Goal: Task Accomplishment & Management: Manage account settings

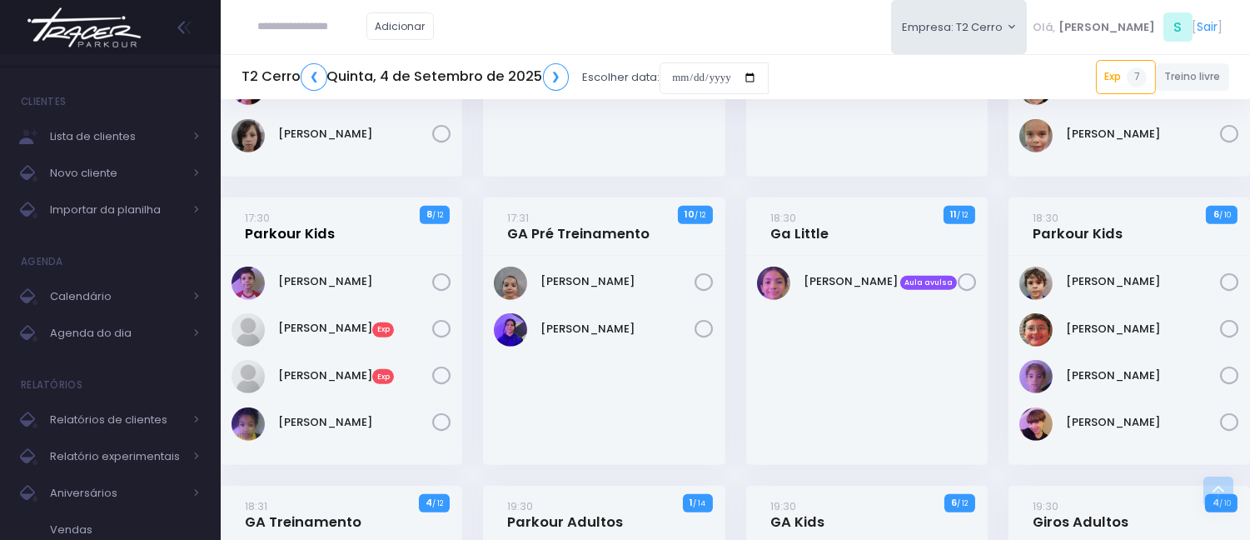
scroll to position [1572, 0]
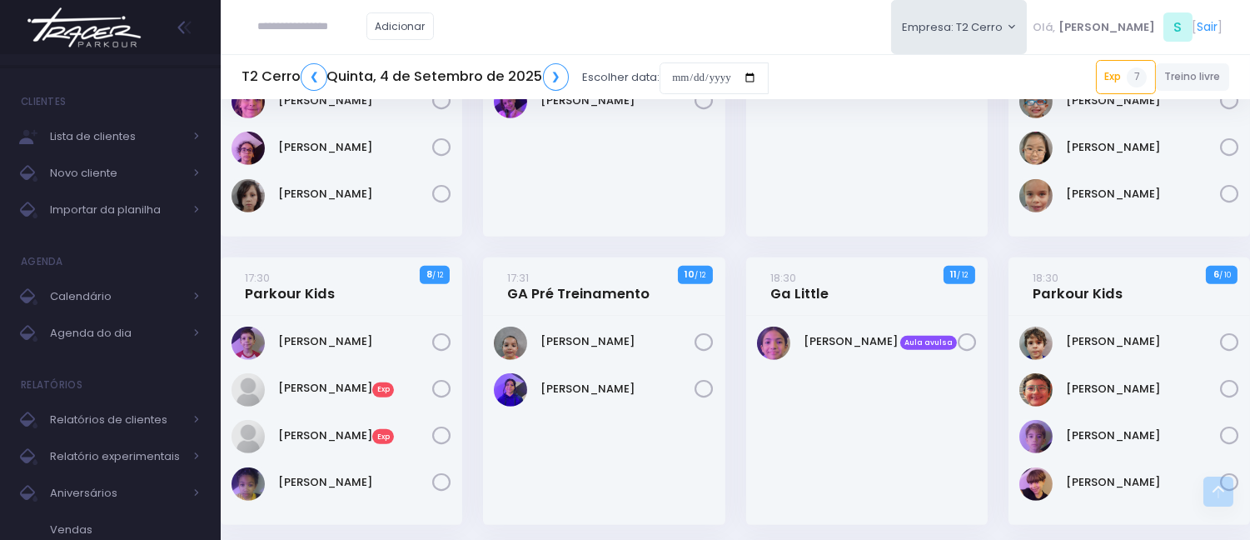
click at [441, 232] on div "Antônio Martins" at bounding box center [342, 109] width 242 height 256
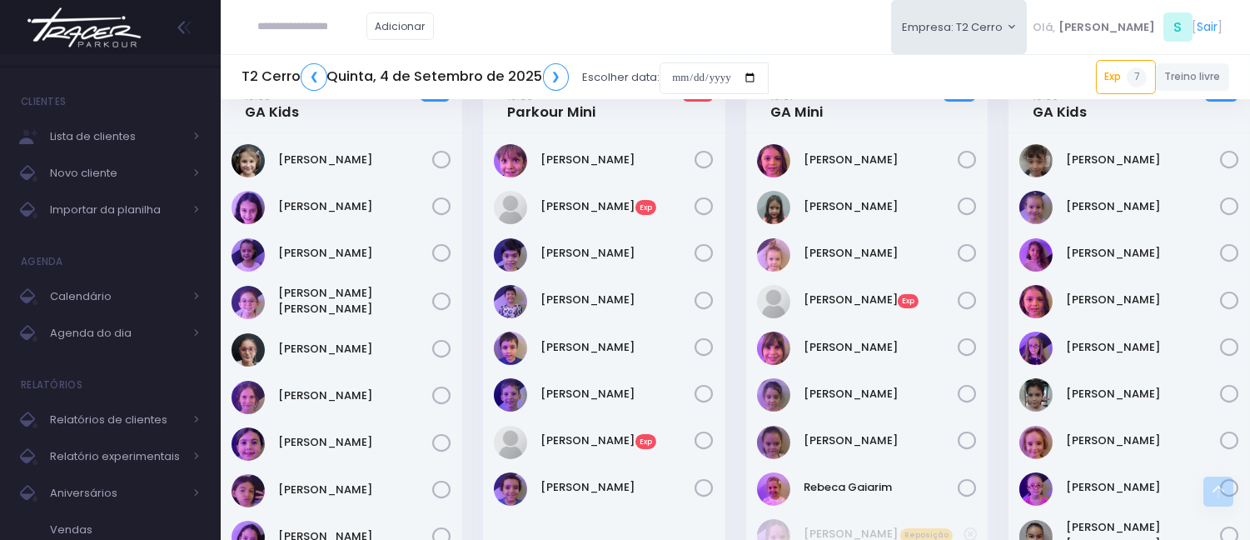
scroll to position [740, 0]
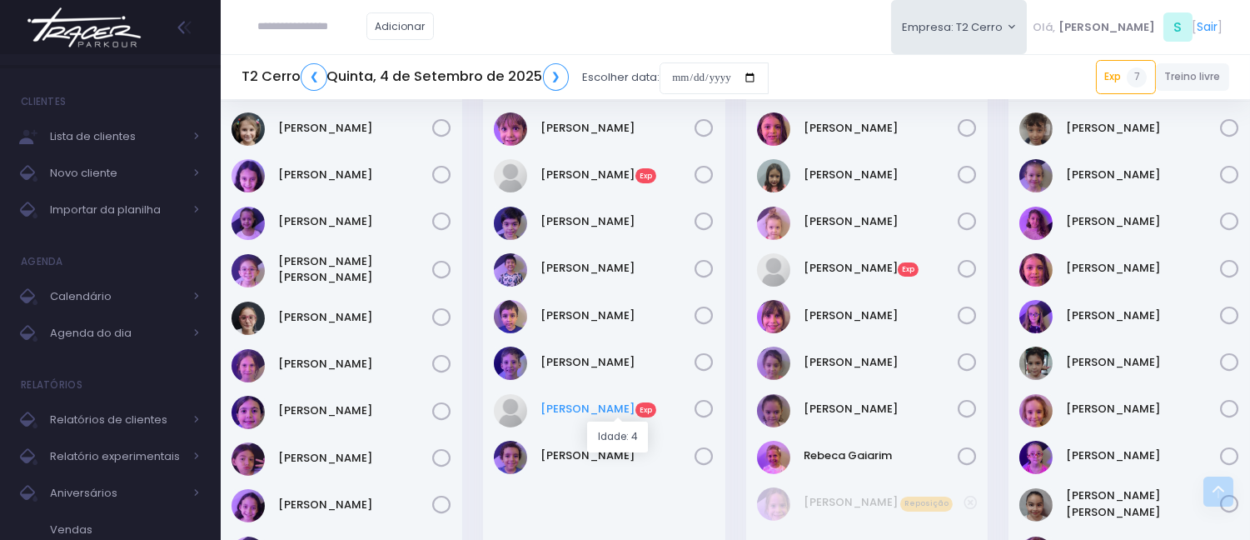
click at [561, 406] on link "Tiesco Gomes Exp" at bounding box center [618, 409] width 154 height 17
click at [322, 67] on h5 "T2 Cerro ❮ Quinta, 4 de Setembro de 2025 ❯" at bounding box center [405, 76] width 327 height 27
click at [313, 86] on link "❮" at bounding box center [314, 76] width 27 height 27
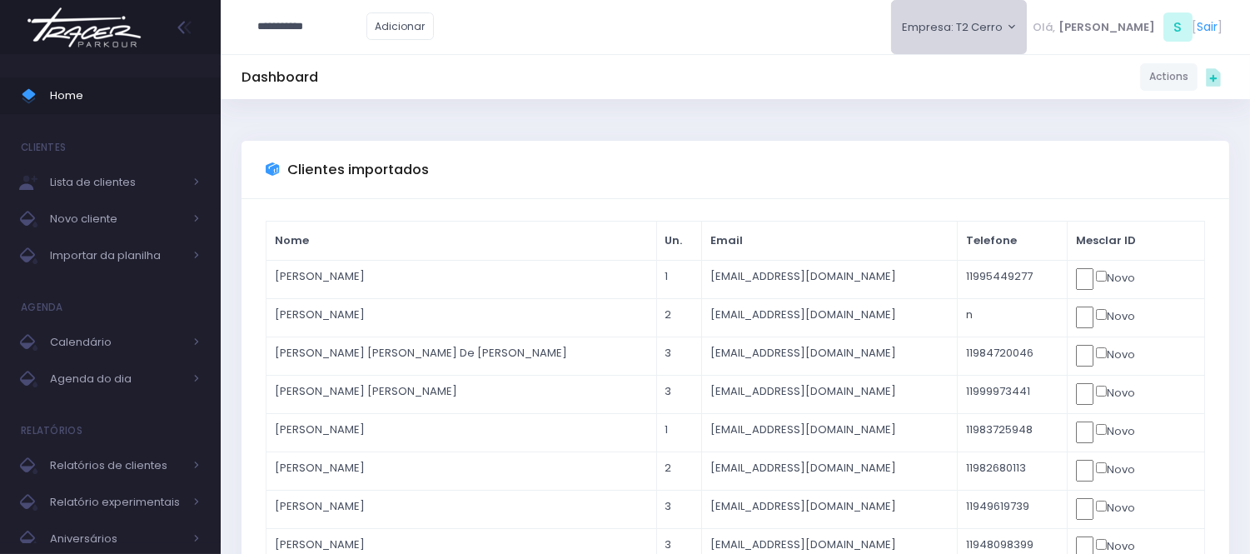
click at [1025, 12] on button "Empresa: T2 Cerro" at bounding box center [959, 27] width 137 height 54
click at [1012, 110] on link "[MEDICAL_DATA] [PERSON_NAME]" at bounding box center [996, 109] width 211 height 32
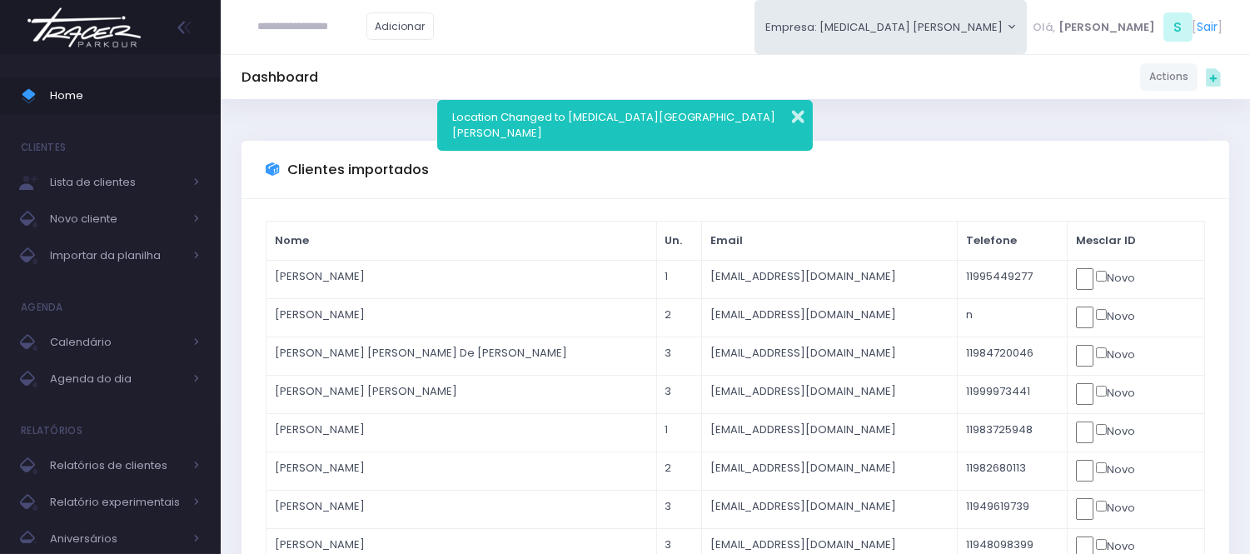
click at [794, 110] on button "button" at bounding box center [786, 114] width 33 height 19
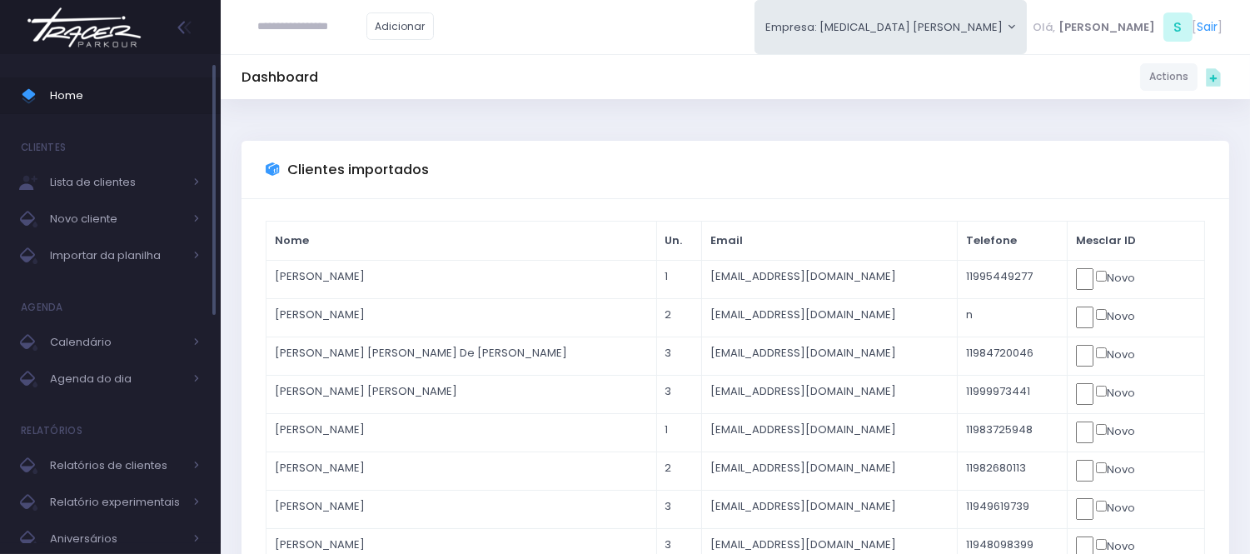
click at [117, 97] on span "Home" at bounding box center [125, 96] width 150 height 22
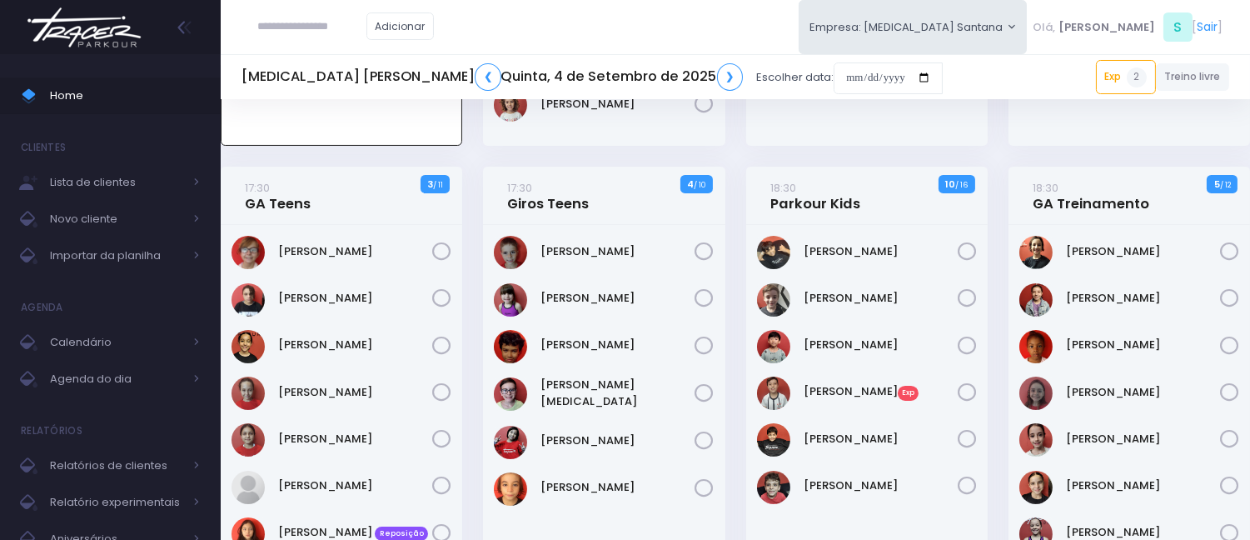
scroll to position [490, 0]
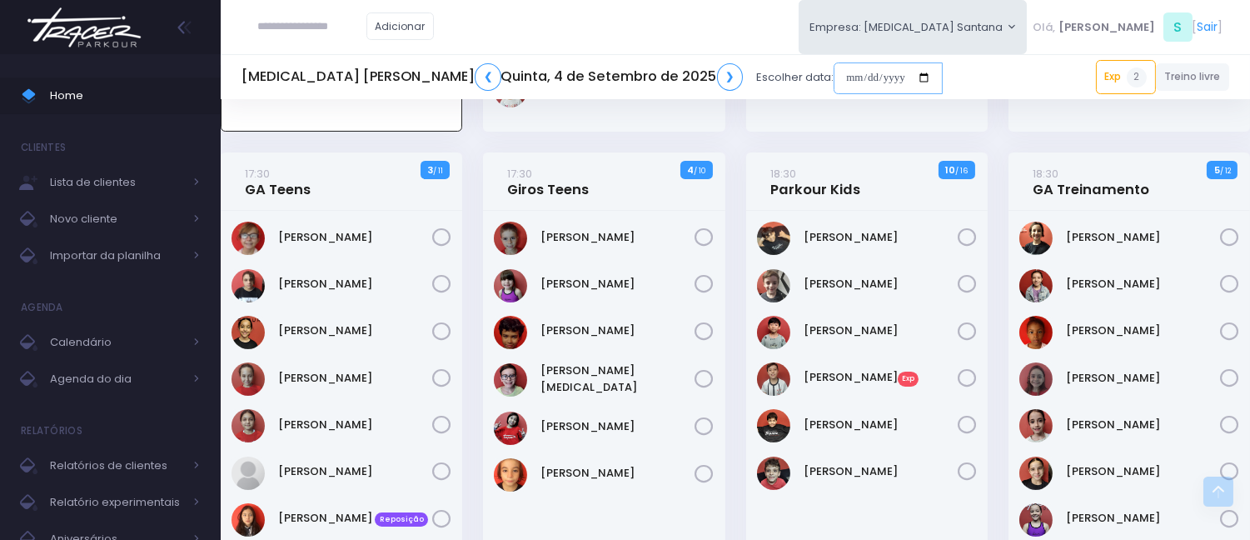
click at [834, 82] on input "date" at bounding box center [888, 78] width 109 height 32
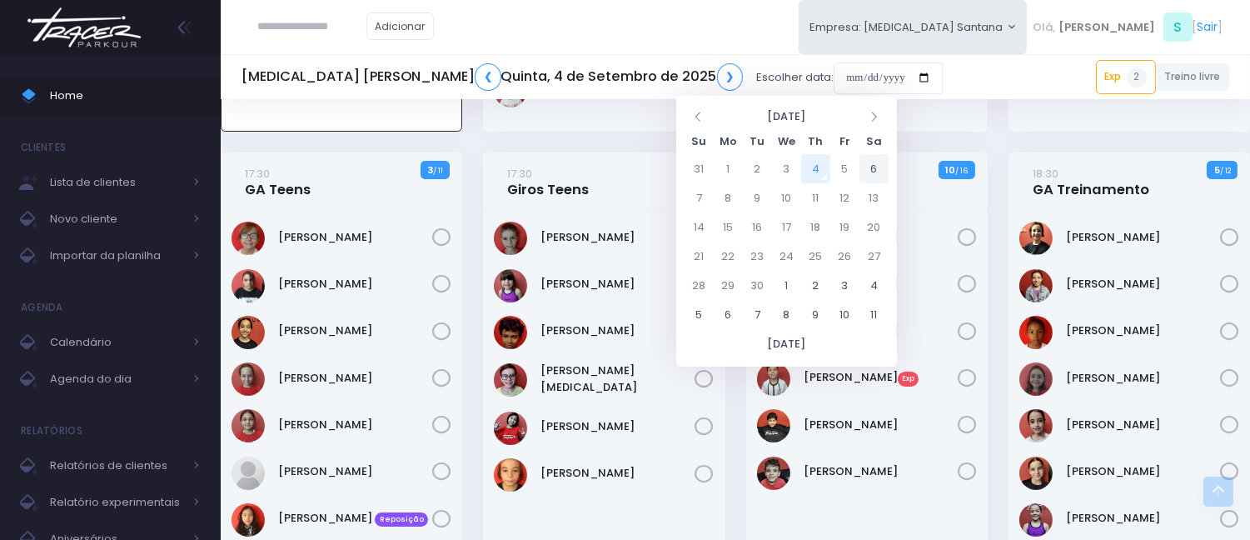
click at [873, 170] on td "6" at bounding box center [873, 168] width 29 height 29
type input "**********"
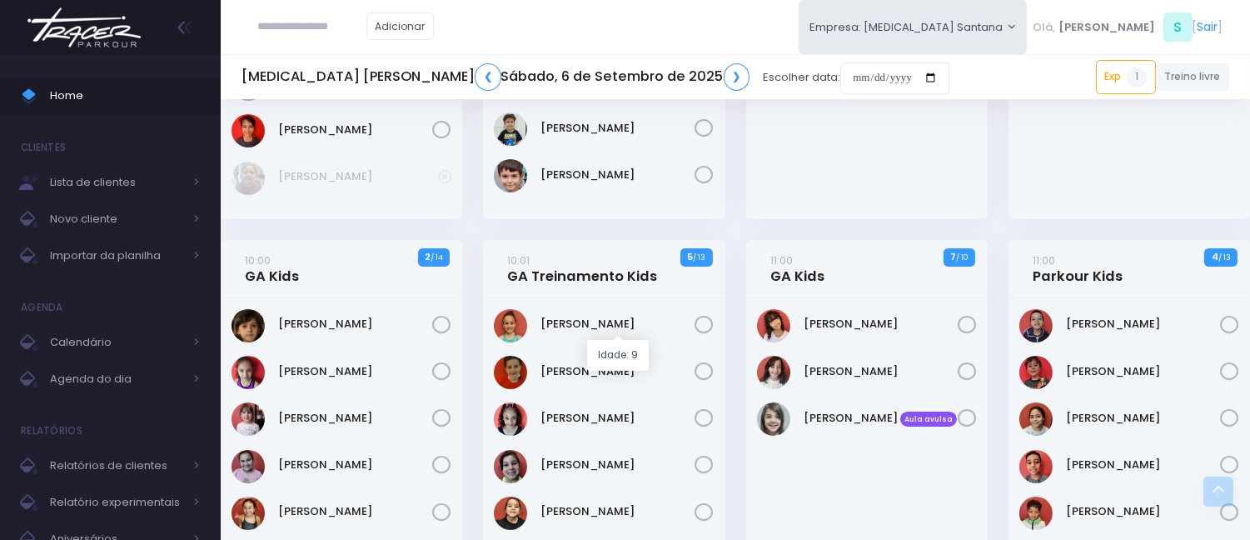
scroll to position [740, 0]
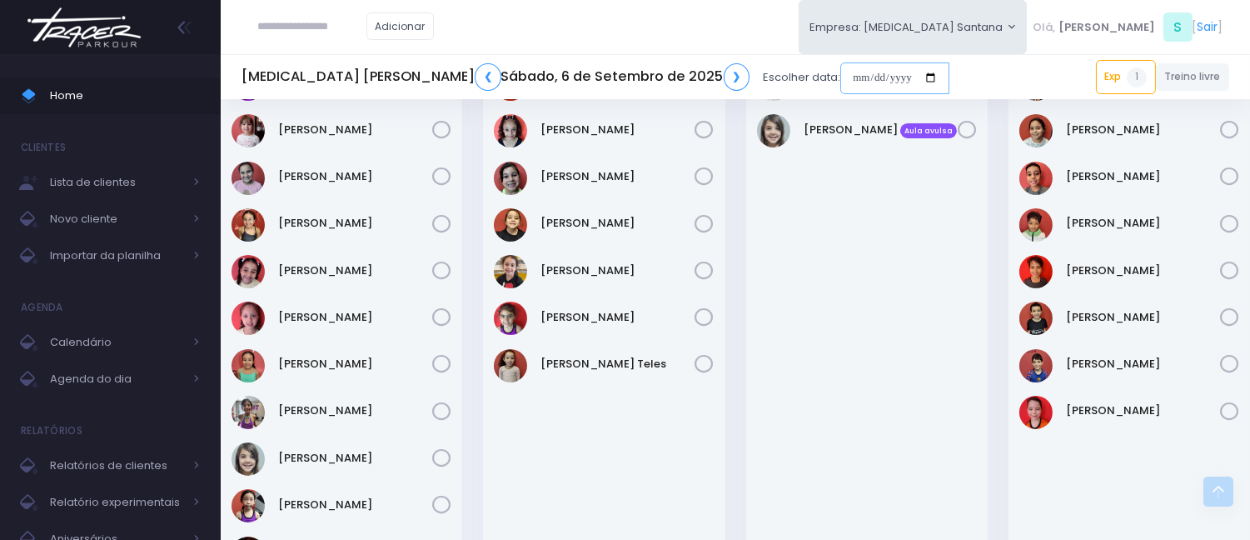
click at [840, 70] on input "date" at bounding box center [894, 78] width 109 height 32
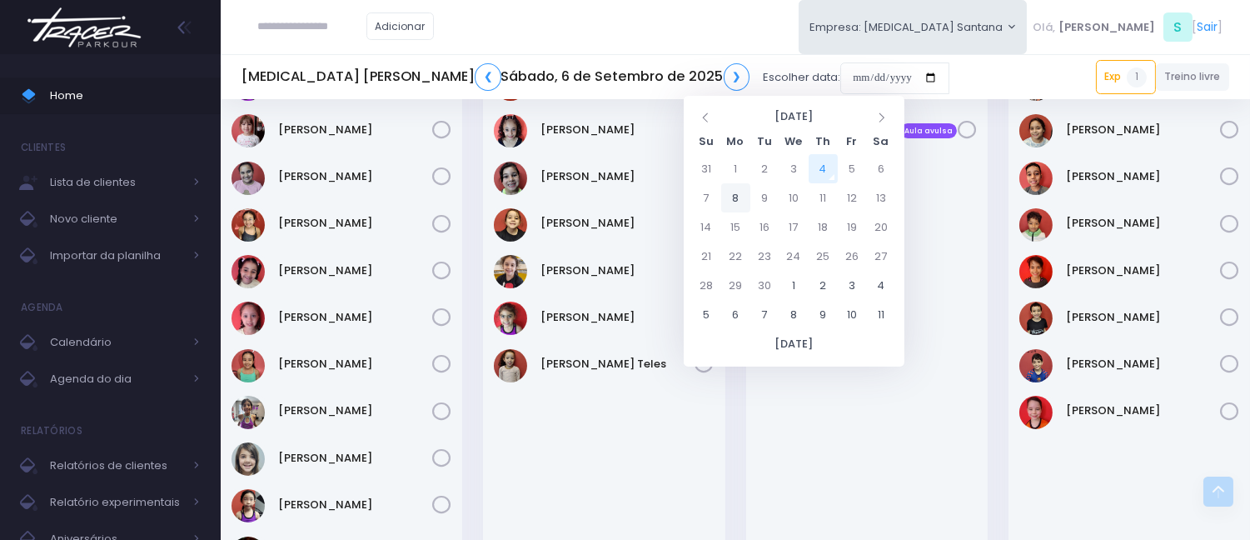
click at [735, 197] on td "8" at bounding box center [735, 197] width 29 height 29
type input "**********"
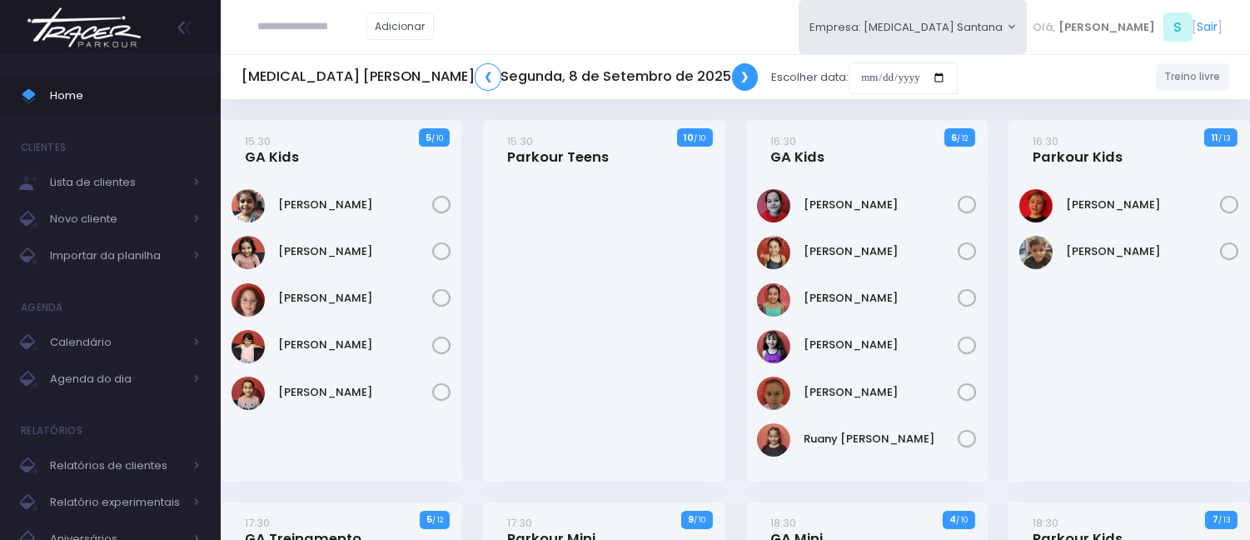
click at [732, 68] on link "❯" at bounding box center [745, 76] width 27 height 27
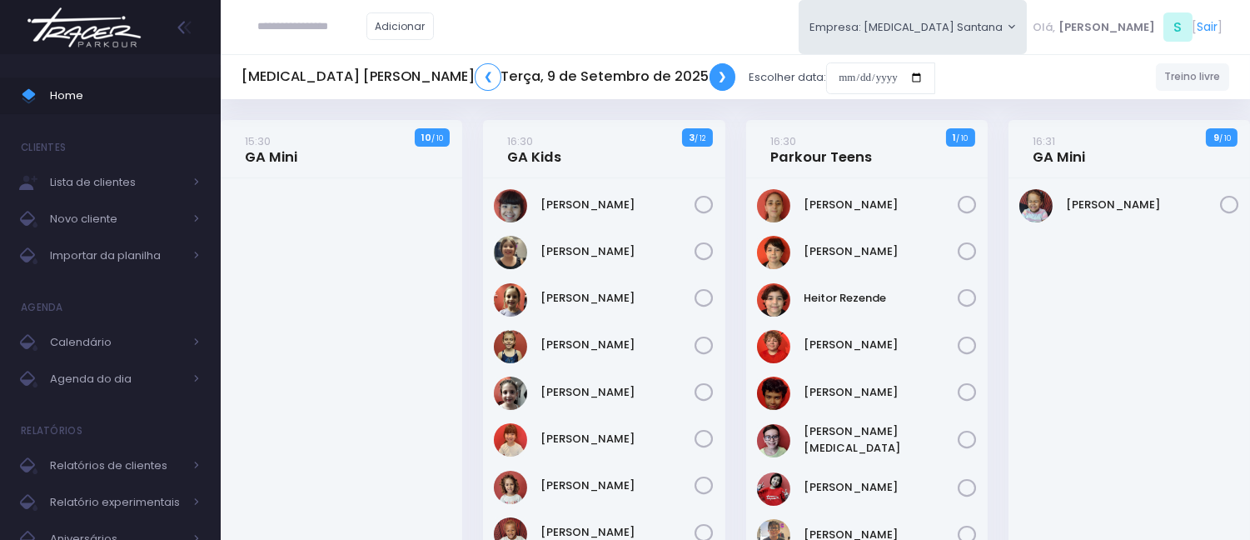
click at [710, 79] on link "❯" at bounding box center [723, 76] width 27 height 27
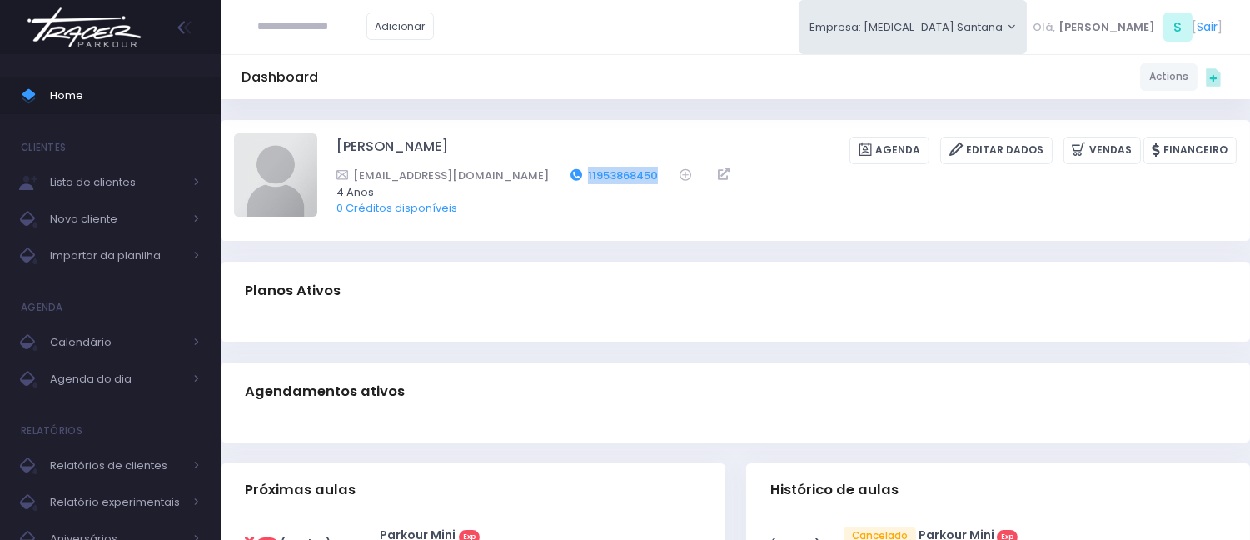
drag, startPoint x: 604, startPoint y: 177, endPoint x: 525, endPoint y: 181, distance: 78.4
click at [525, 181] on div "leokpvannys@gmail.com 11953868450" at bounding box center [775, 175] width 879 height 17
copy link "11953868450"
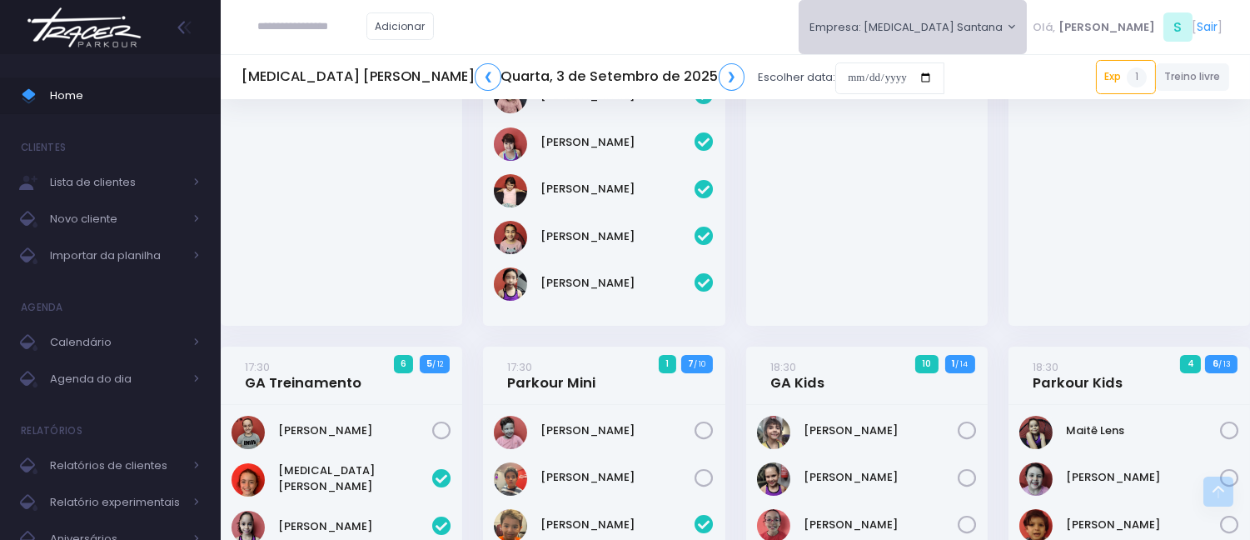
scroll to position [370, 0]
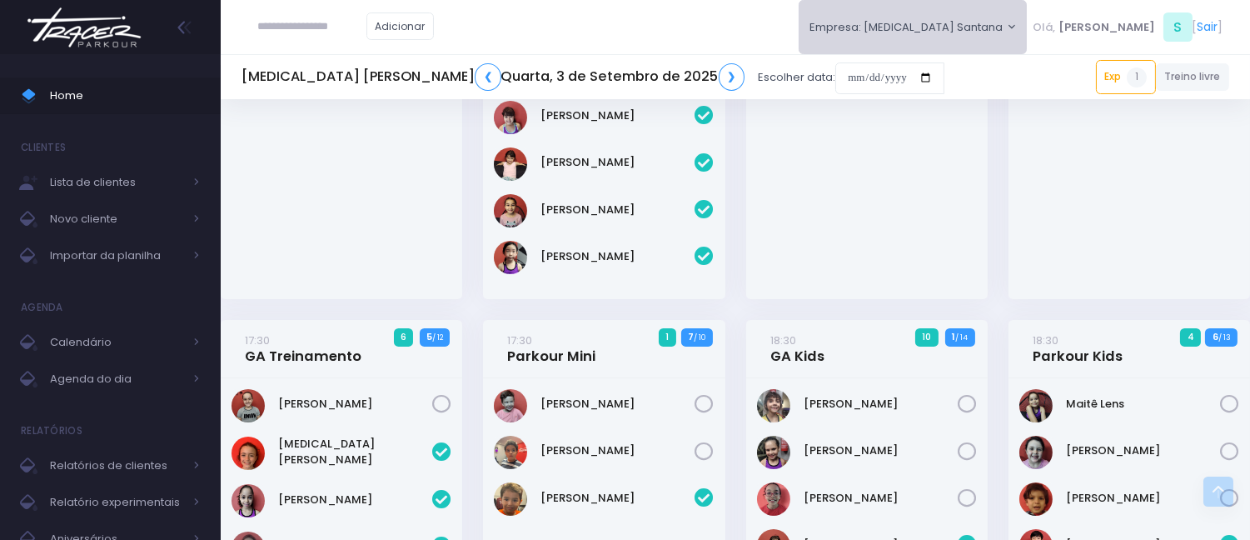
click at [953, 32] on button "Empresa: T3 Santana" at bounding box center [913, 27] width 229 height 54
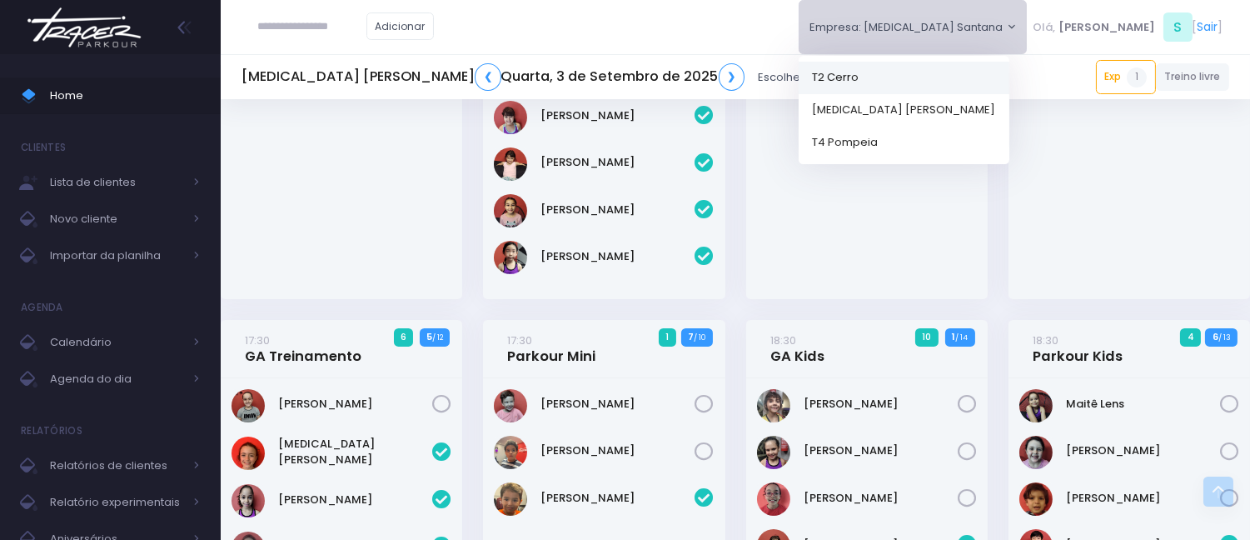
click at [969, 85] on link "T2 Cerro" at bounding box center [904, 77] width 211 height 32
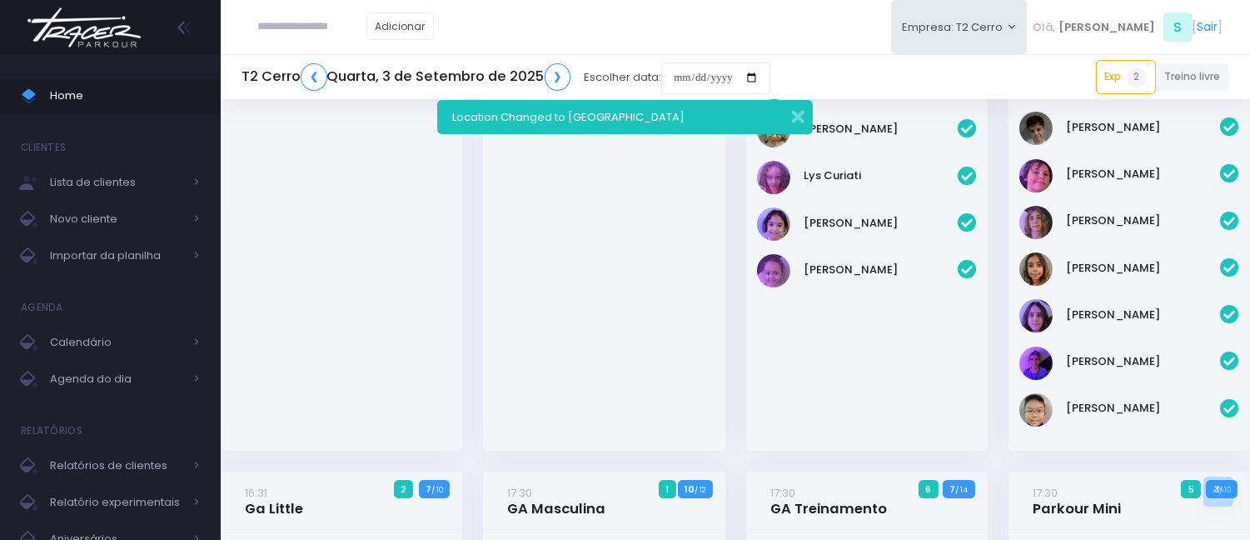
scroll to position [370, 0]
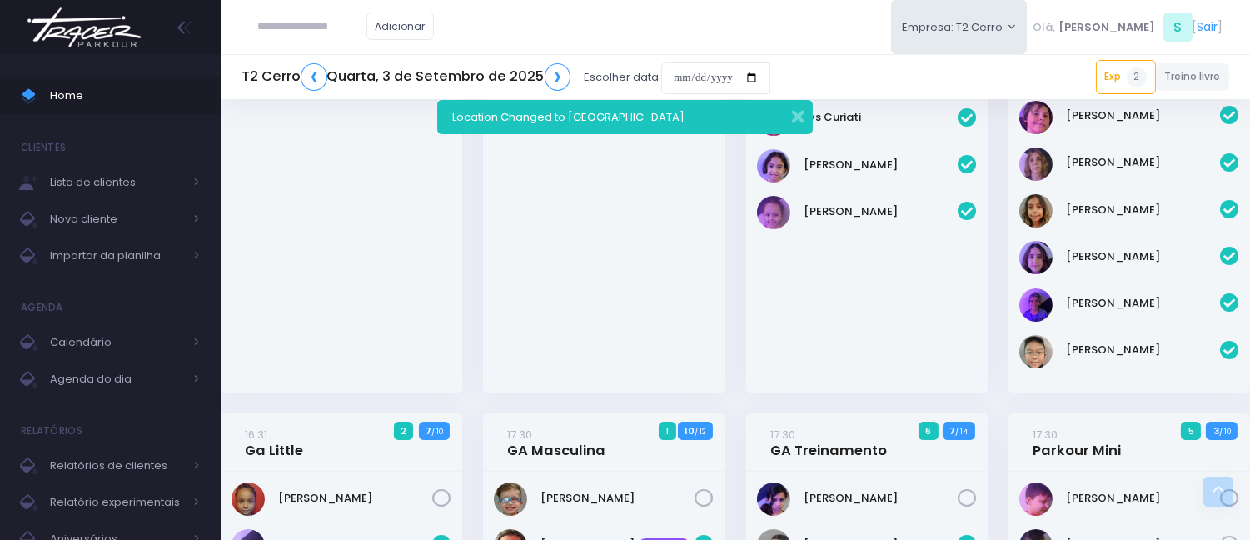
click at [804, 110] on div "Location Changed to [GEOGRAPHIC_DATA]" at bounding box center [624, 117] width 375 height 34
click at [801, 110] on button "button" at bounding box center [786, 114] width 33 height 19
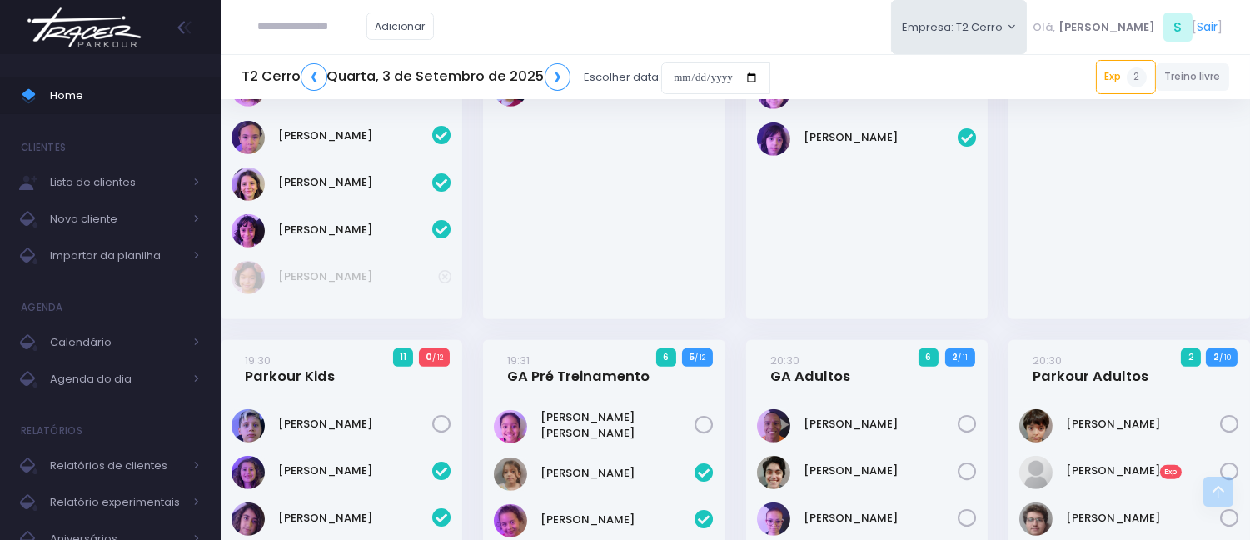
scroll to position [1480, 0]
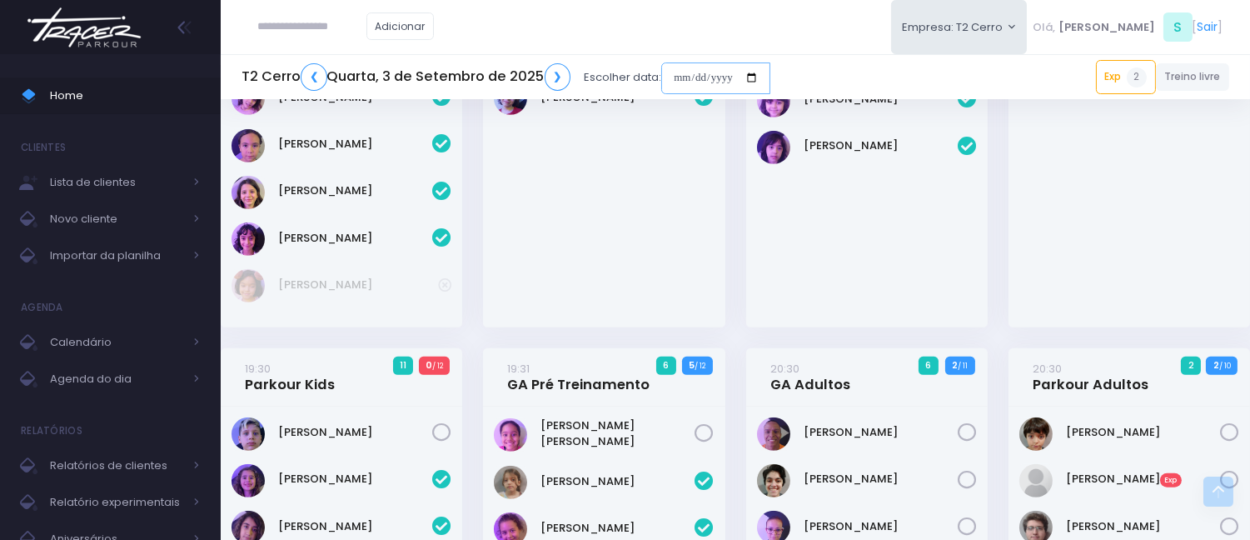
drag, startPoint x: 670, startPoint y: 81, endPoint x: 694, endPoint y: 92, distance: 26.5
click at [671, 80] on input "date" at bounding box center [715, 78] width 109 height 32
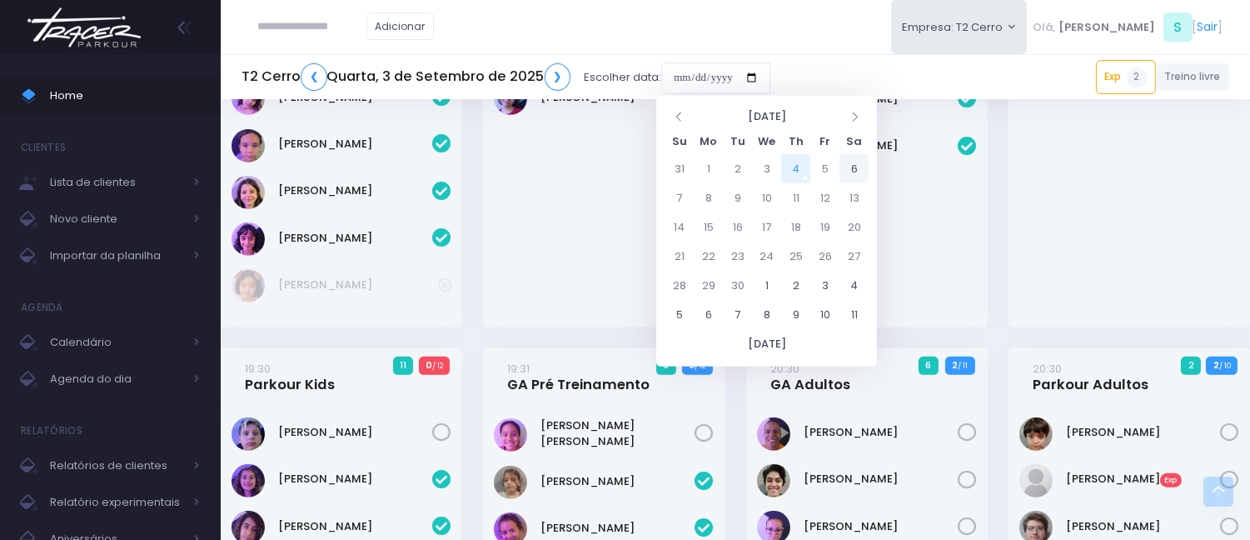
click at [862, 173] on td "6" at bounding box center [853, 168] width 29 height 29
type input "**********"
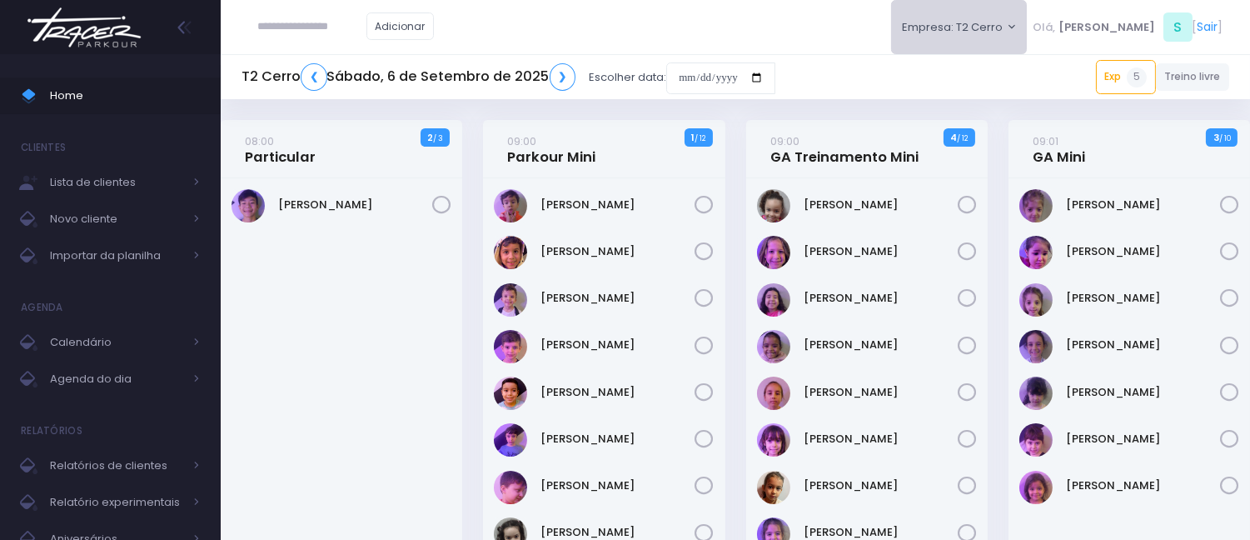
click at [1028, 31] on button "Empresa: T2 Cerro" at bounding box center [959, 27] width 137 height 54
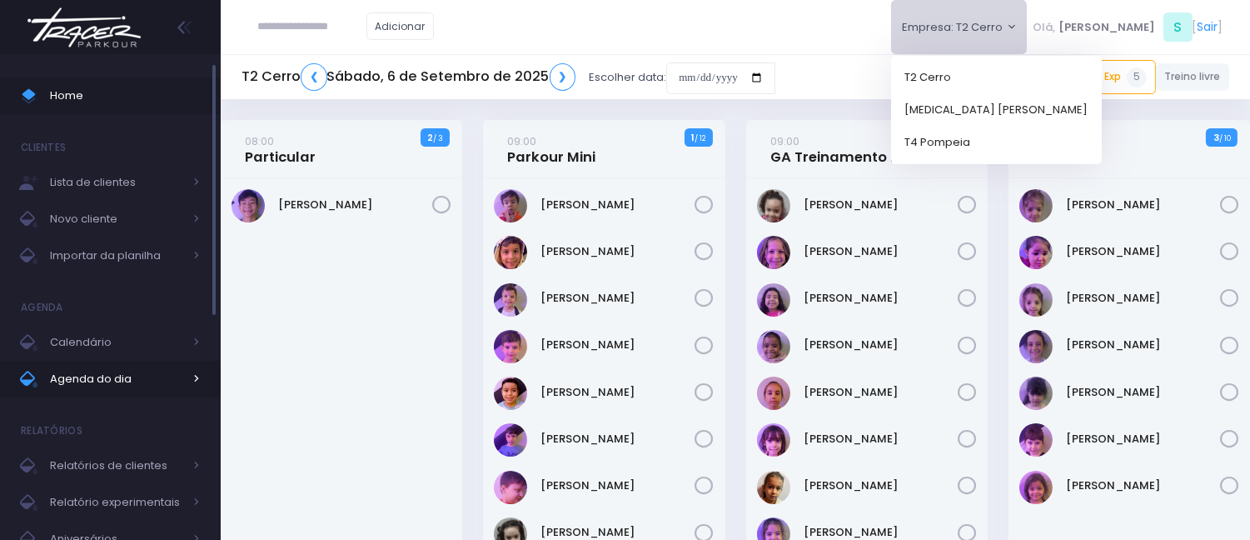
scroll to position [46, 0]
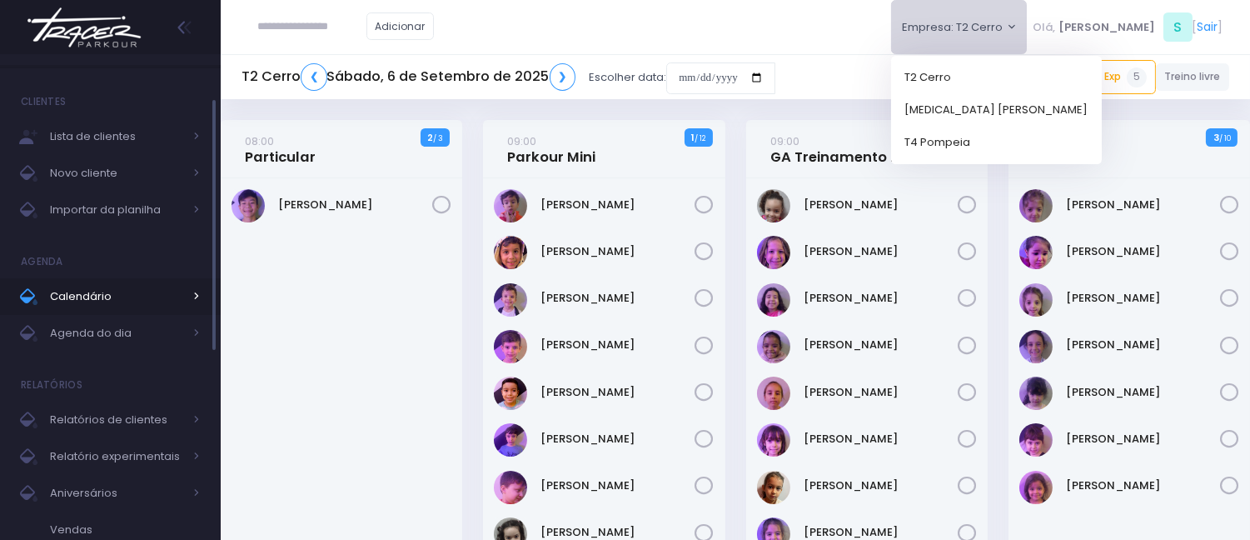
click at [117, 289] on span "Calendário" at bounding box center [116, 297] width 133 height 22
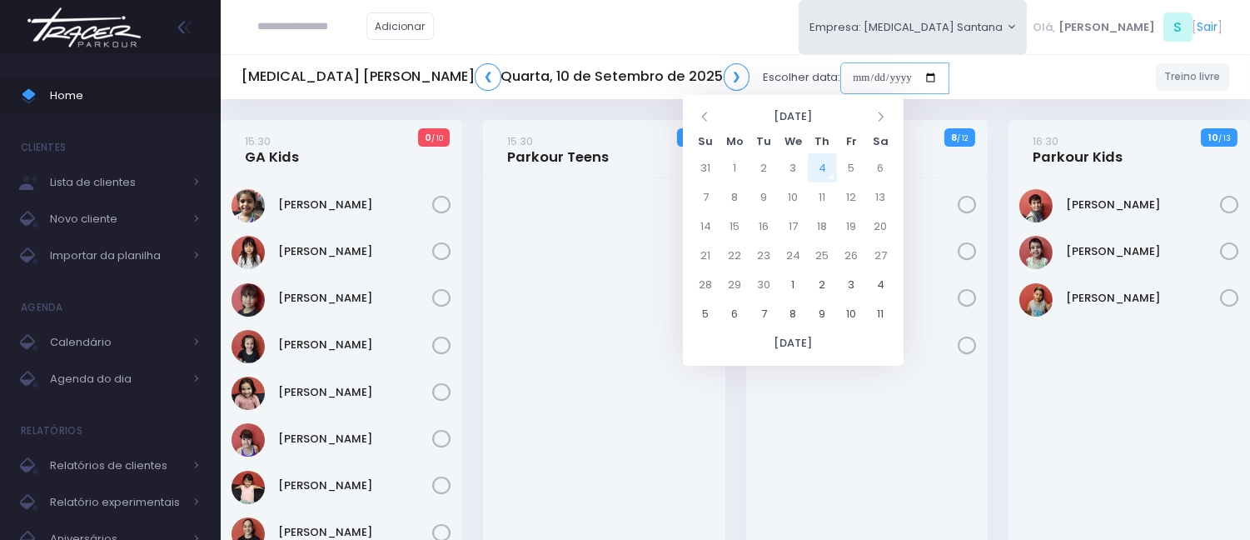
click at [840, 69] on input "date" at bounding box center [894, 78] width 109 height 32
click at [889, 170] on td "6" at bounding box center [880, 167] width 29 height 29
type input "**********"
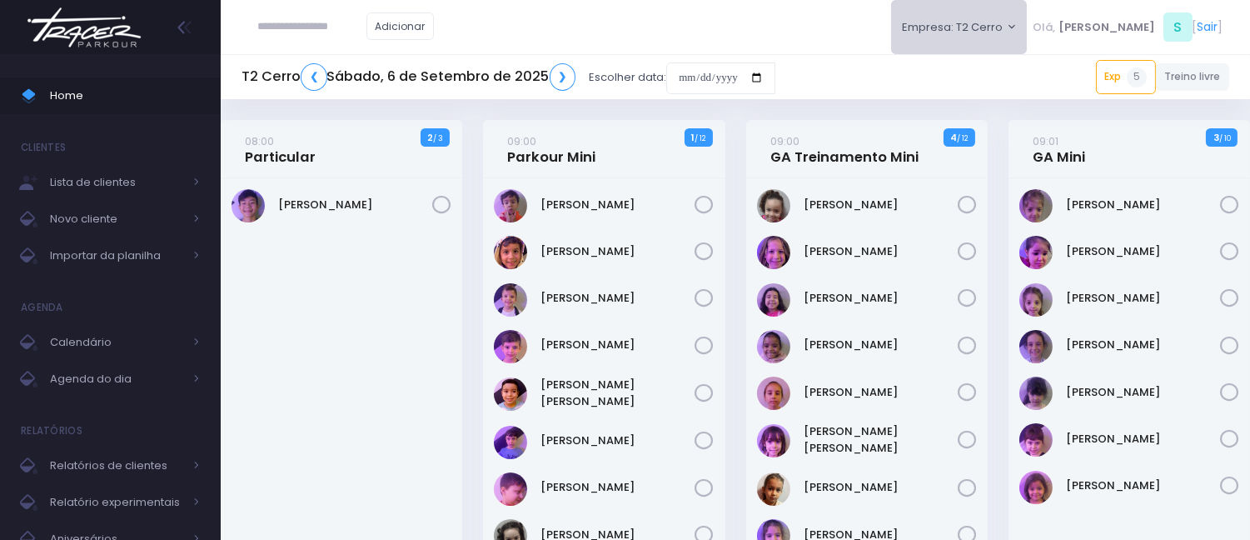
click at [999, 40] on button "Empresa: T2 Cerro" at bounding box center [959, 27] width 137 height 54
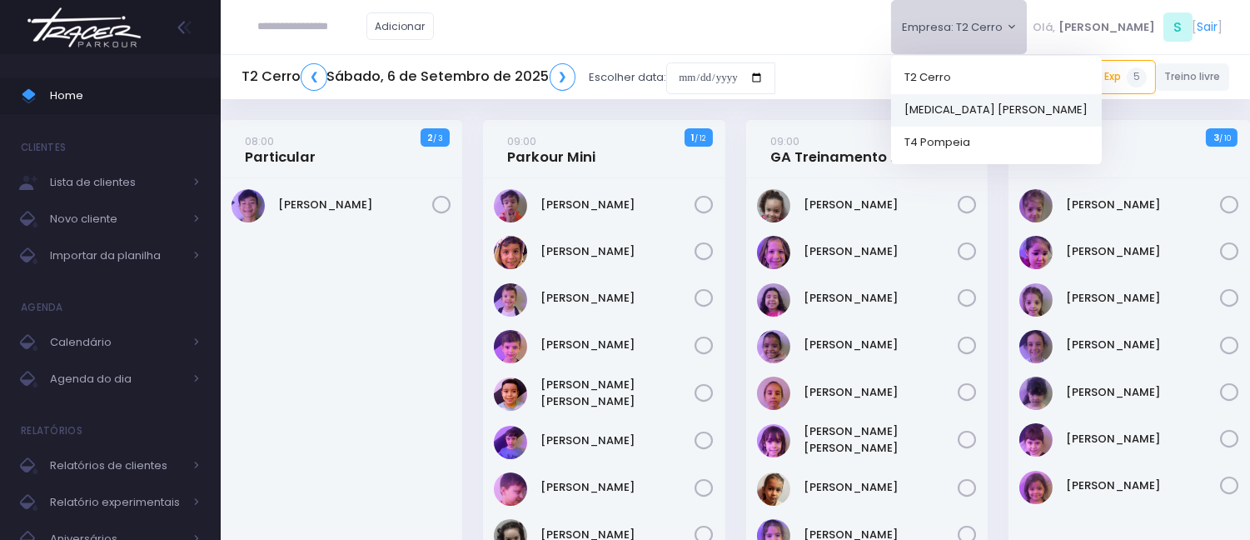
click at [1029, 103] on link "[MEDICAL_DATA] [PERSON_NAME]" at bounding box center [996, 109] width 211 height 32
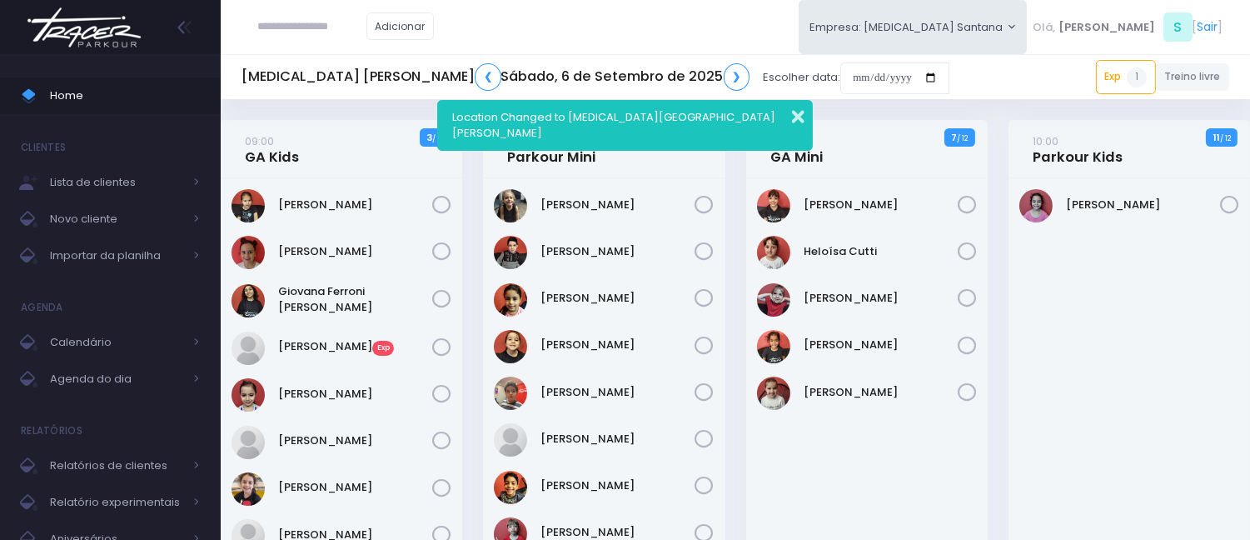
click at [798, 122] on button "button" at bounding box center [786, 114] width 33 height 19
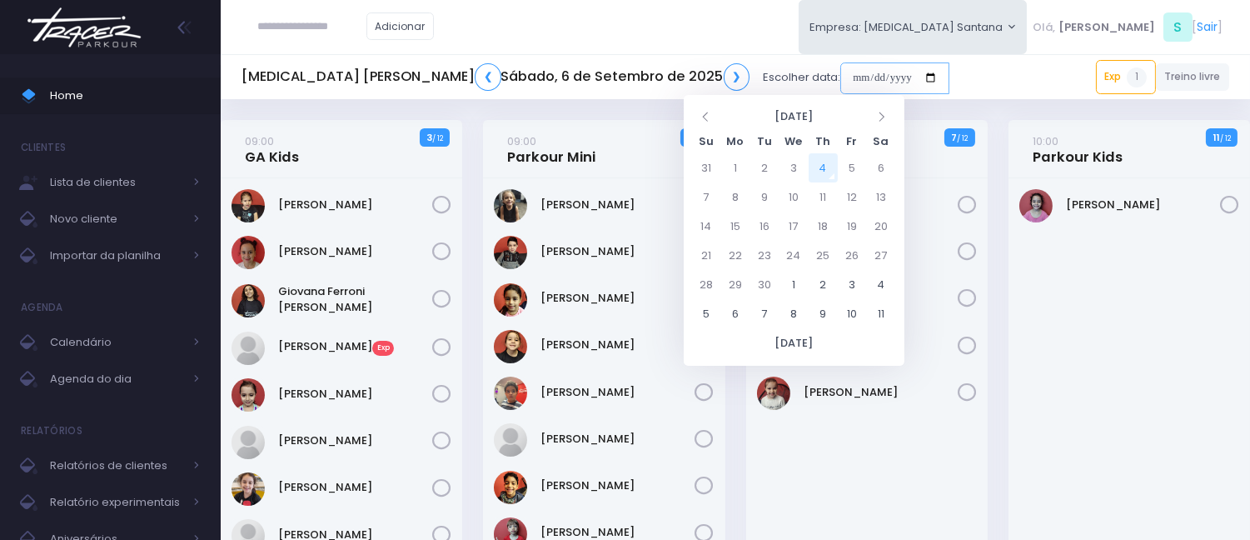
click at [840, 65] on input "date" at bounding box center [894, 78] width 109 height 32
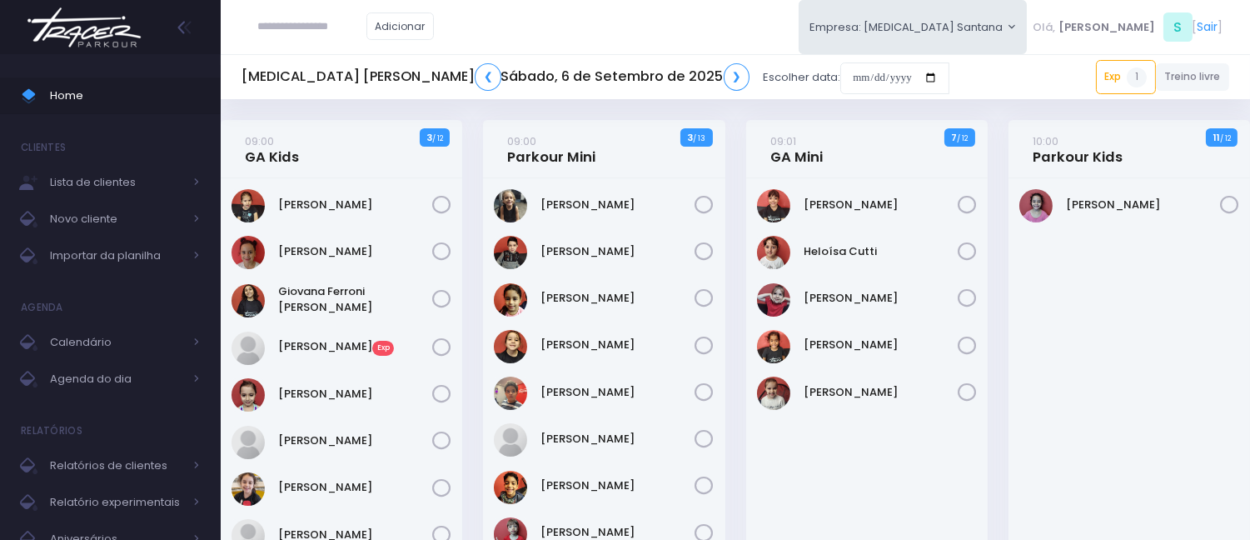
click at [619, 8] on div "Adicionar Empresa: T3 Santana T2 Cerro T3 Santana T4 Pompeia Olá, S" at bounding box center [735, 27] width 1029 height 54
click at [840, 69] on input "date" at bounding box center [894, 78] width 109 height 32
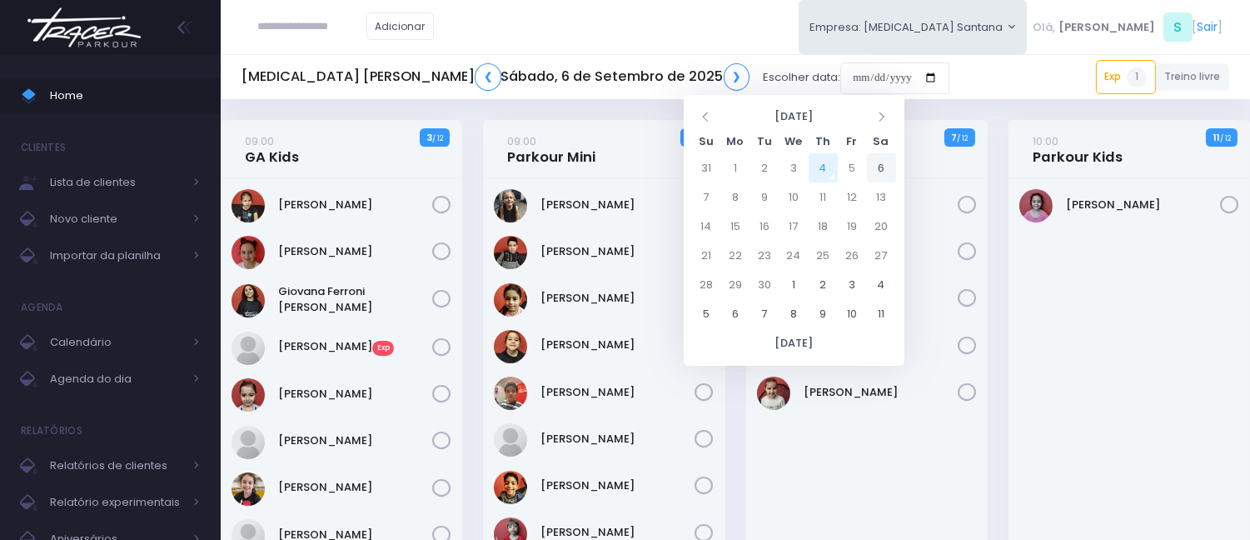
click at [874, 164] on td "6" at bounding box center [881, 167] width 29 height 29
type input "**********"
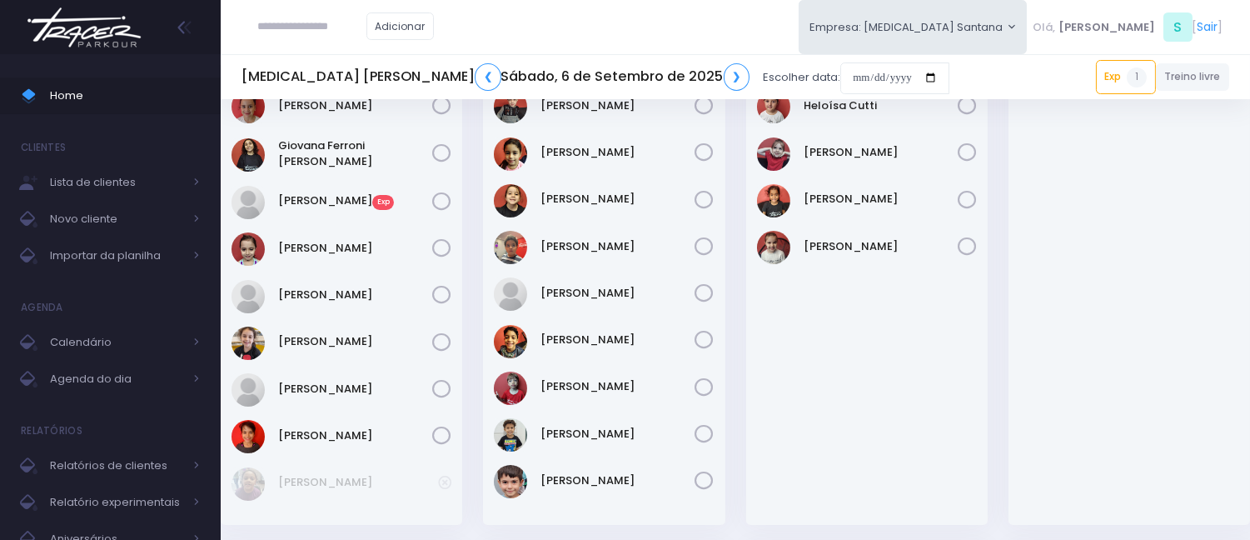
scroll to position [185, 0]
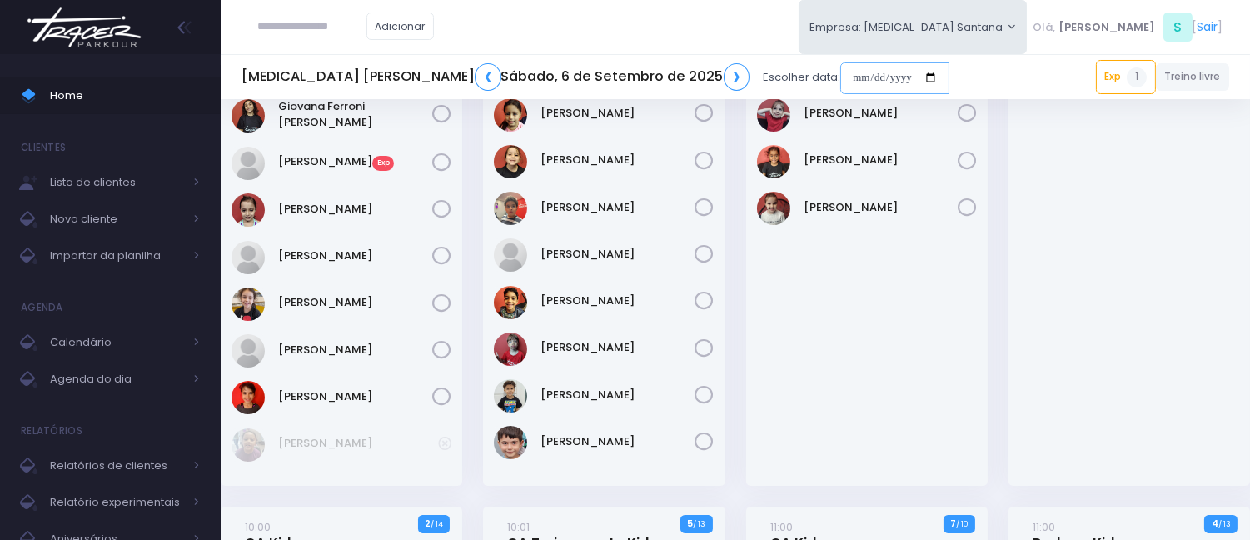
click at [840, 71] on input "date" at bounding box center [894, 78] width 109 height 32
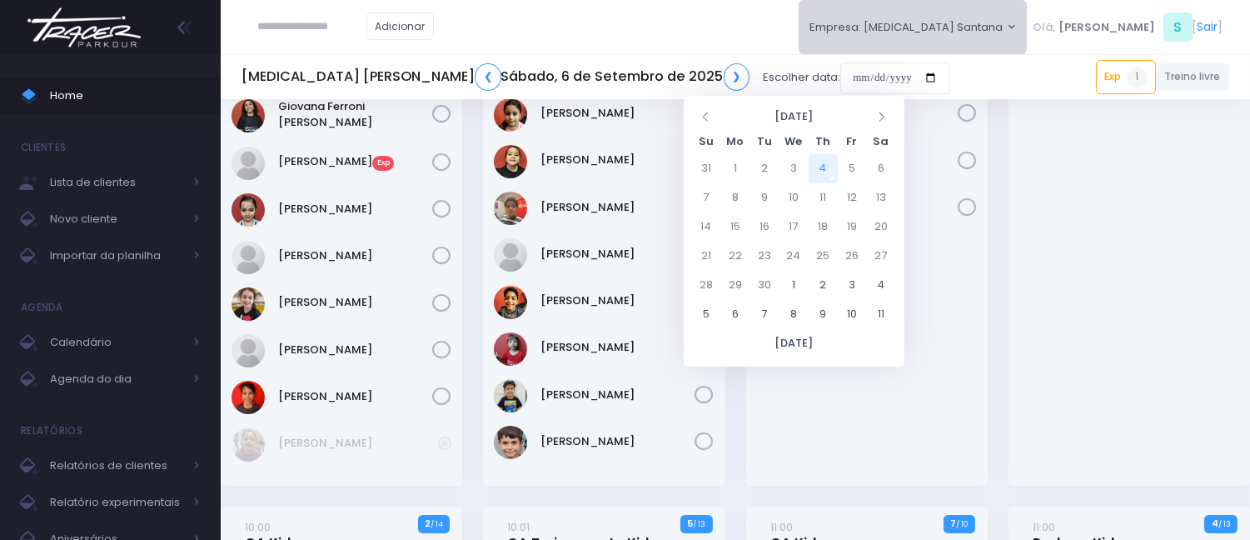
drag, startPoint x: 951, startPoint y: 33, endPoint x: 951, endPoint y: 42, distance: 9.2
click at [951, 31] on button "Empresa: T3 Santana" at bounding box center [913, 27] width 229 height 54
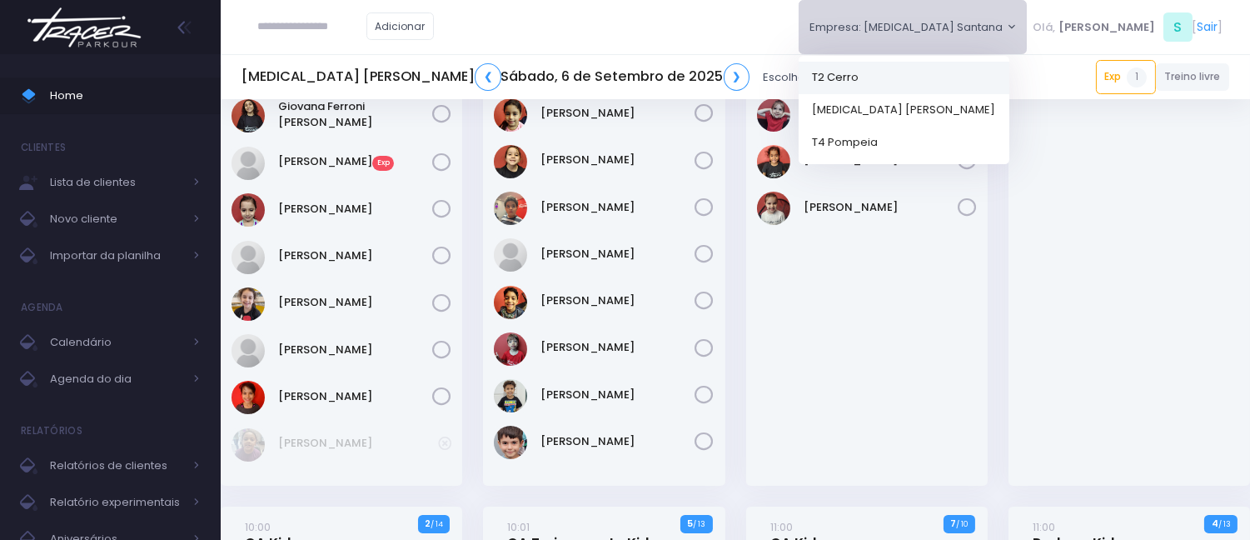
click at [961, 71] on link "T2 Cerro" at bounding box center [904, 77] width 211 height 32
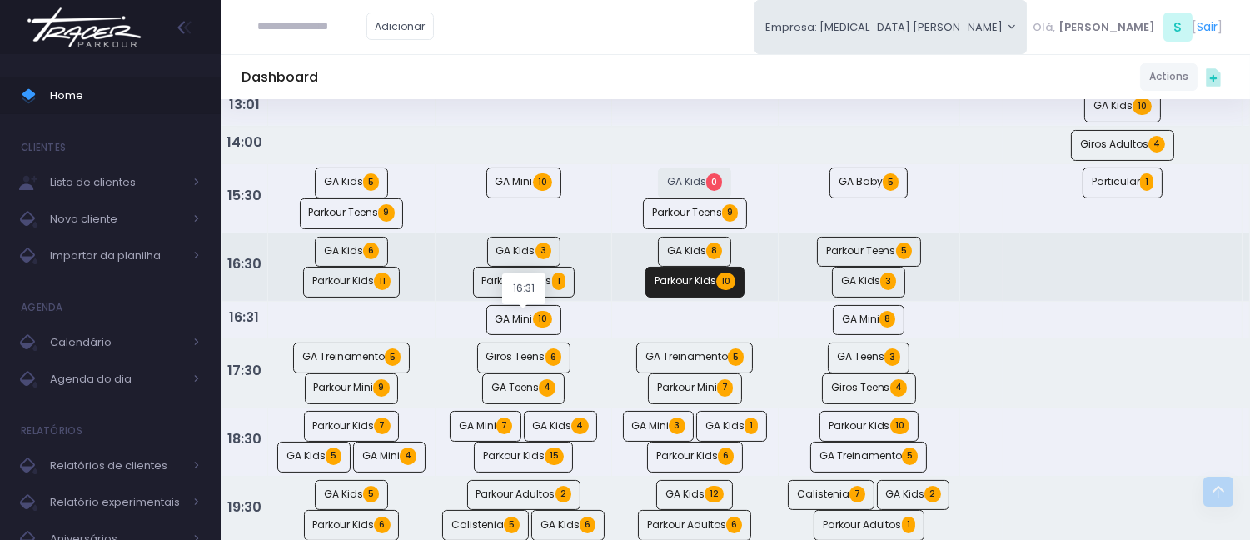
scroll to position [431, 0]
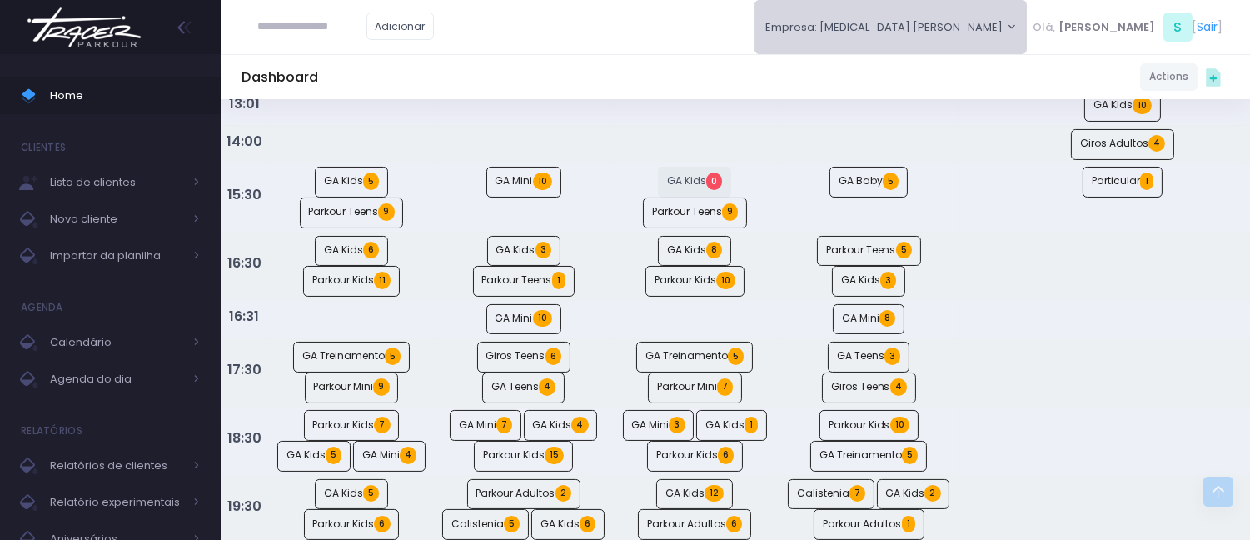
click at [992, 17] on button "Empresa: T3 Santana" at bounding box center [891, 27] width 273 height 54
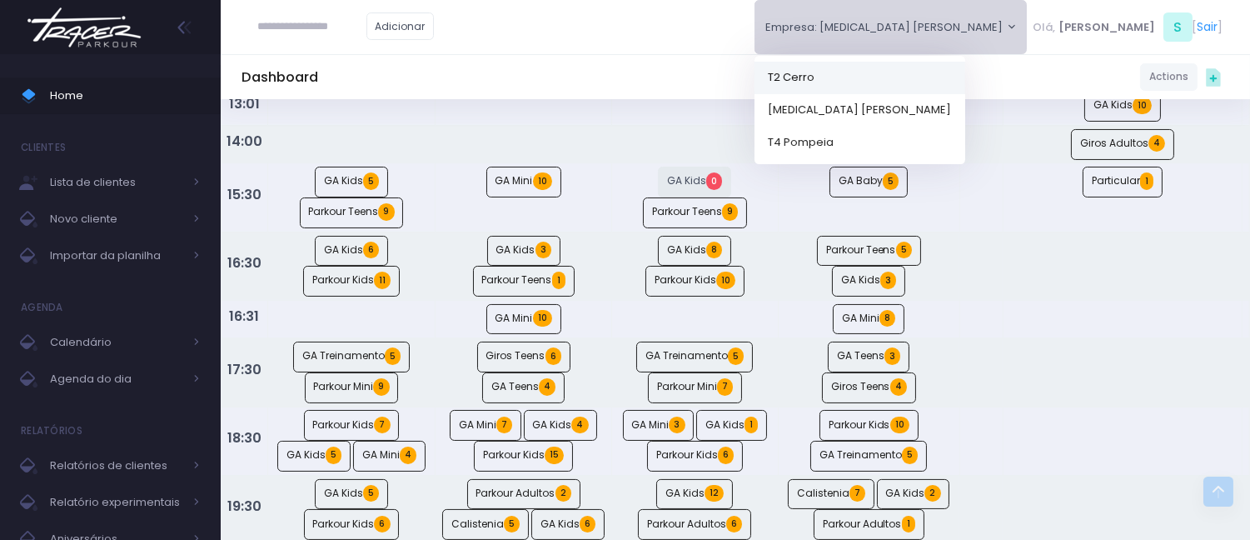
click at [965, 78] on link "T2 Cerro" at bounding box center [860, 77] width 211 height 32
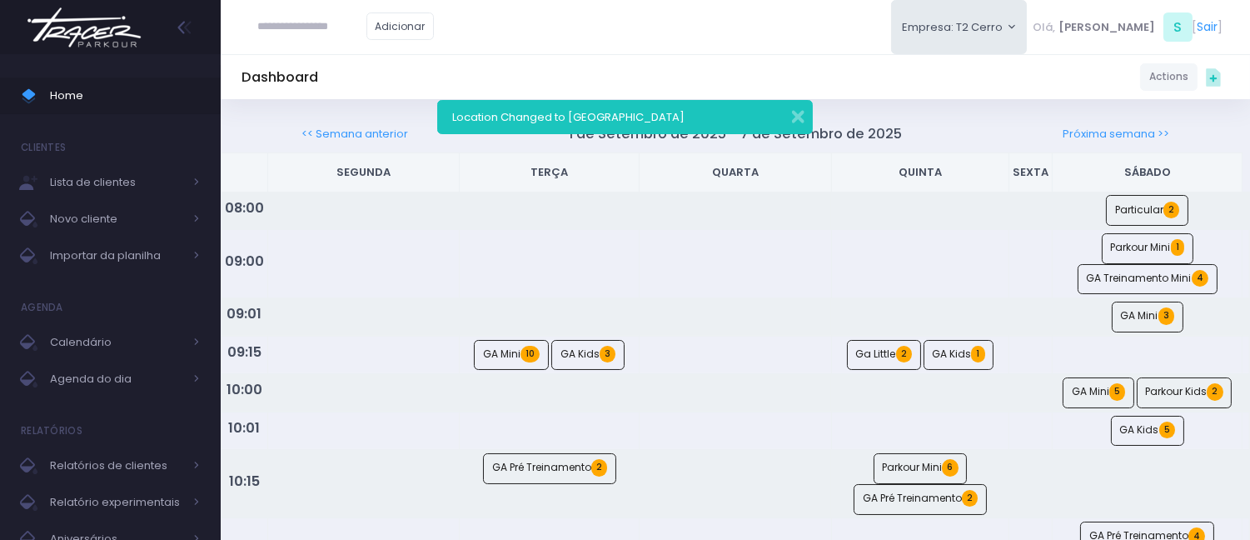
click at [799, 15] on div "Adicionar Empresa: T2 Cerro [GEOGRAPHIC_DATA][MEDICAL_DATA], S [" at bounding box center [735, 27] width 1029 height 54
click at [798, 121] on button "button" at bounding box center [786, 114] width 33 height 19
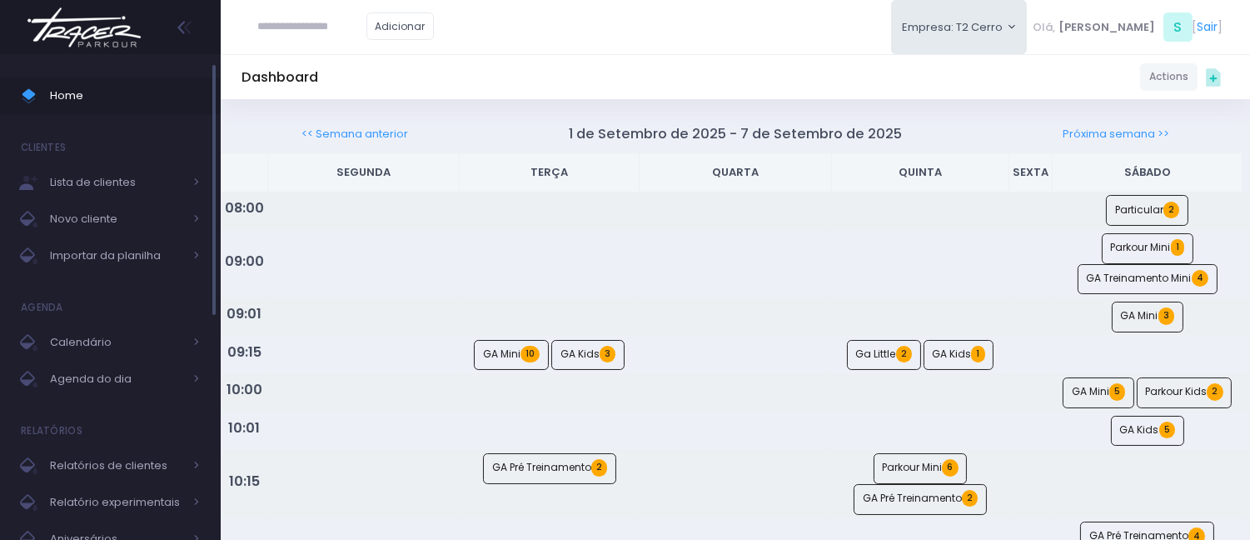
click at [164, 81] on link "Home" at bounding box center [110, 95] width 221 height 37
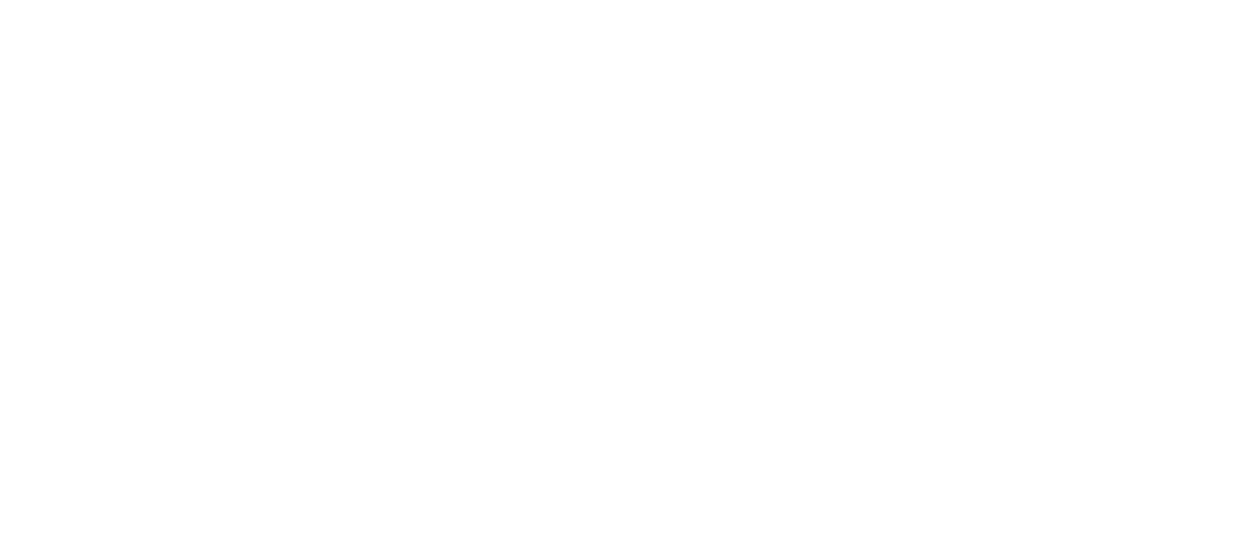
scroll to position [783, 0]
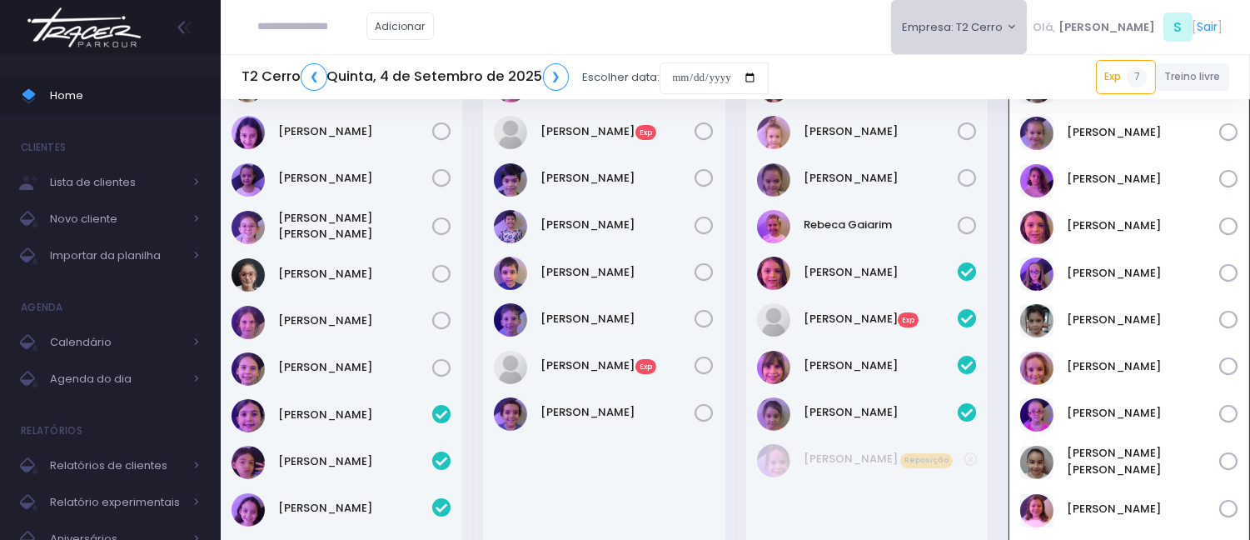
click at [973, 22] on button "Empresa: T2 Cerro" at bounding box center [959, 27] width 137 height 54
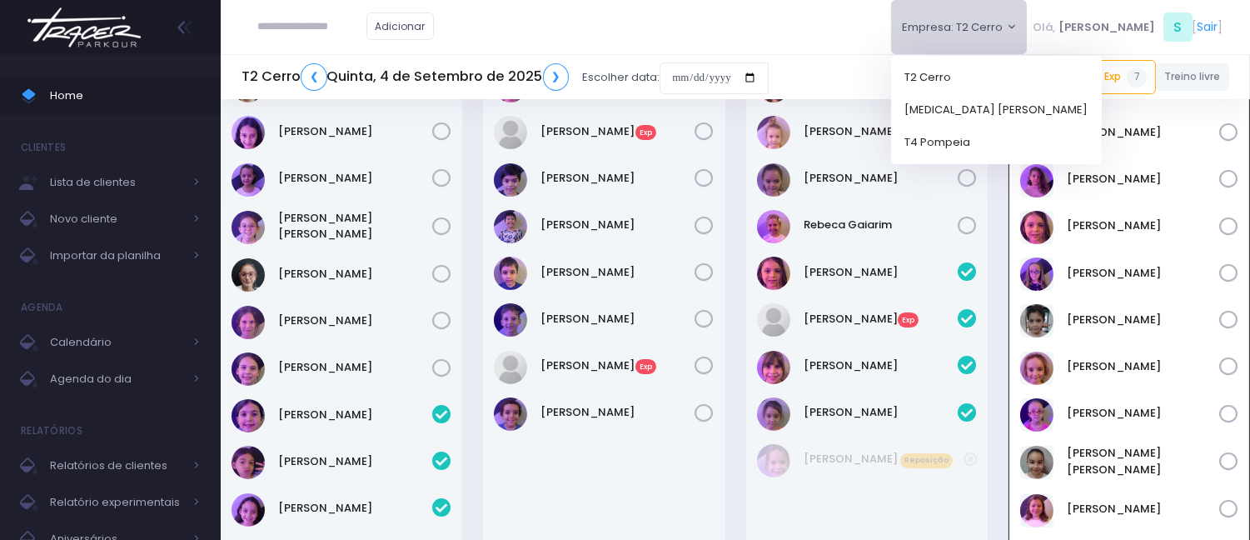
click at [872, 44] on div "Adicionar Empresa: T2 Cerro T2 Cerro T3 Santana T4 Pompeia Olá, S [" at bounding box center [735, 27] width 1029 height 54
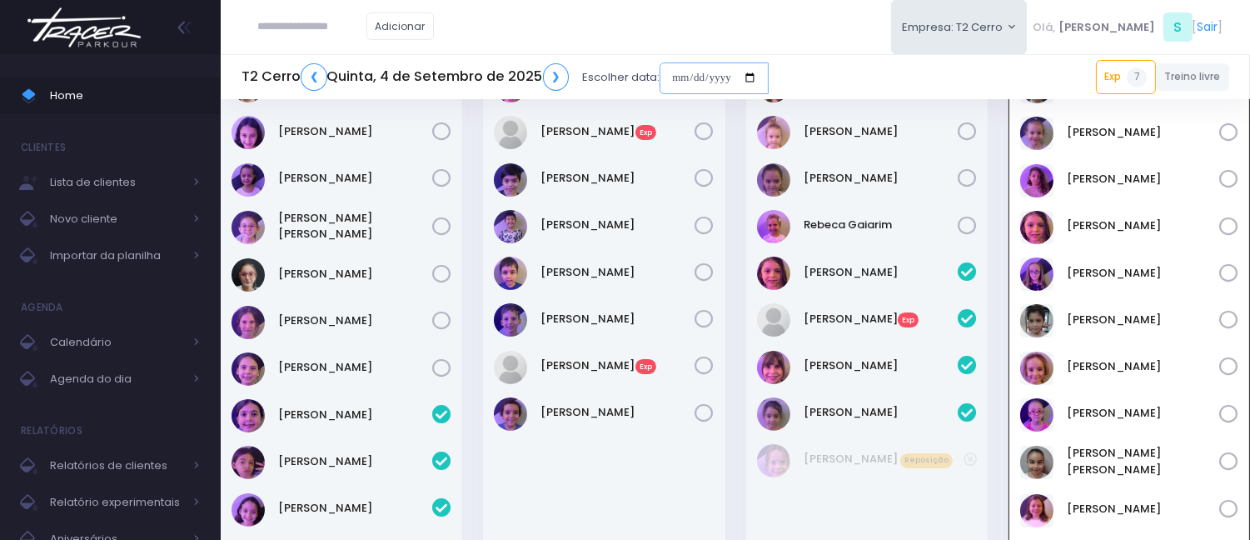
click at [675, 72] on input "date" at bounding box center [714, 78] width 109 height 32
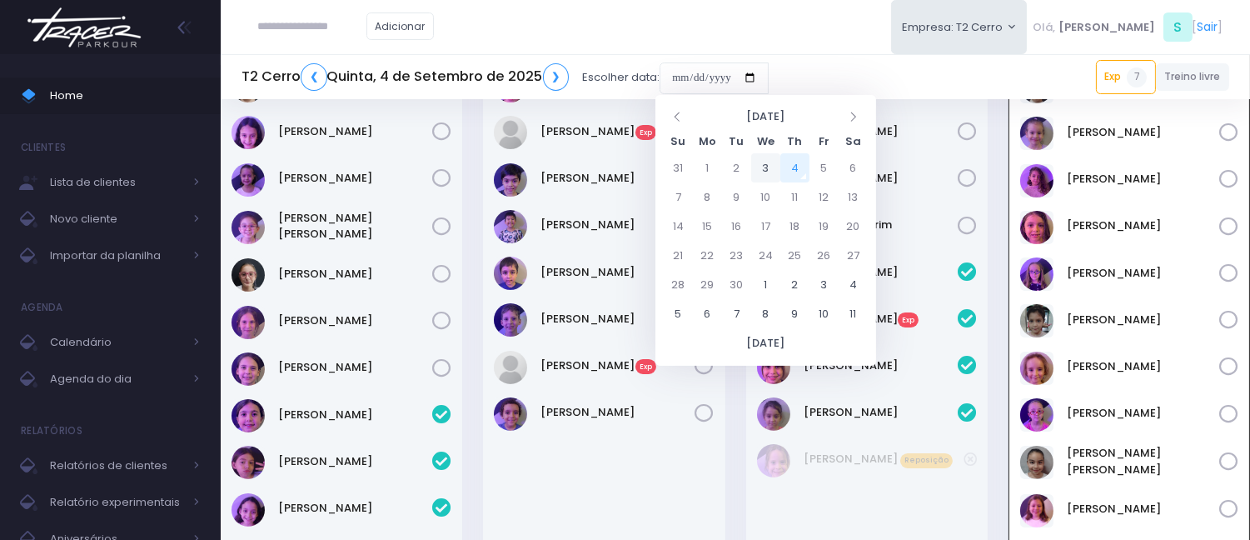
click at [766, 162] on td "3" at bounding box center [765, 167] width 29 height 29
type input "**********"
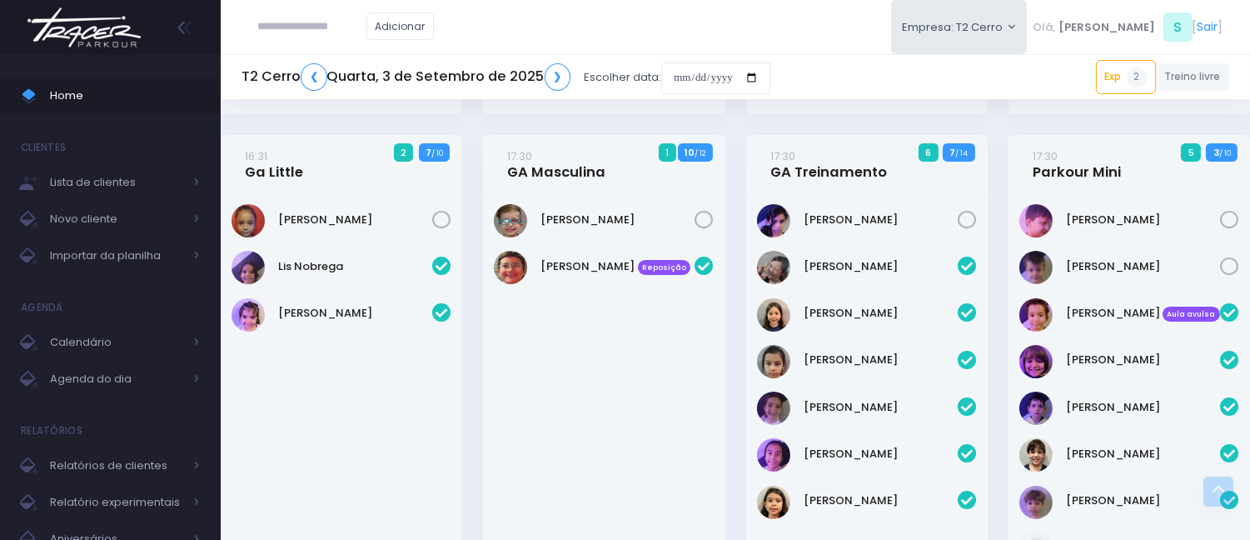
scroll to position [647, 0]
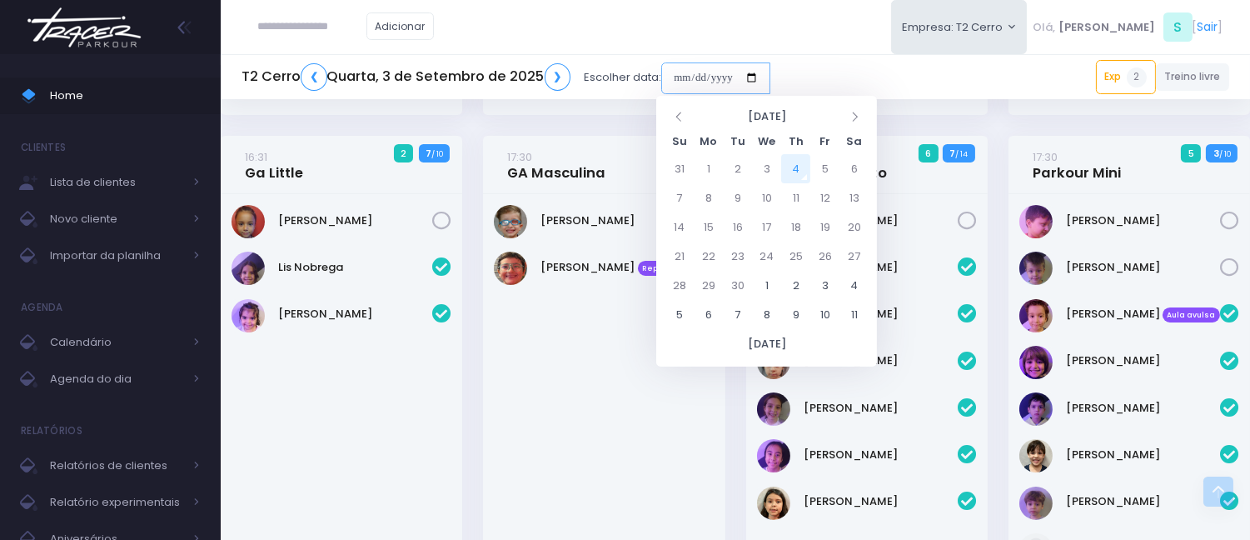
drag, startPoint x: 669, startPoint y: 68, endPoint x: 723, endPoint y: 117, distance: 73.1
click at [670, 68] on input "date" at bounding box center [715, 78] width 109 height 32
click at [708, 202] on td "8" at bounding box center [708, 197] width 29 height 29
type input "**********"
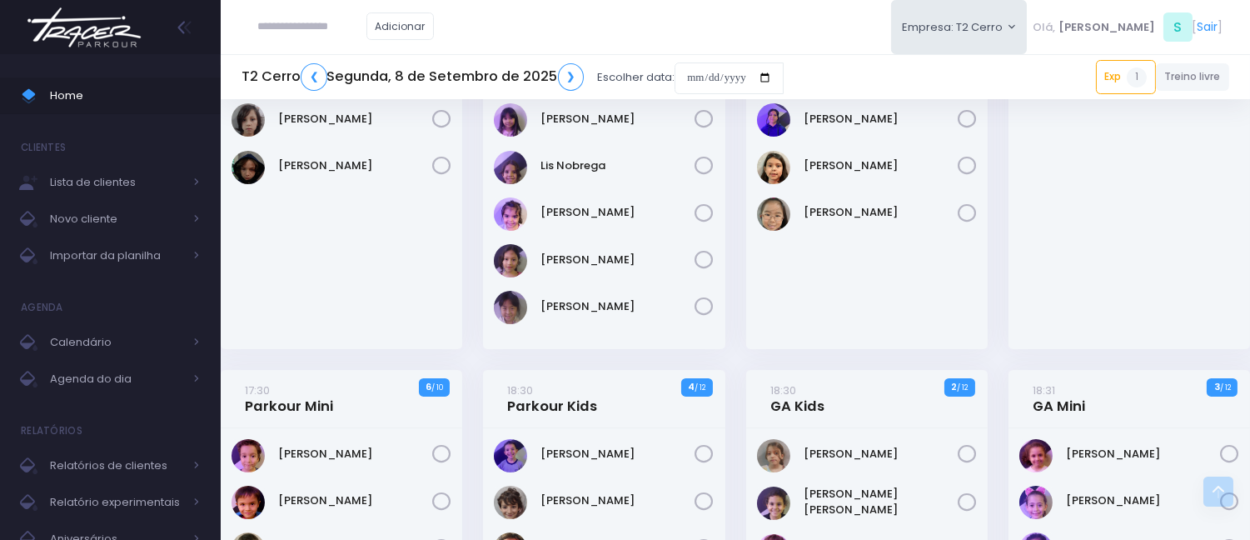
scroll to position [647, 0]
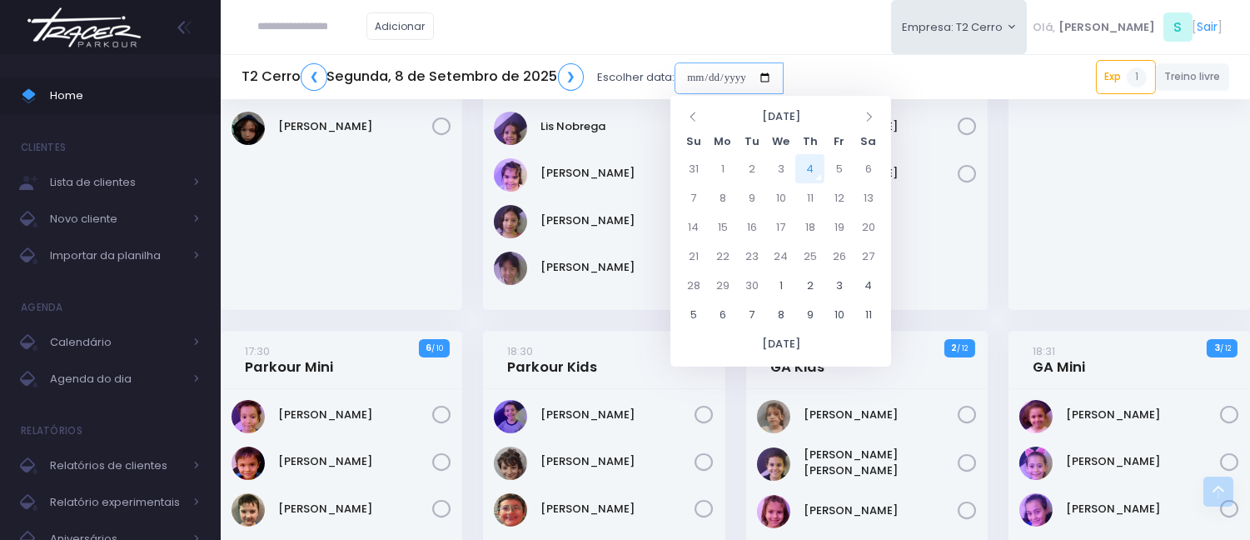
click at [684, 81] on input "date" at bounding box center [729, 78] width 109 height 32
click at [776, 194] on td "10" at bounding box center [780, 197] width 29 height 29
type input "**********"
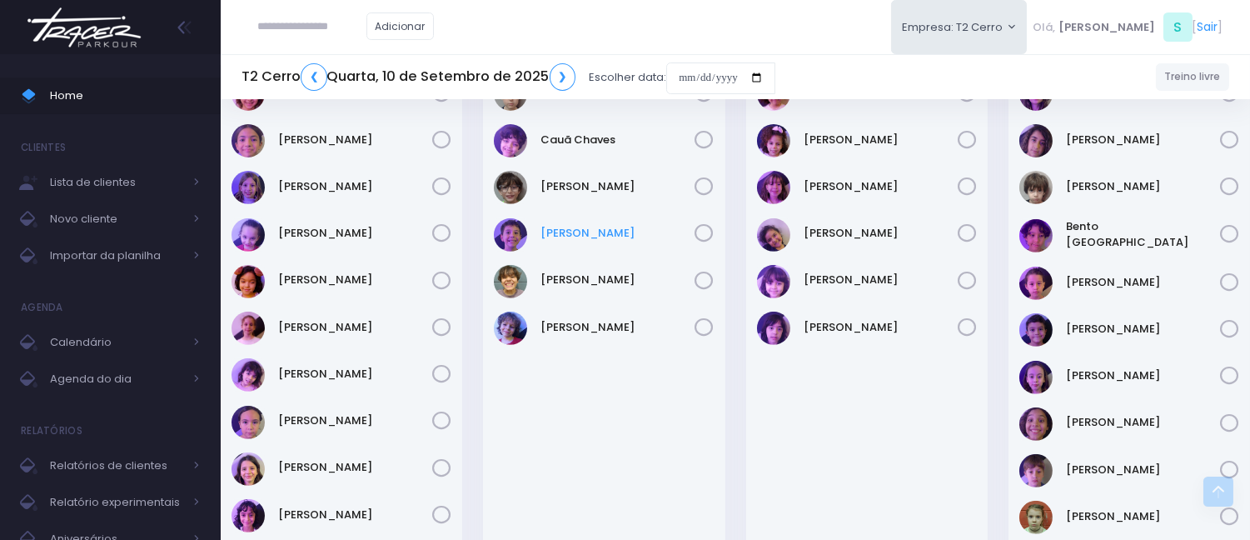
scroll to position [1295, 0]
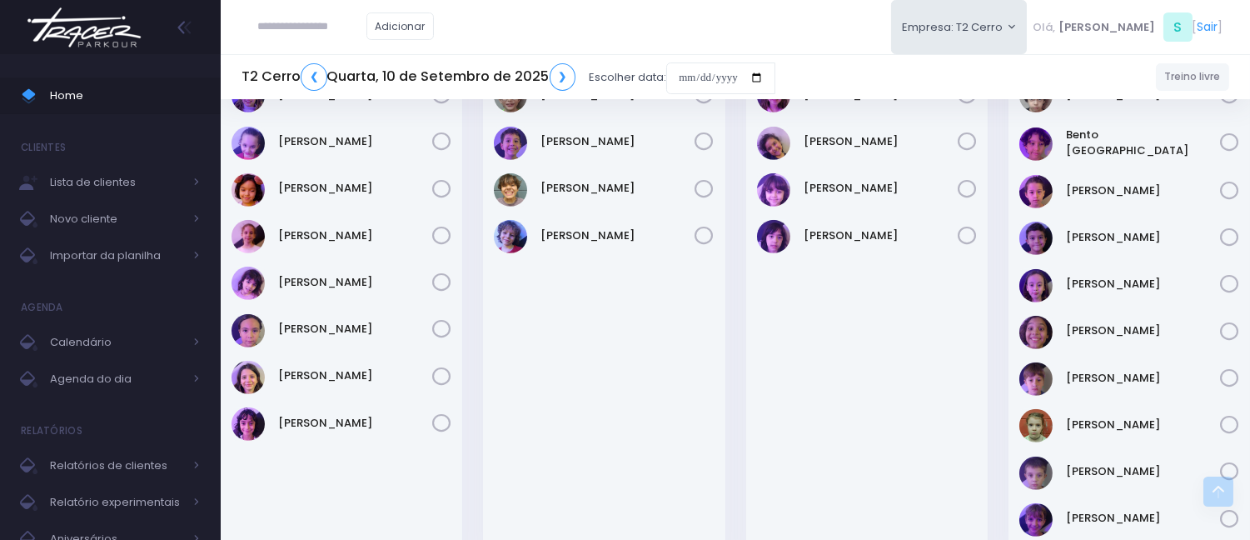
click at [678, 58] on div "T2 Cerro ❮ Quarta, 10 de Setembro de 2025 ❯ Escolher data:" at bounding box center [509, 77] width 534 height 38
click at [671, 70] on input "date" at bounding box center [720, 78] width 109 height 32
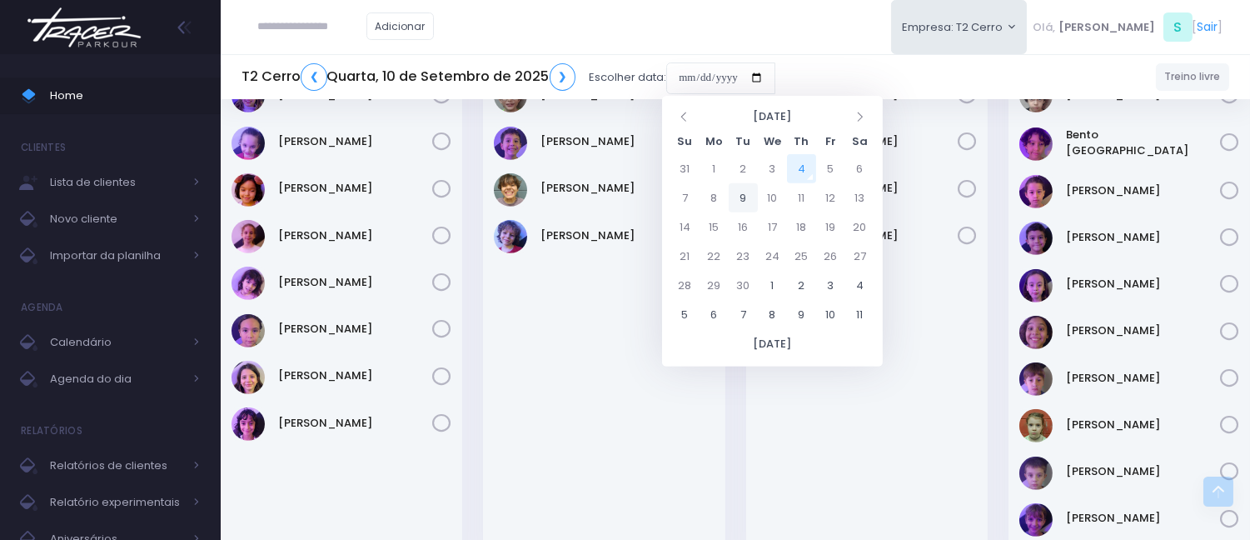
click at [738, 192] on td "9" at bounding box center [743, 197] width 29 height 29
type input "**********"
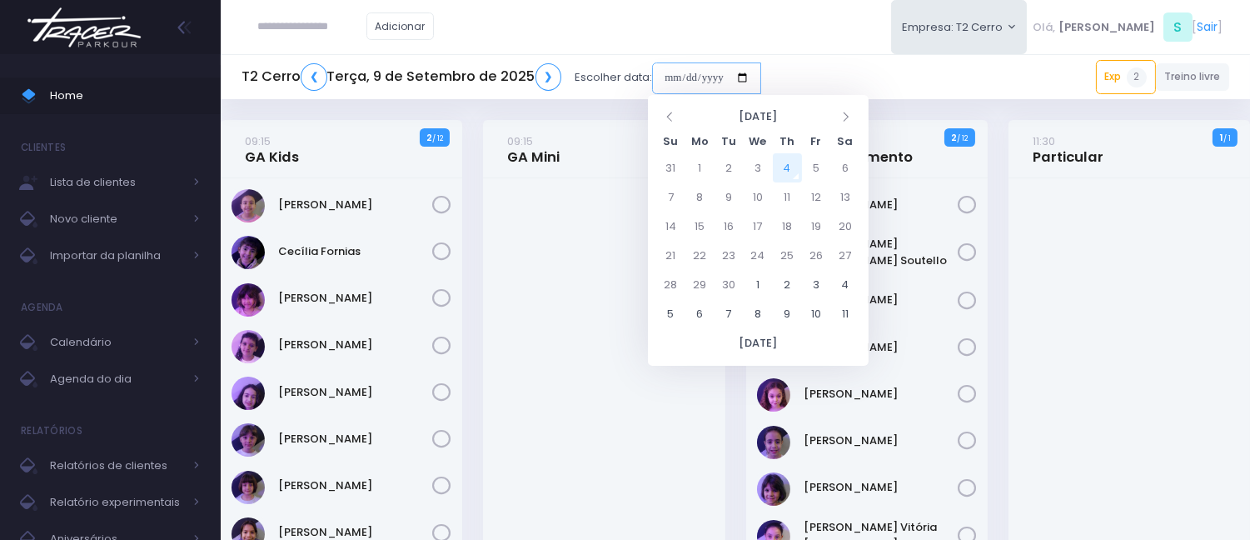
click at [669, 73] on input "date" at bounding box center [706, 78] width 109 height 32
click at [780, 162] on td "4" at bounding box center [787, 167] width 29 height 29
type input "**********"
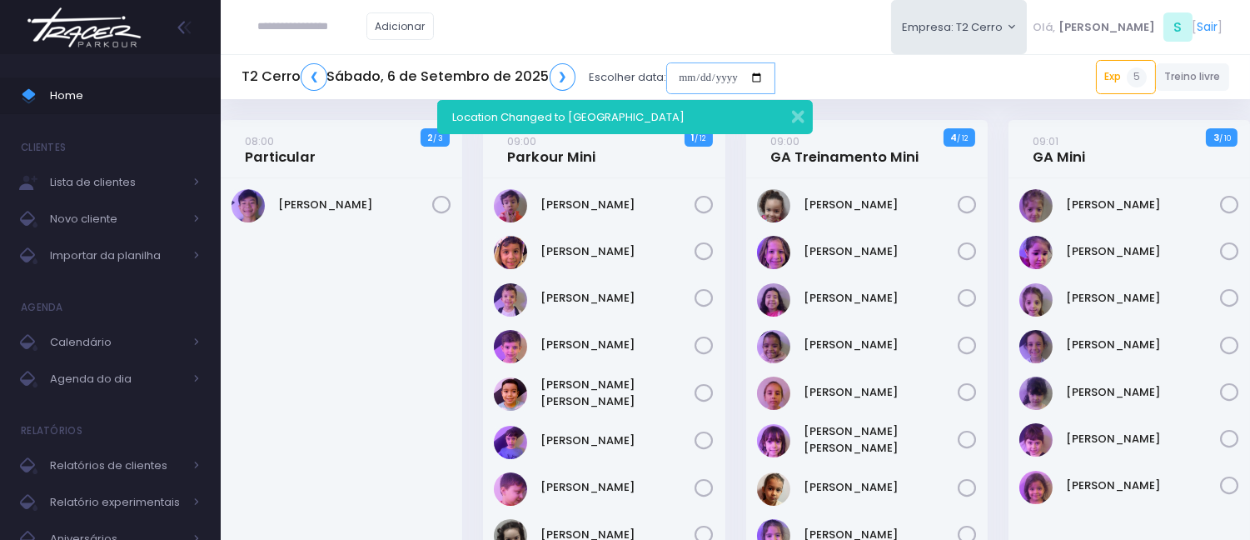
click at [675, 73] on input "date" at bounding box center [720, 78] width 109 height 32
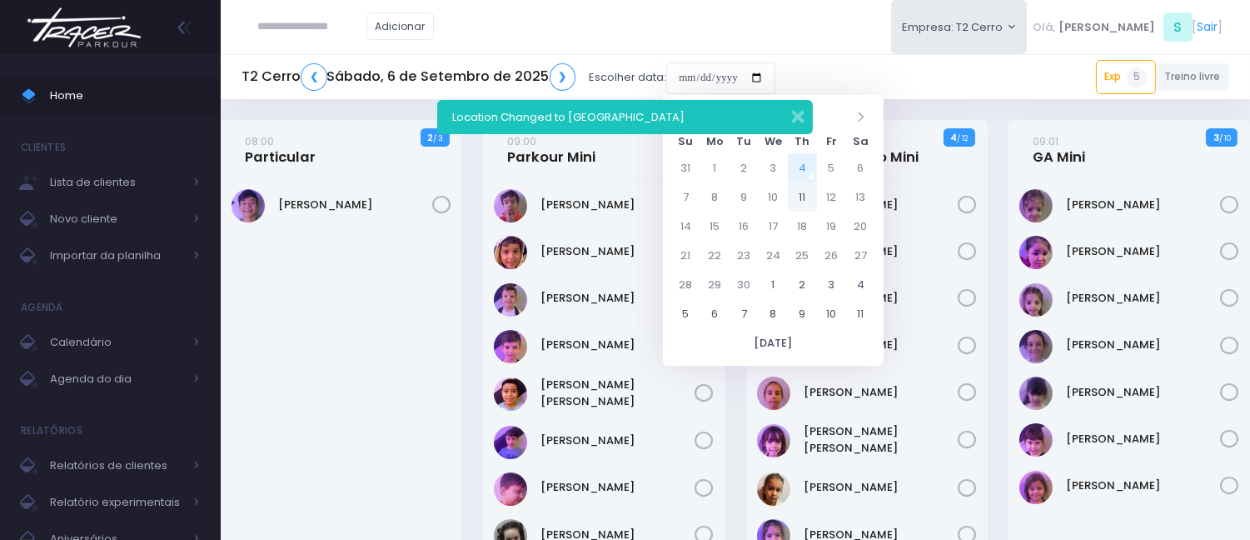
click at [800, 200] on td "11" at bounding box center [802, 196] width 29 height 29
type input "**********"
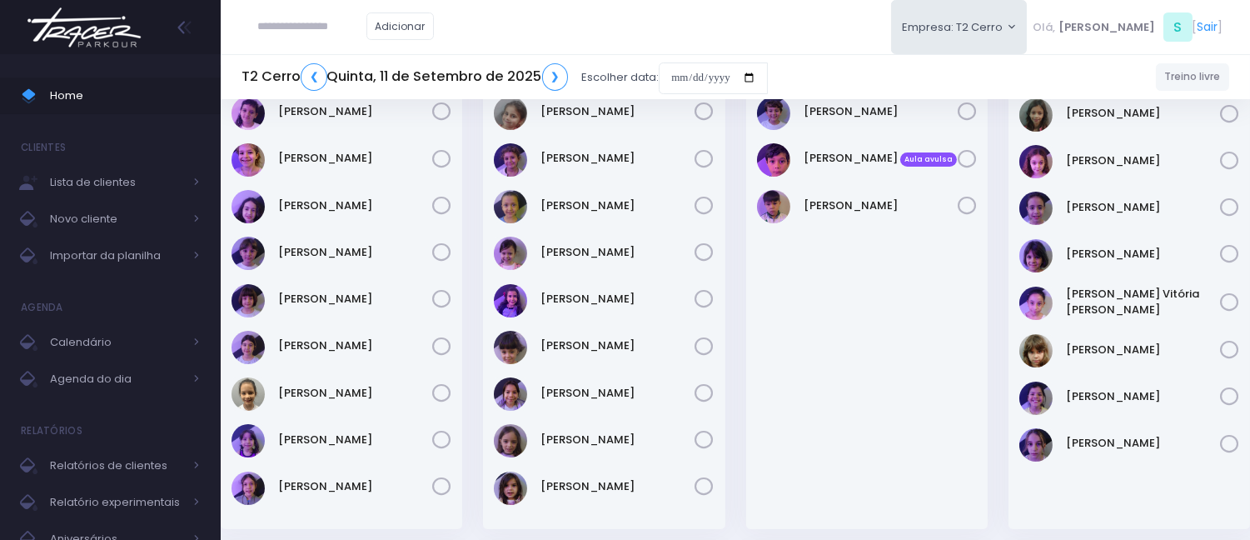
scroll to position [185, 0]
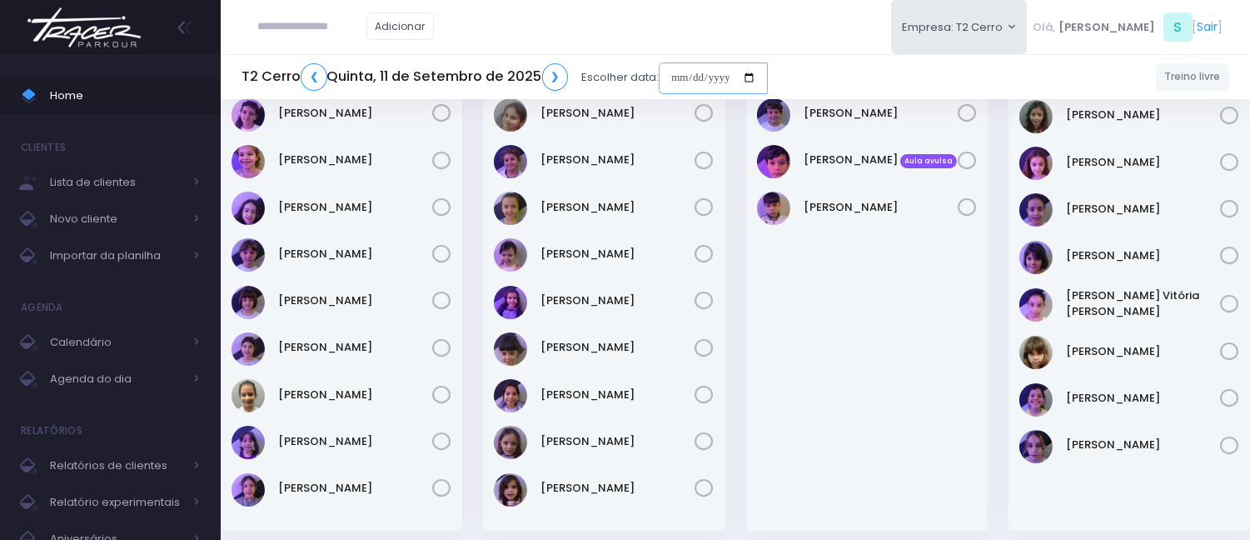
click at [672, 76] on input "date" at bounding box center [713, 78] width 109 height 32
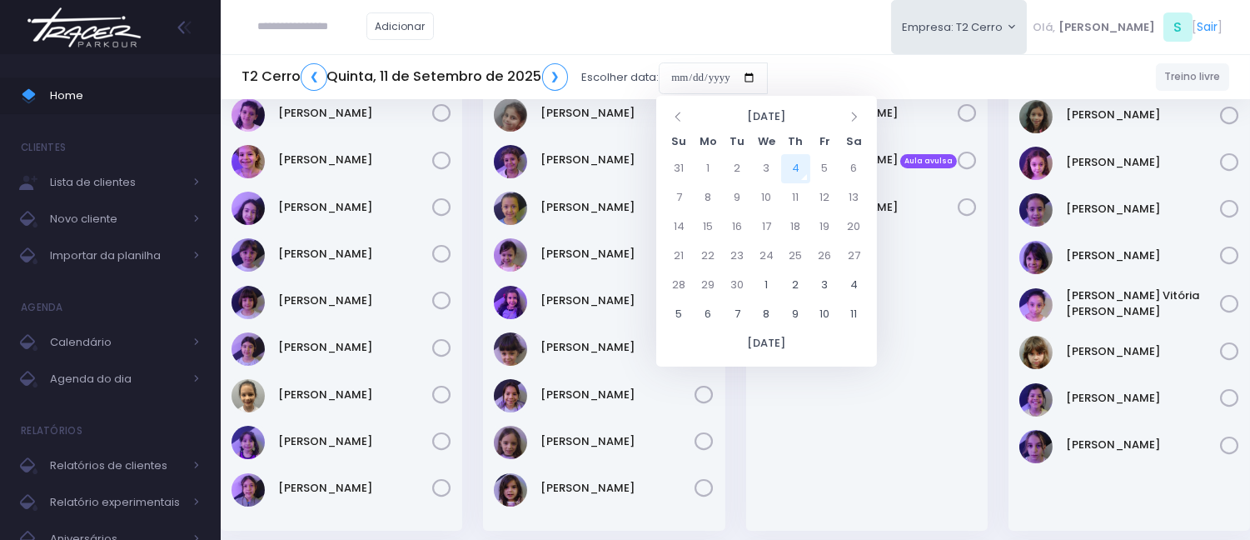
click at [793, 171] on td "4" at bounding box center [795, 168] width 29 height 29
type input "**********"
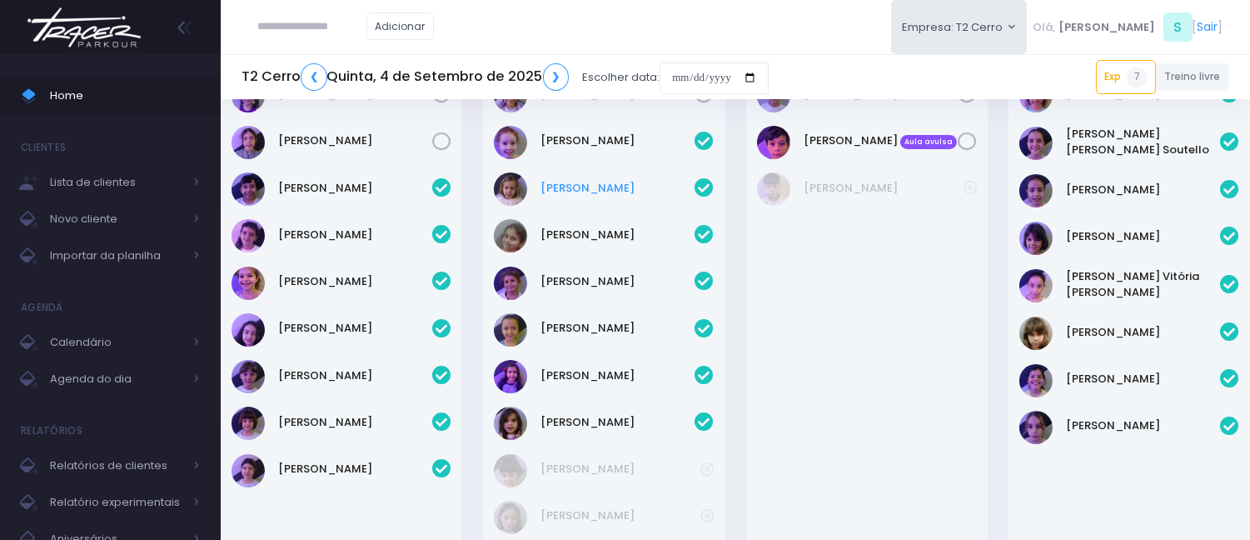
scroll to position [277, 0]
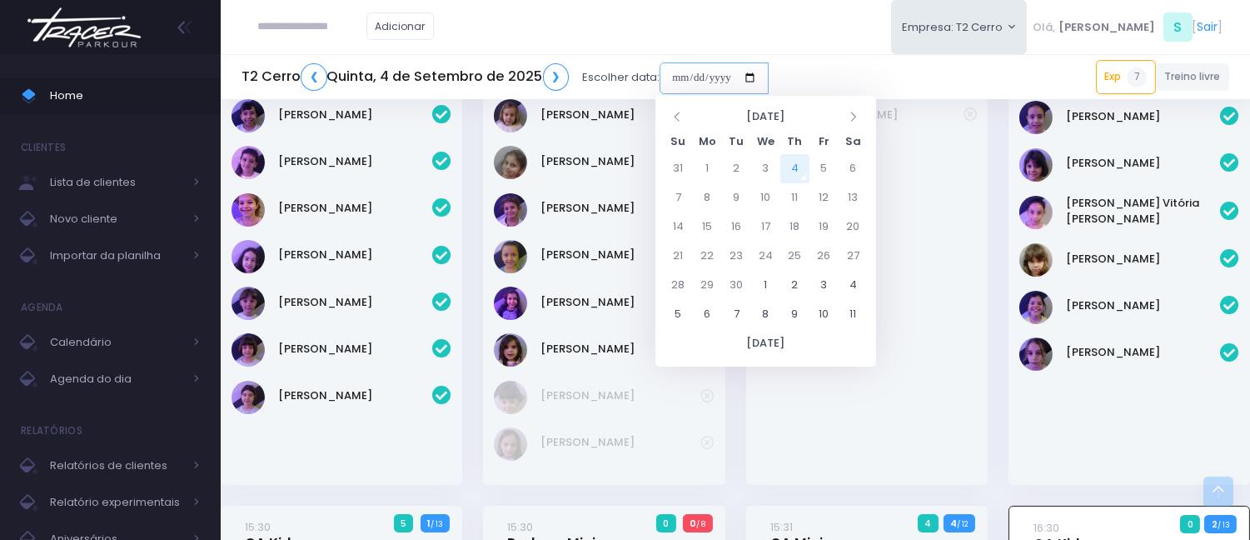
click at [680, 71] on input "date" at bounding box center [714, 78] width 109 height 32
click at [756, 36] on div "Adicionar Empresa: T2 Cerro T2 Cerro T3 Santana T4 Pompeia Olá, S [" at bounding box center [735, 27] width 1029 height 54
drag, startPoint x: 673, startPoint y: 81, endPoint x: 694, endPoint y: 78, distance: 21.0
click at [673, 81] on input "date" at bounding box center [714, 78] width 109 height 32
click at [848, 171] on td "6" at bounding box center [853, 168] width 29 height 29
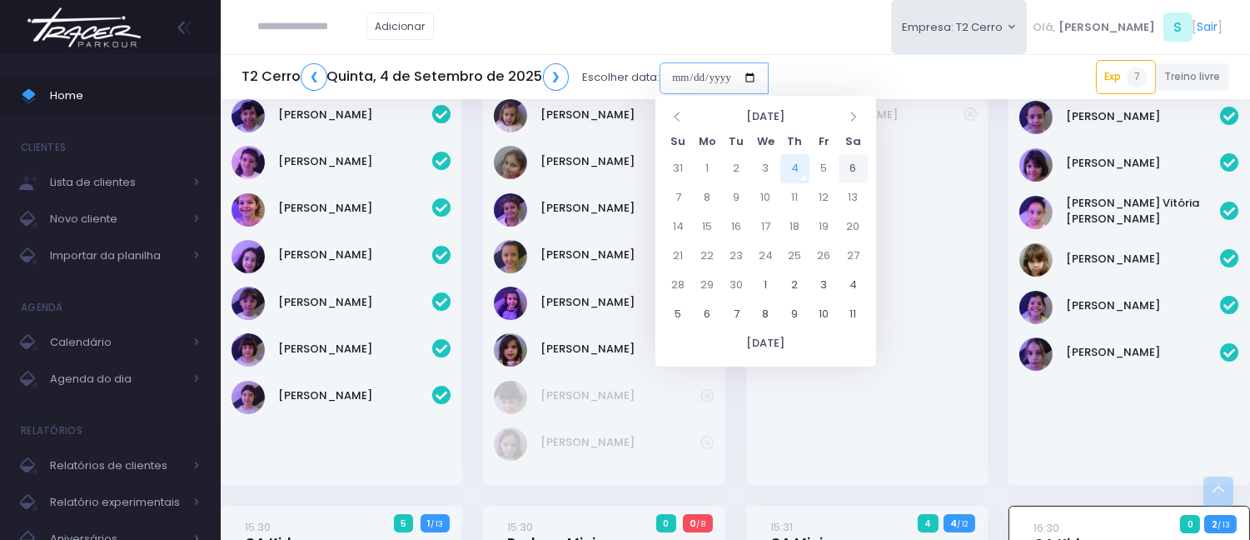
type input "**********"
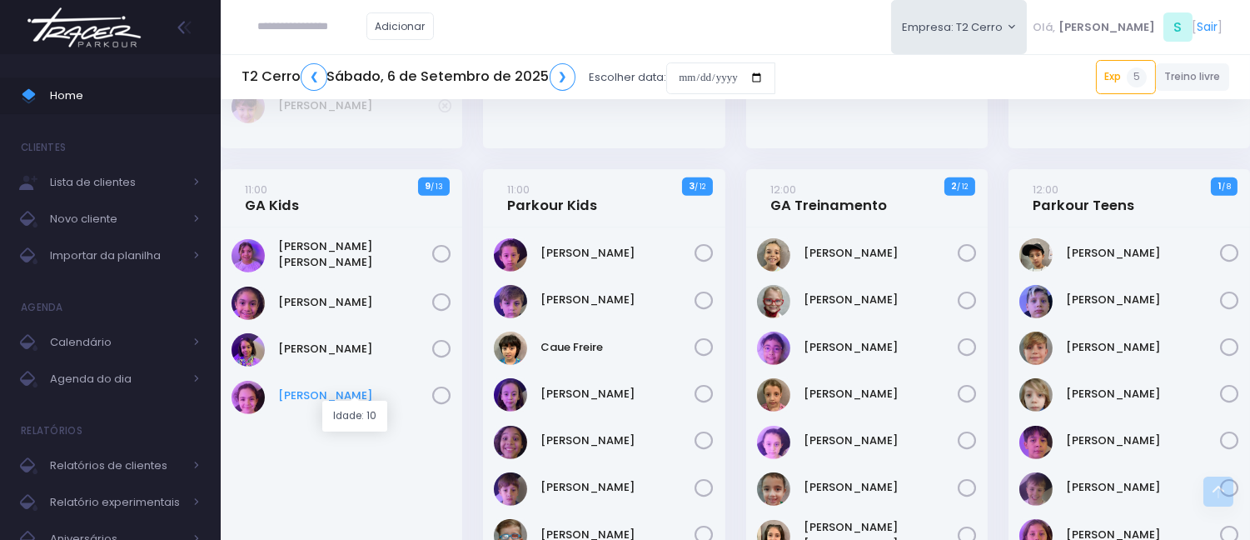
scroll to position [1203, 0]
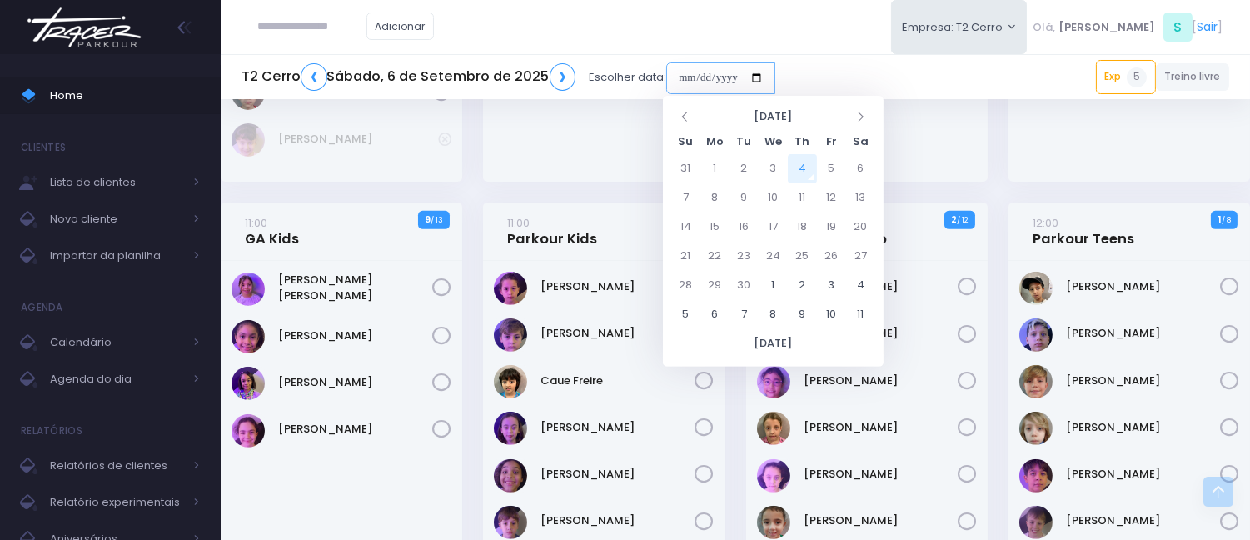
click at [675, 73] on input "date" at bounding box center [720, 78] width 109 height 32
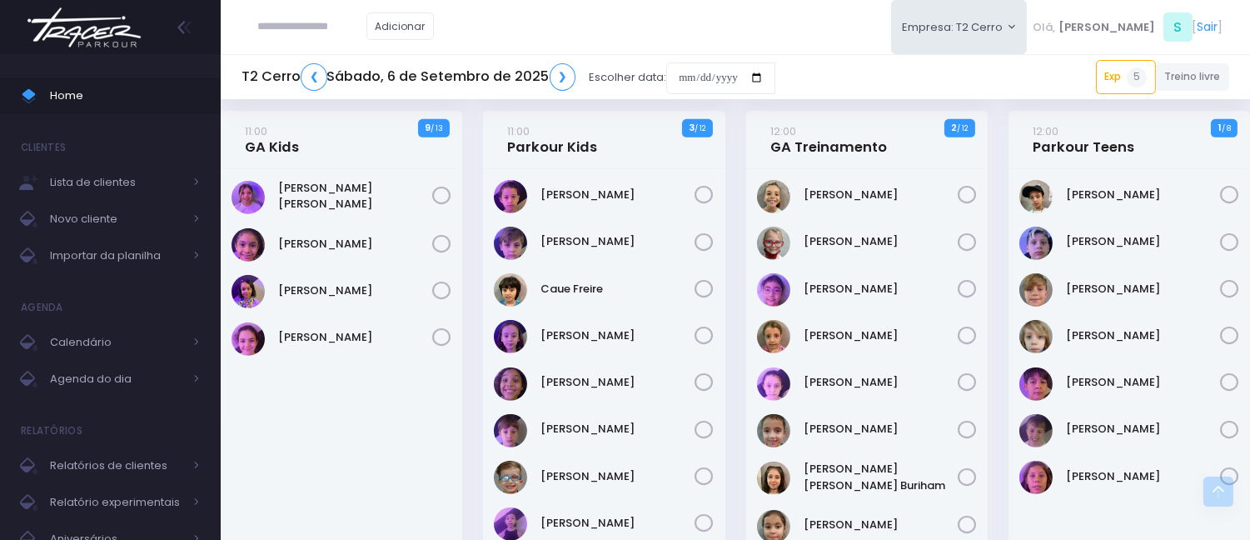
scroll to position [1295, 0]
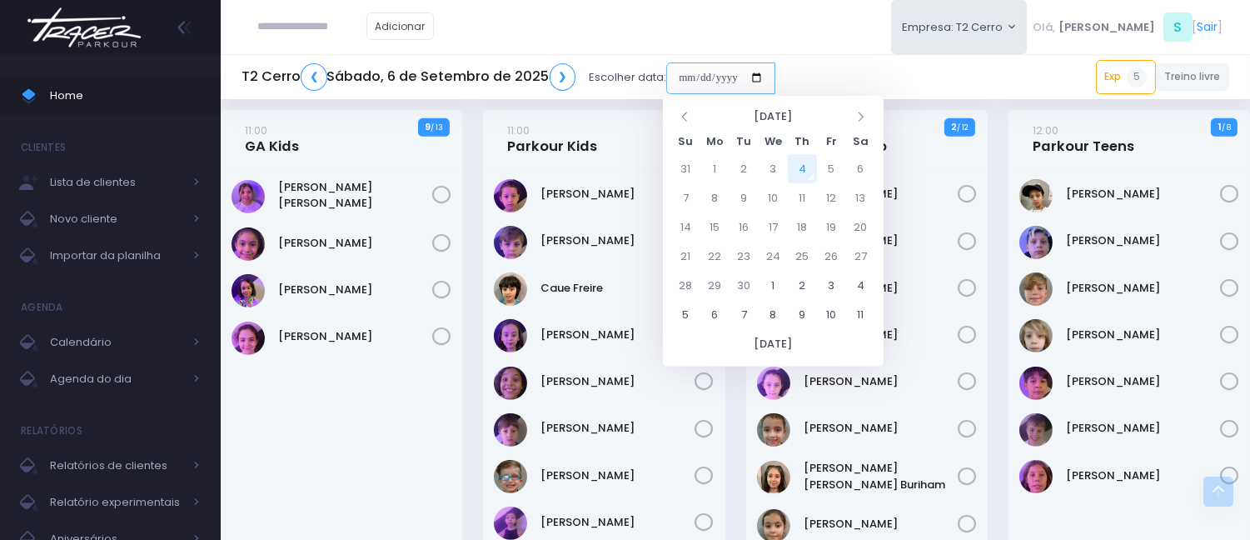
click at [673, 79] on input "date" at bounding box center [720, 78] width 109 height 32
click at [798, 230] on td "18" at bounding box center [802, 226] width 29 height 29
type input "**********"
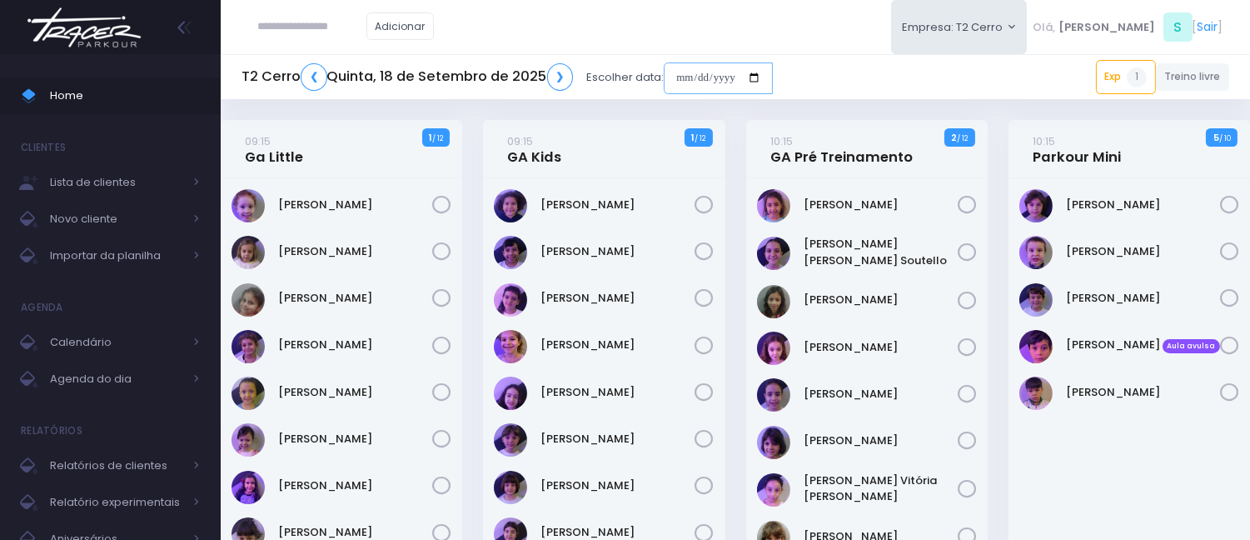
click at [675, 72] on input "date" at bounding box center [718, 78] width 109 height 32
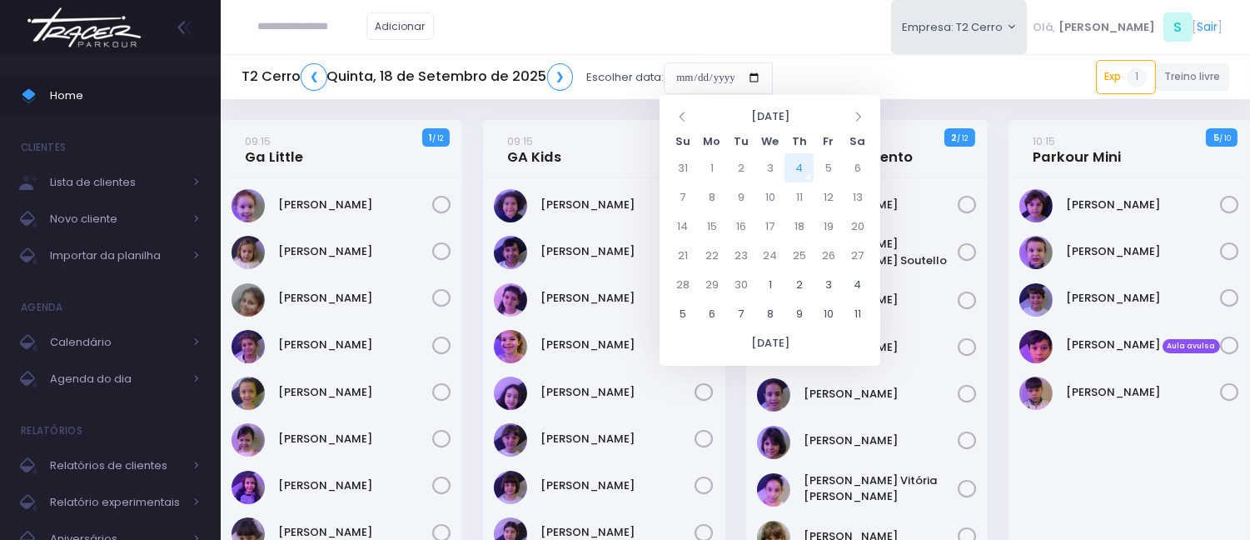
click at [805, 167] on td "4" at bounding box center [798, 167] width 29 height 29
type input "**********"
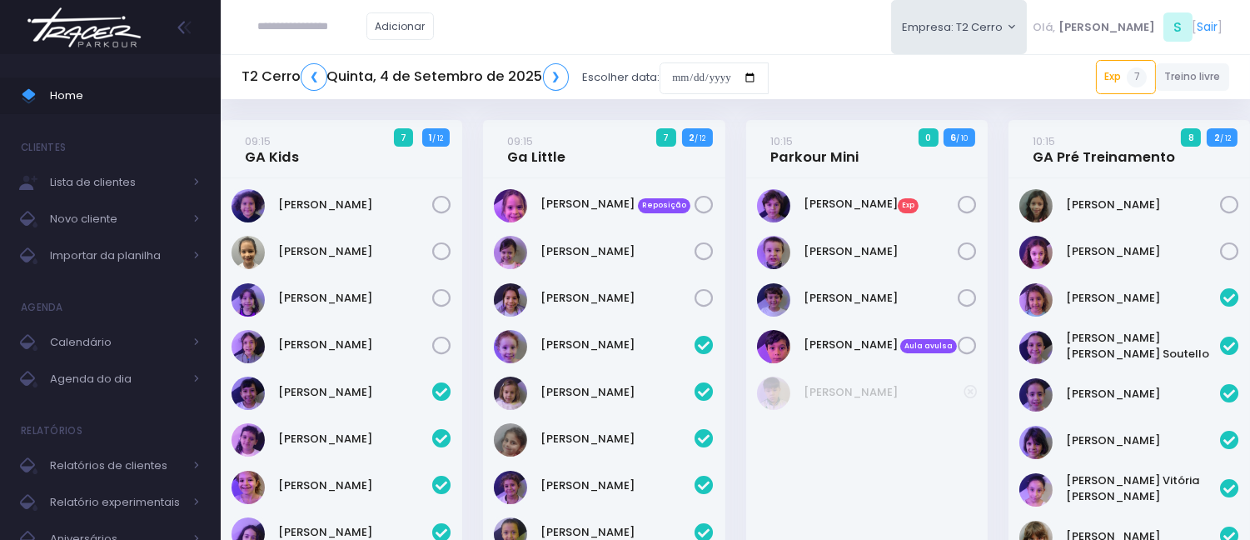
scroll to position [783, 0]
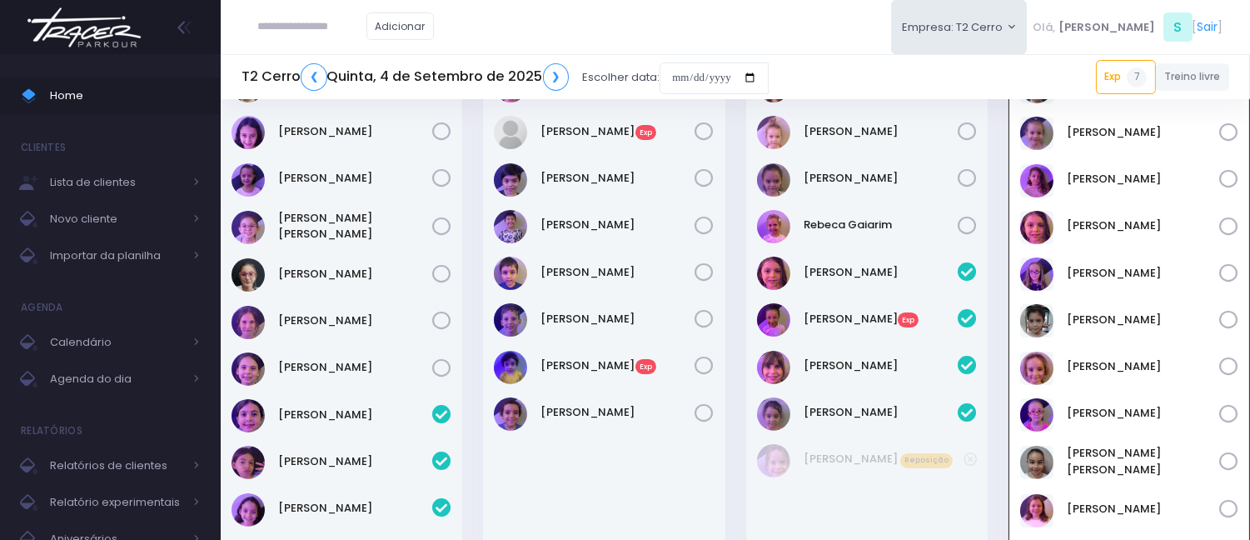
click at [651, 31] on div "Adicionar Empresa: T2 Cerro [GEOGRAPHIC_DATA][MEDICAL_DATA][PERSON_NAME], S [" at bounding box center [735, 27] width 1029 height 54
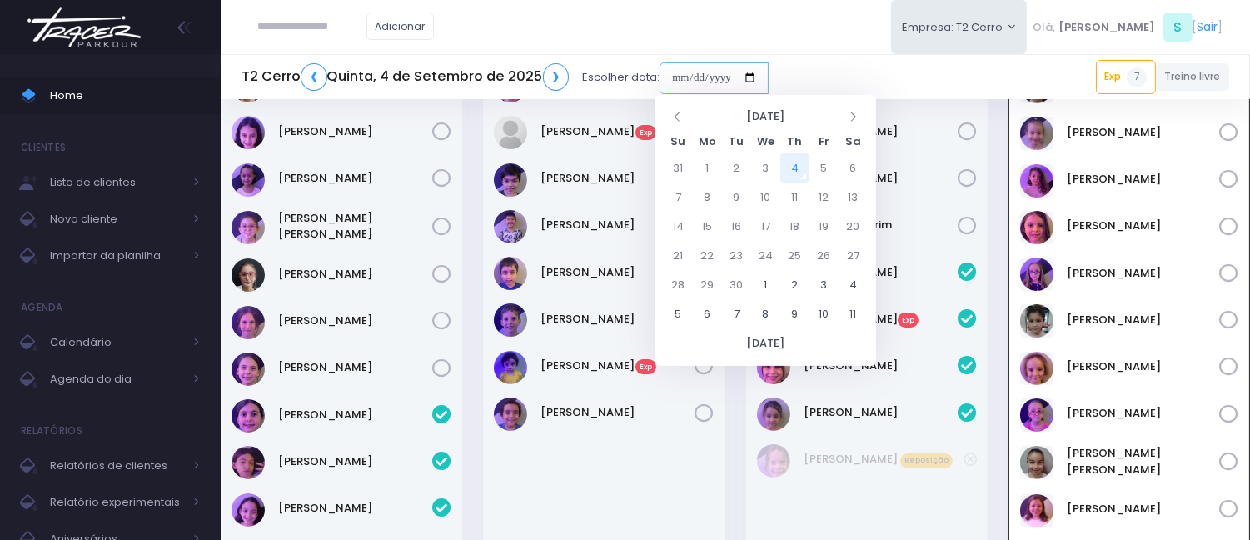
click at [675, 77] on input "date" at bounding box center [714, 78] width 109 height 32
click at [543, 11] on div "Adicionar Empresa: T2 Cerro T2 Cerro T3 Santana T4 Pompeia Olá, S [" at bounding box center [735, 27] width 1029 height 54
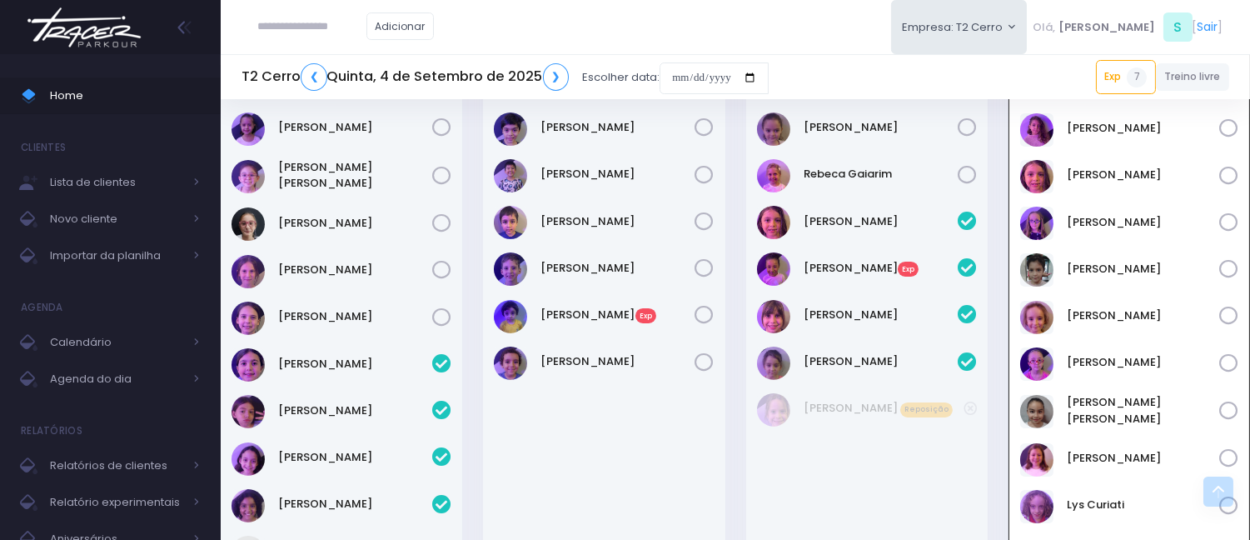
scroll to position [968, 0]
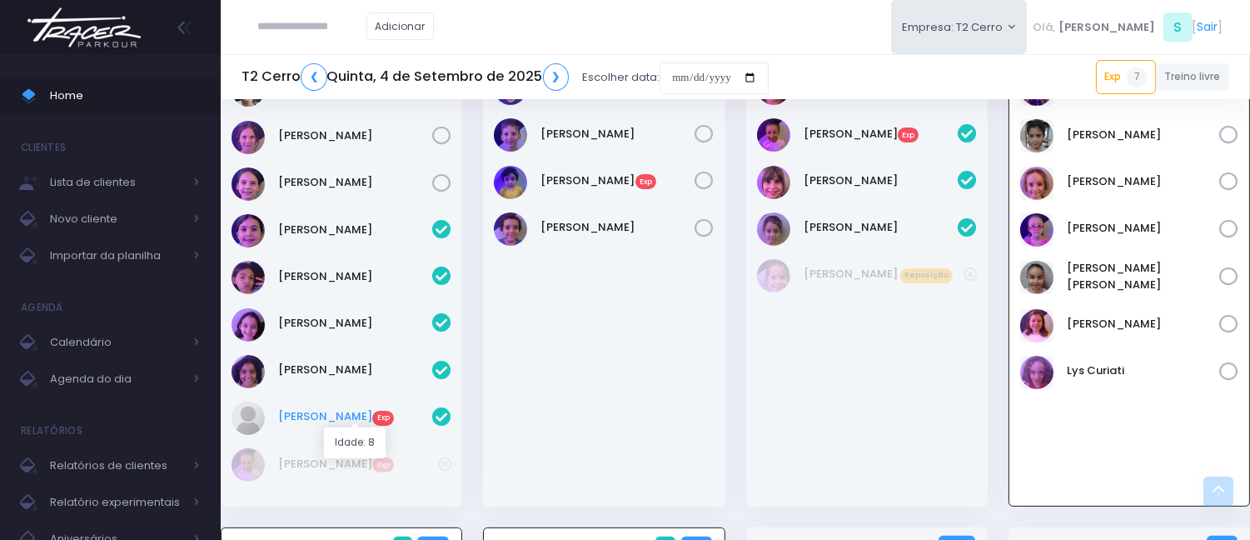
click at [353, 416] on link "Nathalia Furgang Exp" at bounding box center [355, 416] width 154 height 17
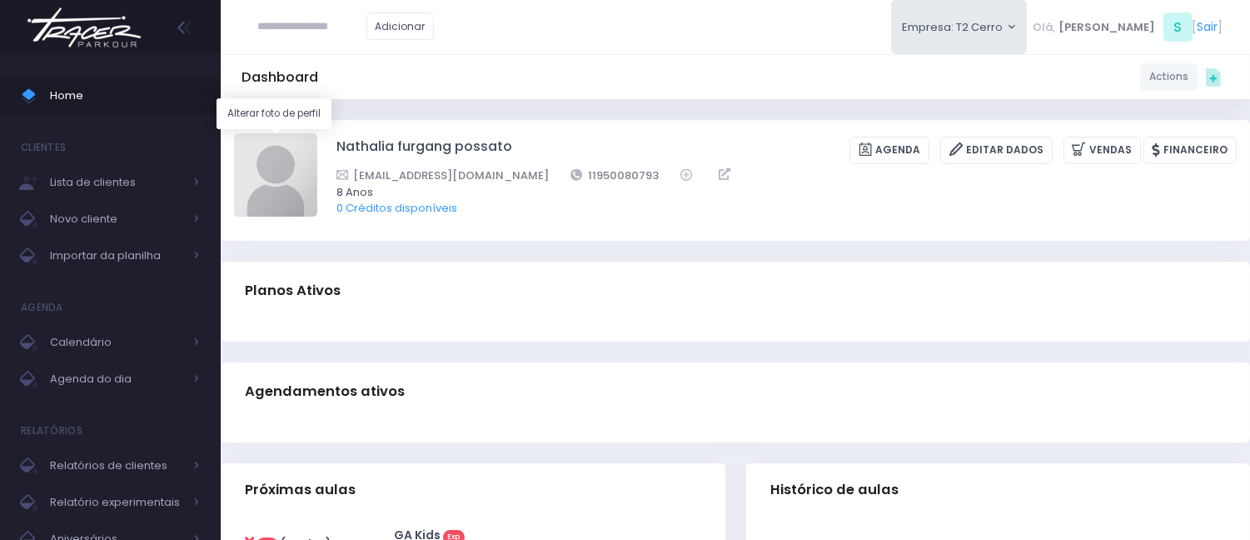
click at [260, 148] on img at bounding box center [275, 174] width 83 height 83
click at [316, 133] on input "file" at bounding box center [316, 132] width 1 height 1
type input "**********"
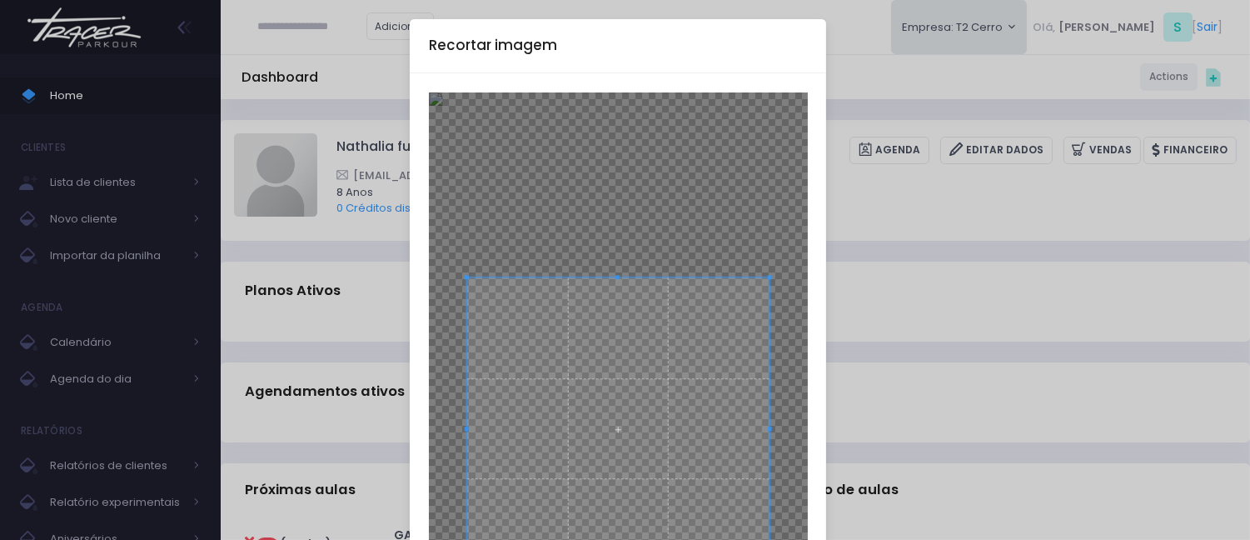
click at [231, 73] on div "Recortar imagem × Cancelar Cortar" at bounding box center [625, 270] width 1250 height 540
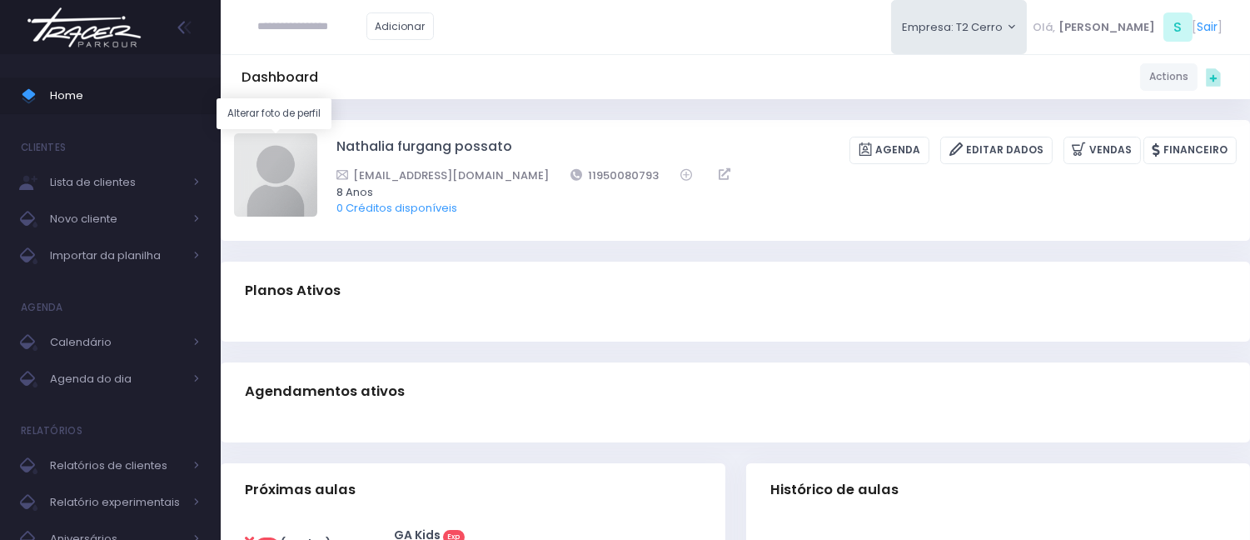
click at [310, 182] on img at bounding box center [275, 174] width 83 height 83
click at [316, 133] on input "file" at bounding box center [316, 132] width 1 height 1
type input "**********"
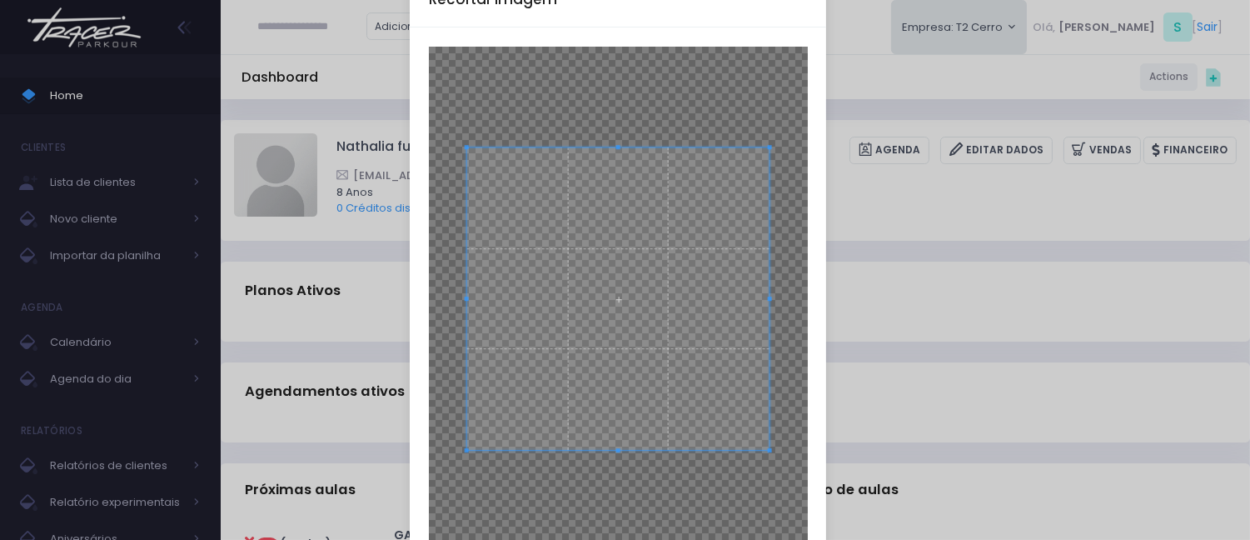
scroll to position [47, 0]
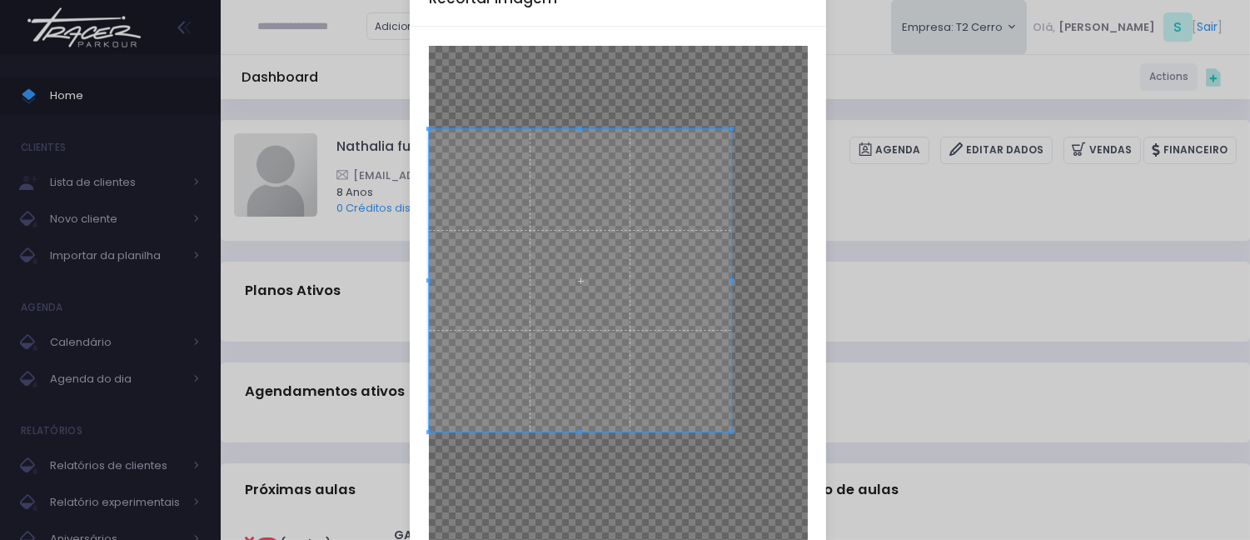
click at [429, 327] on div at bounding box center [580, 280] width 303 height 303
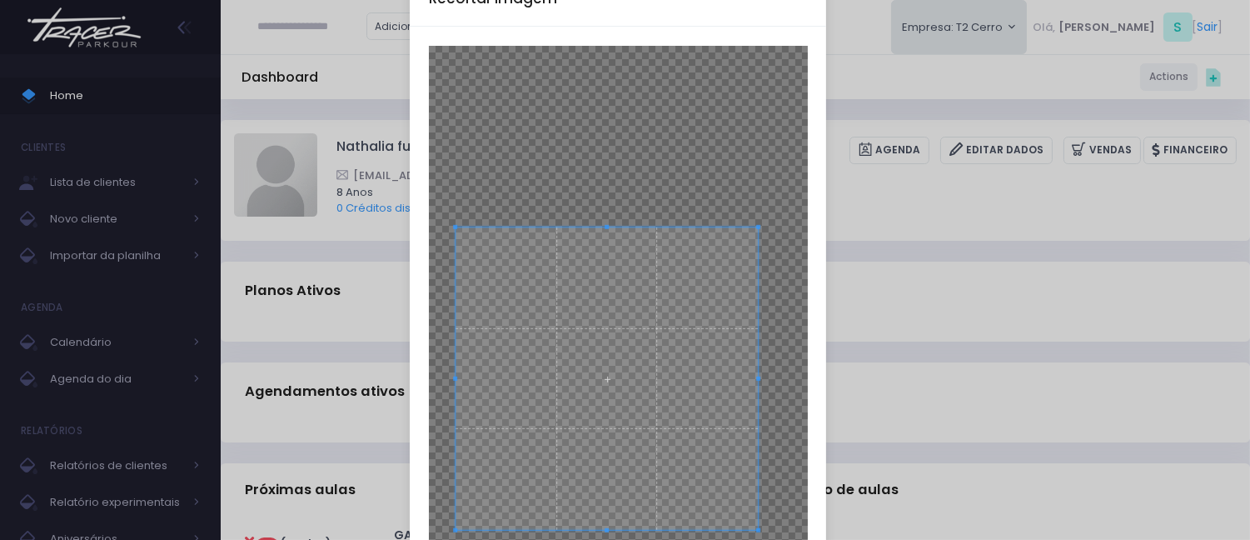
click at [634, 433] on span at bounding box center [607, 378] width 303 height 303
click at [983, 273] on div "Recortar imagem × Cancelar Cortar" at bounding box center [625, 270] width 1250 height 540
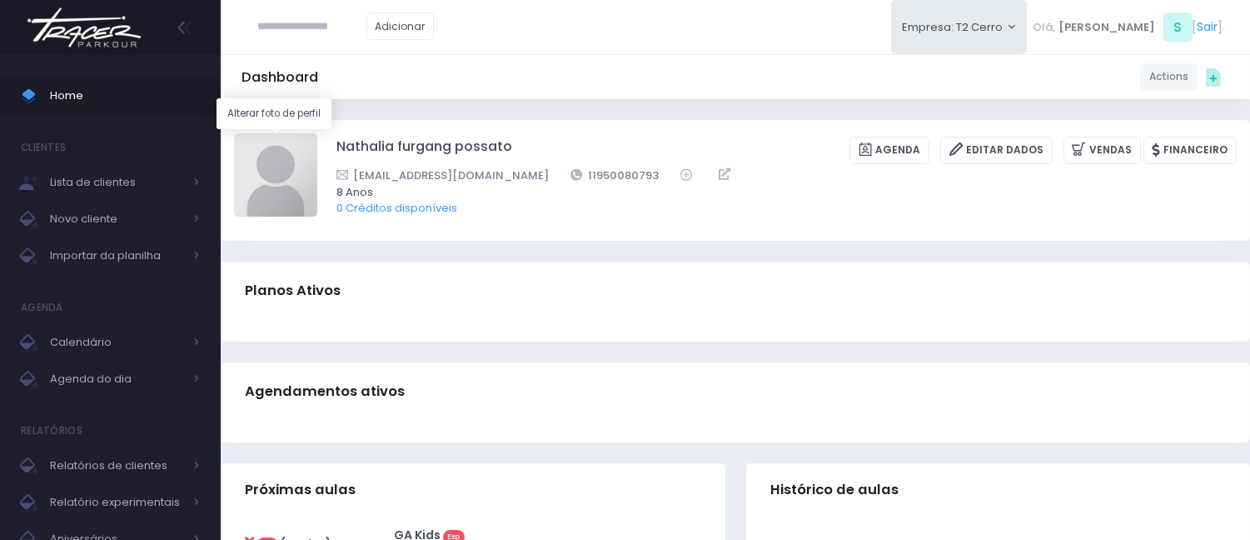
click at [263, 156] on img at bounding box center [275, 174] width 83 height 83
click at [316, 133] on input "file" at bounding box center [316, 132] width 1 height 1
type input "**********"
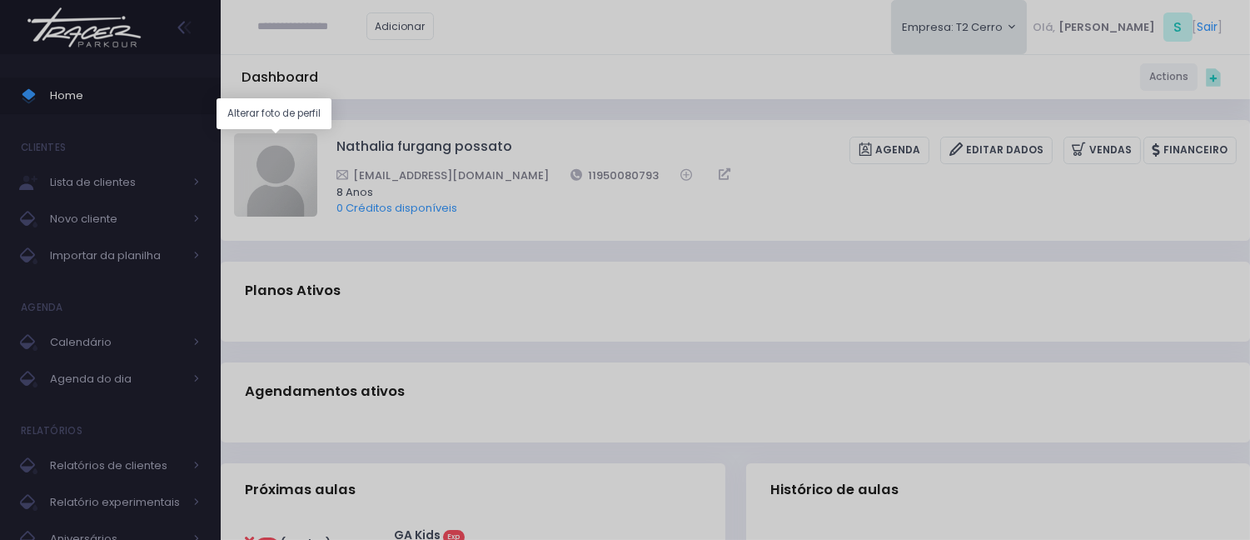
scroll to position [0, 0]
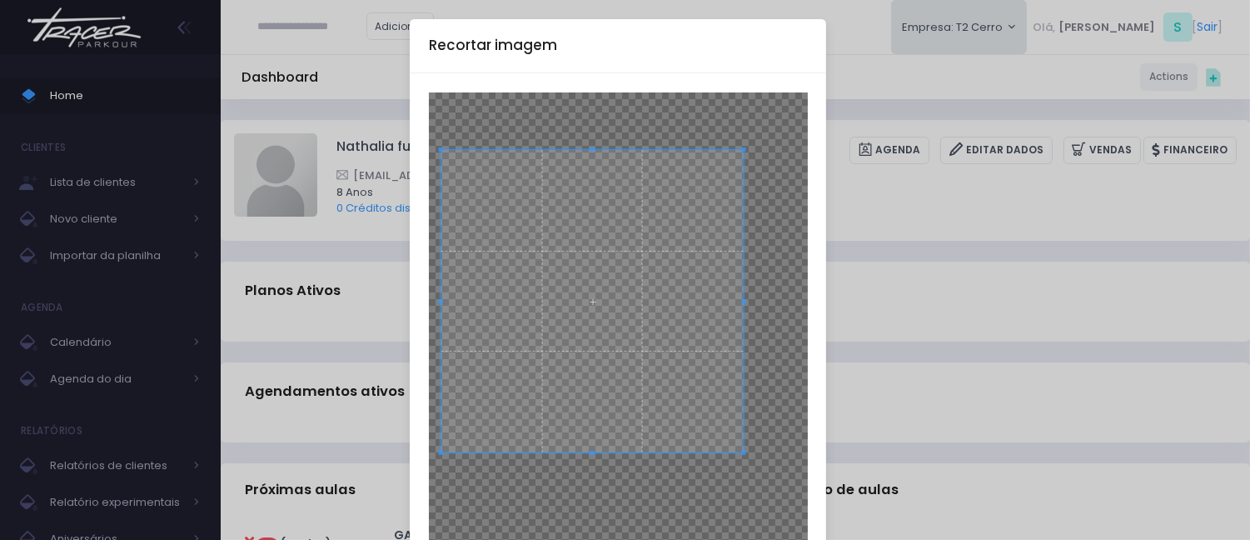
click at [637, 296] on span at bounding box center [592, 301] width 303 height 303
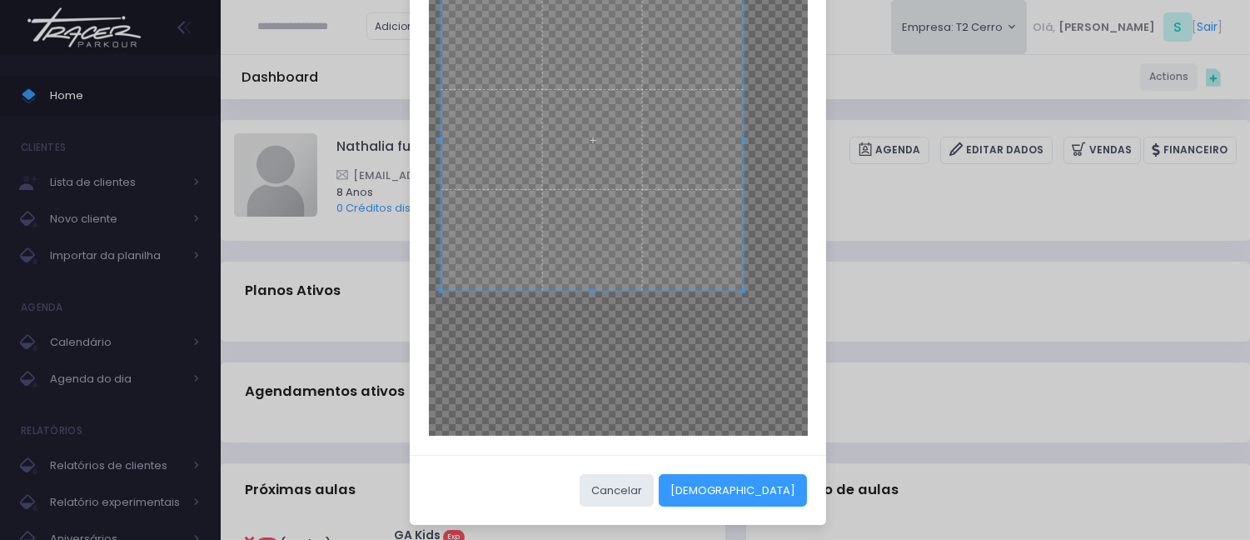
scroll to position [165, 0]
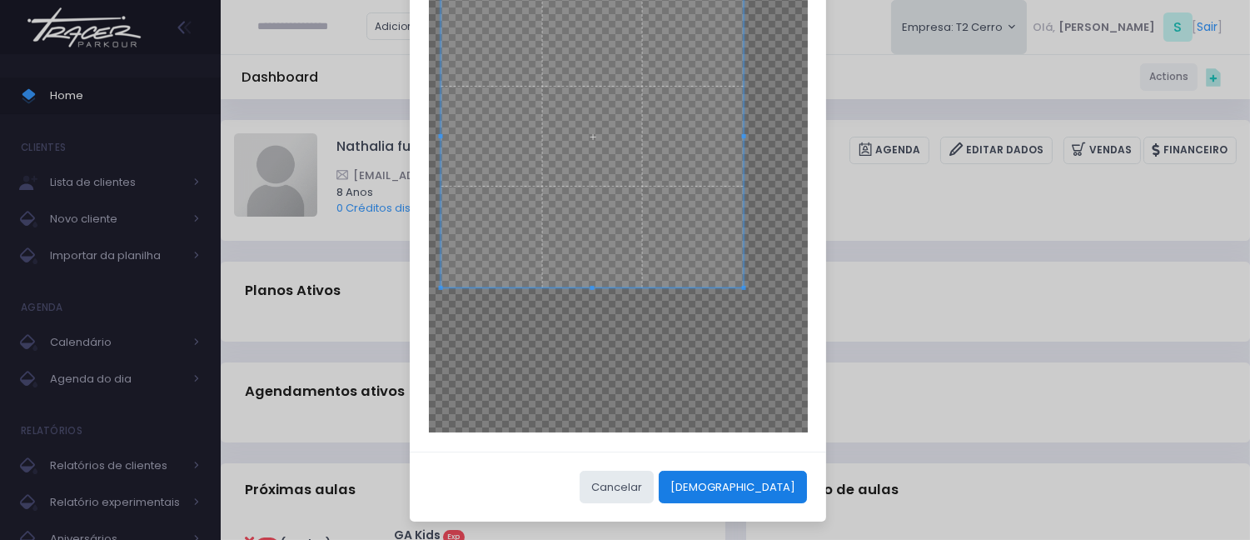
click at [788, 475] on button "[DEMOGRAPHIC_DATA]" at bounding box center [733, 487] width 148 height 32
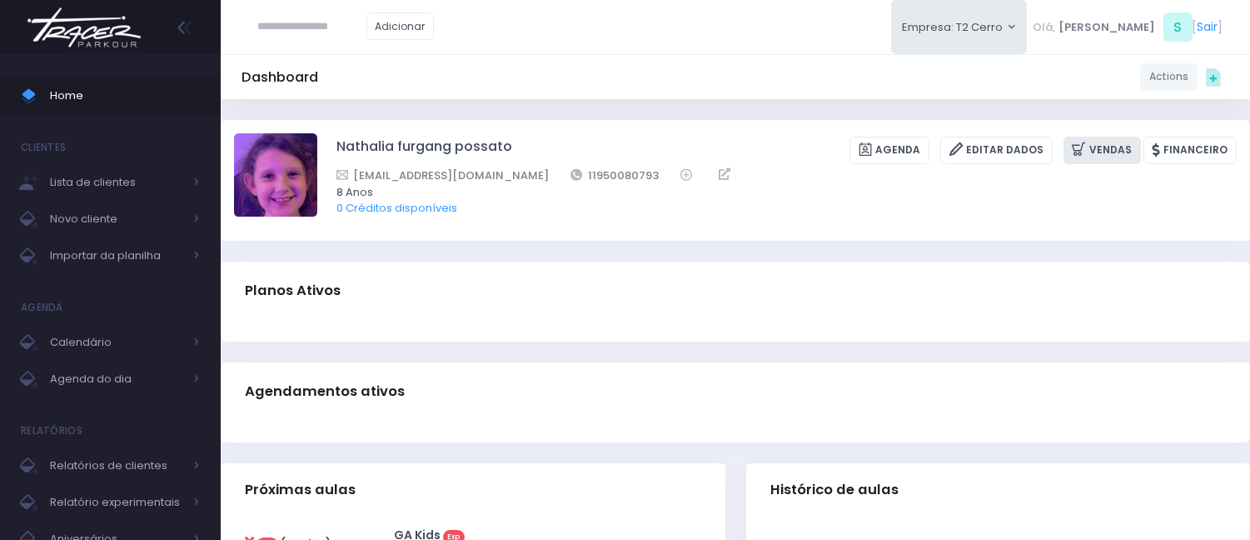
click at [1108, 156] on link "Vendas" at bounding box center [1101, 150] width 77 height 27
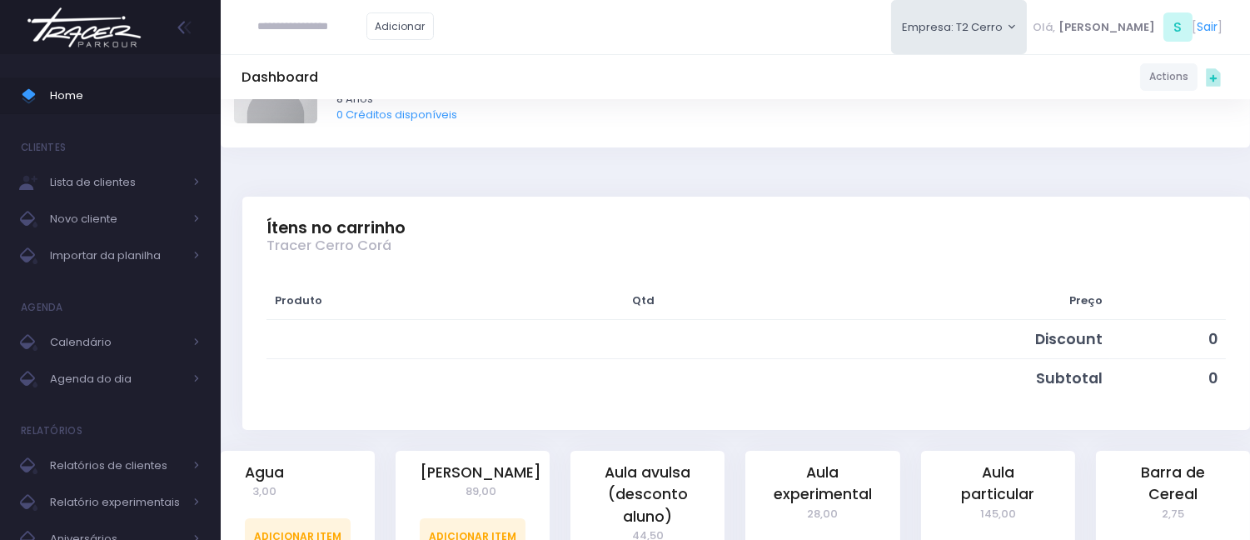
scroll to position [277, 0]
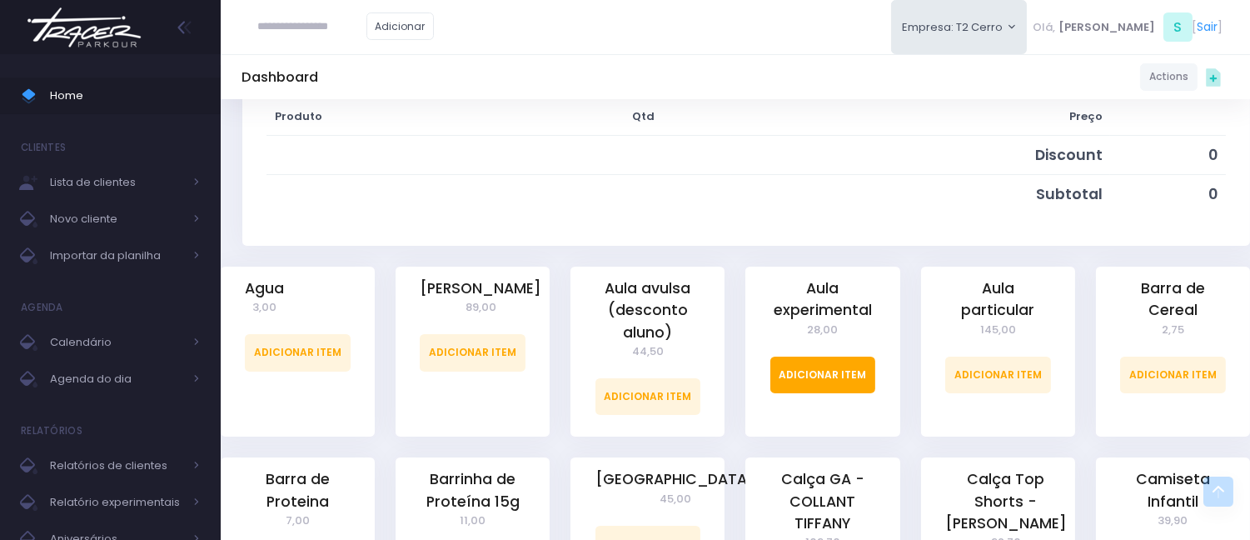
click at [794, 369] on link "Adicionar Item" at bounding box center [823, 374] width 106 height 37
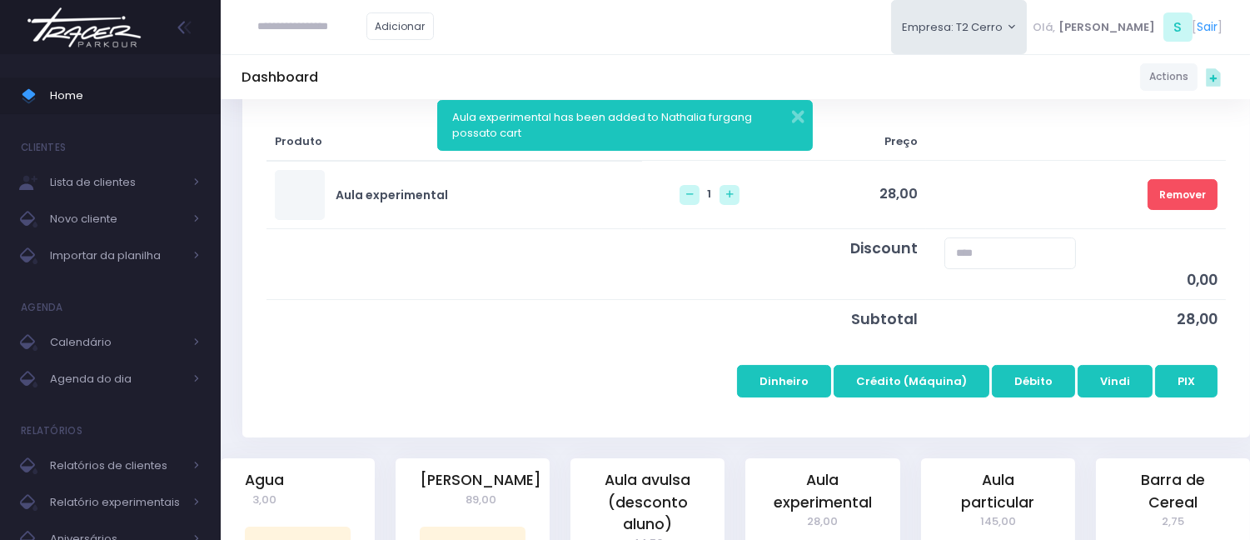
scroll to position [277, 0]
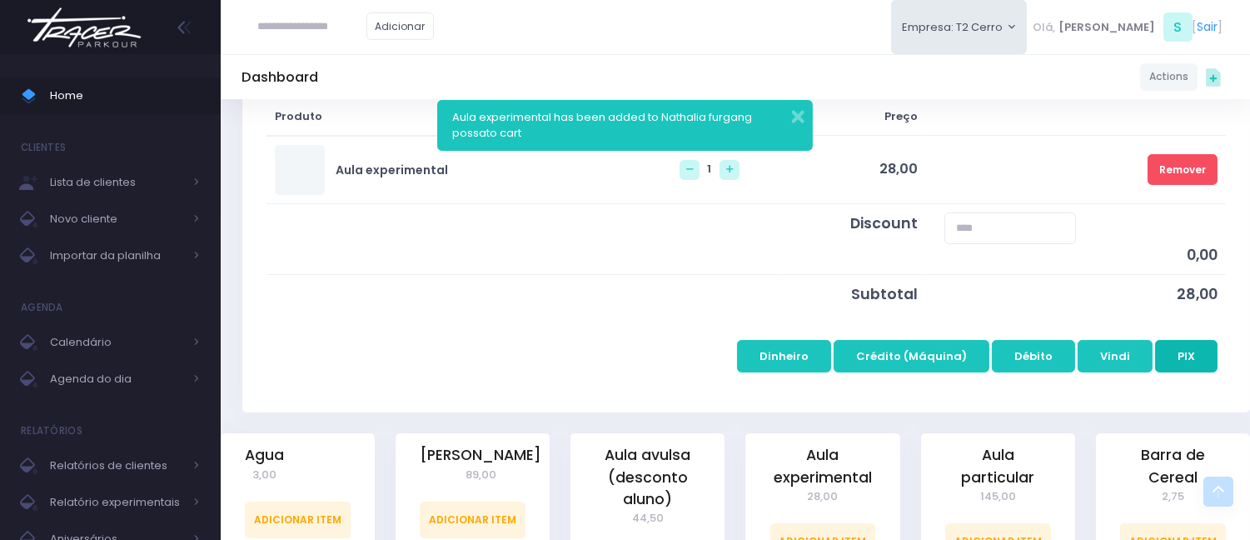
click at [1185, 361] on button "PIX" at bounding box center [1186, 356] width 62 height 32
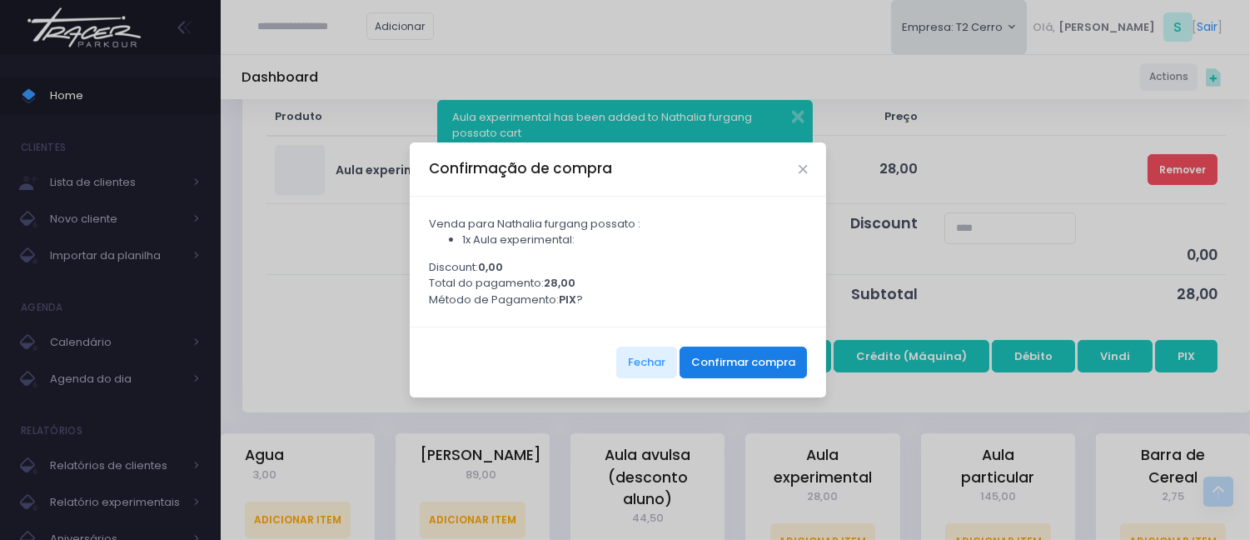
click at [705, 356] on button "Confirmar compra" at bounding box center [743, 362] width 127 height 32
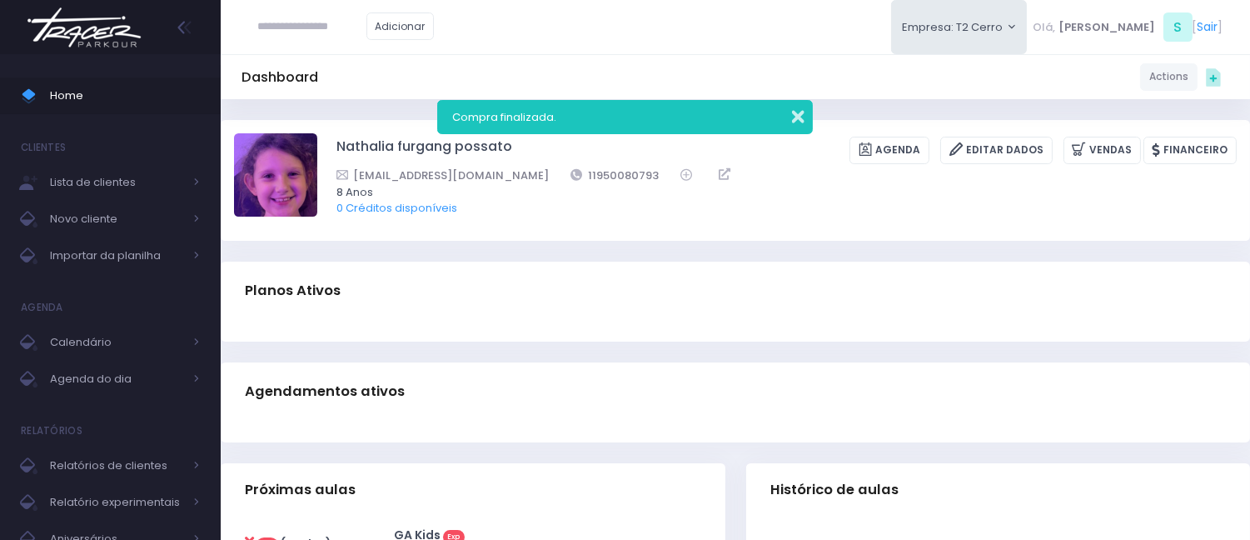
click at [794, 117] on button "button" at bounding box center [786, 114] width 33 height 19
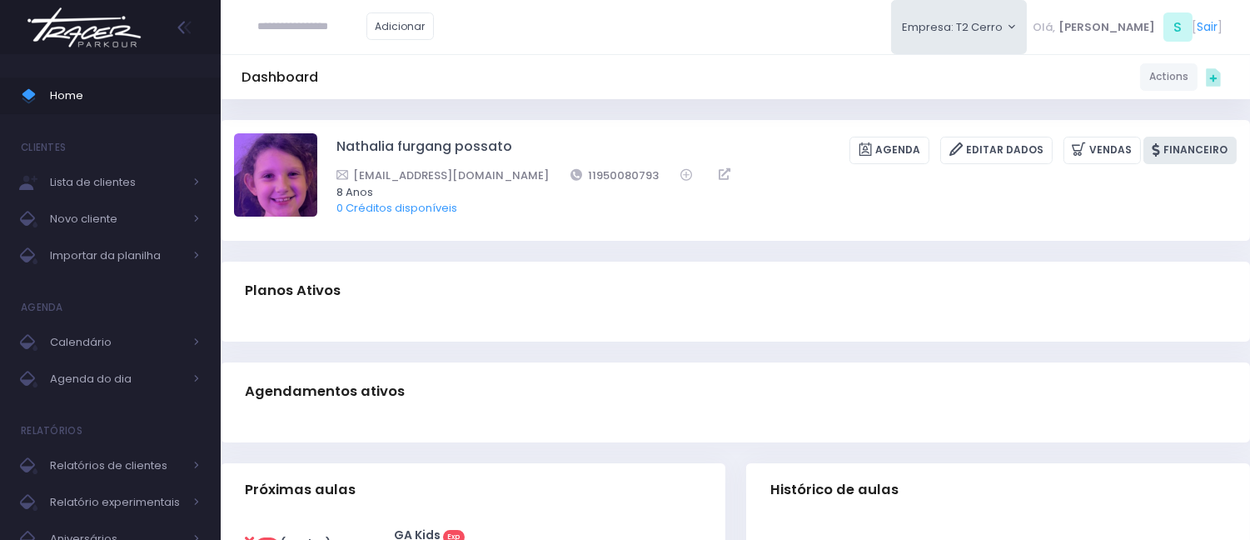
click at [1210, 152] on link "Financeiro" at bounding box center [1189, 150] width 93 height 27
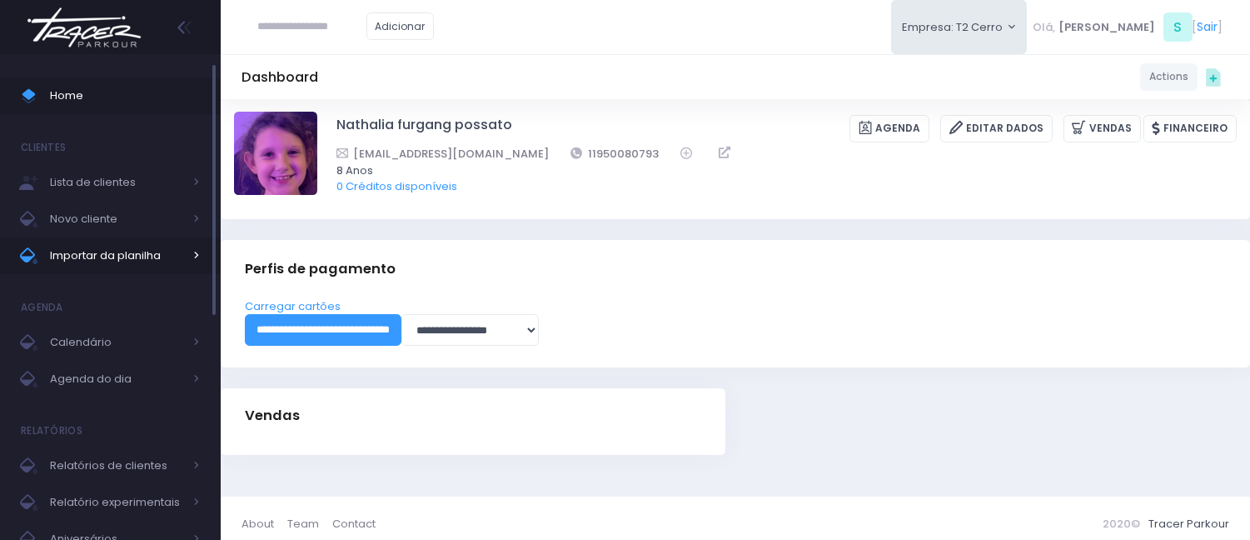
scroll to position [32, 0]
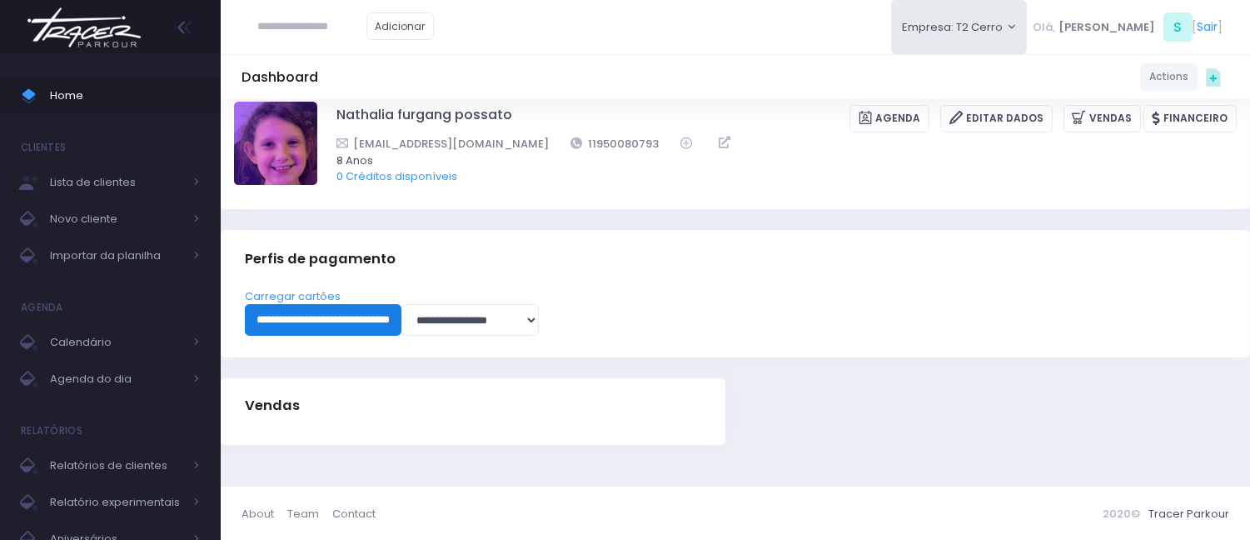
click at [294, 315] on input "**********" at bounding box center [323, 320] width 157 height 32
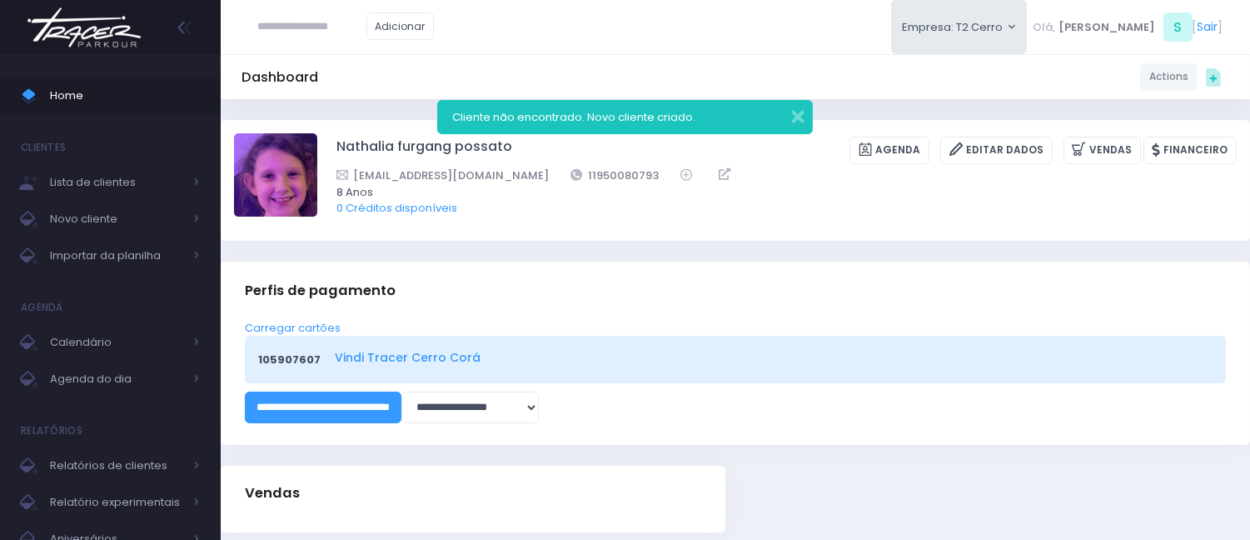
click at [447, 350] on link "Vindi Tracer Cerro Corá" at bounding box center [771, 357] width 872 height 17
click at [796, 118] on button "button" at bounding box center [786, 114] width 33 height 19
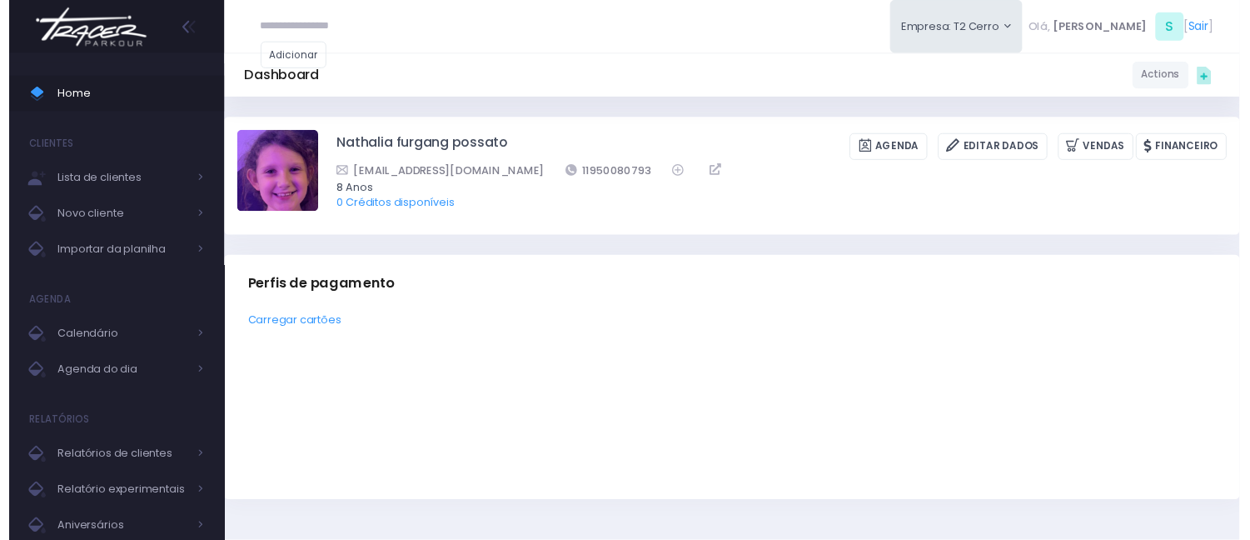
scroll to position [32, 0]
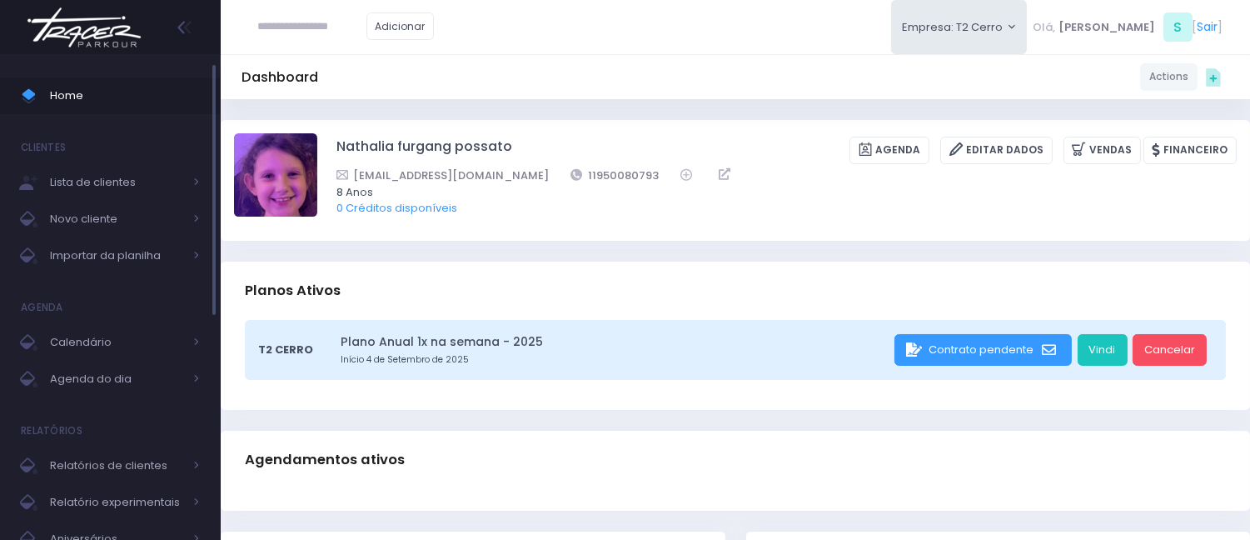
click at [117, 108] on link "Home" at bounding box center [110, 95] width 221 height 37
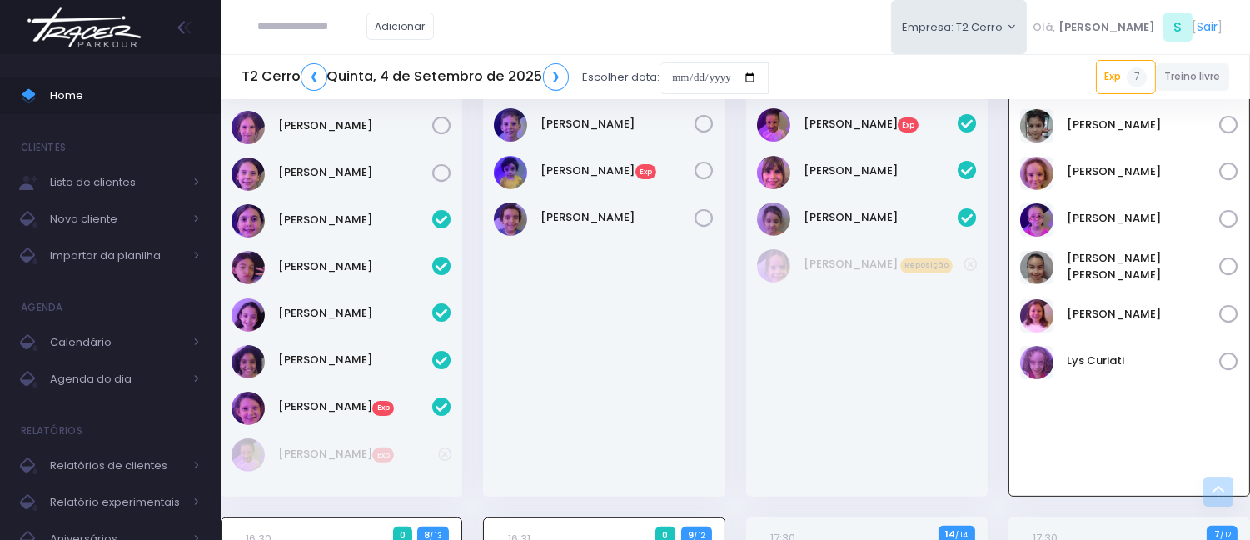
scroll to position [938, 0]
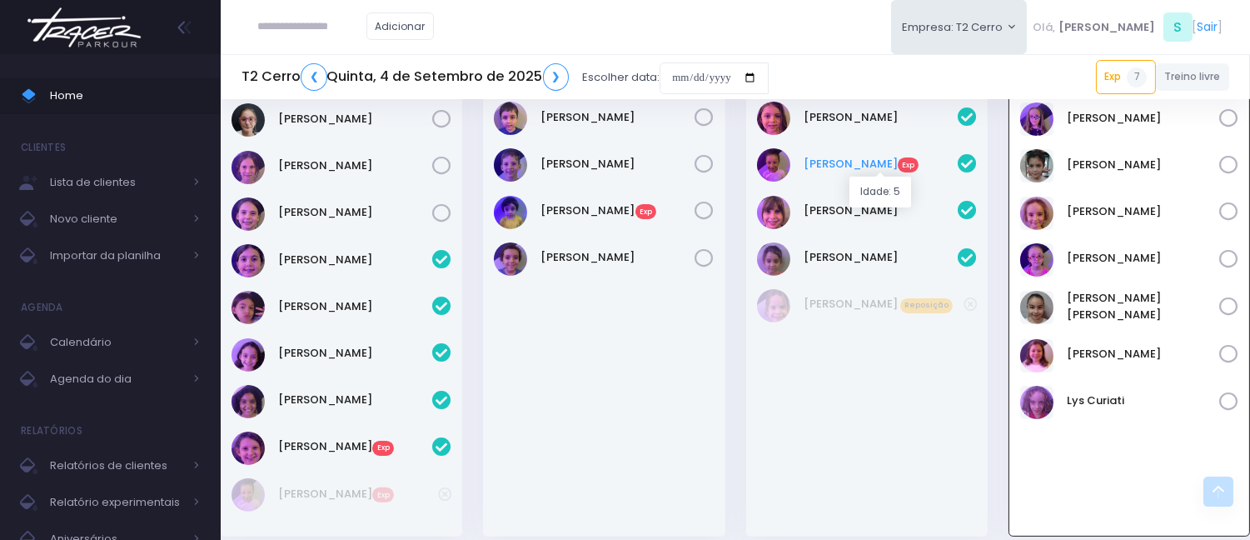
click at [829, 167] on link "Liz Venuto Exp" at bounding box center [881, 164] width 154 height 17
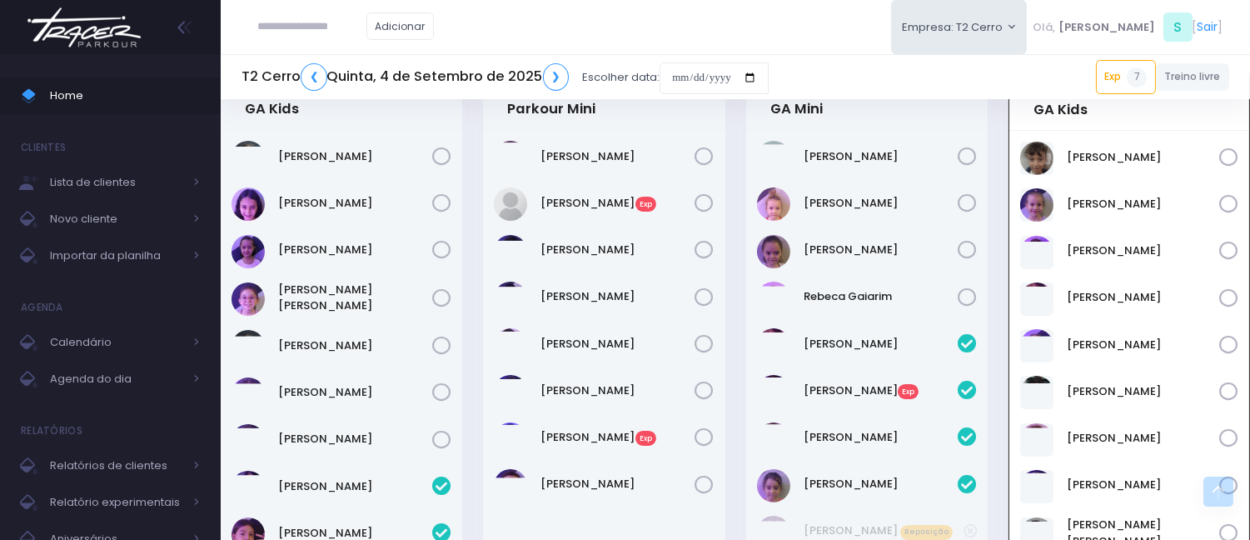
scroll to position [690, 0]
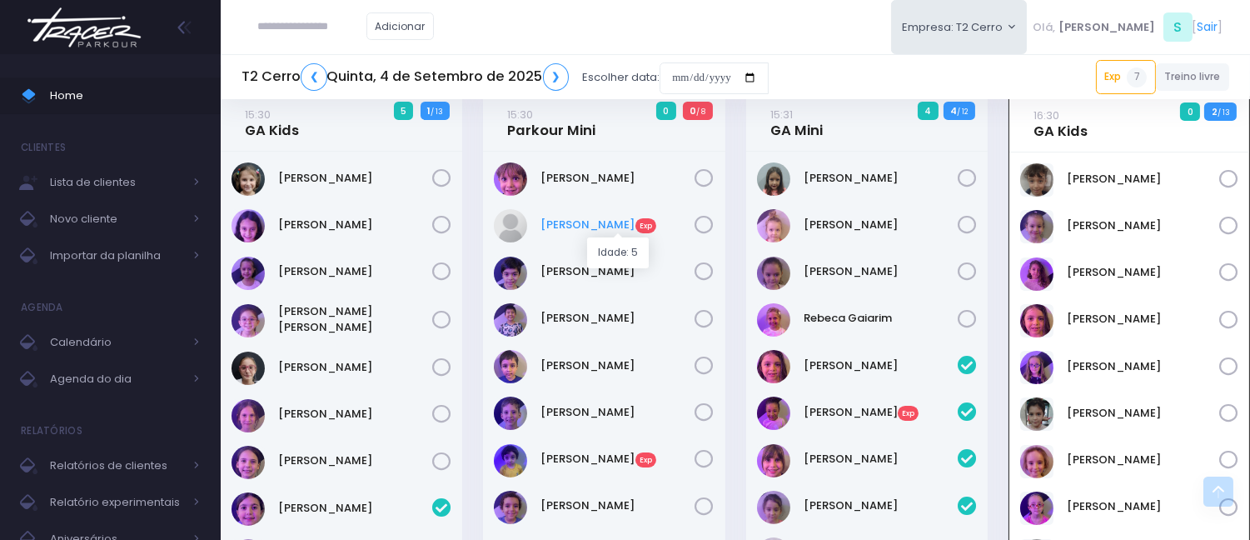
click at [610, 221] on link "Gabriel Furgang Exp" at bounding box center [618, 225] width 154 height 17
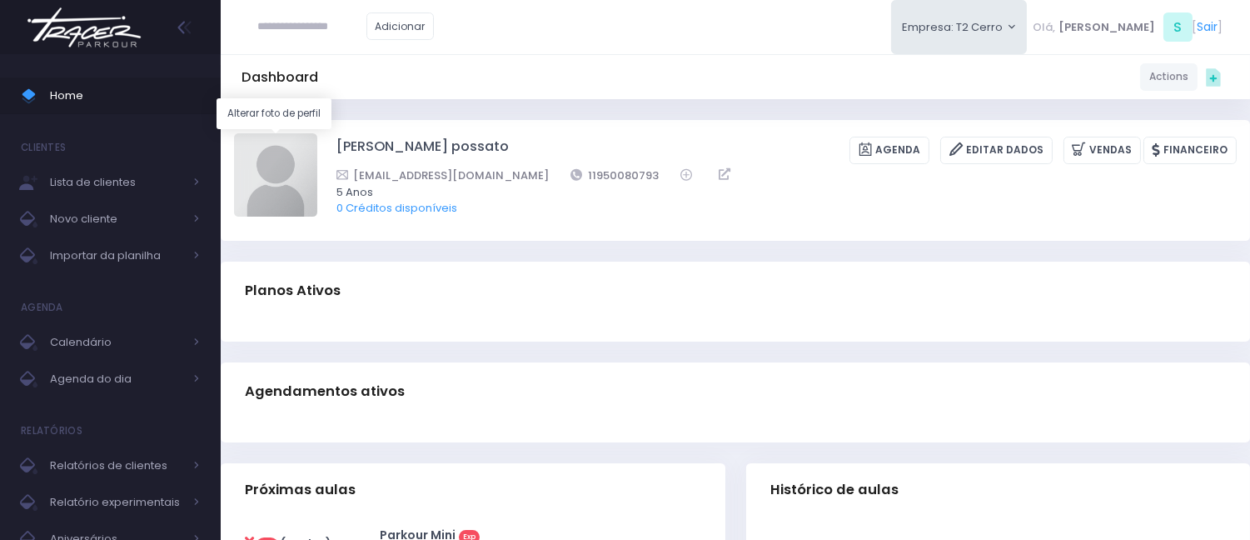
click at [267, 154] on img at bounding box center [275, 174] width 83 height 83
click at [316, 133] on input "file" at bounding box center [316, 132] width 1 height 1
type input "**********"
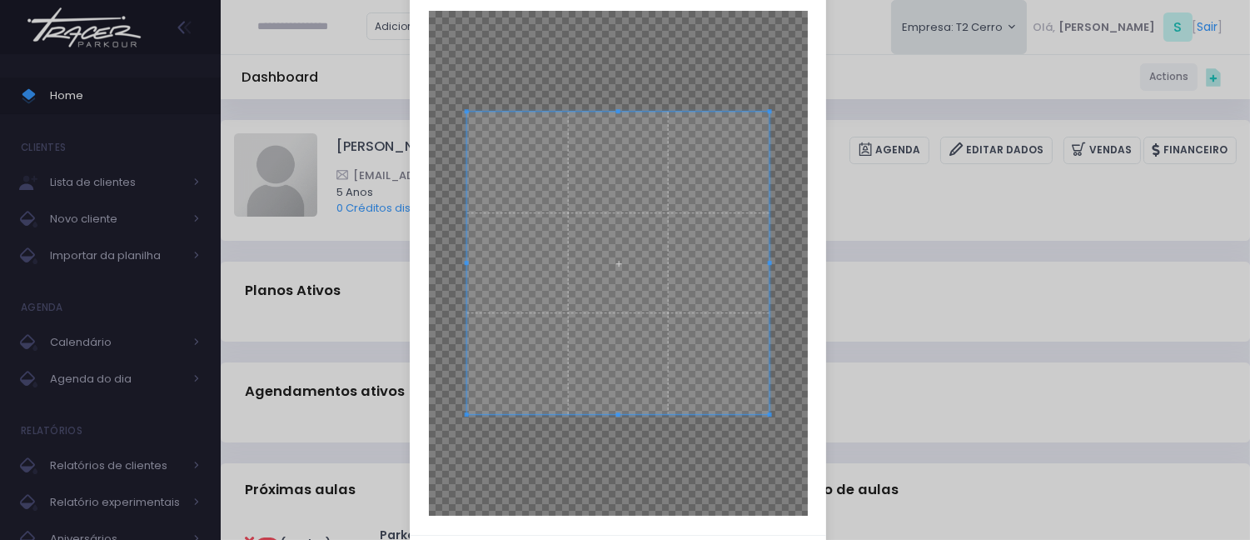
scroll to position [95, 0]
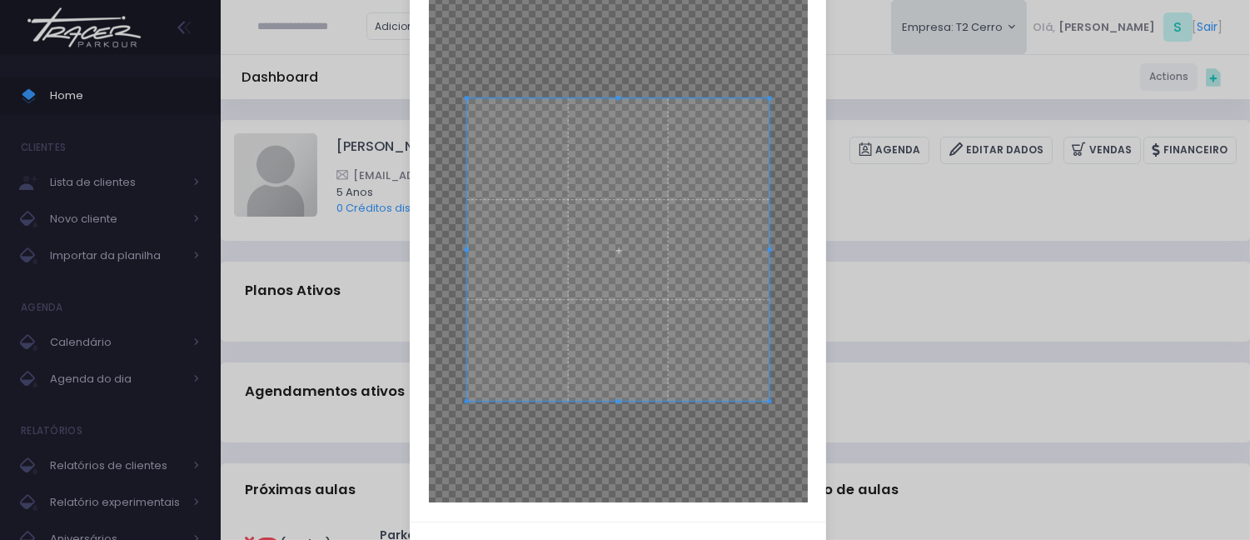
click at [633, 314] on span at bounding box center [617, 249] width 303 height 303
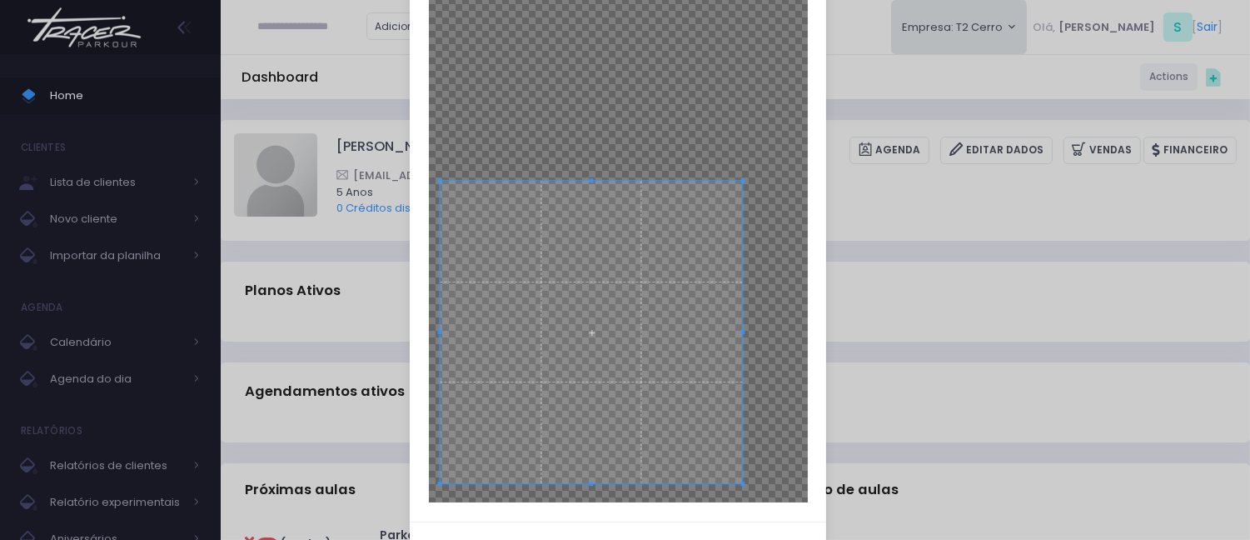
click at [593, 377] on span at bounding box center [591, 332] width 303 height 303
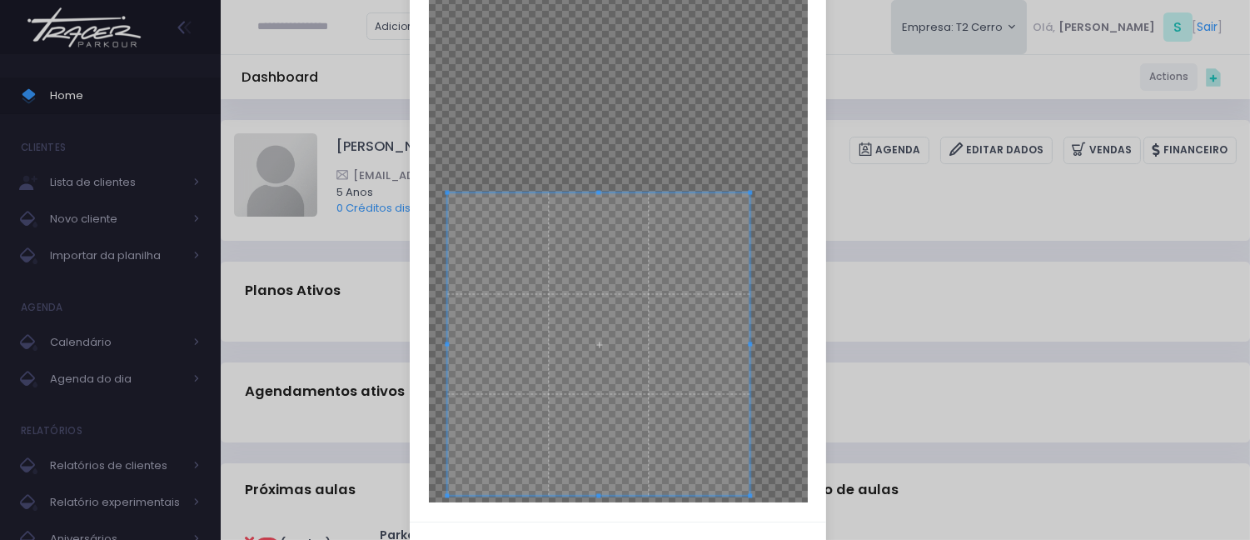
click at [630, 364] on span at bounding box center [598, 343] width 303 height 303
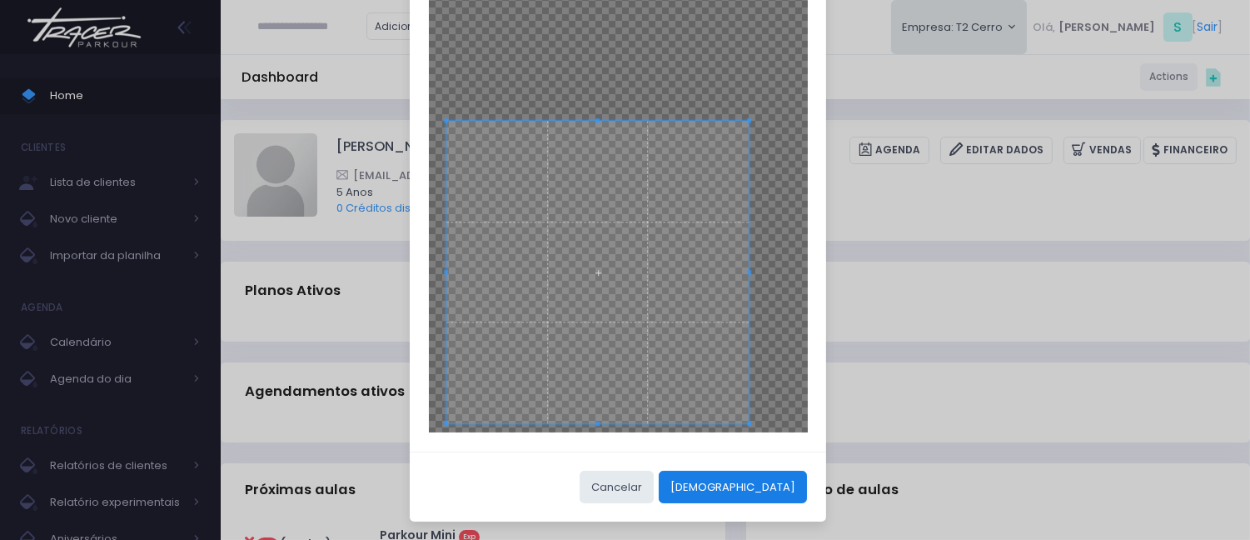
click at [791, 481] on button "[DEMOGRAPHIC_DATA]" at bounding box center [733, 487] width 148 height 32
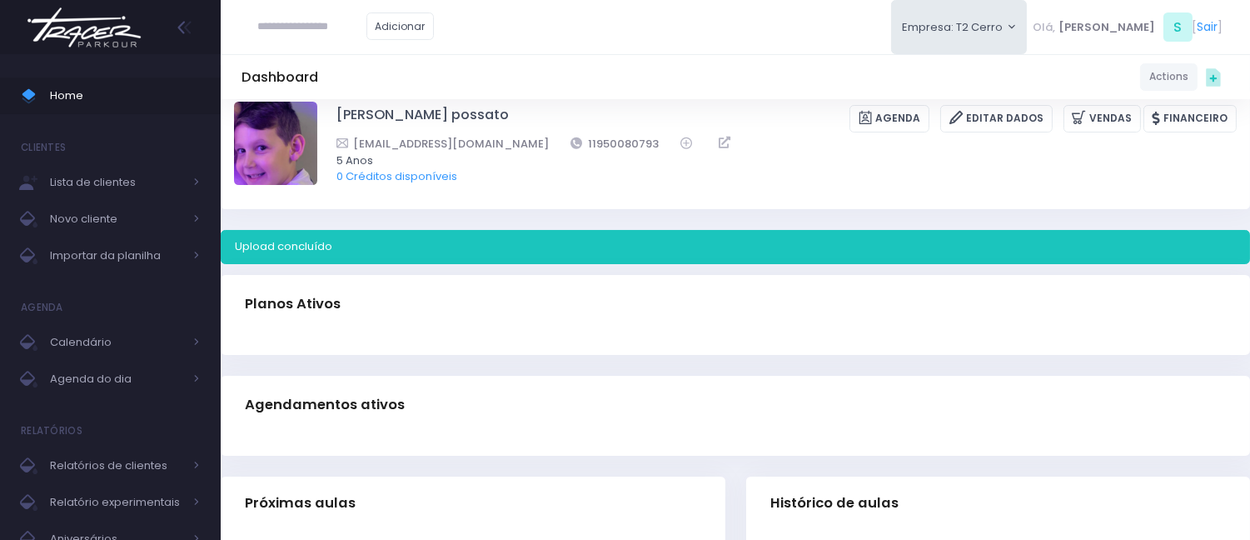
scroll to position [0, 0]
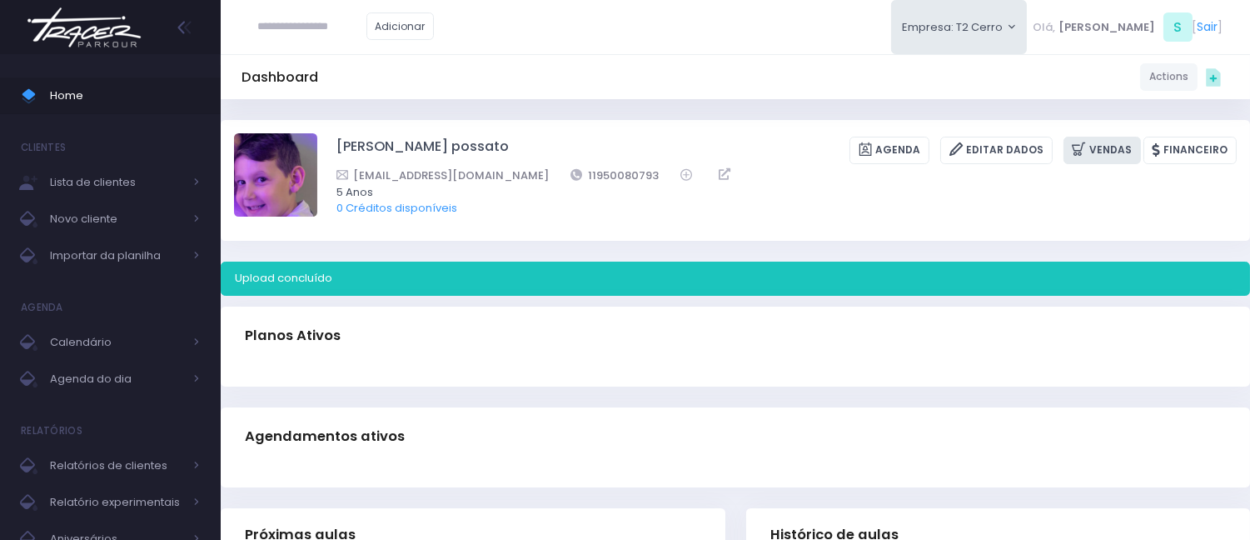
click at [1095, 147] on link "Vendas" at bounding box center [1101, 150] width 77 height 27
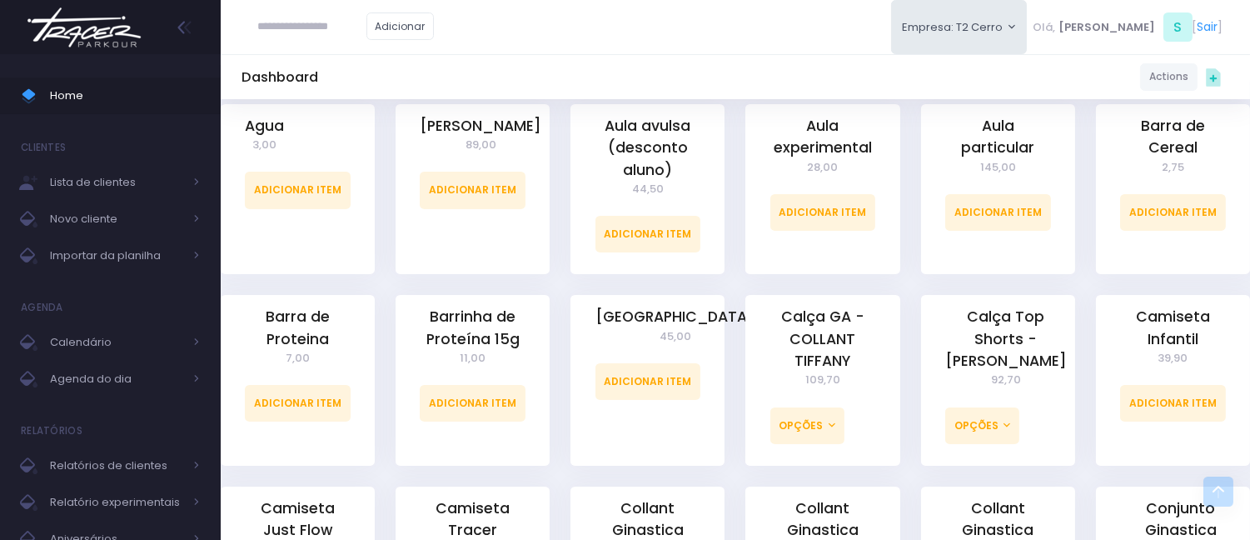
scroll to position [370, 0]
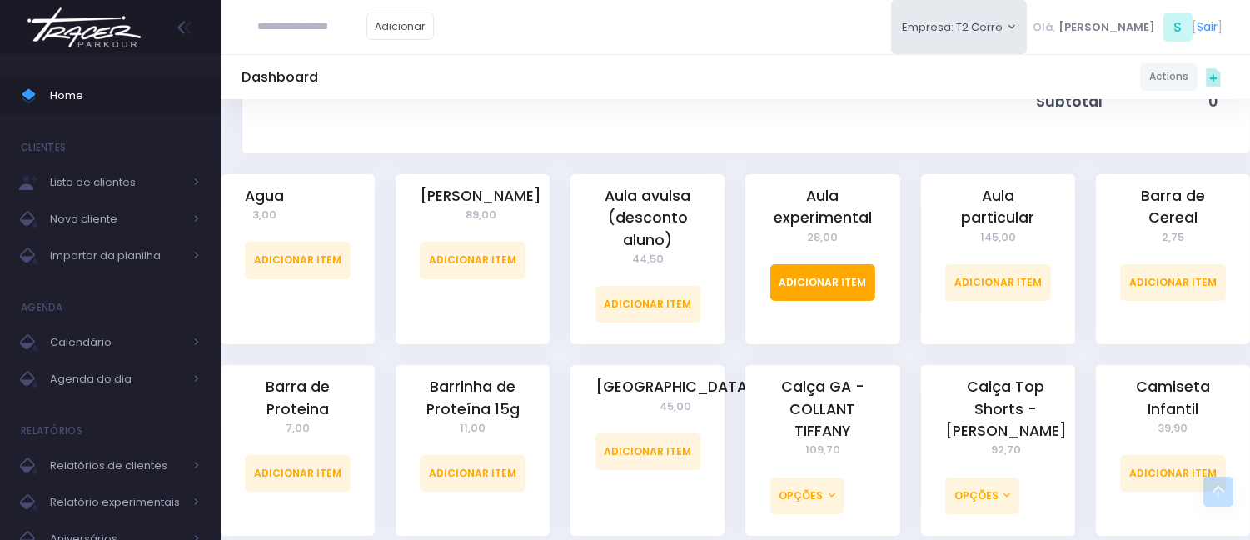
click at [826, 291] on link "Adicionar Item" at bounding box center [823, 282] width 106 height 37
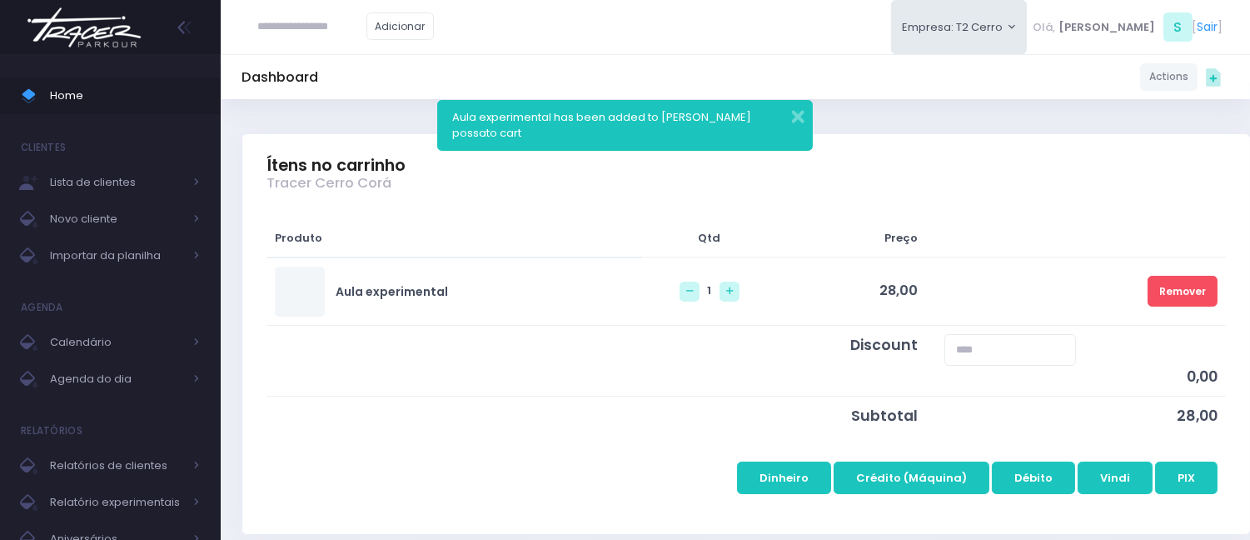
scroll to position [185, 0]
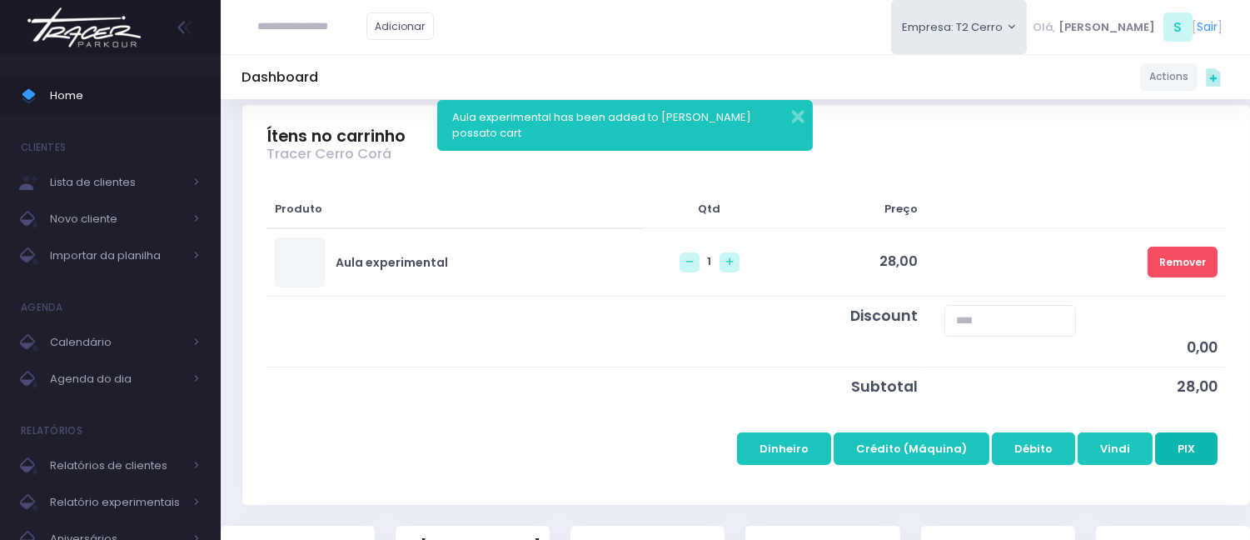
click at [1184, 450] on button "PIX" at bounding box center [1186, 448] width 62 height 32
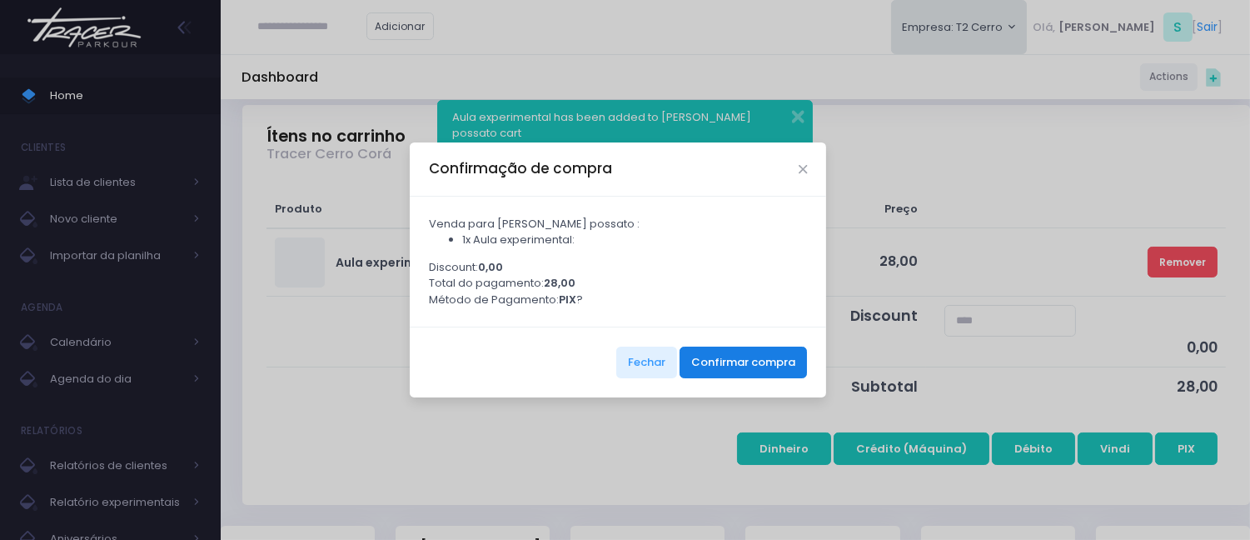
click at [700, 365] on button "Confirmar compra" at bounding box center [743, 362] width 127 height 32
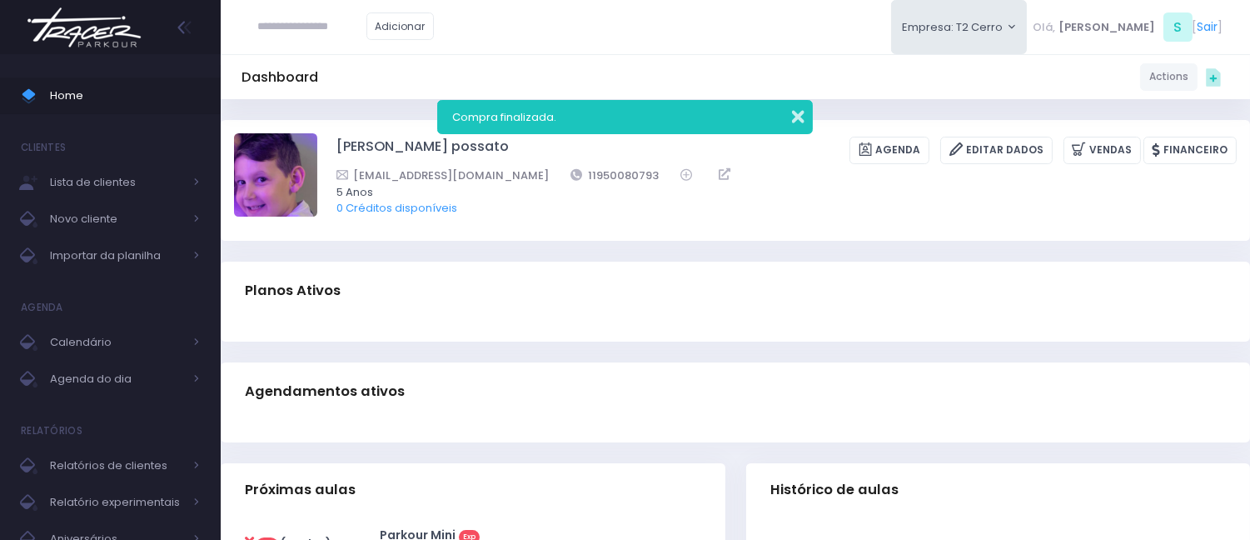
click at [803, 119] on button "button" at bounding box center [786, 114] width 33 height 19
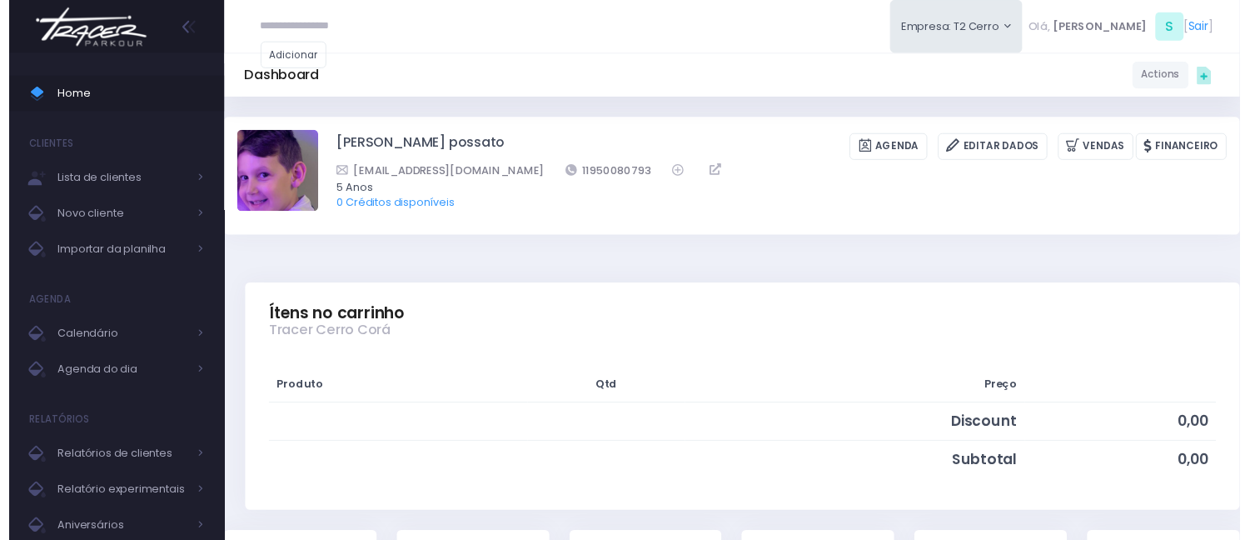
scroll to position [370, 0]
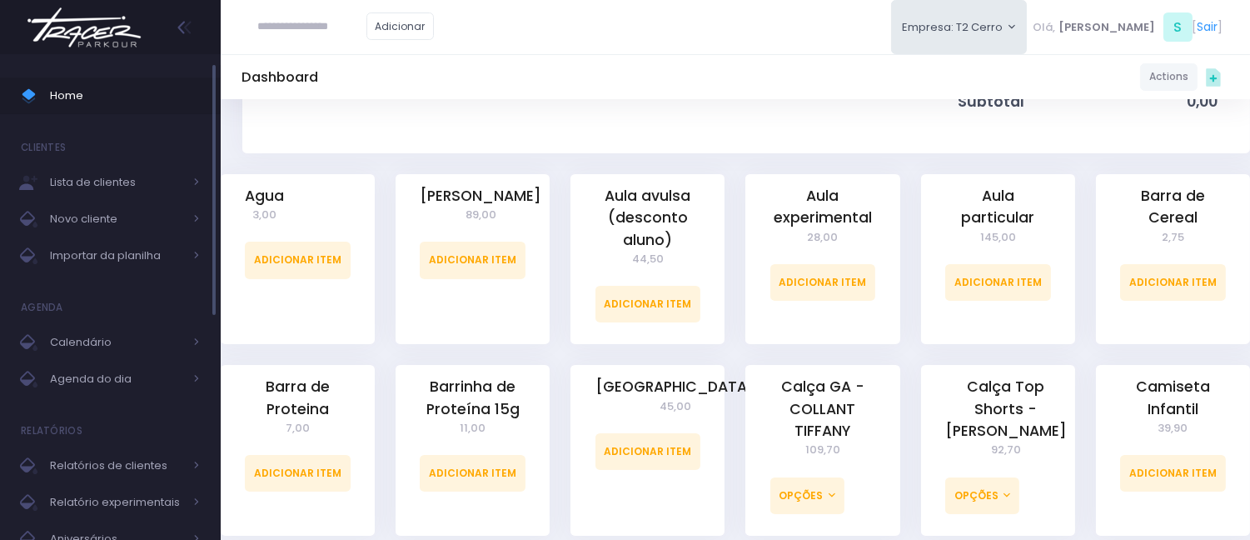
click at [132, 95] on span "Home" at bounding box center [125, 96] width 150 height 22
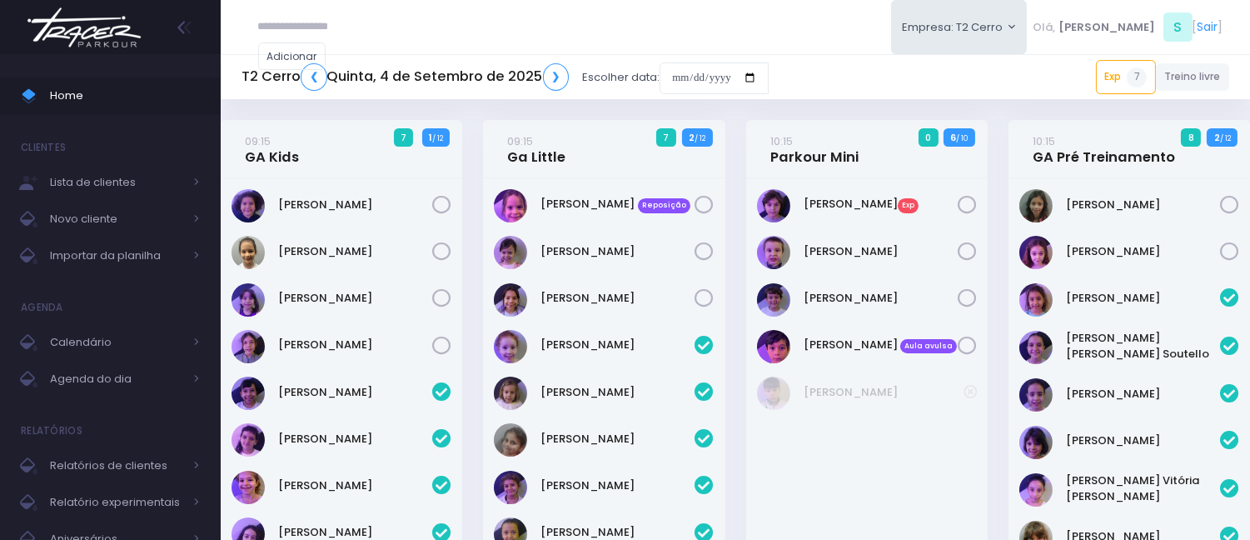
scroll to position [783, 0]
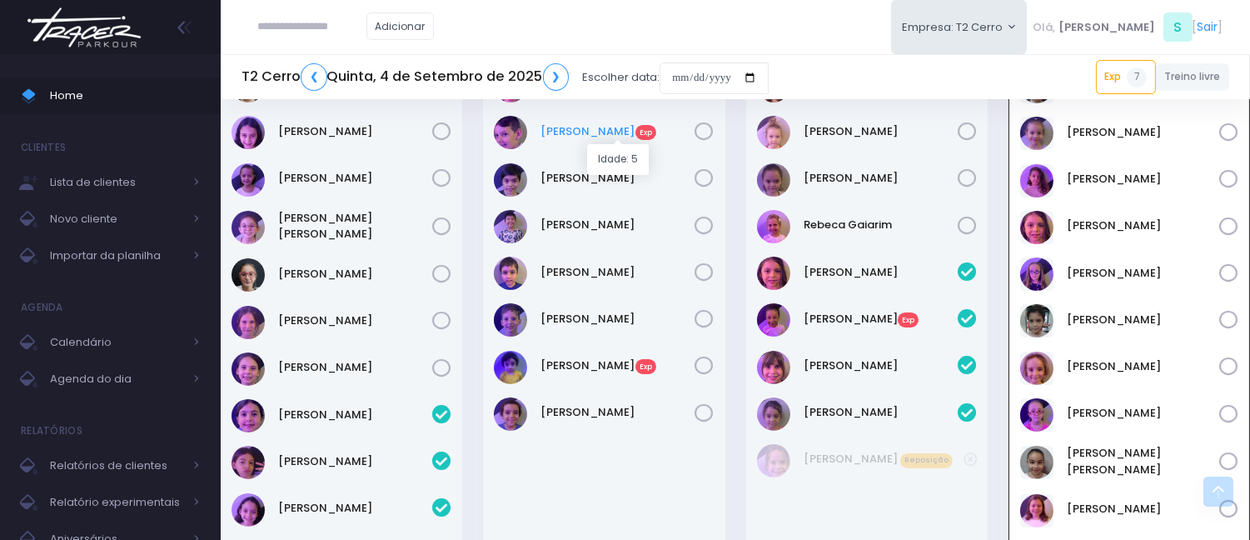
click at [578, 127] on link "Gabriel Furgang Exp" at bounding box center [618, 131] width 154 height 17
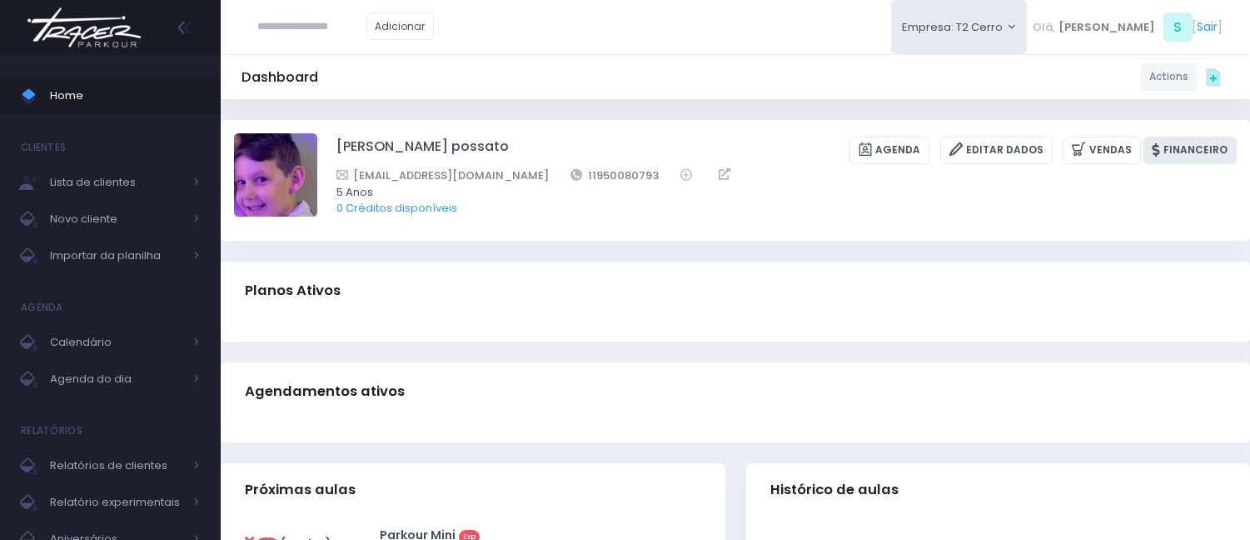
click at [1183, 153] on link "Financeiro" at bounding box center [1189, 150] width 93 height 27
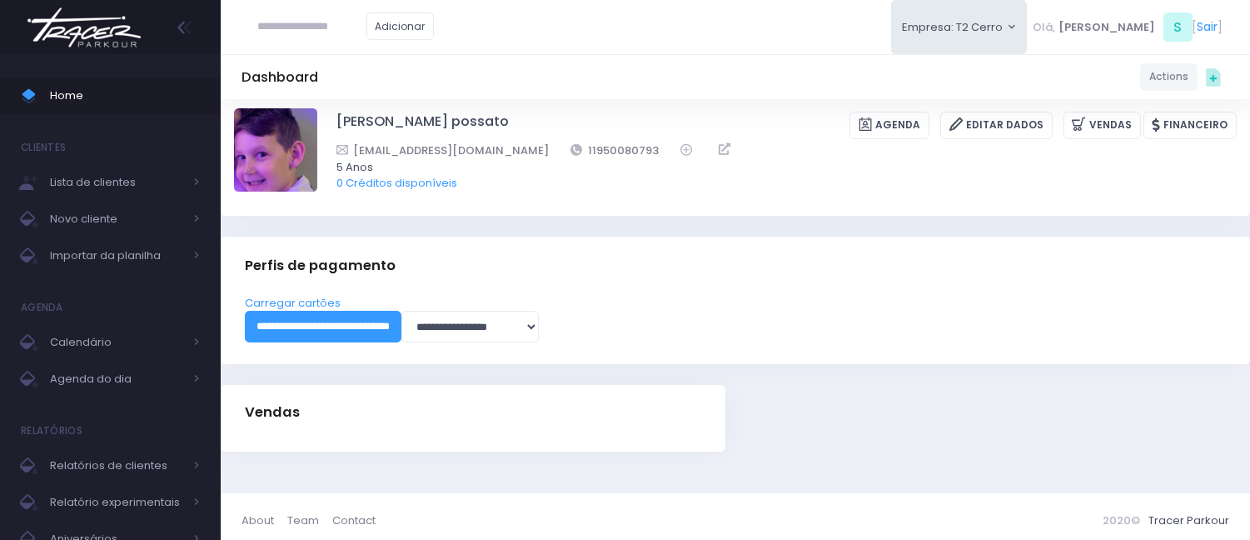
scroll to position [32, 0]
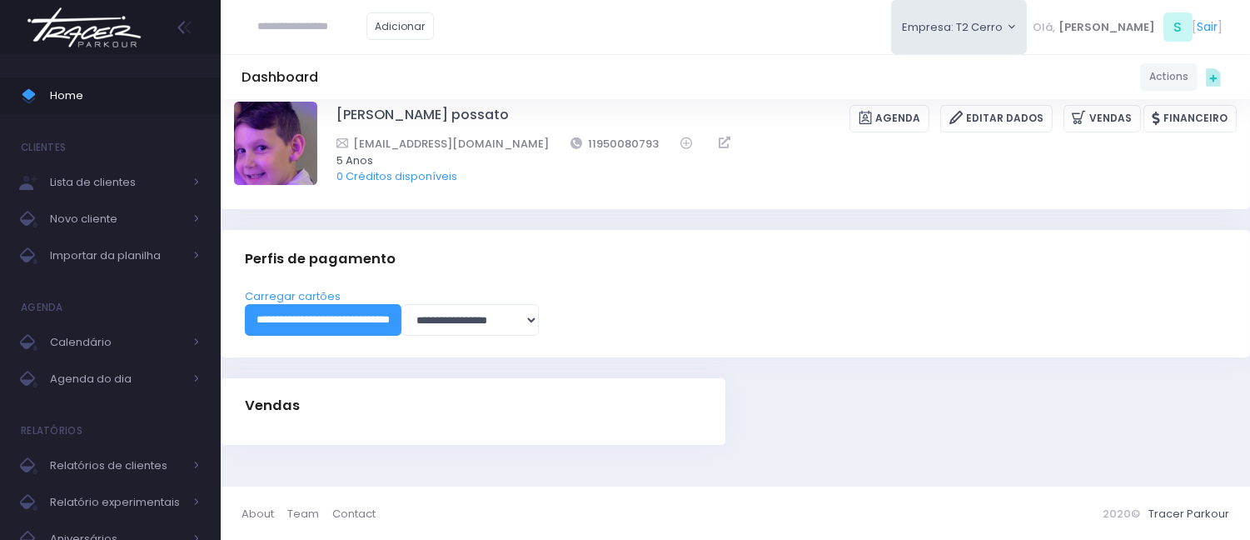
click at [266, 341] on div "**********" at bounding box center [735, 323] width 1029 height 70
click at [306, 318] on input "**********" at bounding box center [323, 320] width 157 height 32
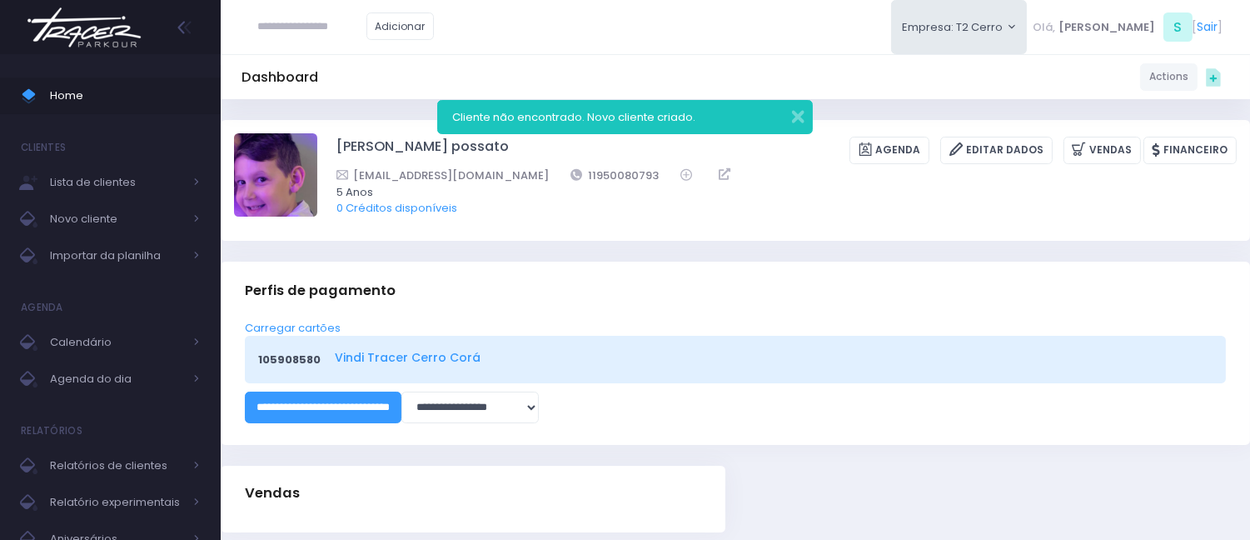
click at [436, 358] on link "Vindi Tracer Cerro Corá" at bounding box center [771, 357] width 872 height 17
drag, startPoint x: 627, startPoint y: 179, endPoint x: 553, endPoint y: 177, distance: 74.1
click at [553, 177] on div "[EMAIL_ADDRESS][DOMAIN_NAME] 11950080793" at bounding box center [775, 175] width 879 height 17
copy link "11950080793"
click at [580, 259] on div "Dashboard Actions Choose Label: Customer Partner Suplier Member Staff Add new" at bounding box center [735, 336] width 1029 height 475
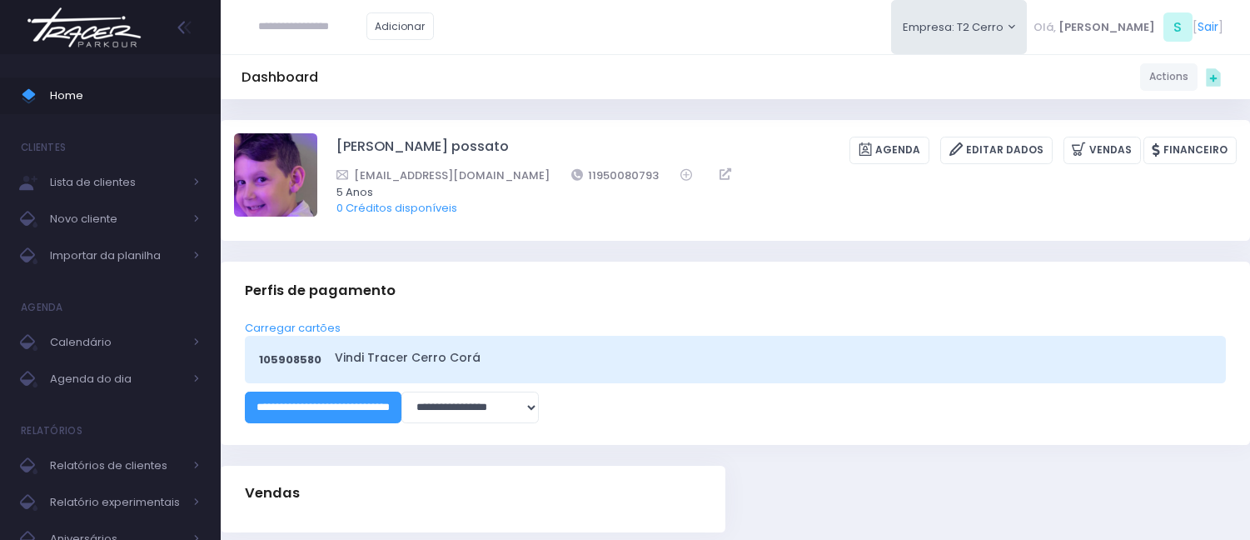
scroll to position [32, 0]
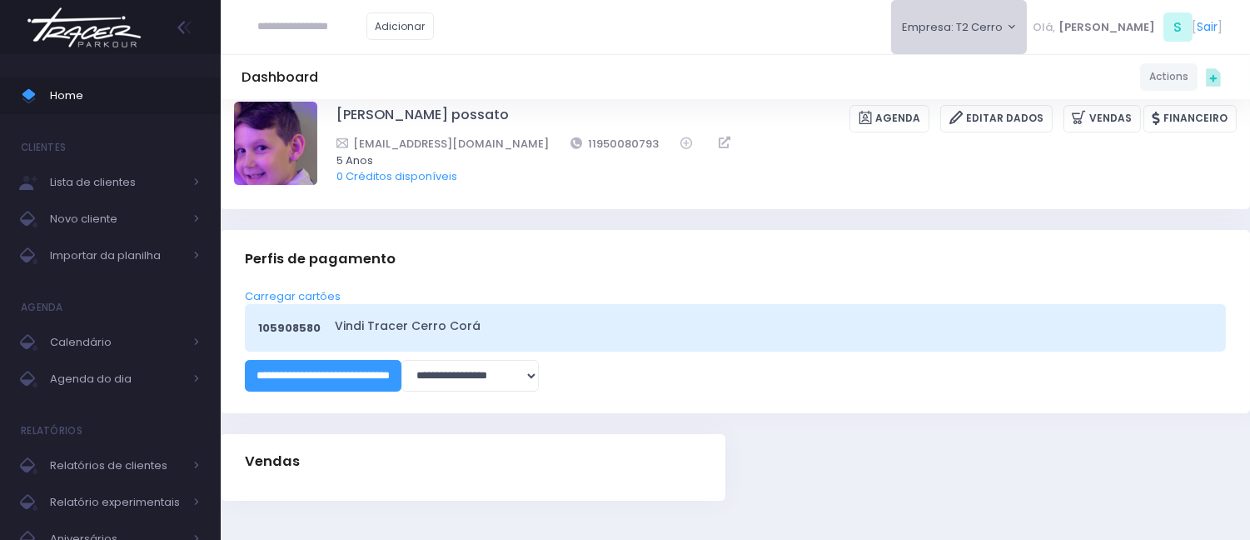
click at [1028, 32] on button "Empresa: T2 Cerro" at bounding box center [959, 27] width 137 height 54
click at [1008, 109] on link "[MEDICAL_DATA] [PERSON_NAME]" at bounding box center [996, 109] width 211 height 32
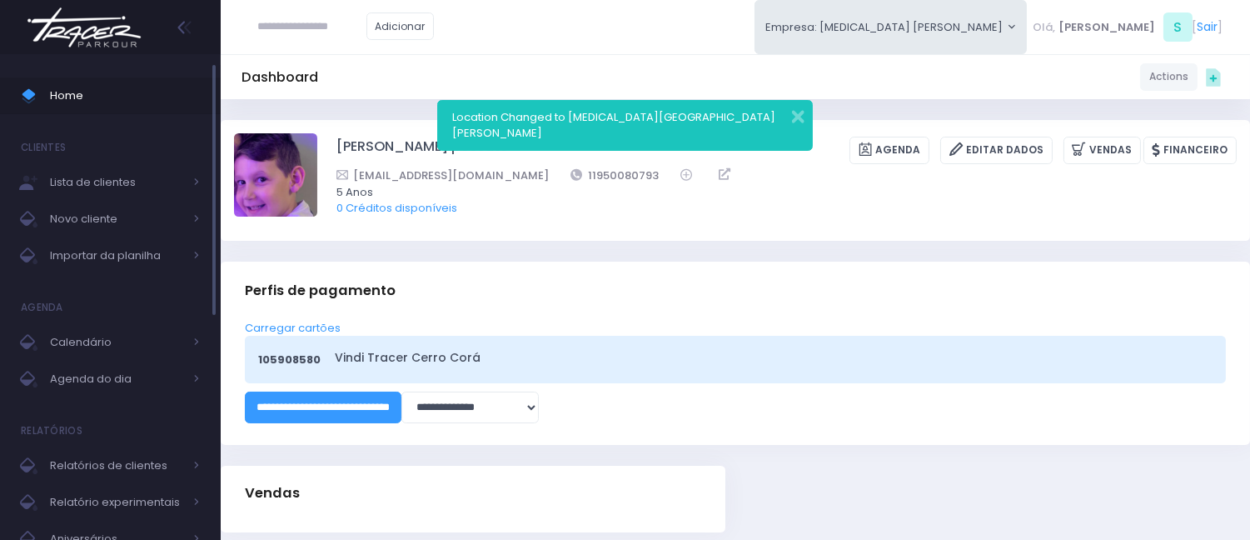
click at [87, 92] on span "Home" at bounding box center [125, 96] width 150 height 22
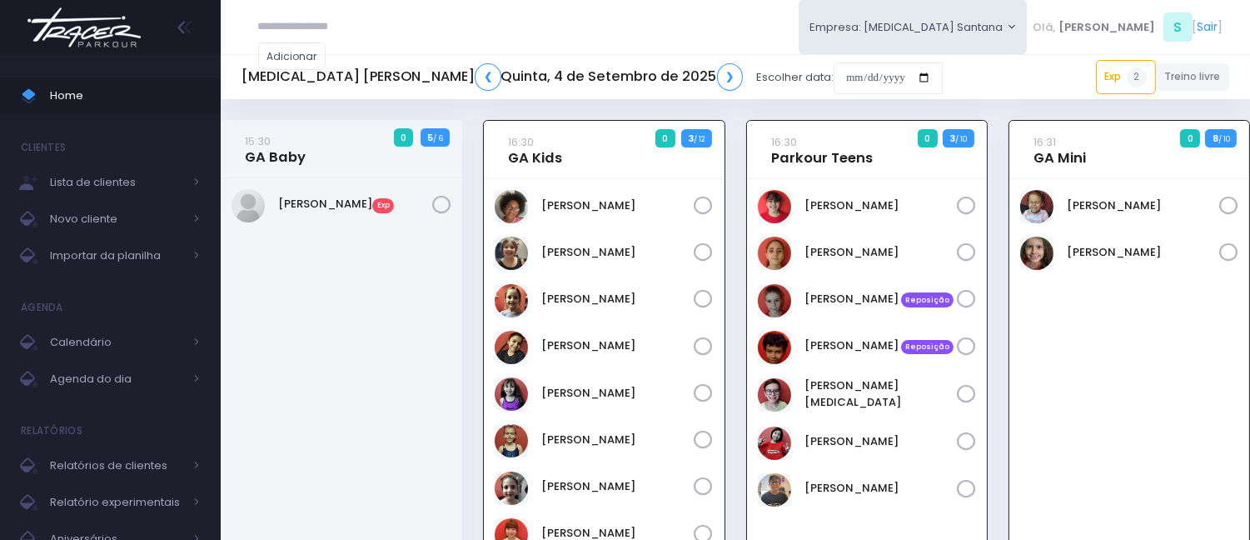
scroll to position [120, 0]
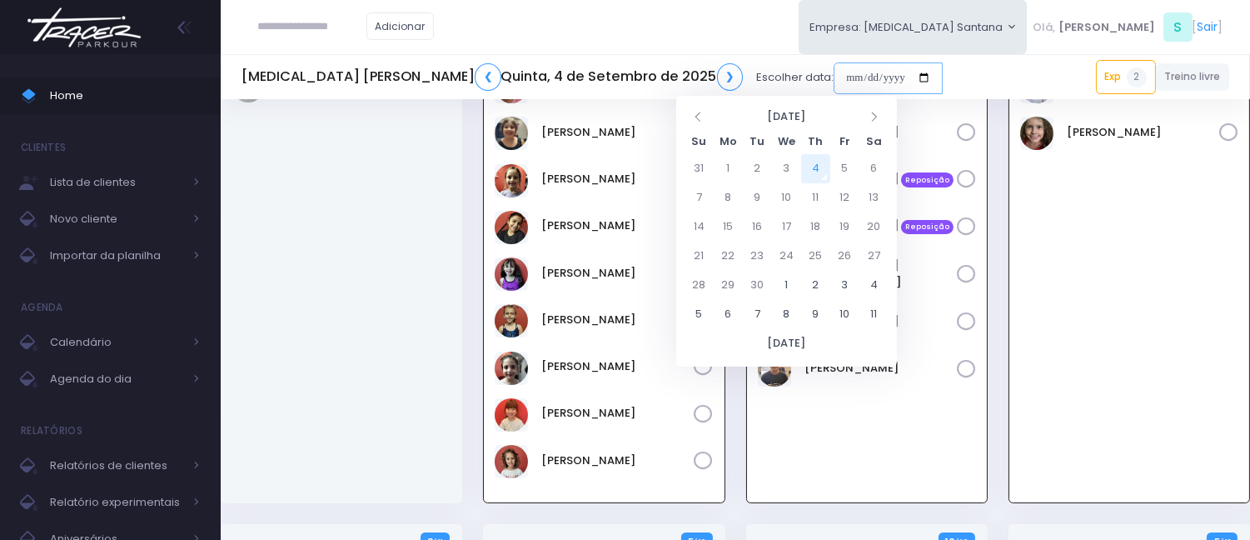
click at [834, 77] on input "date" at bounding box center [888, 78] width 109 height 32
click at [723, 197] on td "8" at bounding box center [728, 197] width 29 height 29
type input "**********"
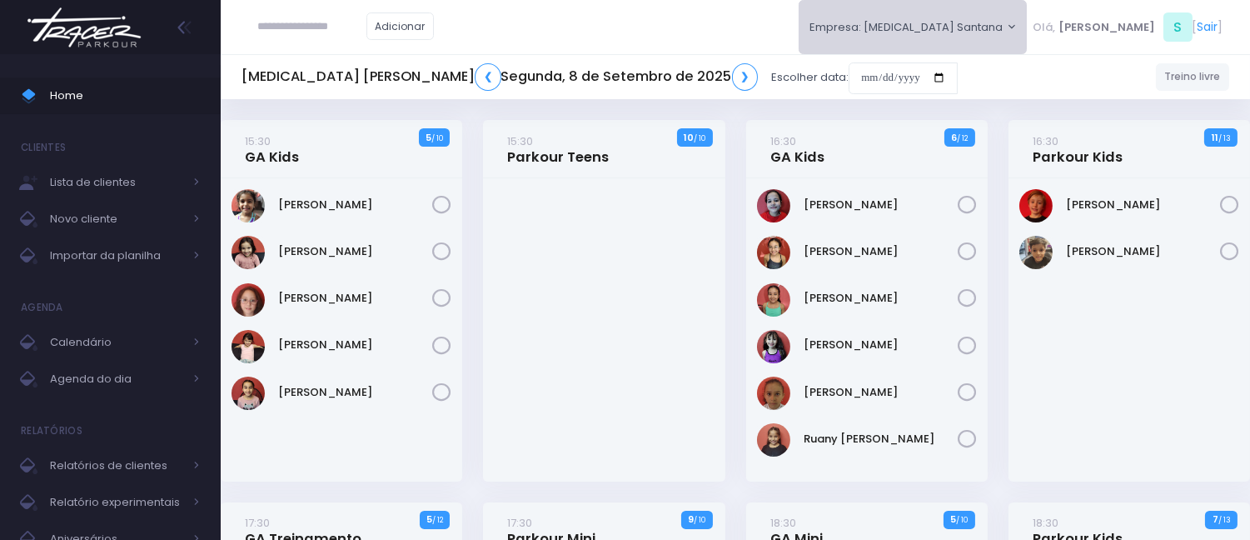
click at [1028, 39] on button "Empresa: [MEDICAL_DATA] Santana" at bounding box center [913, 27] width 229 height 54
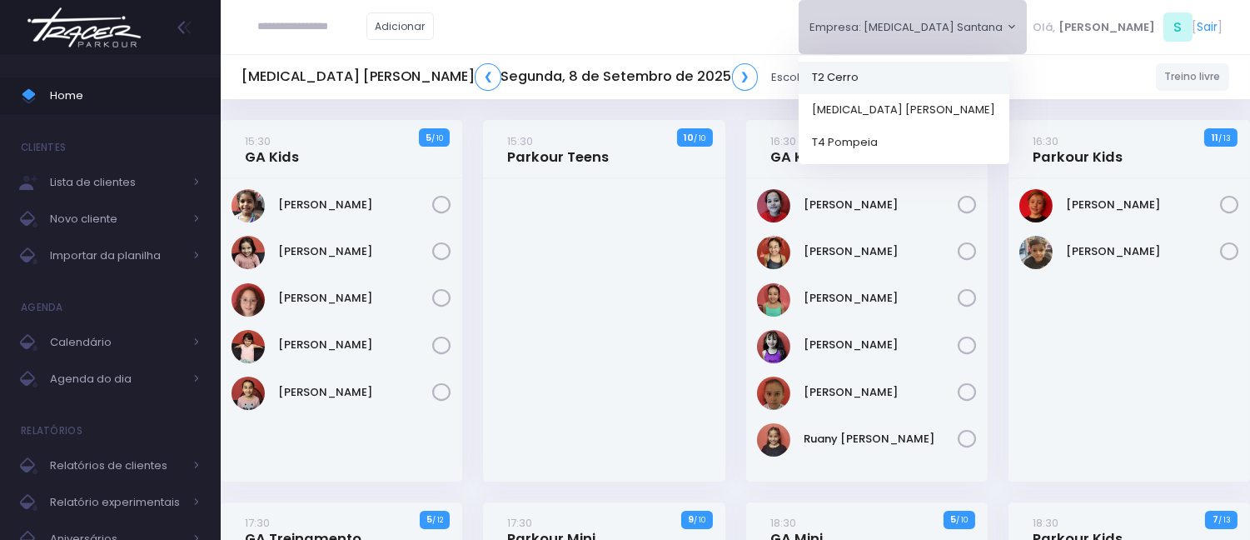
click at [955, 79] on link "T2 Cerro" at bounding box center [904, 77] width 211 height 32
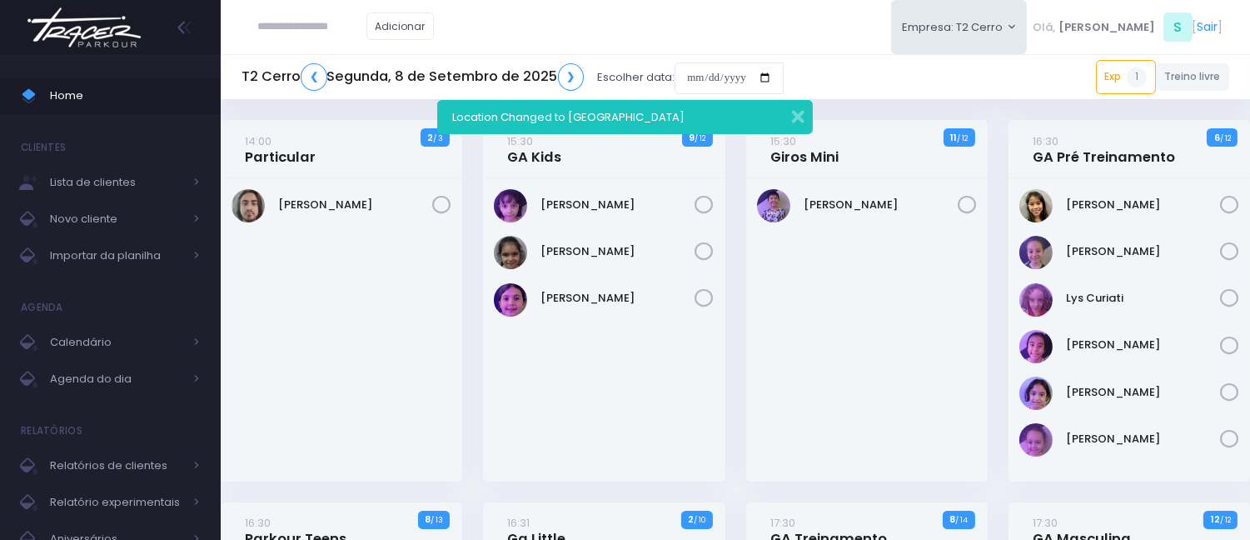
click at [319, 11] on input "text" at bounding box center [312, 27] width 108 height 32
type input "**********"
click input "submit" at bounding box center [0, 0] width 0 height 0
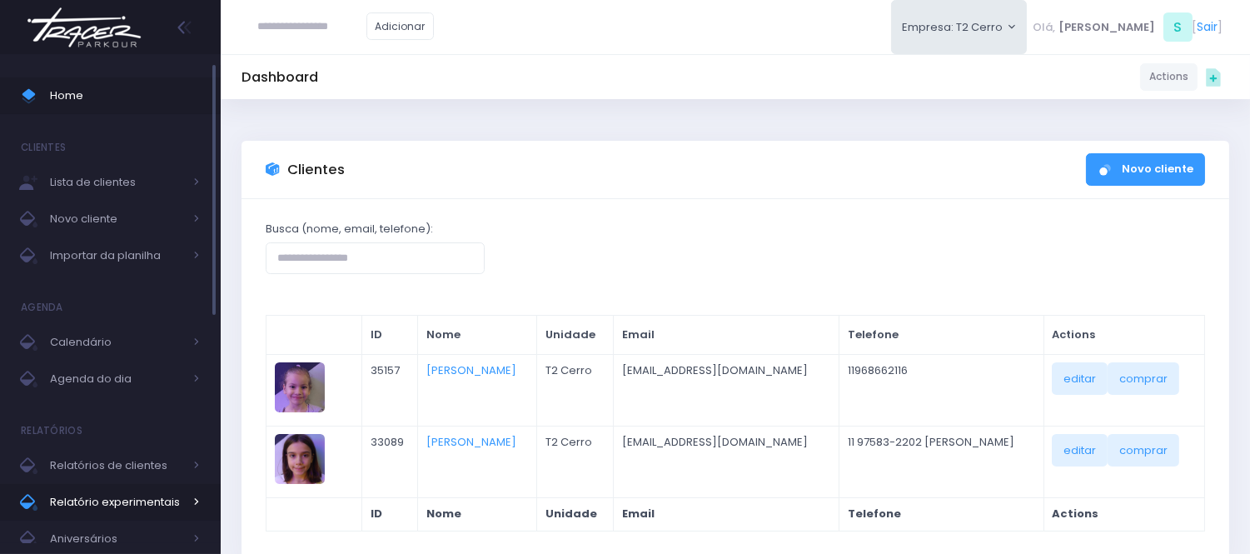
click input "submit" at bounding box center [0, 0] width 0 height 0
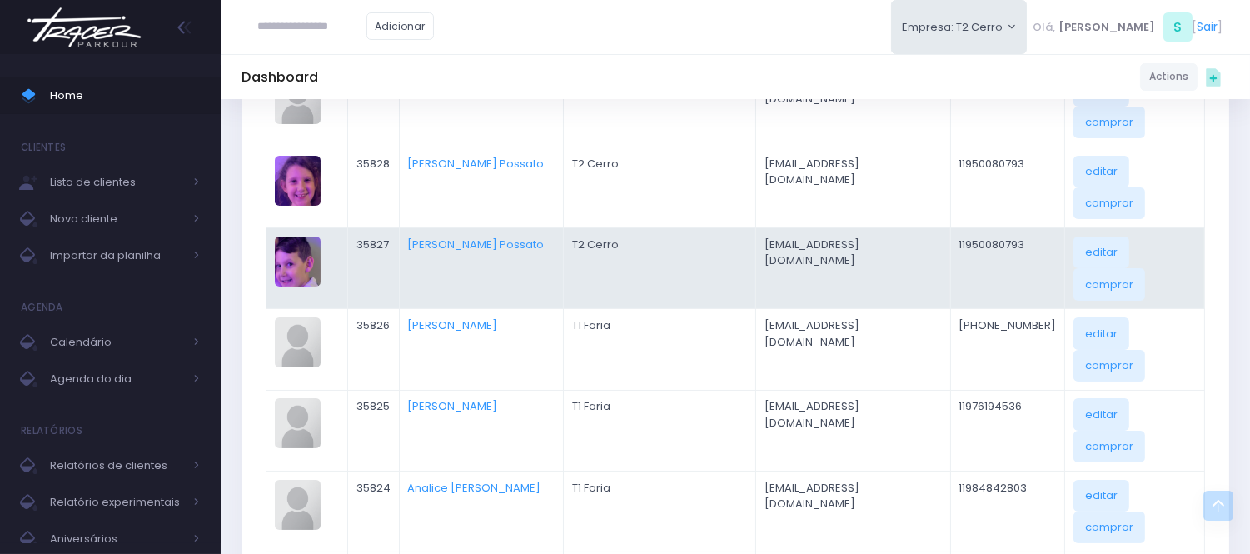
scroll to position [370, 0]
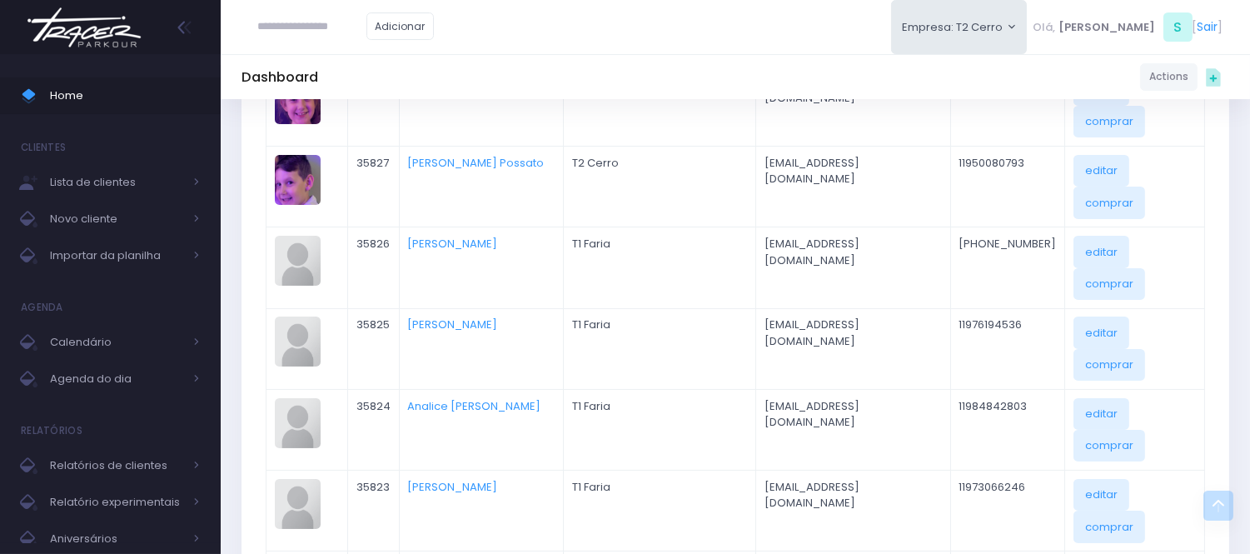
click at [627, 13] on div "Adicionar Empresa: T2 Cerro T2 Cerro T3 Santana T4 Pompeia Olá, S [" at bounding box center [735, 27] width 1029 height 54
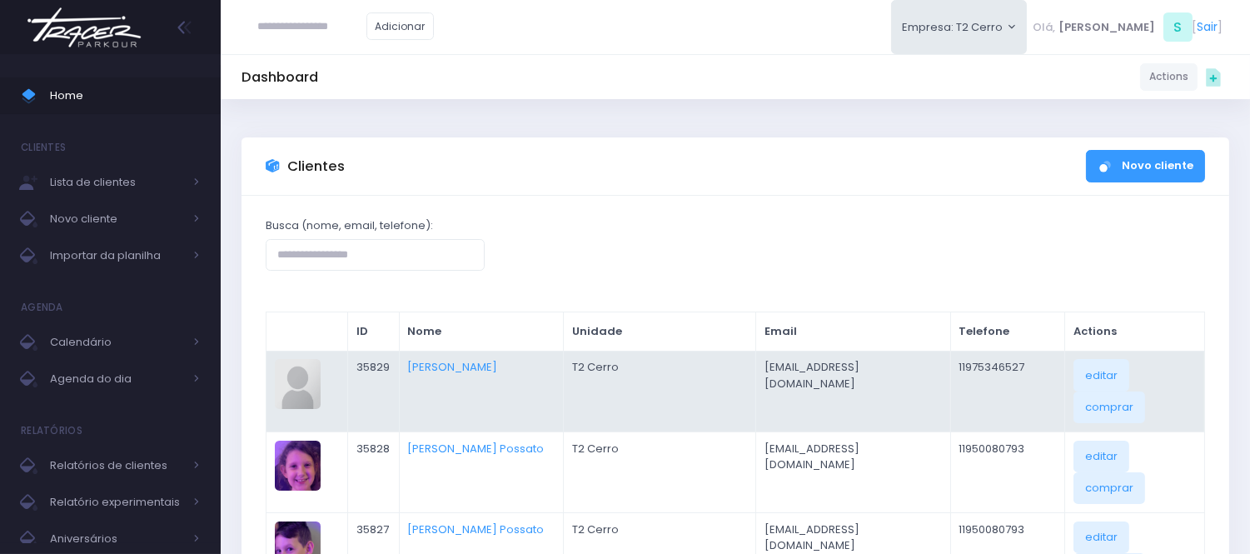
scroll to position [0, 0]
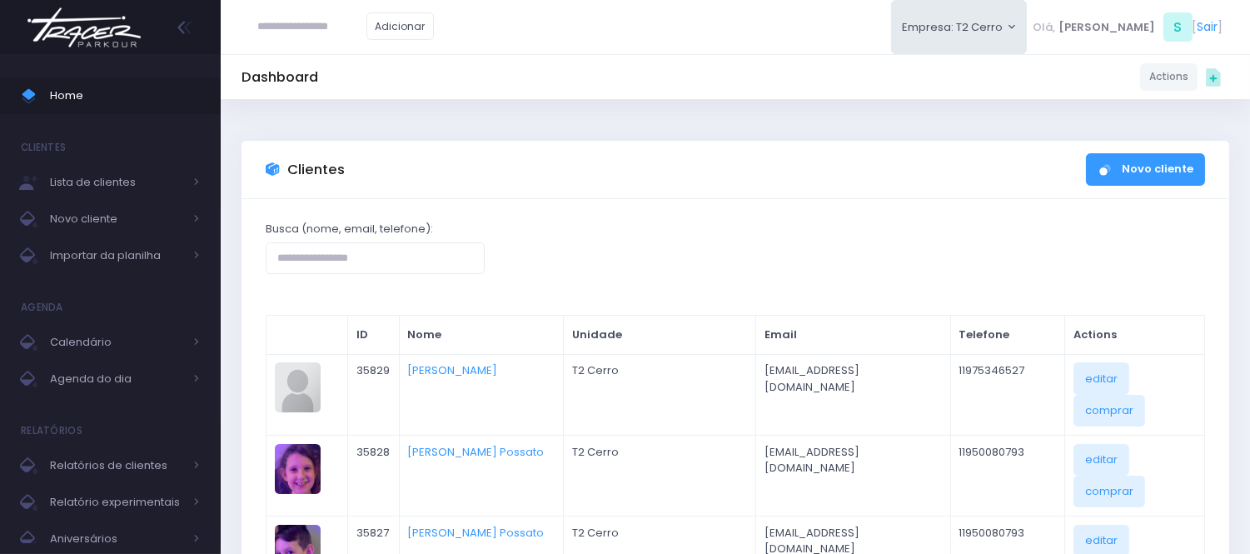
click at [359, 25] on input "text" at bounding box center [312, 27] width 108 height 32
type input "**********"
click input "submit" at bounding box center [0, 0] width 0 height 0
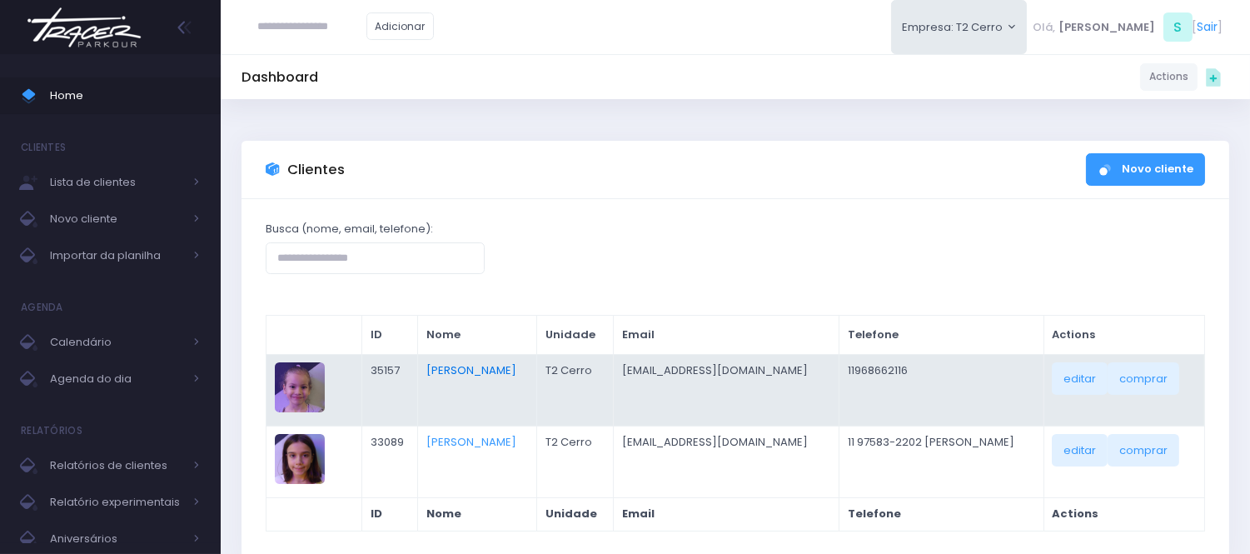
click at [451, 376] on link "Cecilia Machado" at bounding box center [471, 370] width 90 height 16
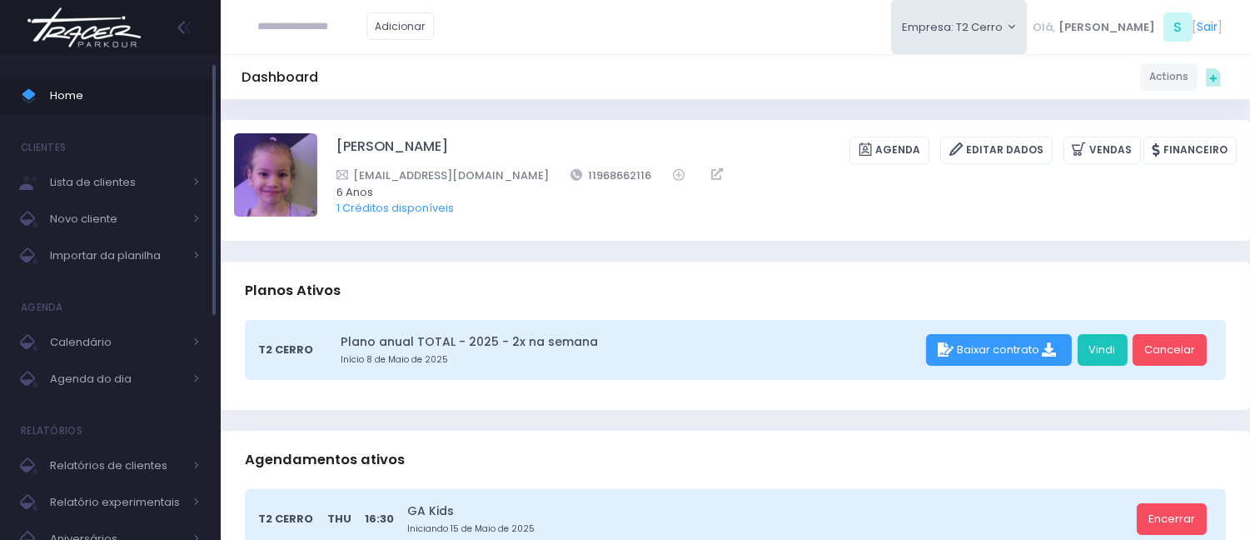
click at [177, 95] on span "Home" at bounding box center [125, 96] width 150 height 22
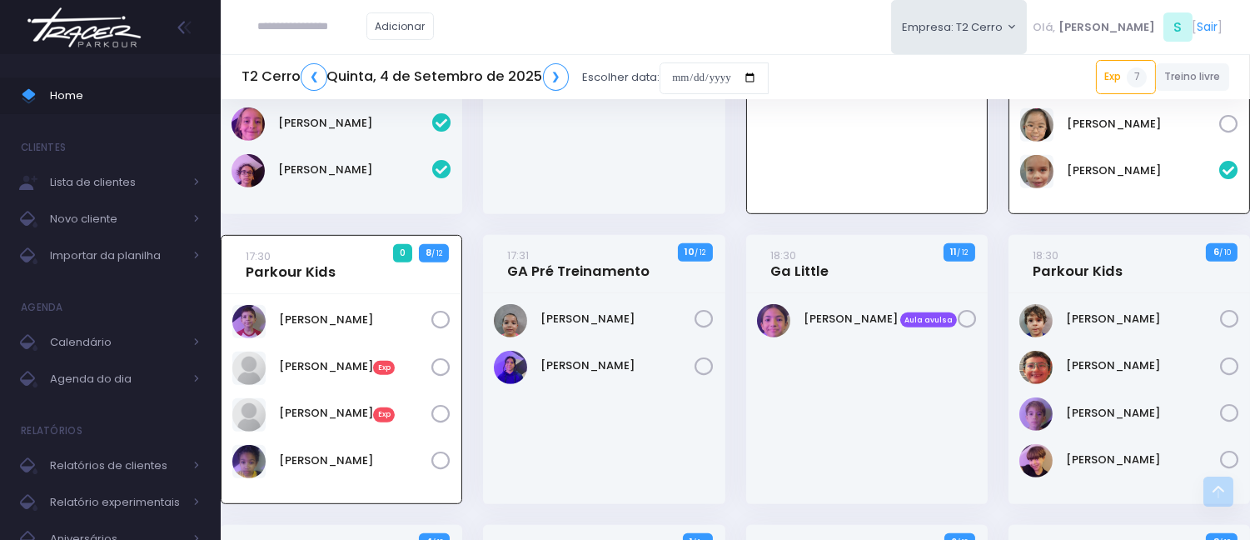
scroll to position [1585, 0]
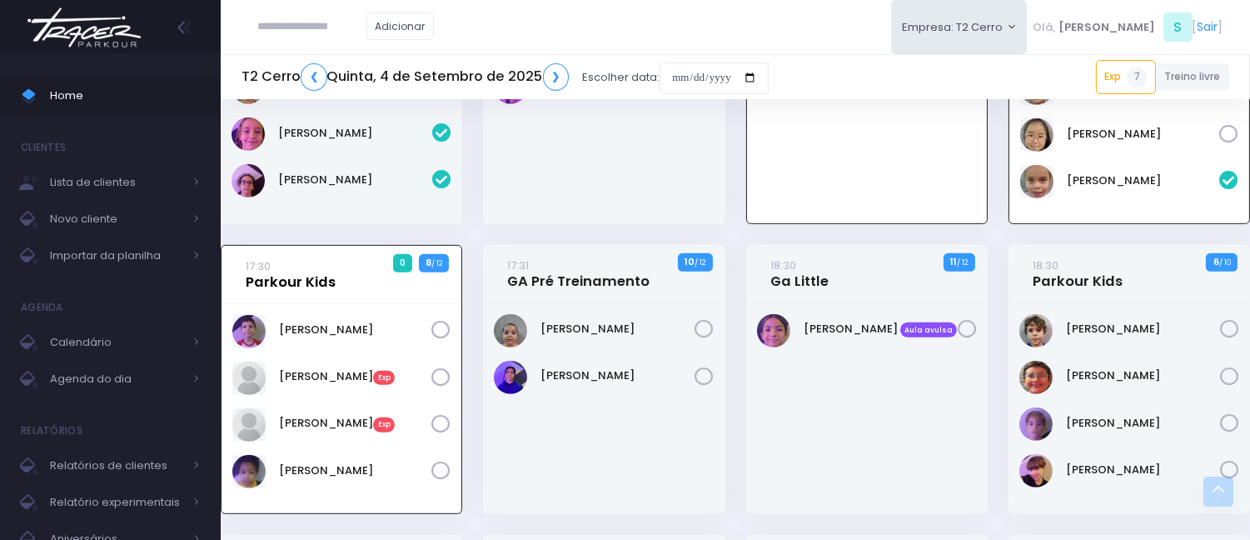
click at [323, 272] on link "17:30 Parkour Kids" at bounding box center [291, 273] width 90 height 33
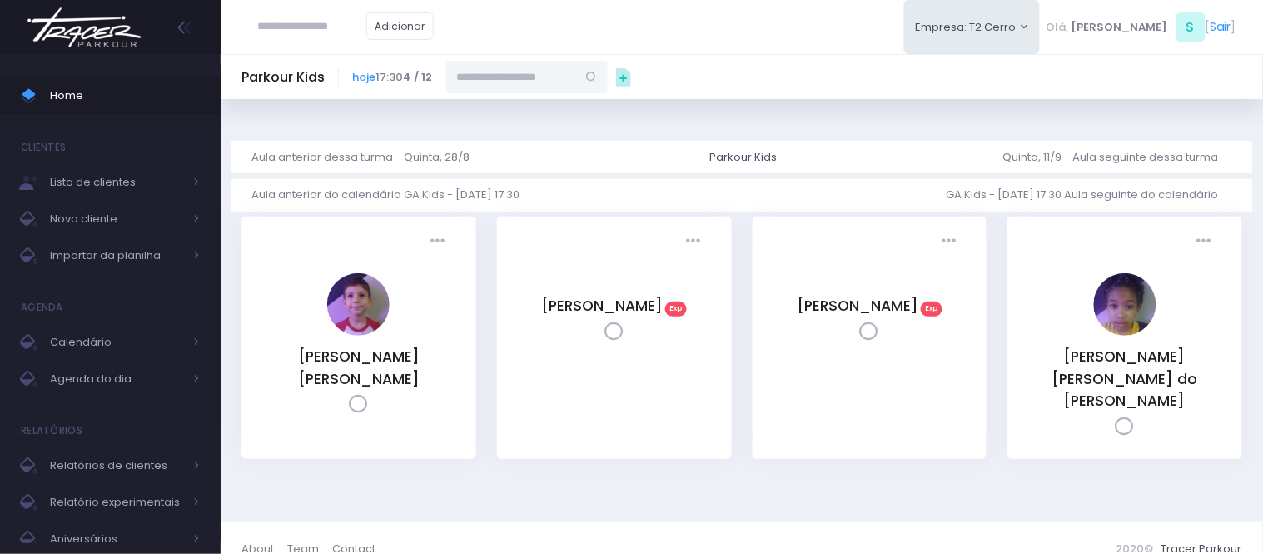
click at [519, 73] on input "text" at bounding box center [511, 77] width 130 height 32
paste input "**********"
type input "**********"
click at [317, 22] on input "text" at bounding box center [312, 27] width 108 height 32
paste input "**********"
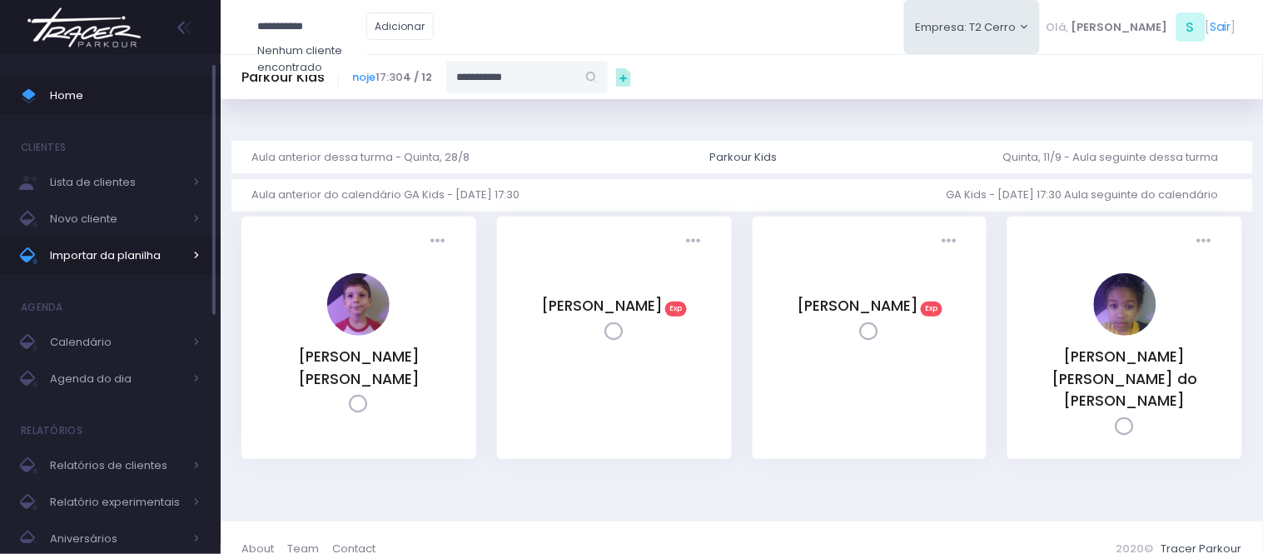
type input "**********"
click at [152, 261] on span "Importar da planilha" at bounding box center [116, 256] width 133 height 22
click at [564, 69] on input "**********" at bounding box center [511, 77] width 130 height 32
click at [533, 115] on span "[EMAIL_ADDRESS][DOMAIN_NAME]" at bounding box center [528, 130] width 97 height 30
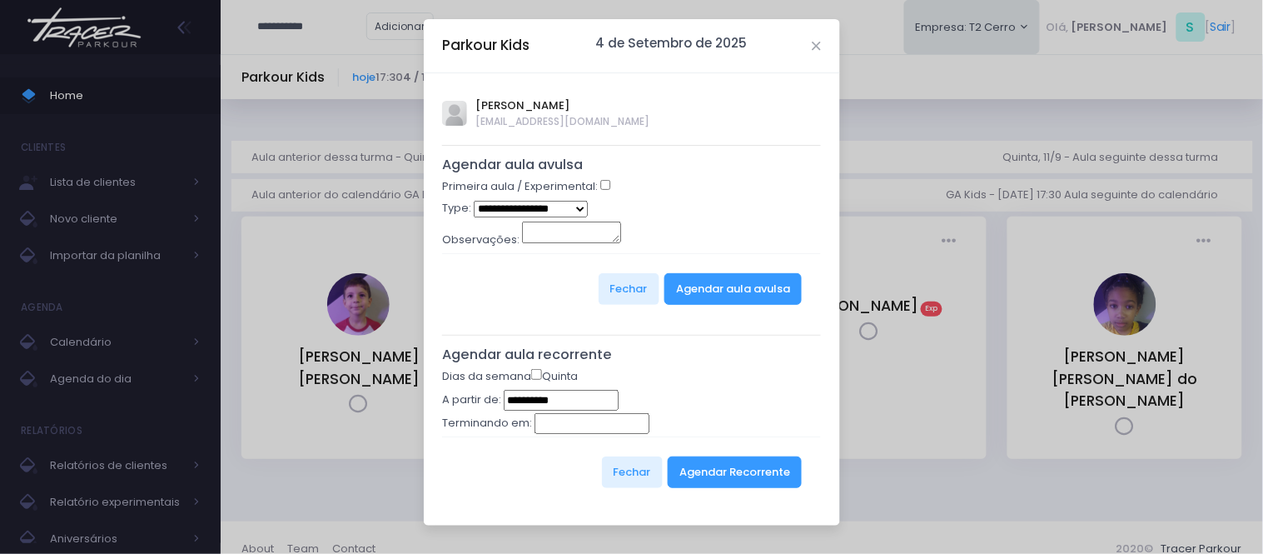
type input "**********"
click at [603, 177] on div "**********" at bounding box center [632, 299] width 416 height 452
select select "*"
click at [713, 279] on button "Agendar aula avulsa" at bounding box center [733, 289] width 137 height 32
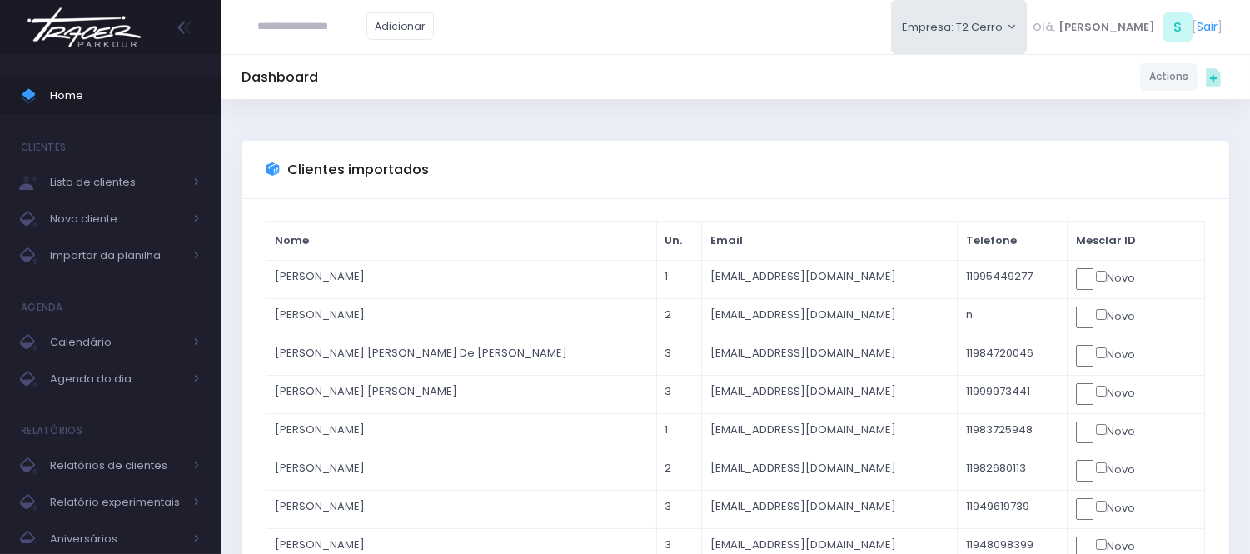
click at [311, 35] on input "text" at bounding box center [312, 27] width 108 height 32
click at [331, 65] on link "[PERSON_NAME]" at bounding box center [338, 56] width 94 height 17
type input "**********"
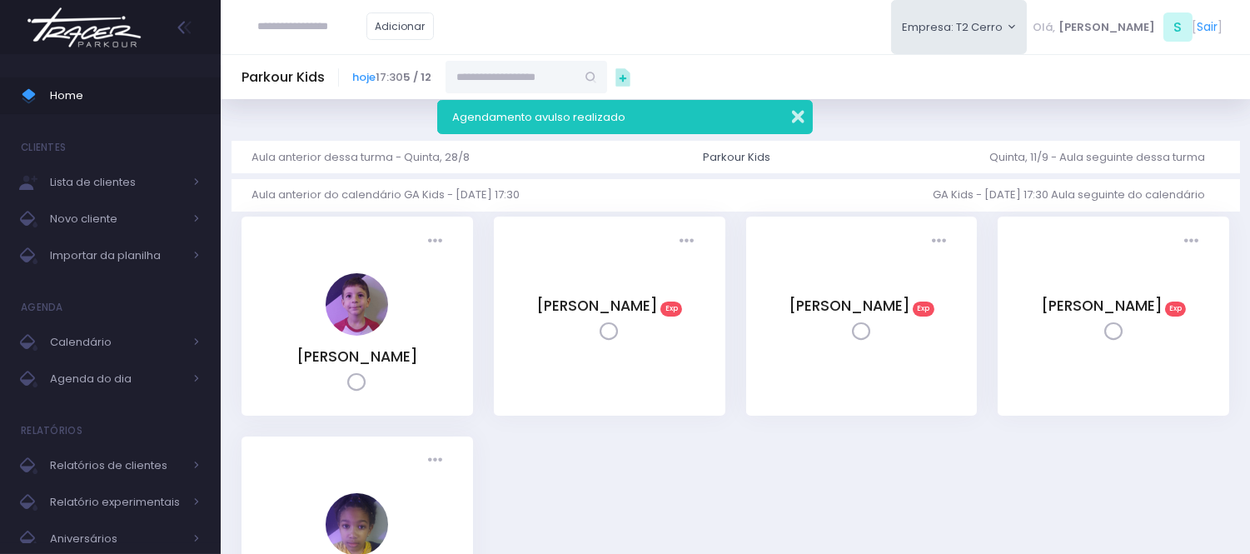
click at [798, 117] on button "button" at bounding box center [786, 114] width 33 height 19
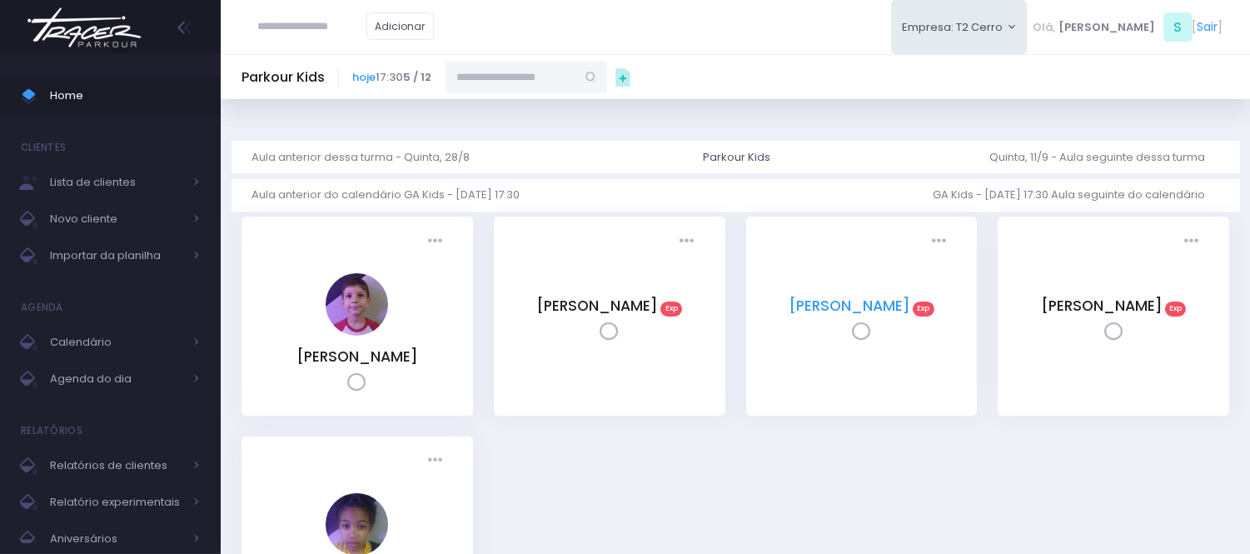
click at [881, 297] on link "[PERSON_NAME]" at bounding box center [850, 306] width 122 height 20
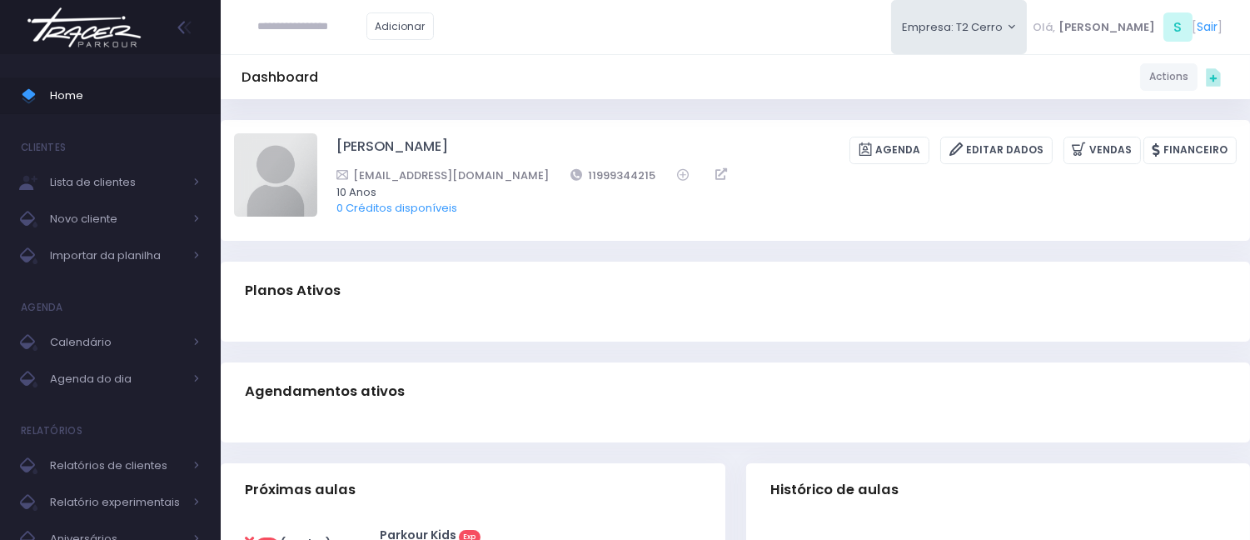
click at [223, 159] on div "[PERSON_NAME] [GEOGRAPHIC_DATA] Editar Dados [GEOGRAPHIC_DATA] Financeiro 11999…" at bounding box center [735, 180] width 1029 height 121
click at [247, 153] on img at bounding box center [275, 174] width 83 height 83
click at [316, 133] on input "file" at bounding box center [316, 132] width 1 height 1
type input "**********"
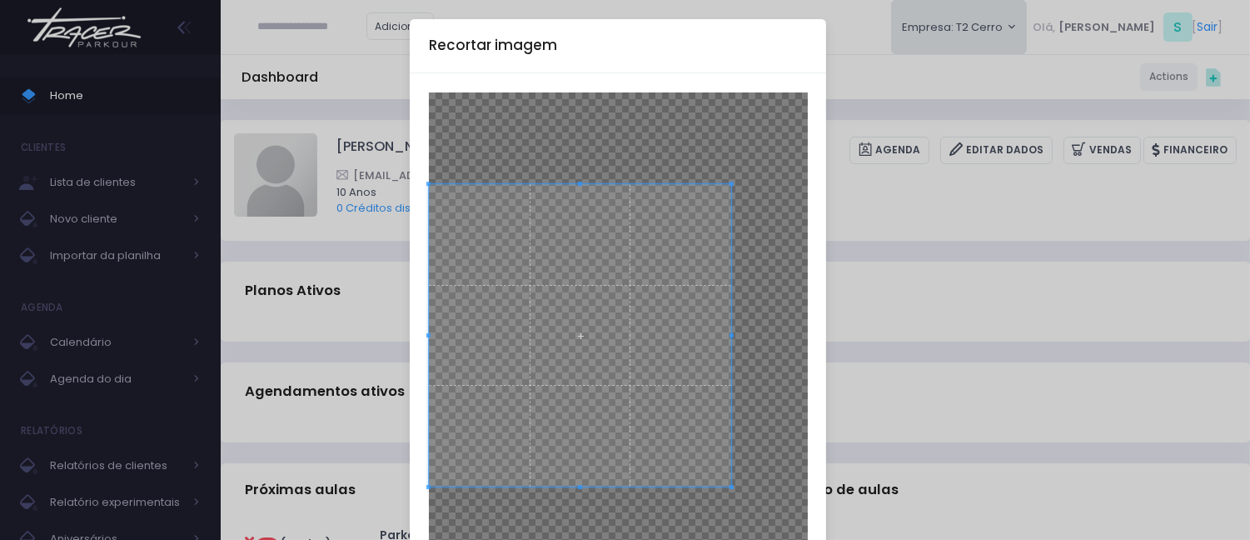
click at [559, 334] on span at bounding box center [580, 335] width 303 height 303
drag, startPoint x: 1235, startPoint y: 142, endPoint x: 1241, endPoint y: 217, distance: 75.2
click at [1241, 217] on div "Recortar imagem × Cancelar Cortar" at bounding box center [625, 270] width 1250 height 540
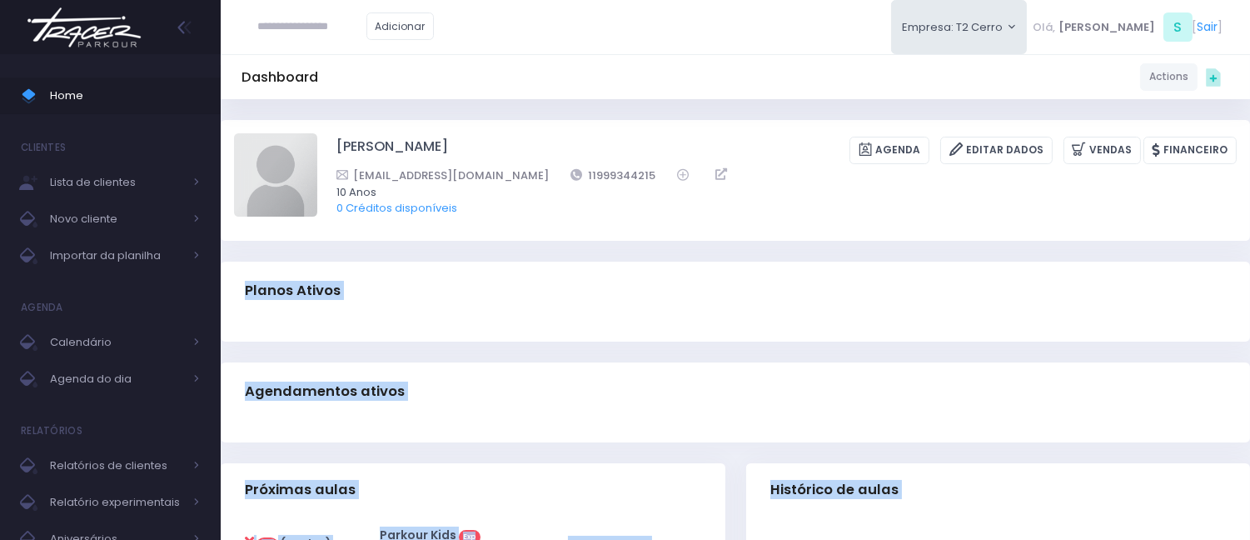
scroll to position [0, 10]
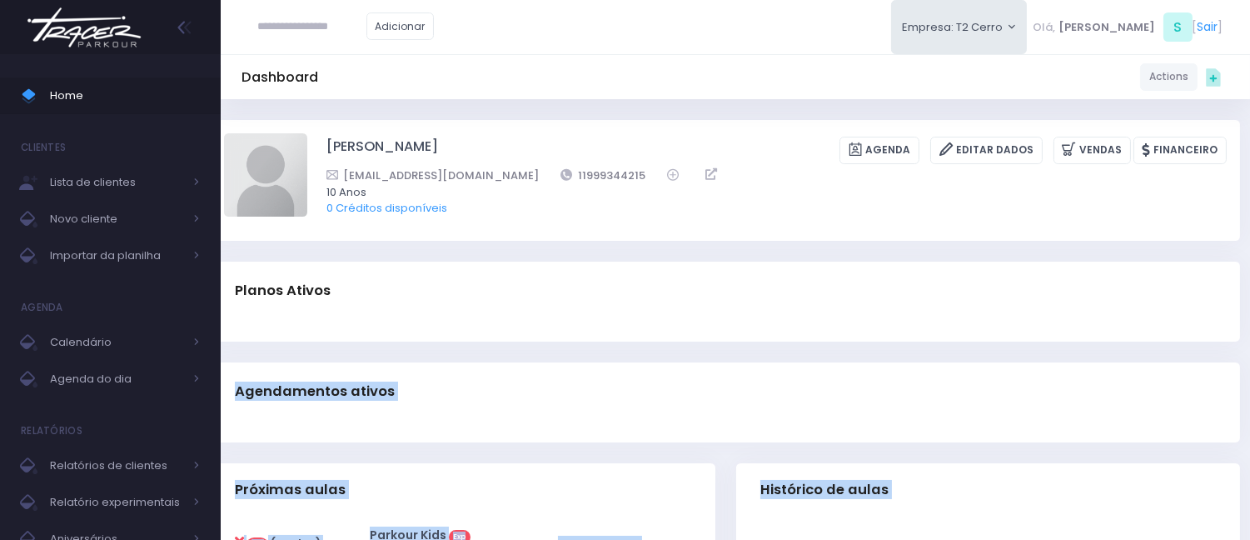
drag, startPoint x: 1241, startPoint y: 217, endPoint x: 1219, endPoint y: 258, distance: 46.9
click at [281, 175] on img at bounding box center [265, 174] width 83 height 83
click at [306, 133] on input "file" at bounding box center [306, 132] width 1 height 1
type input "**********"
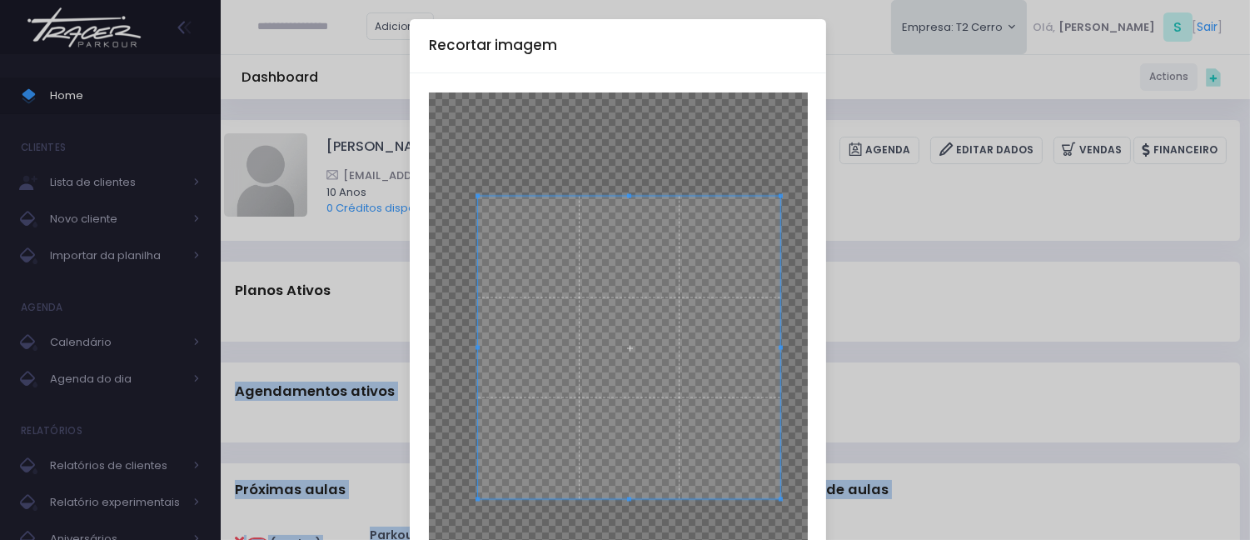
click at [680, 346] on span at bounding box center [629, 347] width 303 height 303
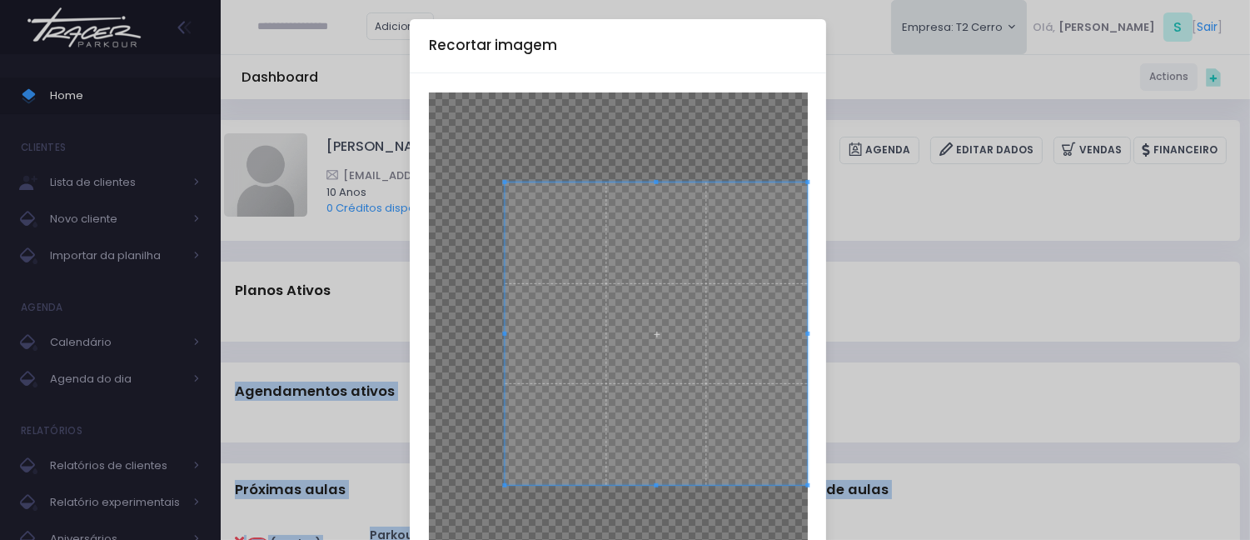
click at [689, 303] on span at bounding box center [656, 333] width 303 height 303
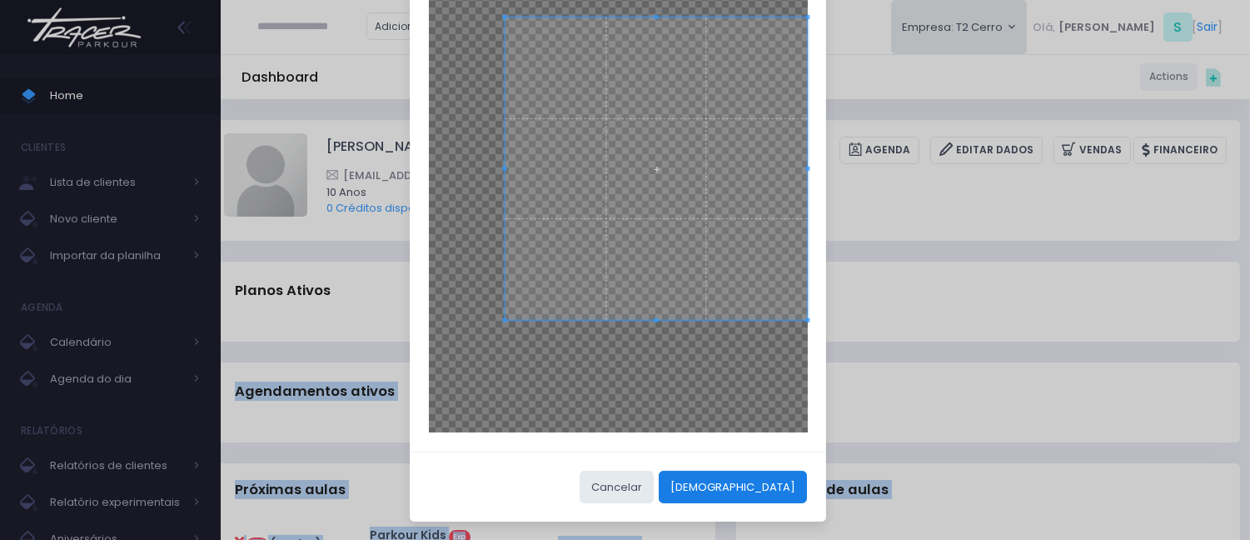
click at [768, 475] on button "[DEMOGRAPHIC_DATA]" at bounding box center [733, 487] width 148 height 32
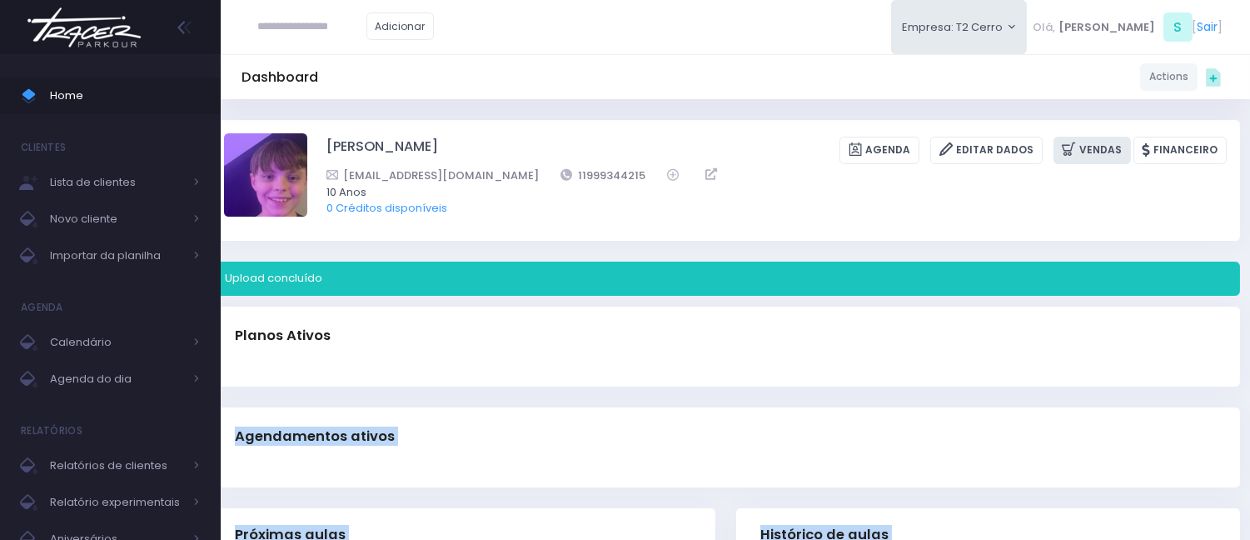
click at [1098, 159] on link "Vendas" at bounding box center [1091, 150] width 77 height 27
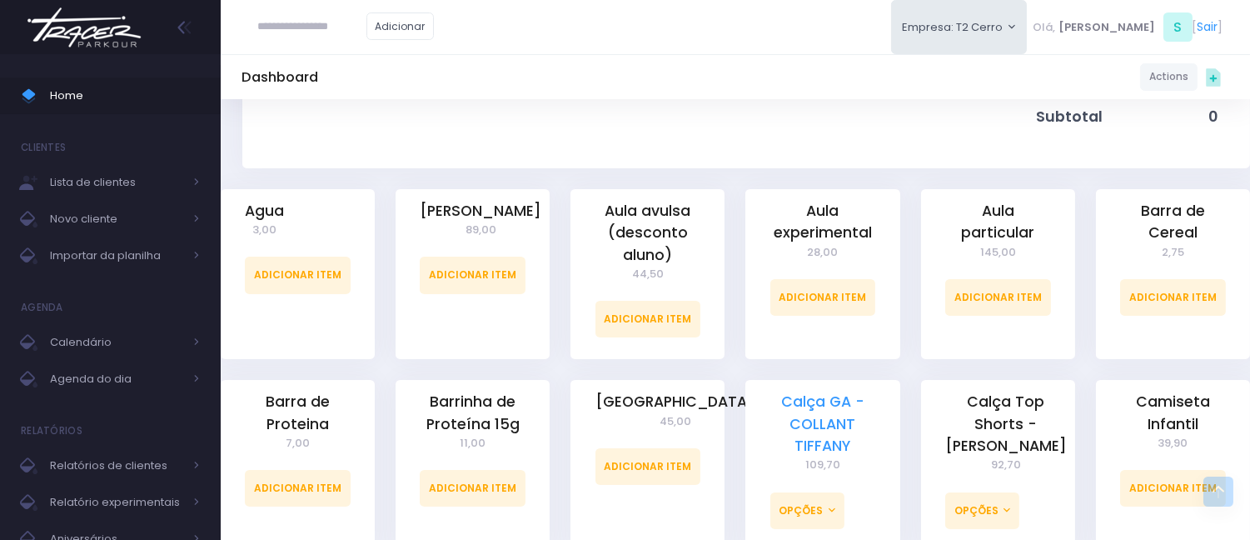
scroll to position [462, 0]
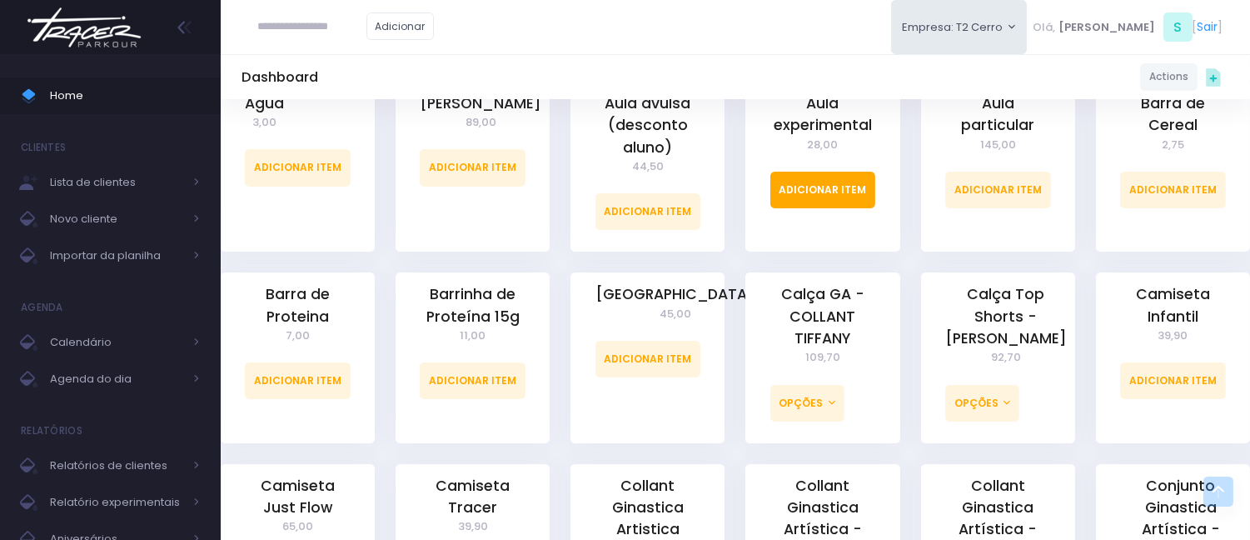
click at [803, 201] on link "Adicionar Item" at bounding box center [823, 190] width 106 height 37
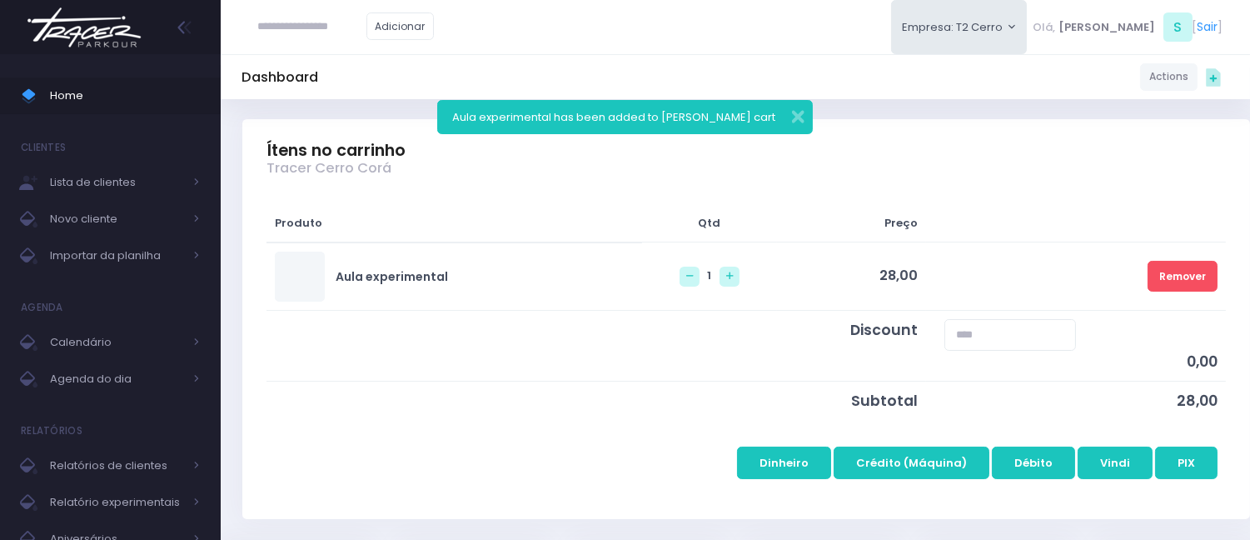
scroll to position [185, 0]
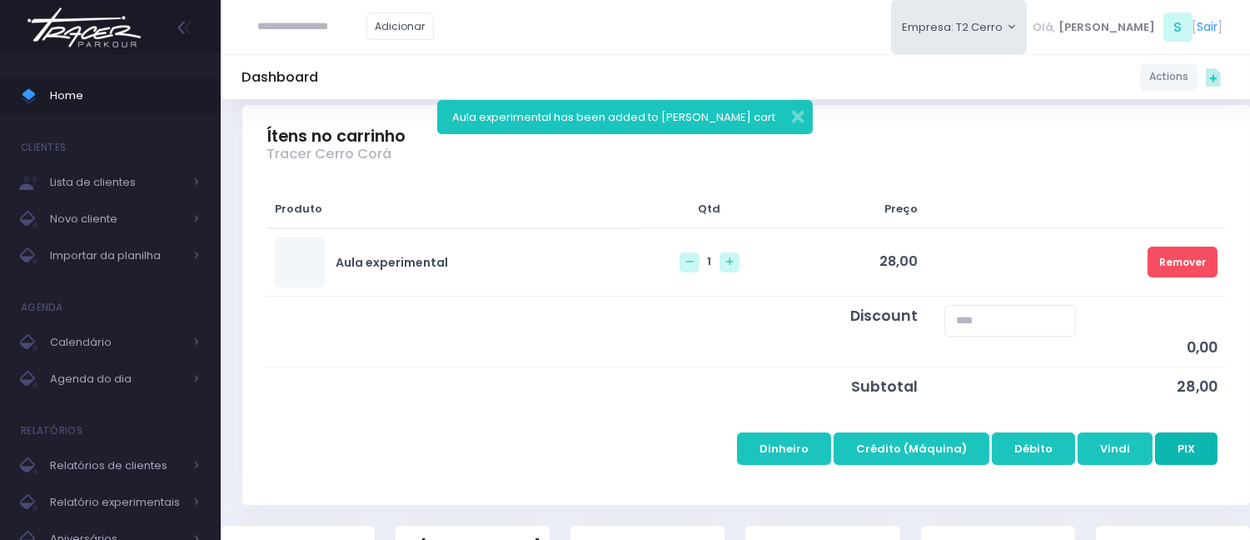
click at [1174, 441] on button "PIX" at bounding box center [1186, 448] width 62 height 32
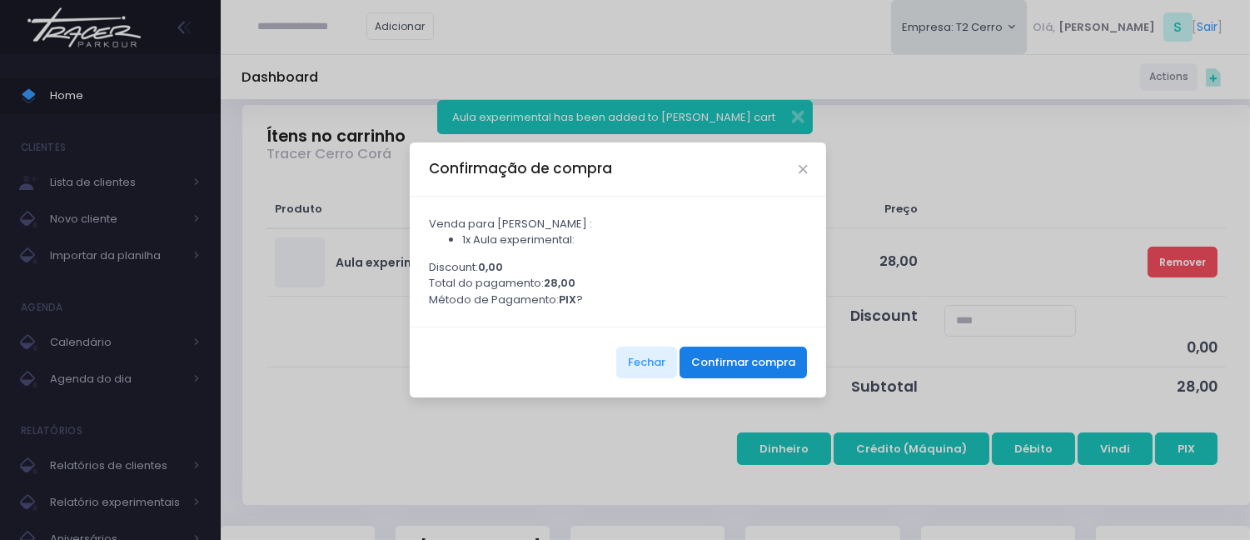
click at [775, 366] on button "Confirmar compra" at bounding box center [743, 362] width 127 height 32
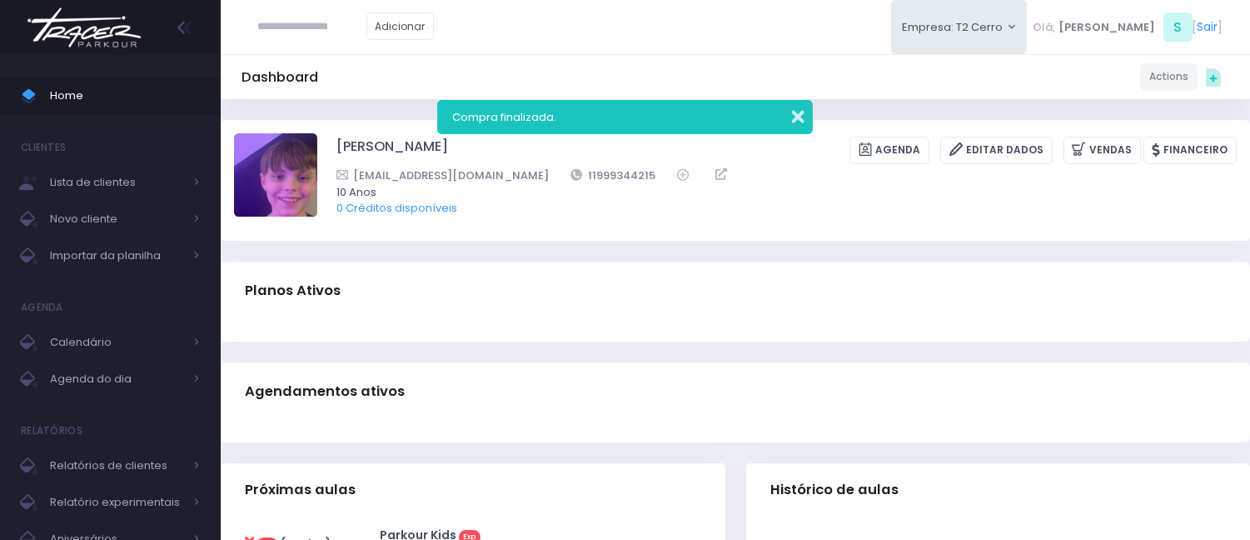
click at [799, 117] on button "button" at bounding box center [786, 114] width 33 height 19
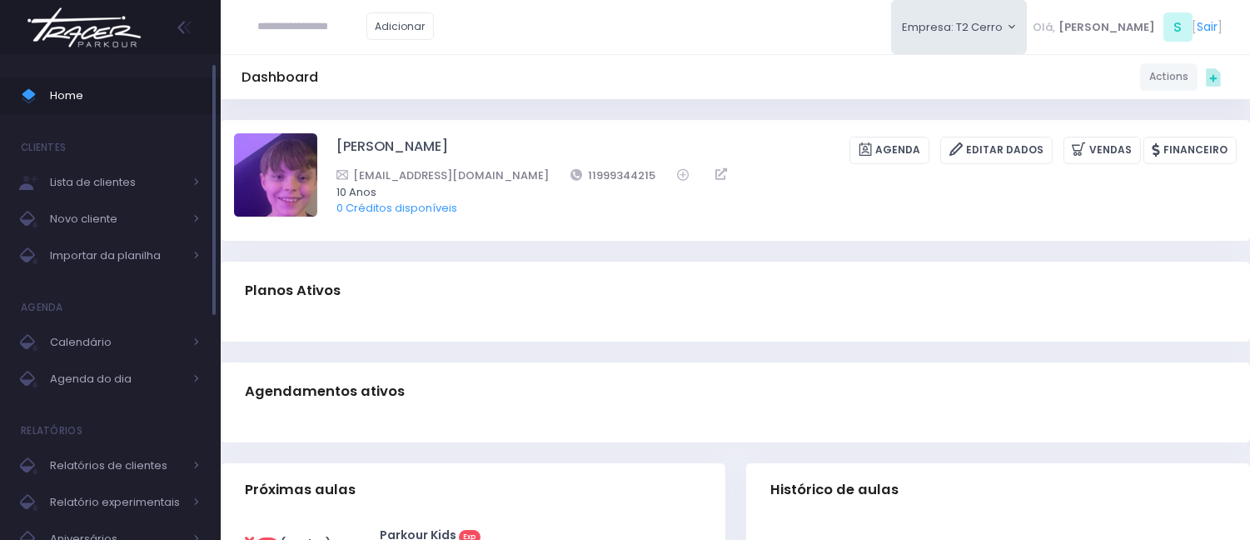
click at [64, 85] on span "Home" at bounding box center [125, 96] width 150 height 22
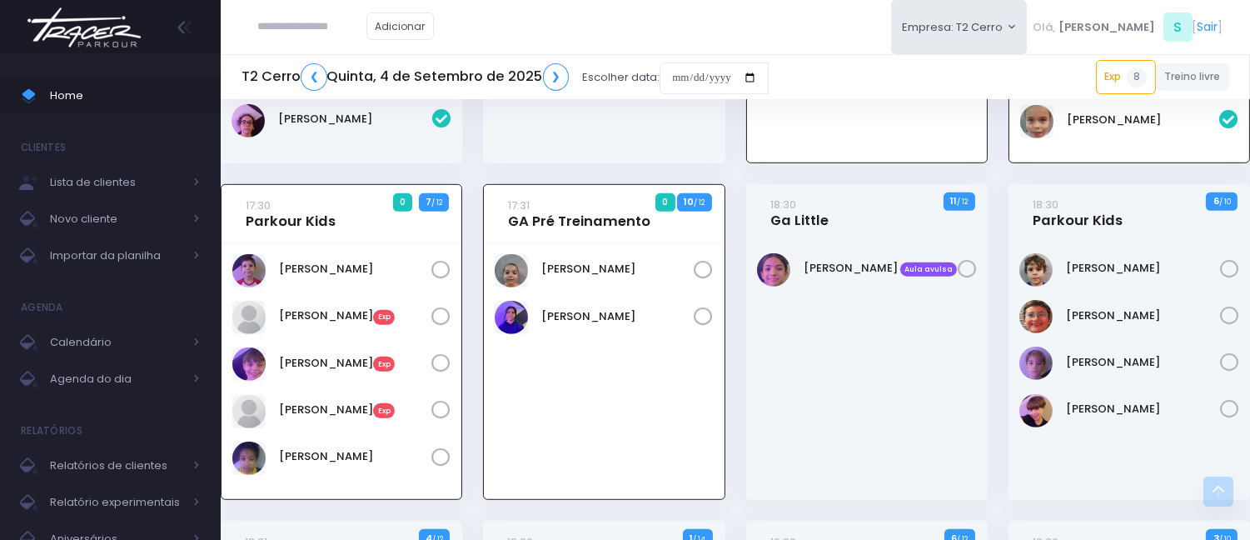
scroll to position [1677, 0]
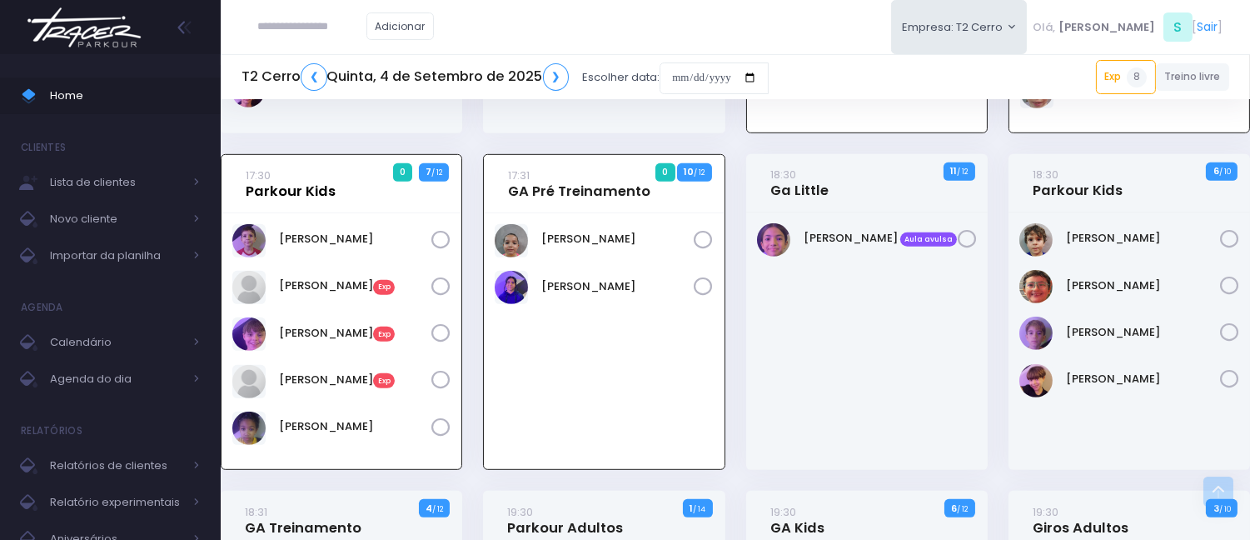
click at [315, 186] on link "17:30 Parkour Kids" at bounding box center [291, 183] width 90 height 33
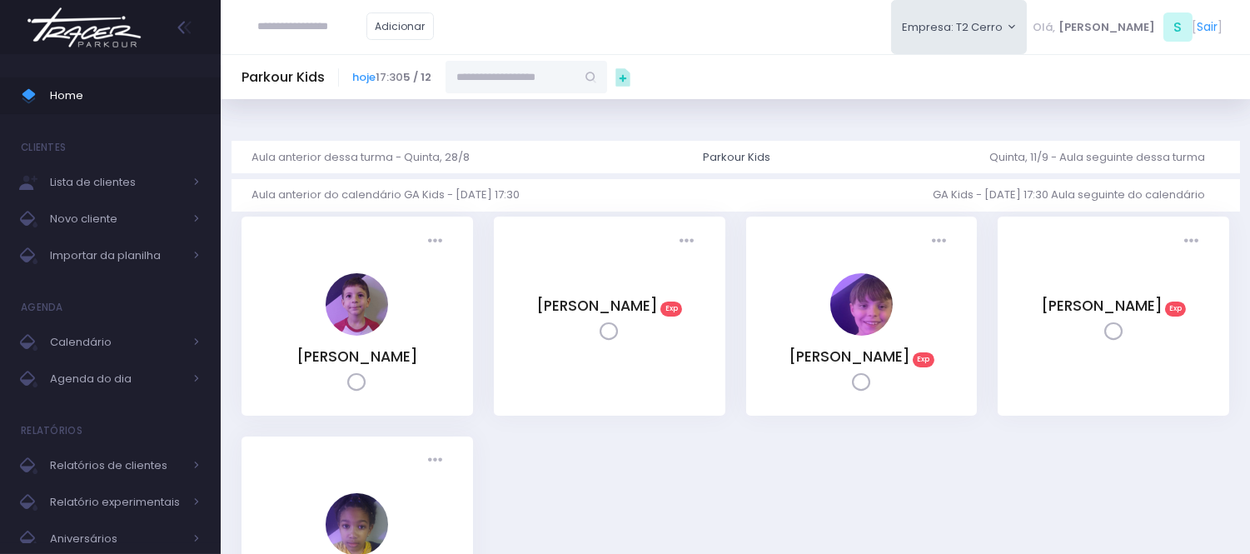
click at [491, 68] on input "text" at bounding box center [511, 77] width 130 height 32
click at [538, 161] on link "[PERSON_NAME]" at bounding box center [527, 169] width 97 height 17
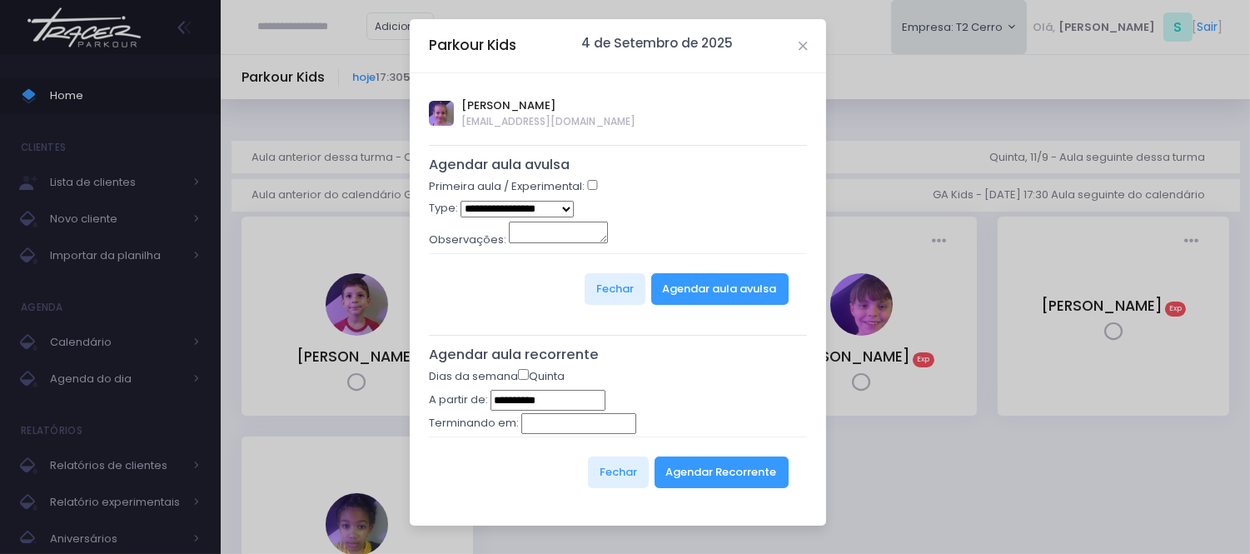
type input "**********"
drag, startPoint x: 530, startPoint y: 207, endPoint x: 529, endPoint y: 215, distance: 8.4
click at [530, 207] on select "**********" at bounding box center [518, 209] width 114 height 17
select select "*"
click at [461, 201] on select "**********" at bounding box center [518, 209] width 114 height 17
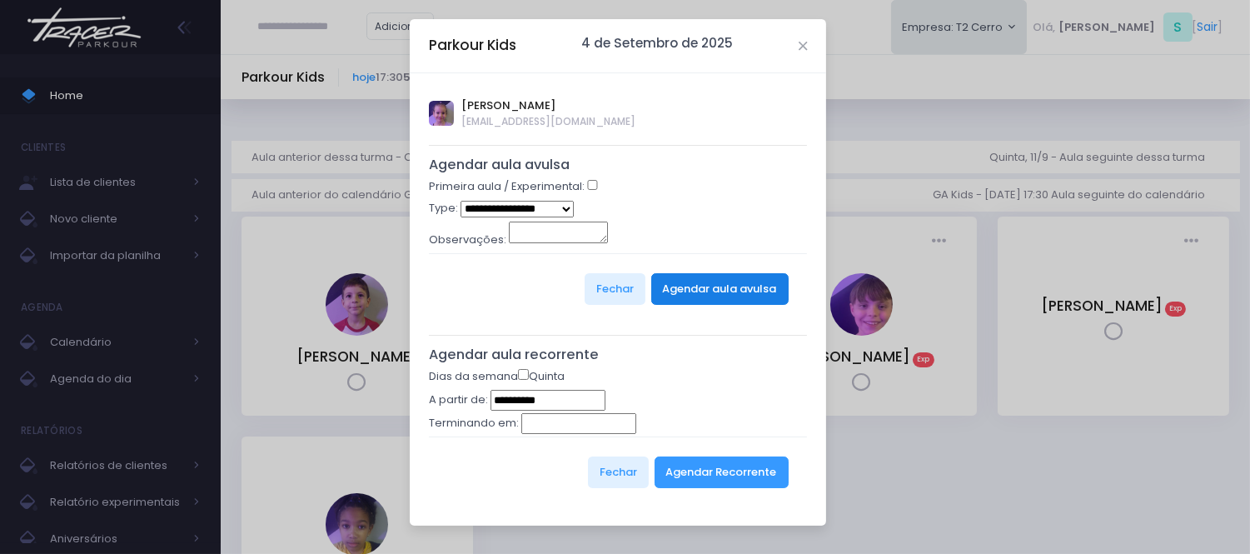
click at [691, 283] on button "Agendar aula avulsa" at bounding box center [719, 289] width 137 height 32
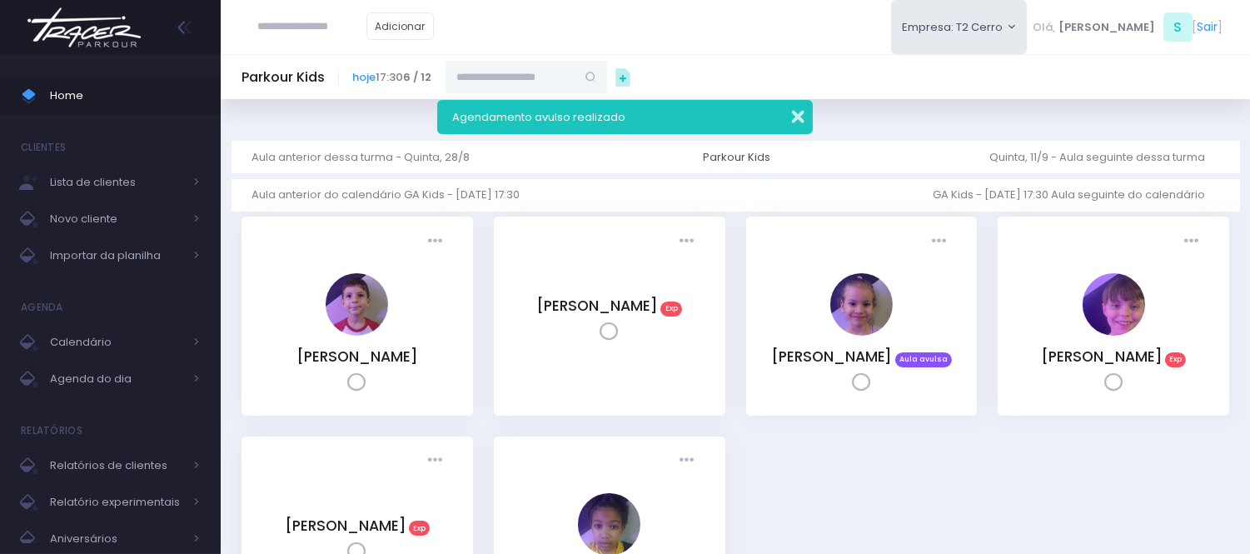
click at [803, 105] on button "button" at bounding box center [786, 114] width 33 height 19
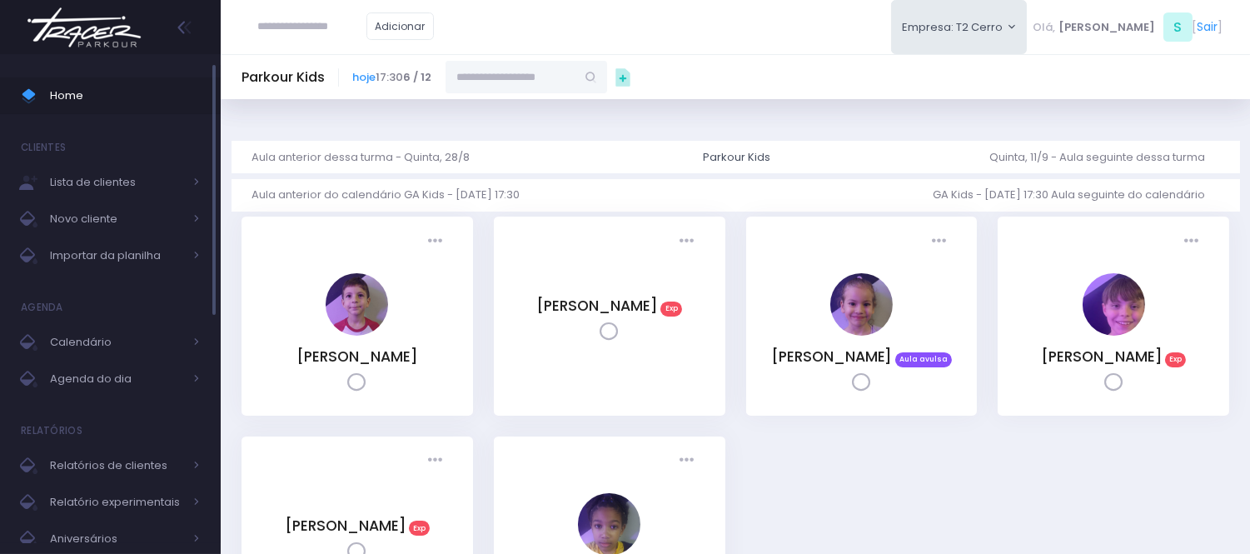
click at [123, 83] on link "Home" at bounding box center [110, 95] width 221 height 37
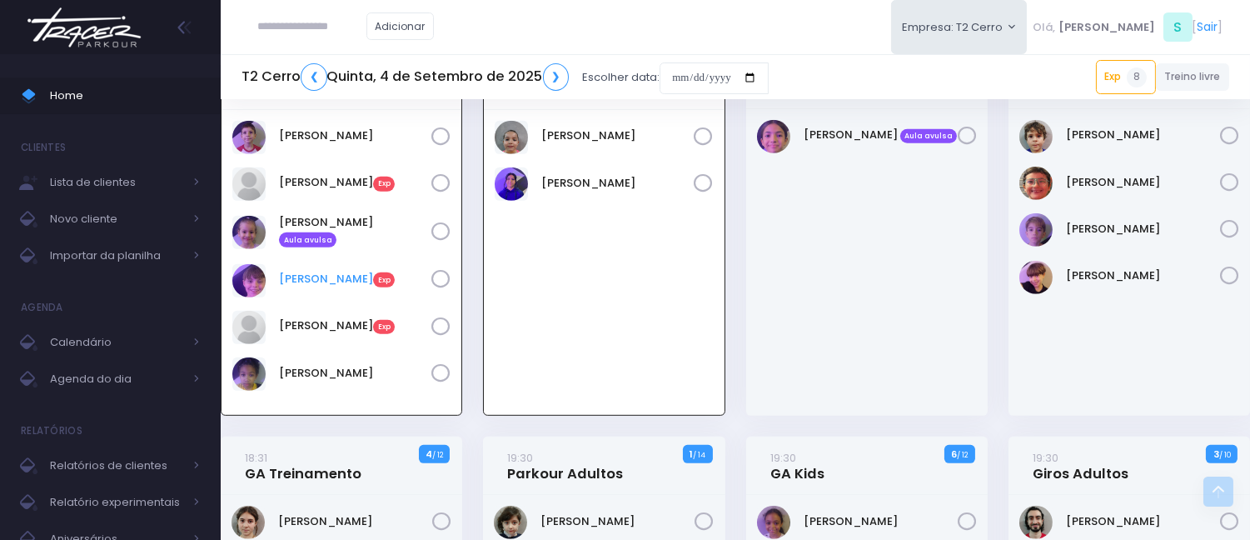
scroll to position [1677, 0]
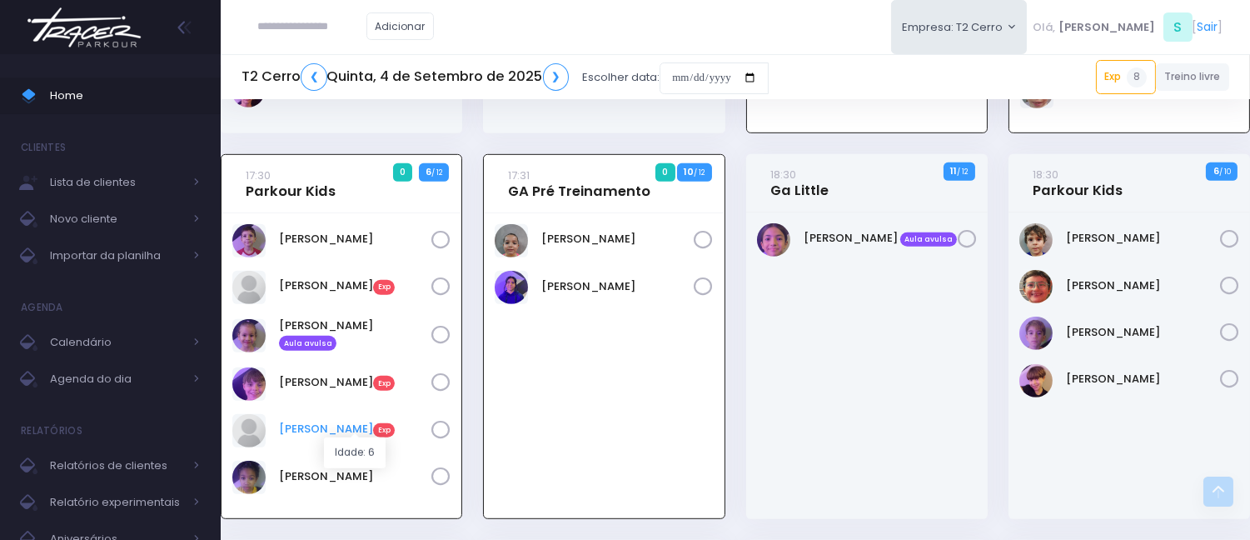
click at [306, 426] on link "Noah Diniz Exp" at bounding box center [355, 429] width 152 height 17
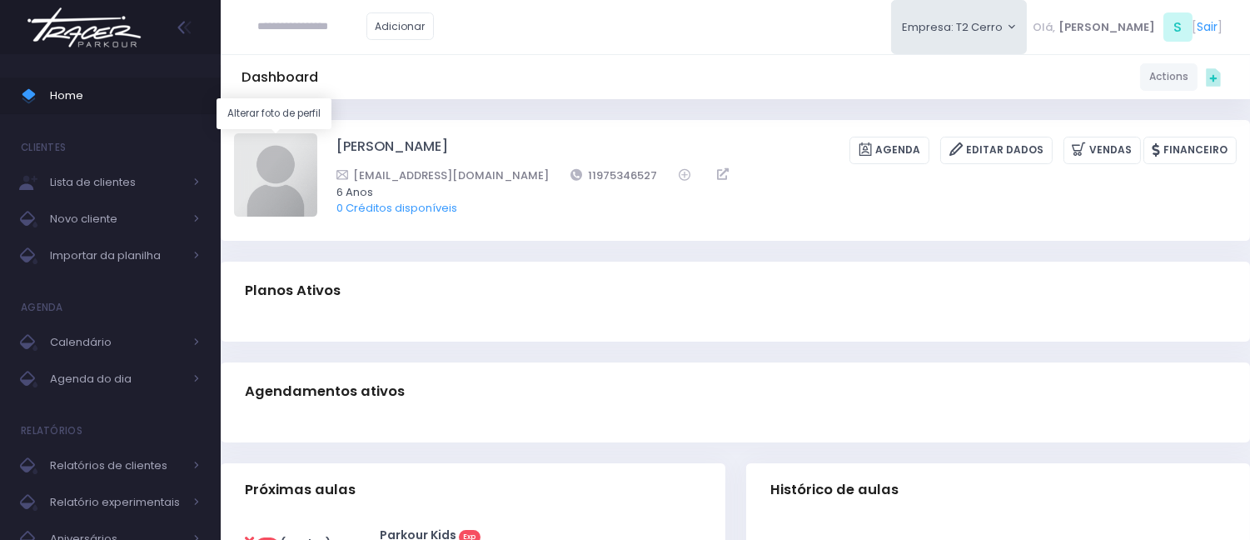
click at [296, 177] on img at bounding box center [275, 174] width 83 height 83
click at [316, 133] on input "file" at bounding box center [316, 132] width 1 height 1
type input "**********"
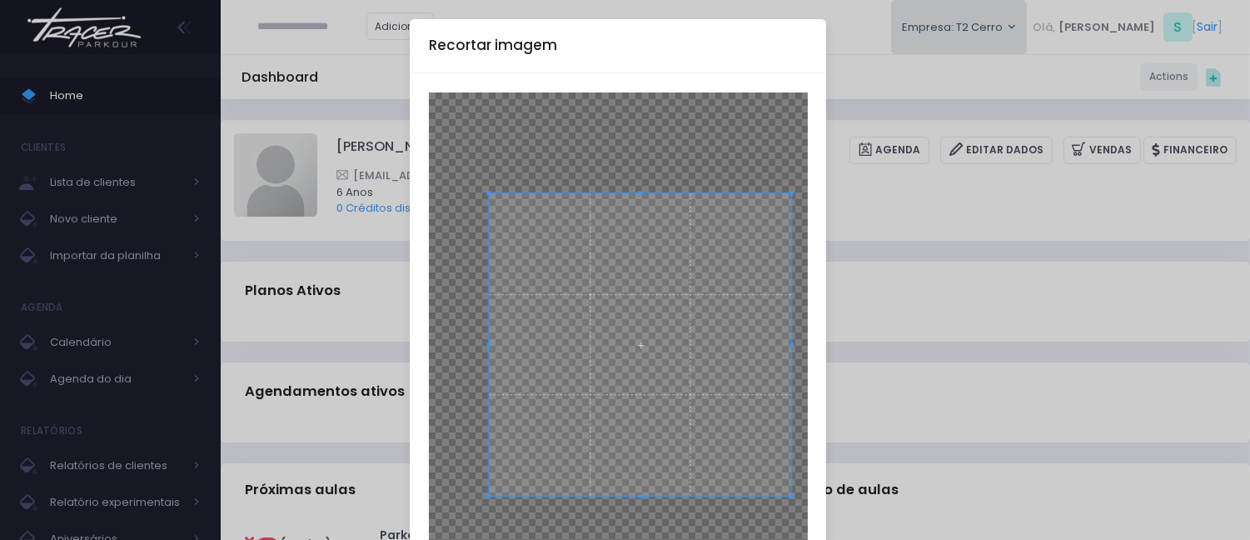
click at [720, 346] on span at bounding box center [640, 344] width 303 height 303
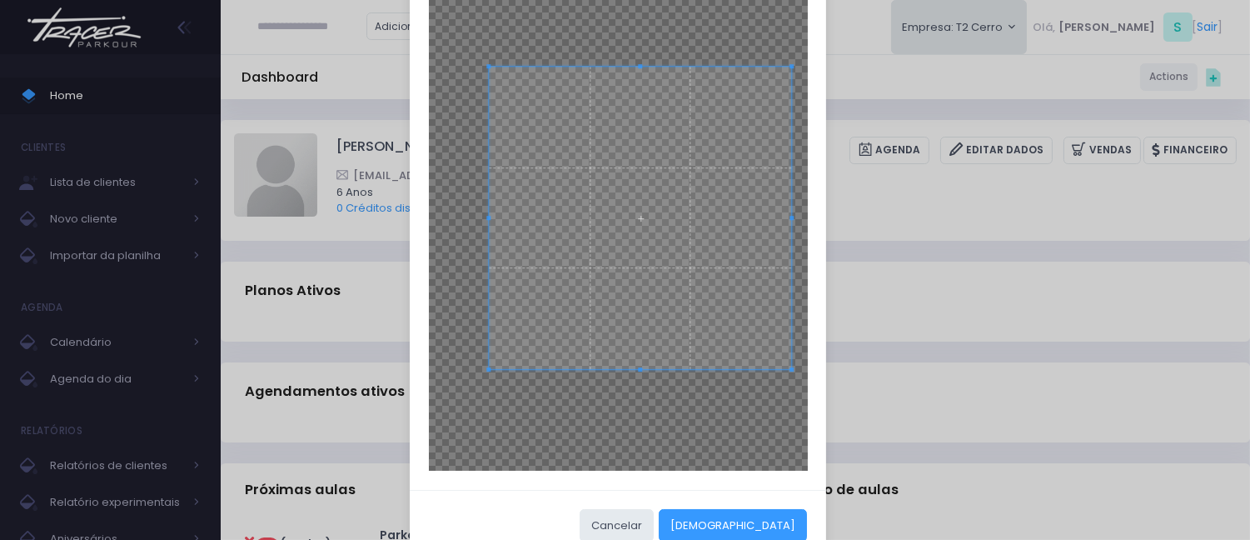
scroll to position [139, 0]
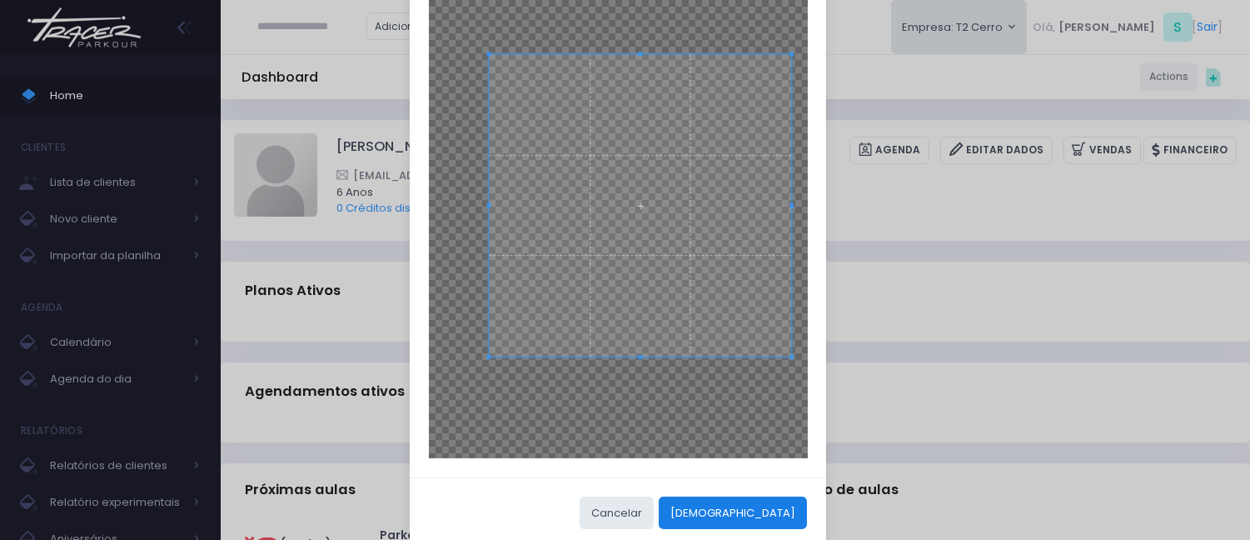
click at [777, 509] on button "[DEMOGRAPHIC_DATA]" at bounding box center [733, 512] width 148 height 32
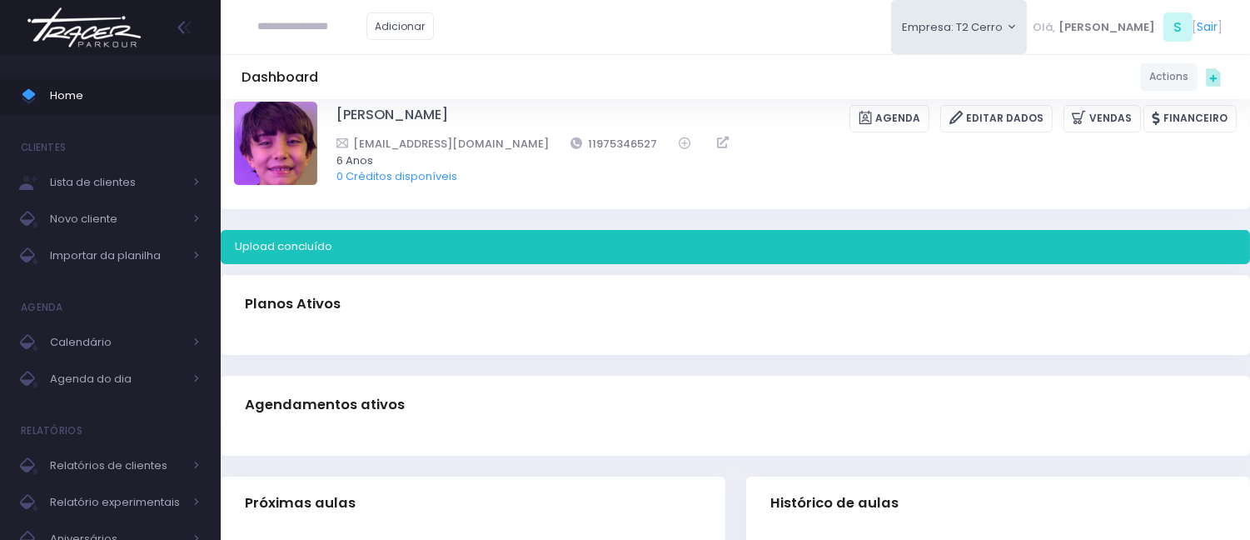
scroll to position [0, 0]
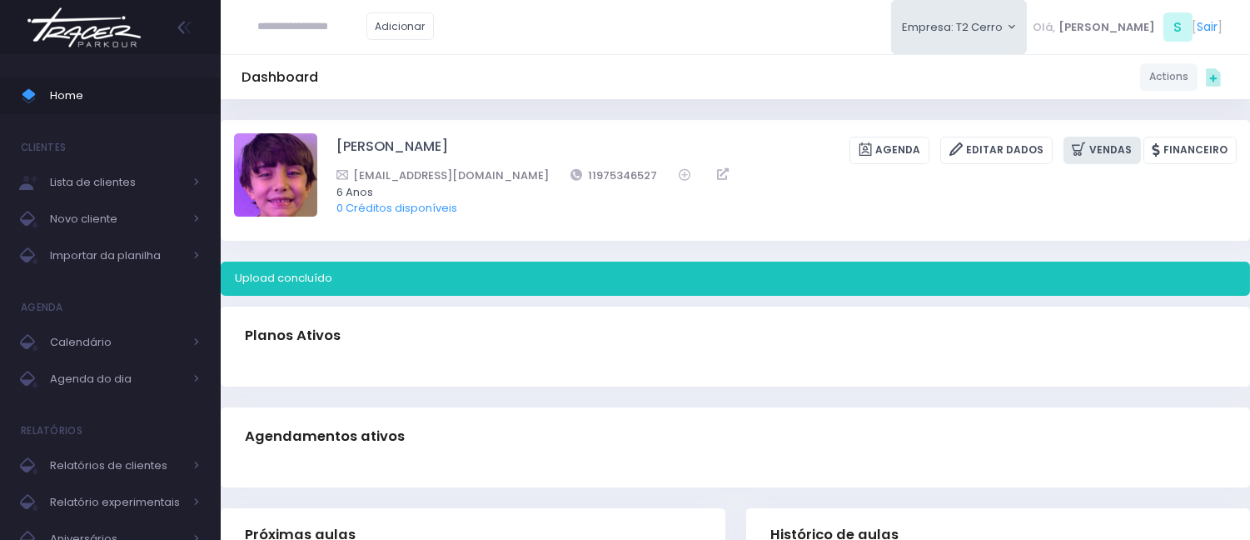
click at [1106, 159] on link "Vendas" at bounding box center [1101, 150] width 77 height 27
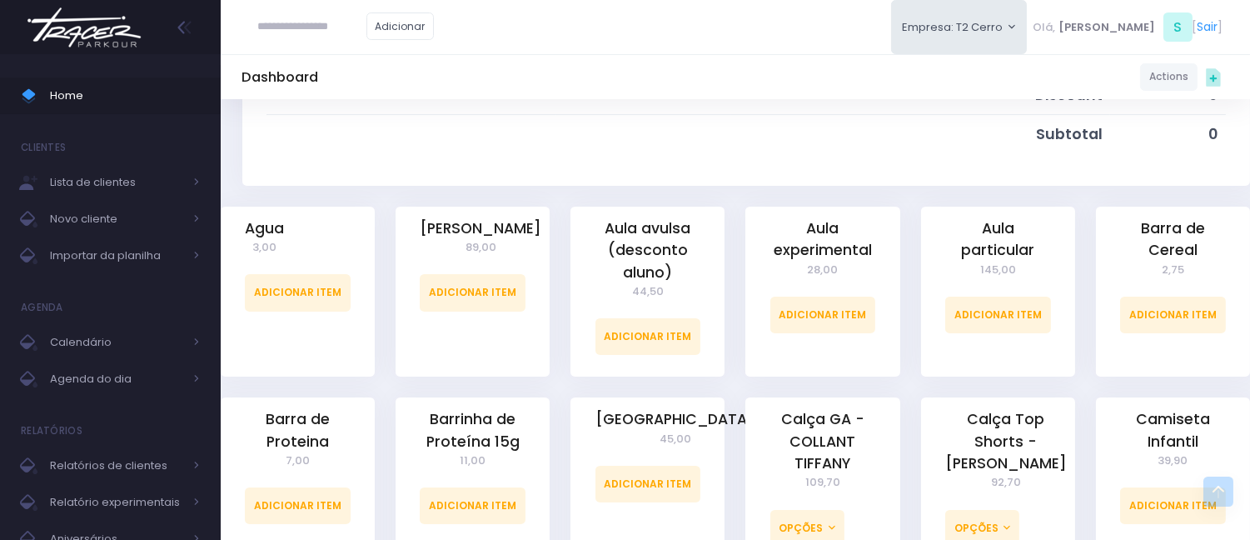
scroll to position [370, 0]
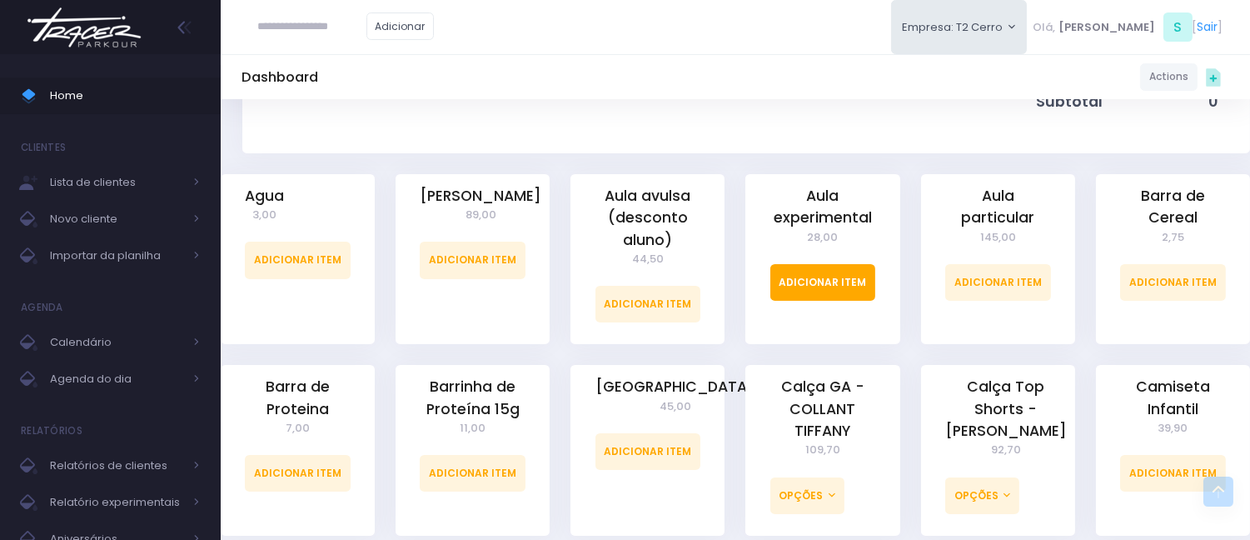
click at [820, 278] on link "Adicionar Item" at bounding box center [823, 282] width 106 height 37
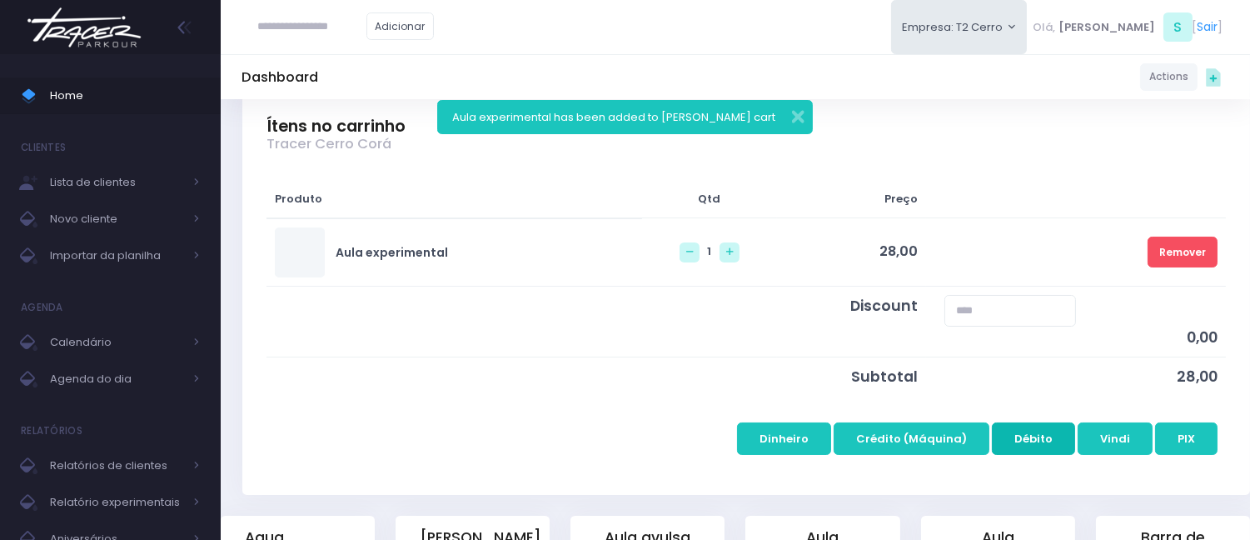
scroll to position [277, 0]
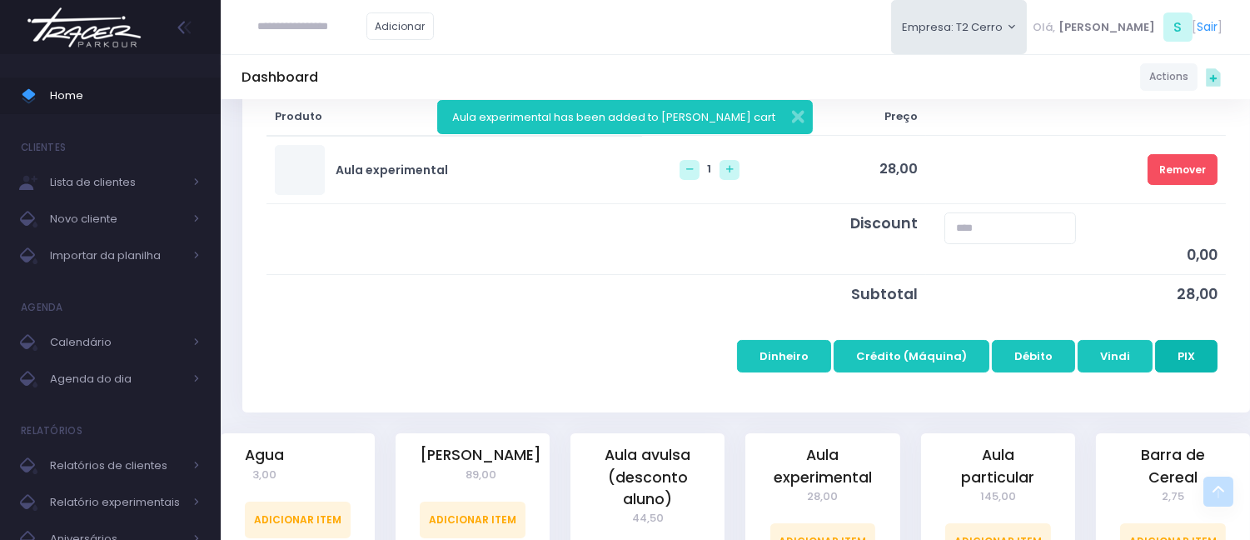
click at [1179, 355] on button "PIX" at bounding box center [1186, 356] width 62 height 32
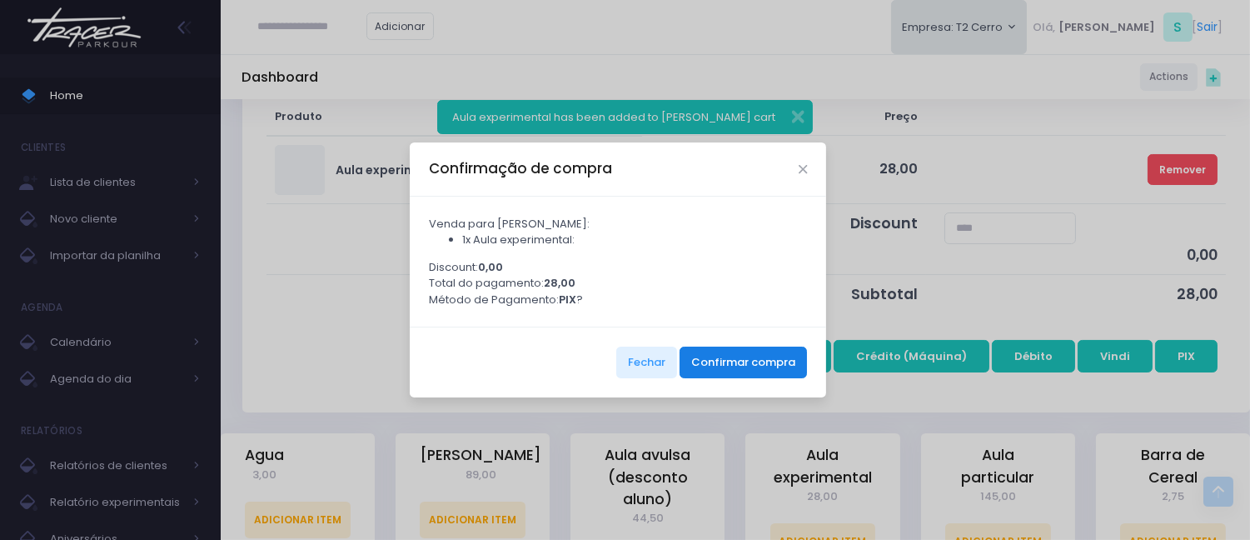
click at [730, 358] on button "Confirmar compra" at bounding box center [743, 362] width 127 height 32
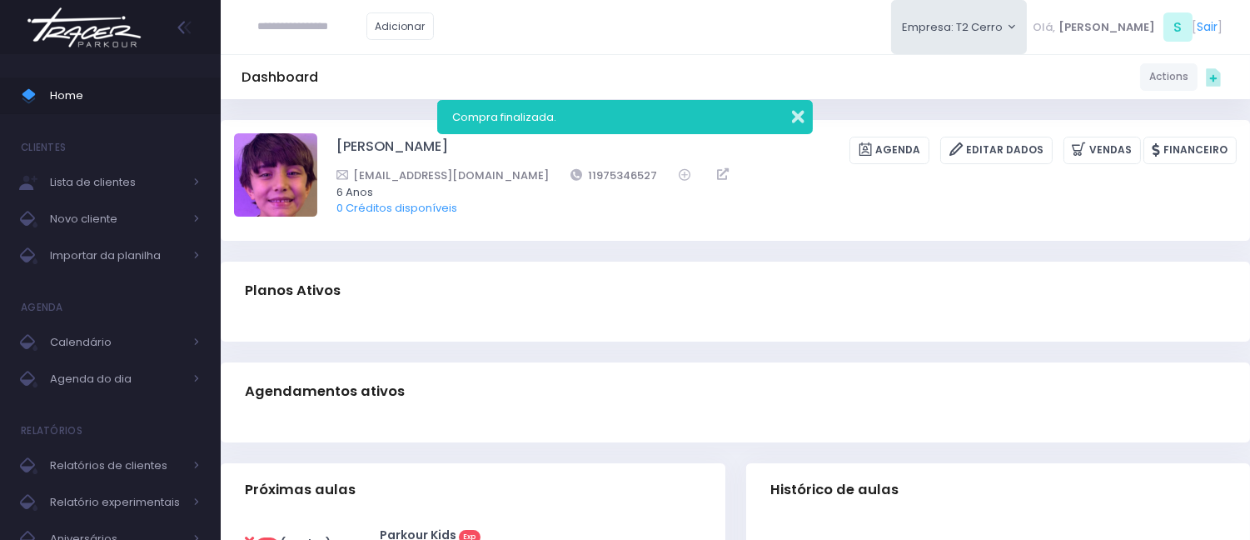
click at [796, 120] on button "button" at bounding box center [786, 114] width 33 height 19
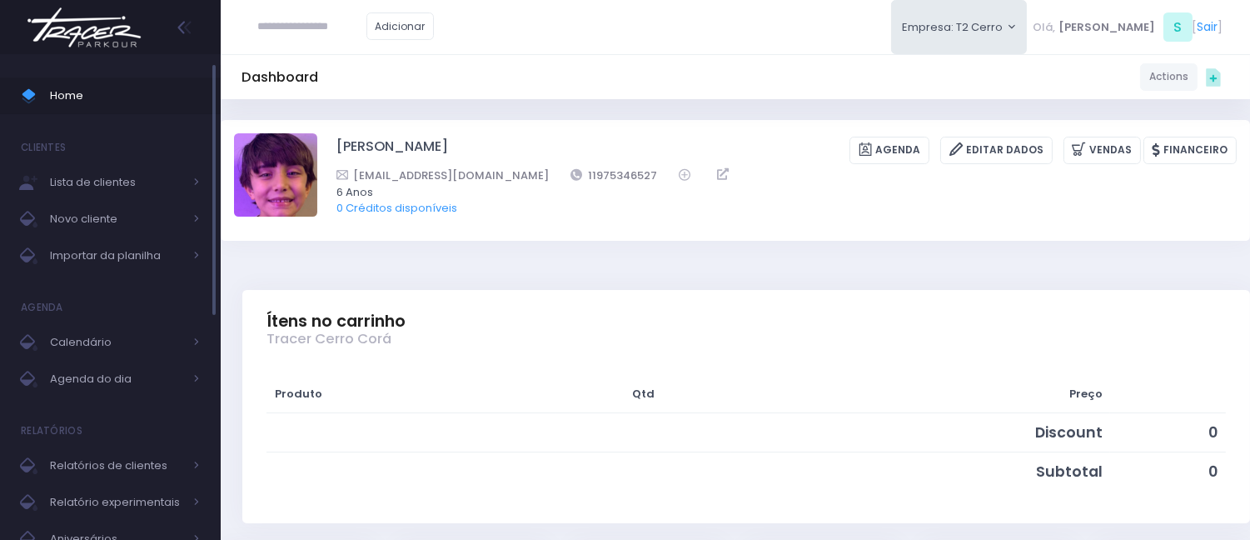
click at [104, 92] on span "Home" at bounding box center [125, 96] width 150 height 22
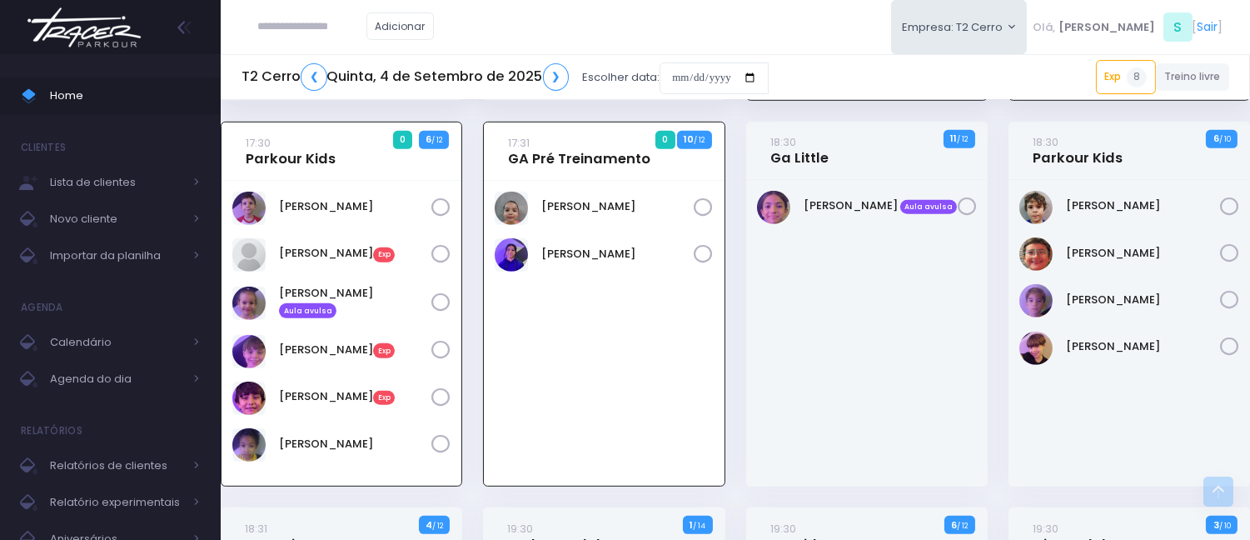
scroll to position [1677, 0]
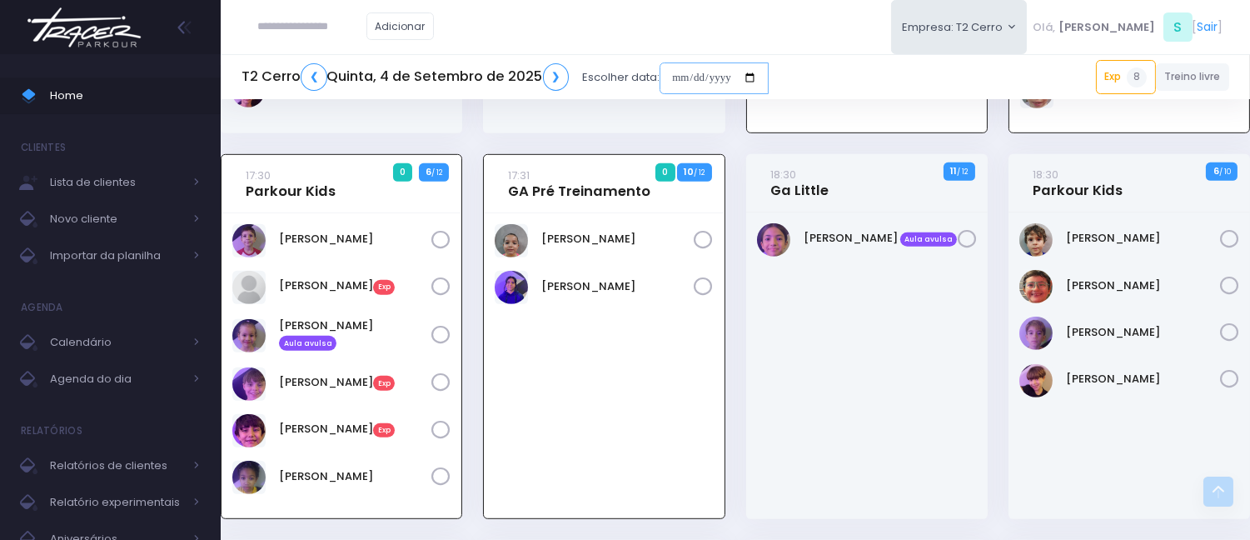
click at [678, 67] on input "date" at bounding box center [714, 78] width 109 height 32
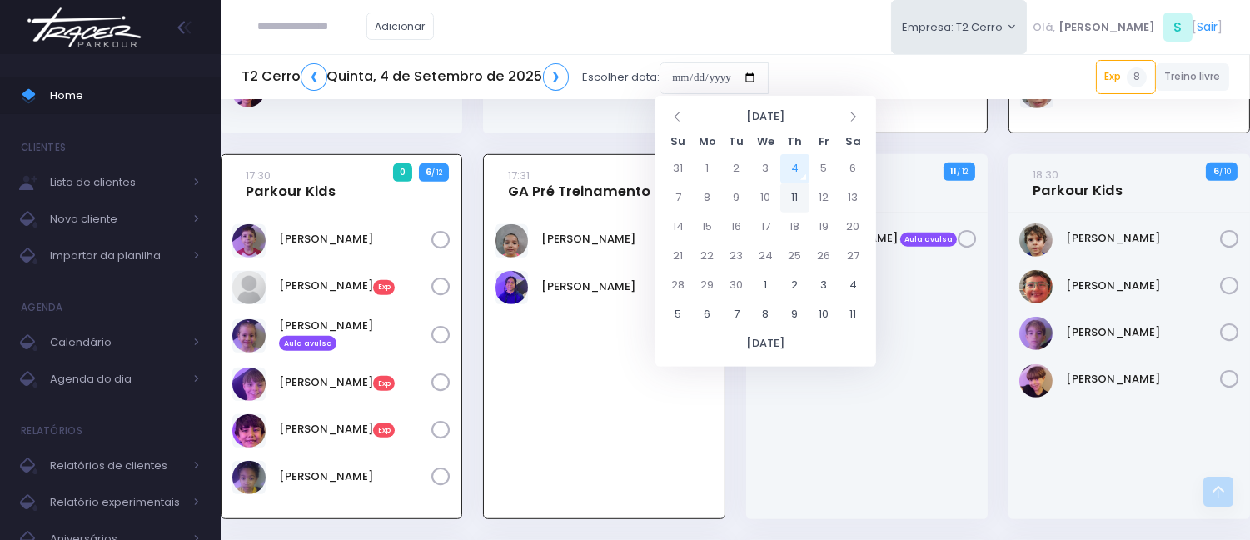
click at [789, 200] on td "11" at bounding box center [794, 197] width 29 height 29
type input "**********"
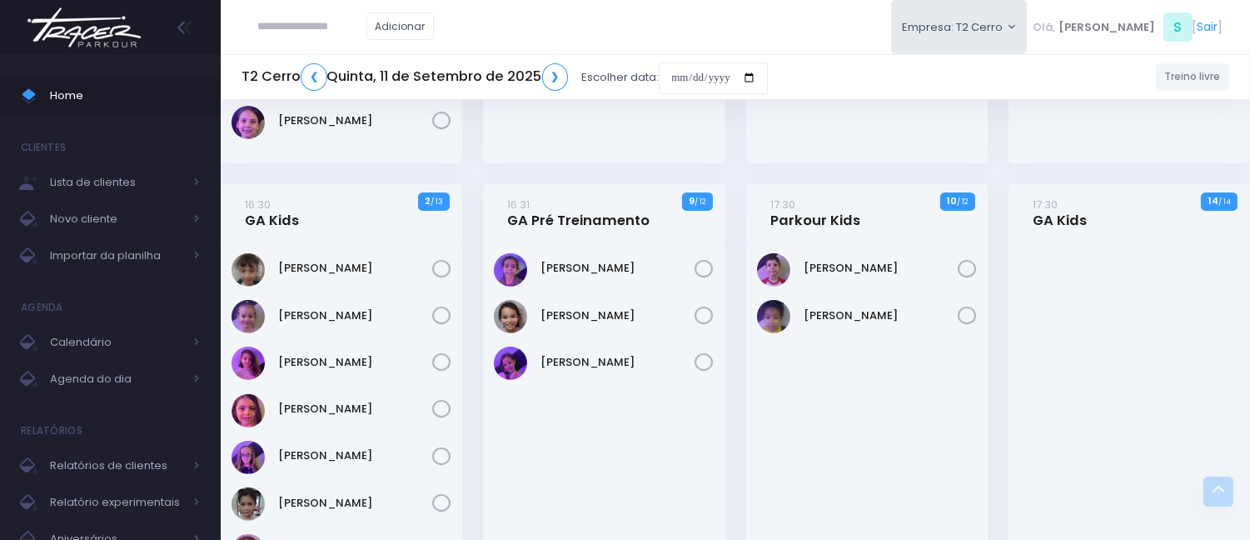
scroll to position [1203, 0]
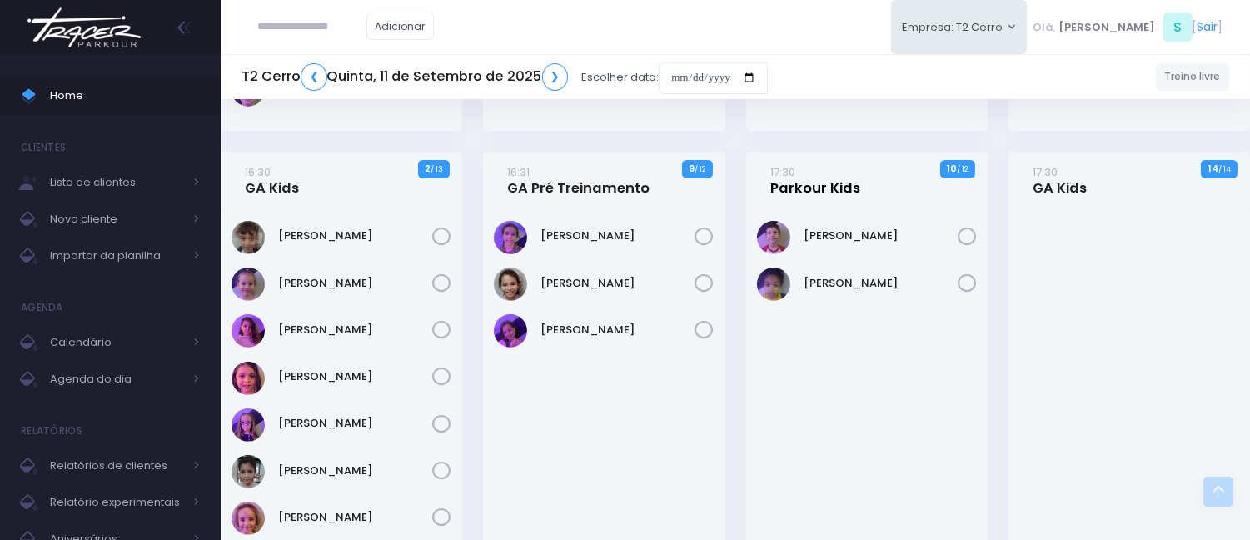
click at [836, 184] on link "17:30 Parkour Kids" at bounding box center [815, 179] width 90 height 33
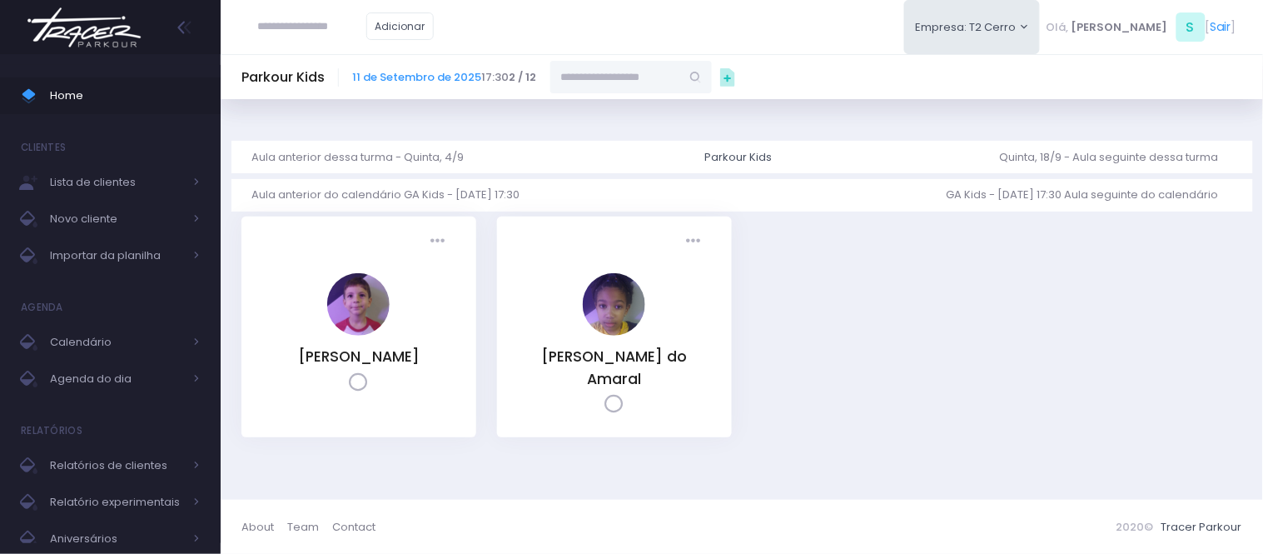
drag, startPoint x: 594, startPoint y: 79, endPoint x: 585, endPoint y: 77, distance: 9.3
click at [593, 79] on input "text" at bounding box center [615, 77] width 130 height 32
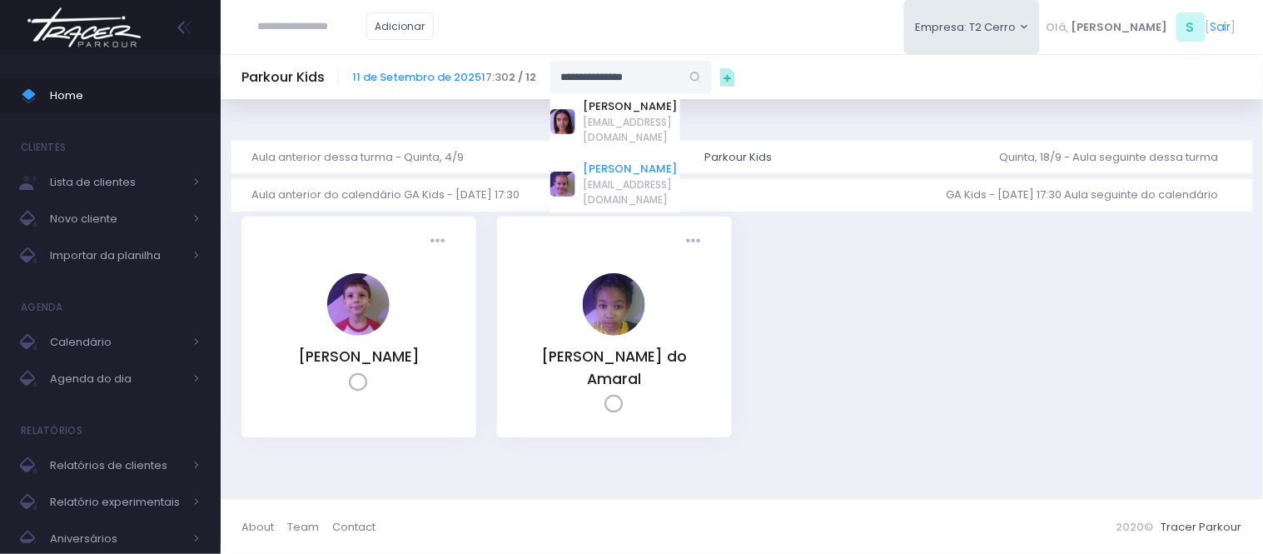
click at [659, 161] on link "[PERSON_NAME]" at bounding box center [632, 169] width 97 height 17
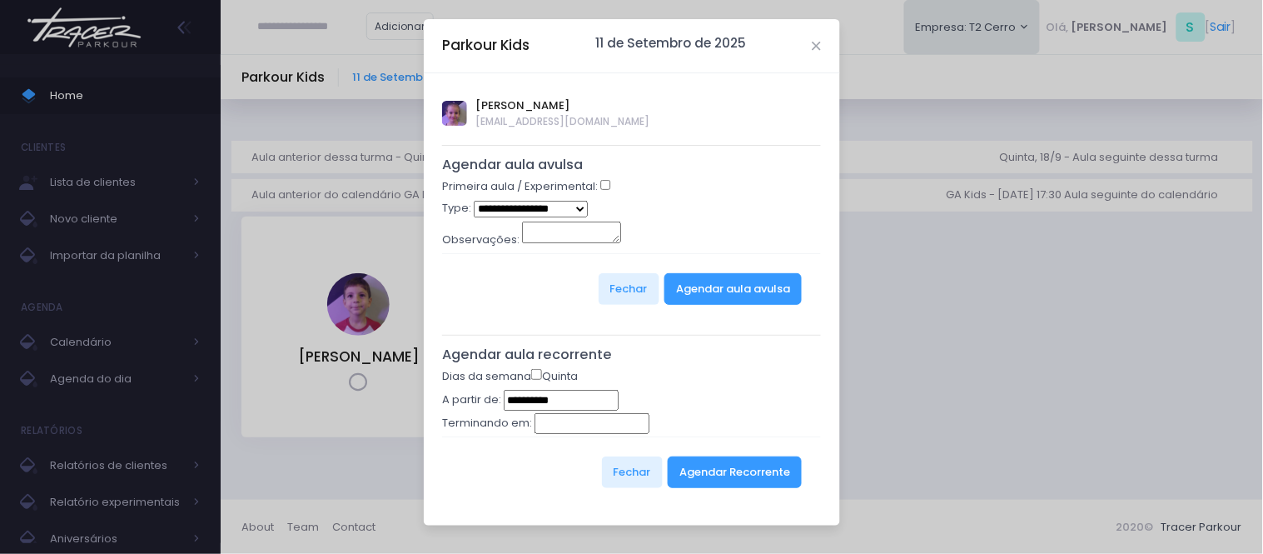
type input "**********"
click at [561, 204] on select "**********" at bounding box center [531, 209] width 114 height 17
select select "*"
click at [474, 201] on select "**********" at bounding box center [531, 209] width 114 height 17
click at [692, 287] on button "Agendar aula avulsa" at bounding box center [733, 289] width 137 height 32
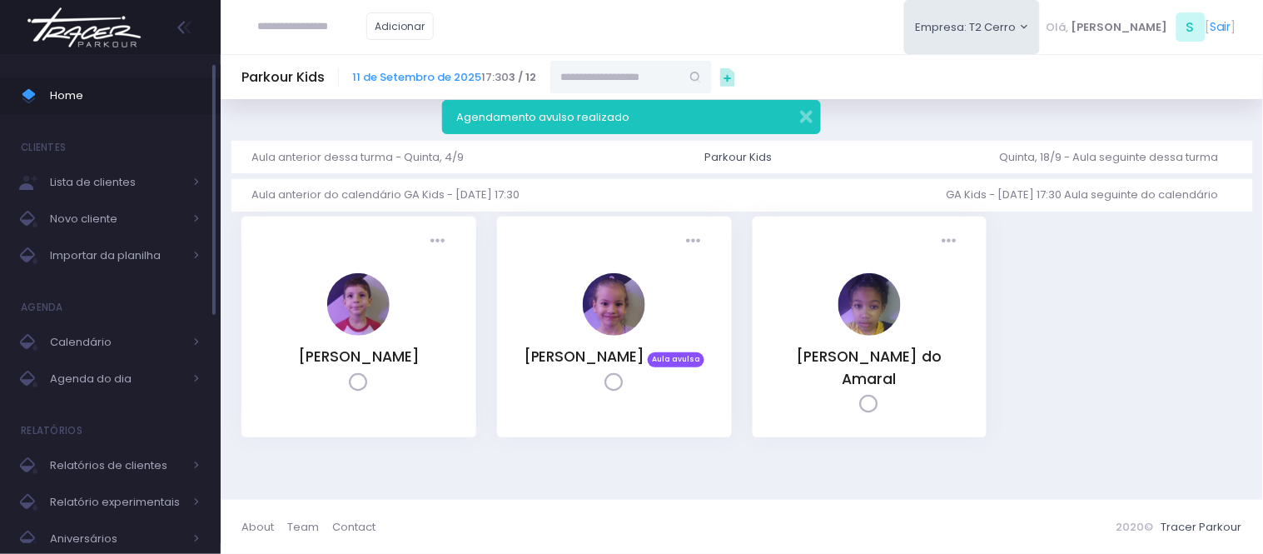
click at [132, 90] on span "Home" at bounding box center [125, 96] width 150 height 22
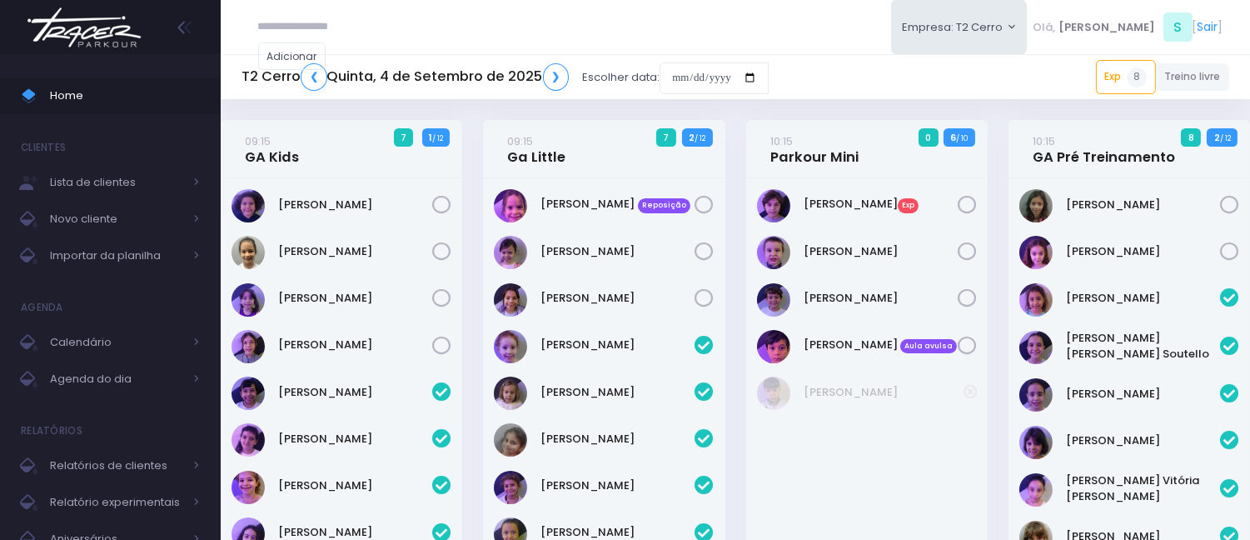
scroll to position [1492, 0]
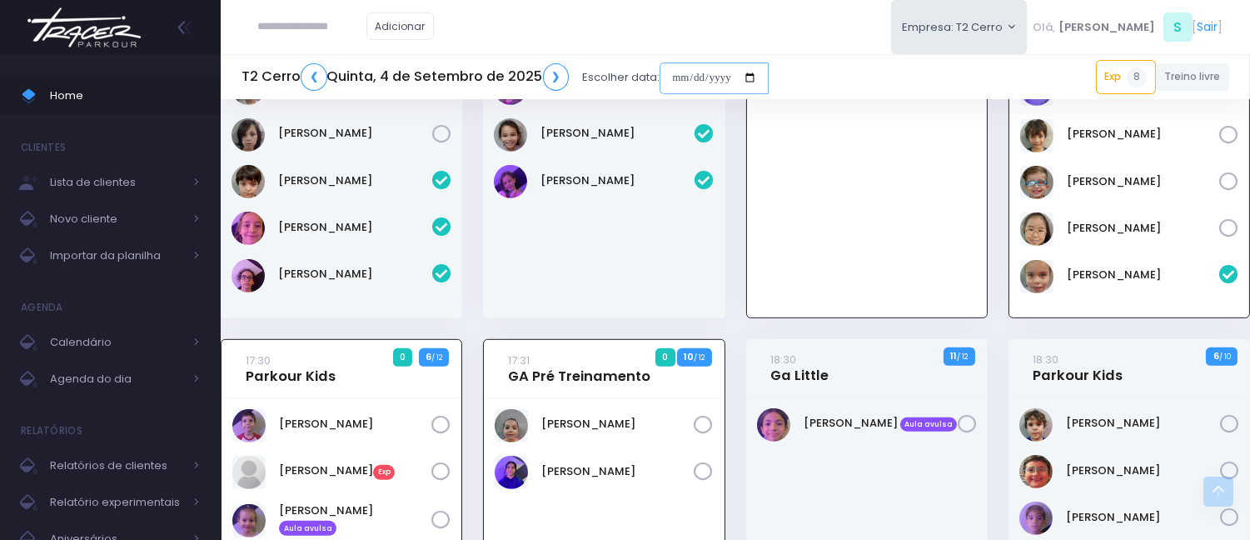
click at [675, 77] on input "date" at bounding box center [714, 78] width 109 height 32
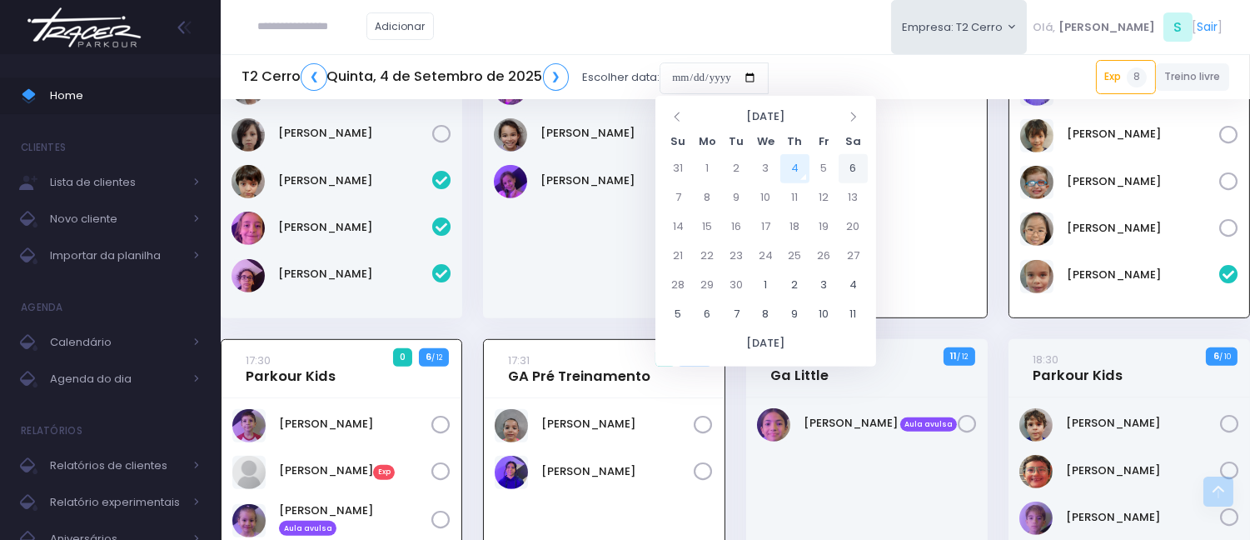
click at [851, 172] on td "6" at bounding box center [853, 168] width 29 height 29
type input "**********"
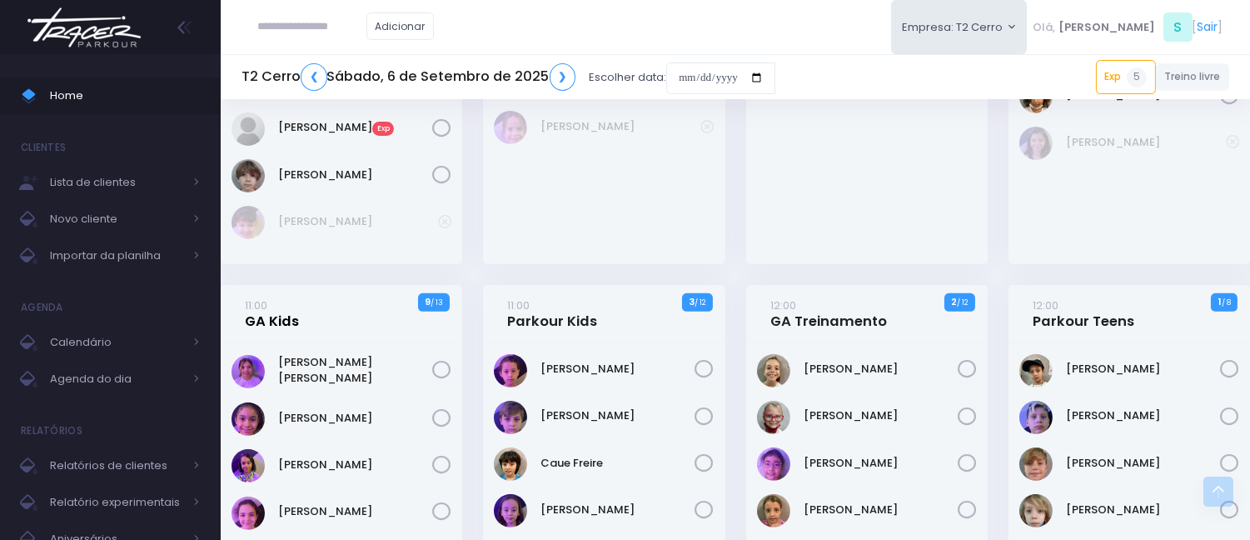
scroll to position [1110, 0]
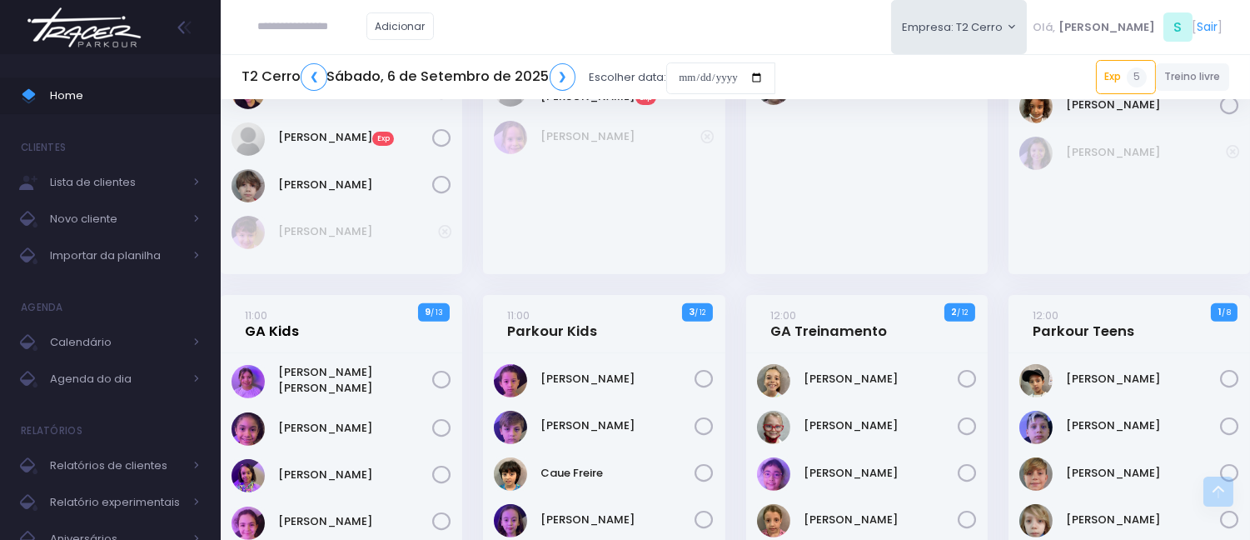
click at [263, 329] on link "11:00 GA Kids" at bounding box center [272, 322] width 54 height 33
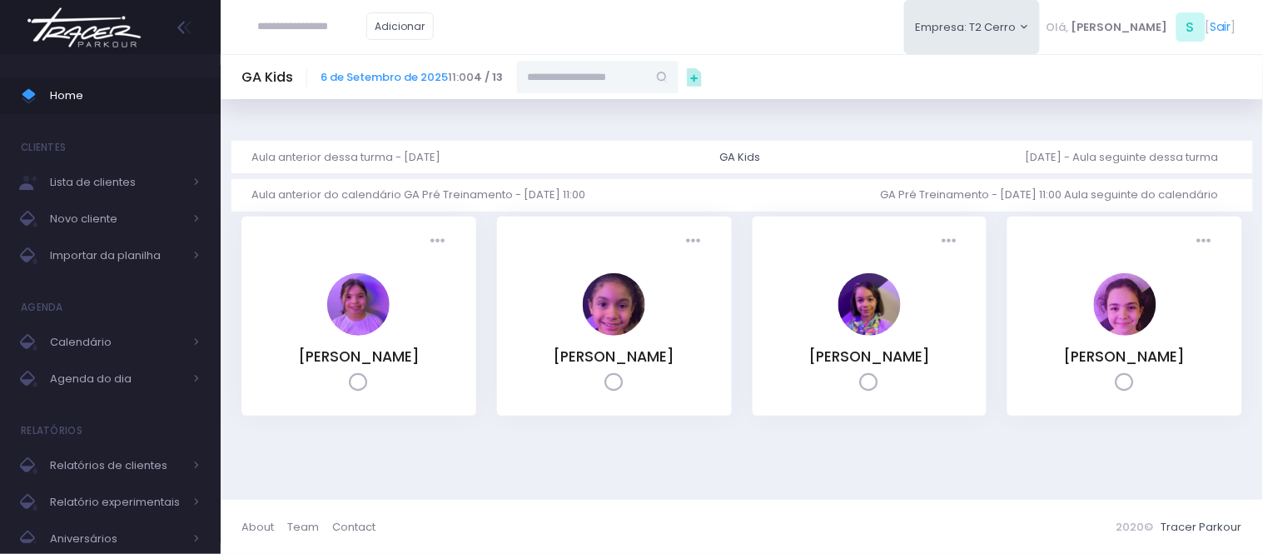
click at [566, 73] on input "text" at bounding box center [582, 77] width 130 height 32
click at [570, 161] on link "[PERSON_NAME]" at bounding box center [598, 169] width 97 height 17
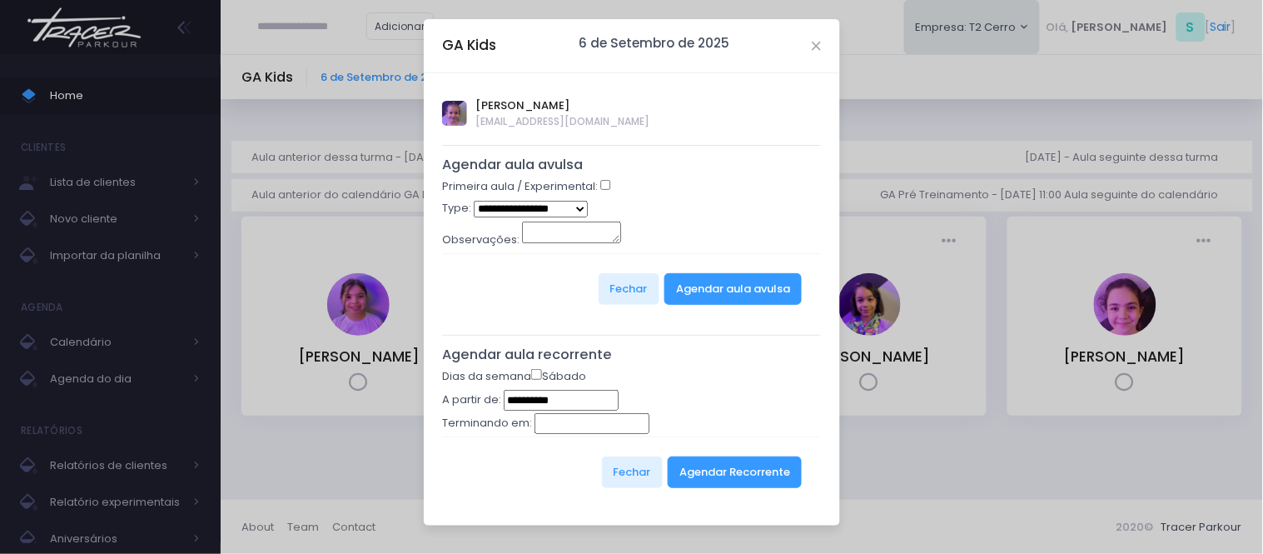
type input "**********"
click at [554, 211] on select "**********" at bounding box center [531, 209] width 114 height 17
select select "*"
click at [474, 201] on select "**********" at bounding box center [531, 209] width 114 height 17
click at [720, 281] on button "Agendar aula avulsa" at bounding box center [733, 289] width 137 height 32
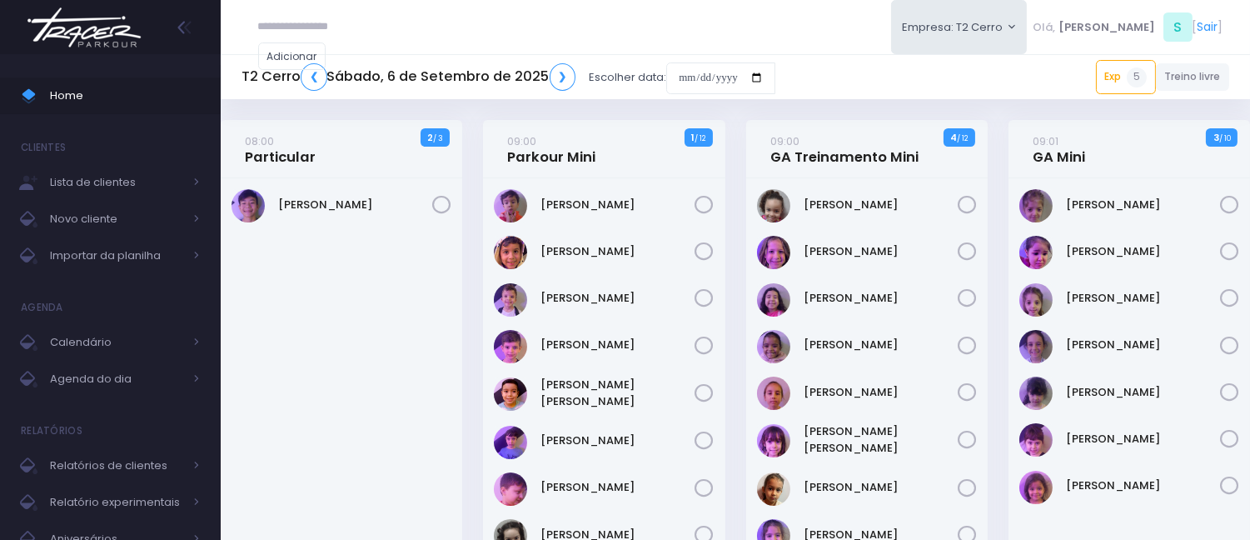
scroll to position [1202, 0]
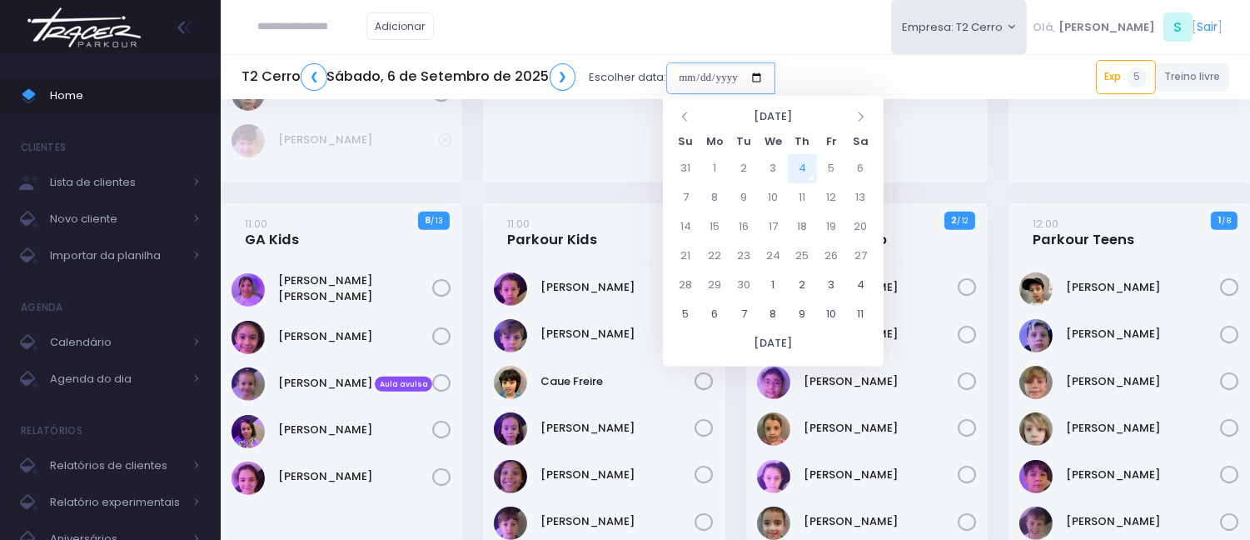
click at [685, 78] on input "date" at bounding box center [720, 78] width 109 height 32
click at [866, 200] on td "13" at bounding box center [860, 197] width 29 height 29
type input "**********"
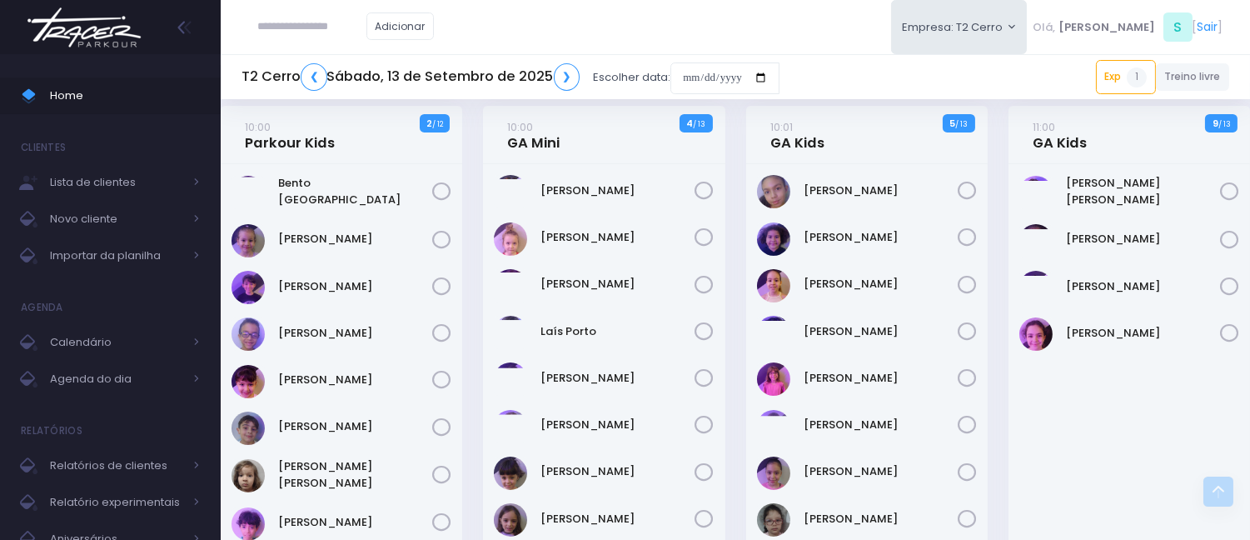
scroll to position [647, 0]
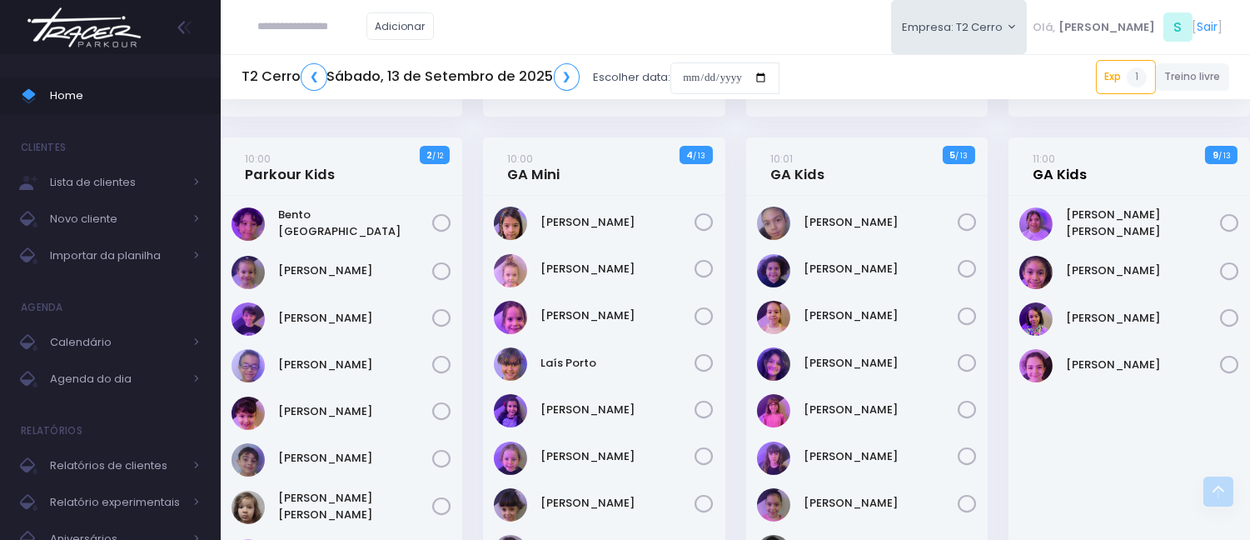
click at [1050, 162] on link "11:00 GA Kids" at bounding box center [1060, 166] width 54 height 33
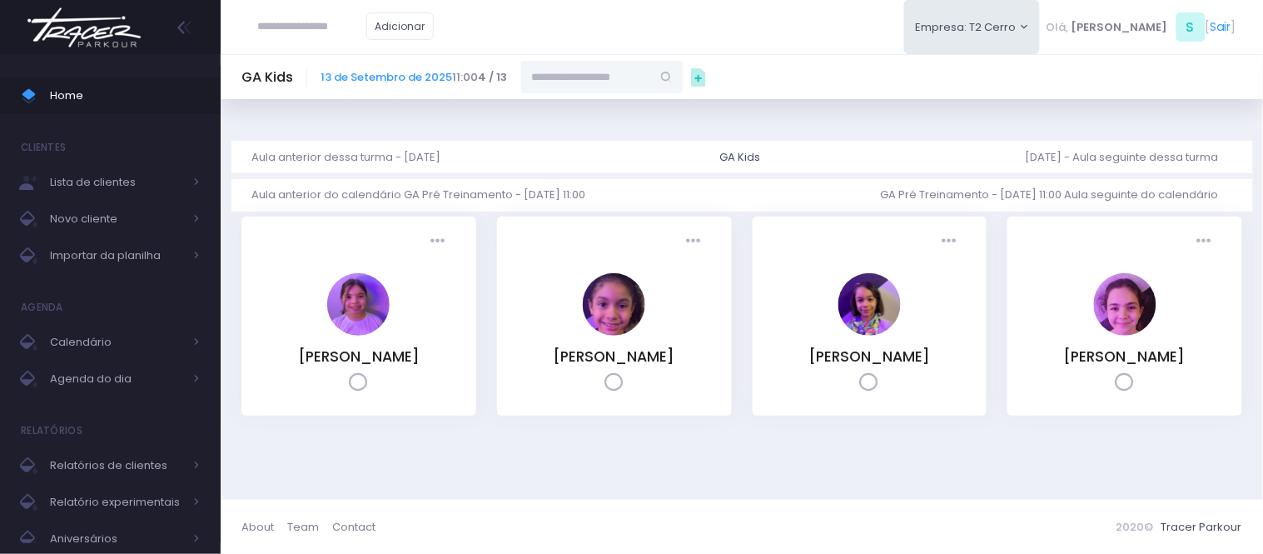
click at [614, 82] on input "text" at bounding box center [586, 77] width 130 height 32
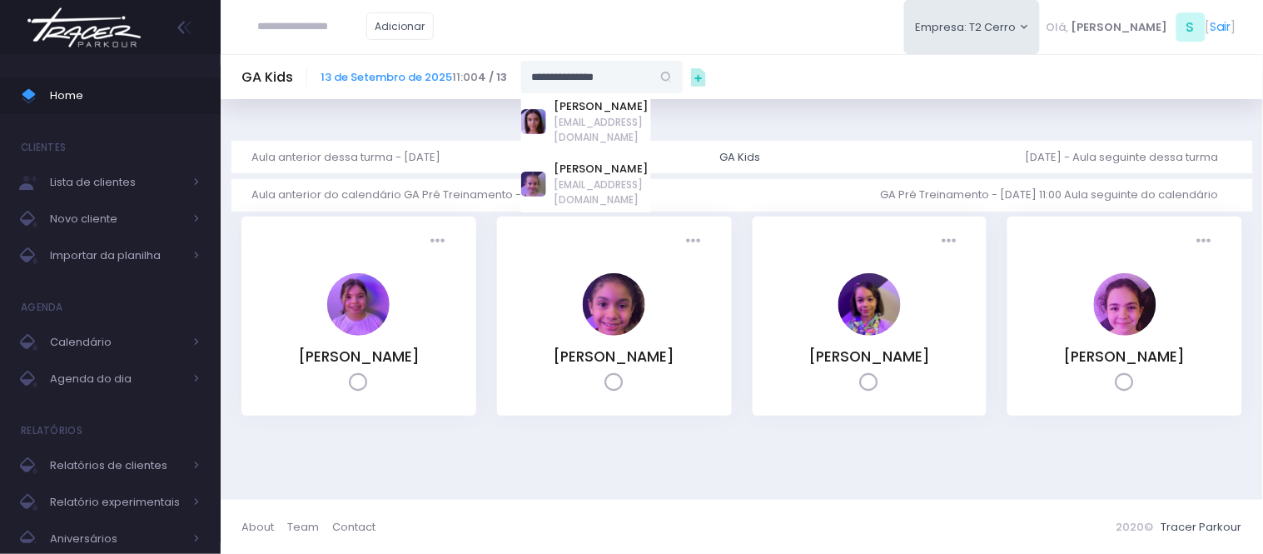
click at [550, 167] on div "Cecilia Machado Lorennabio@gmail.com" at bounding box center [586, 184] width 130 height 57
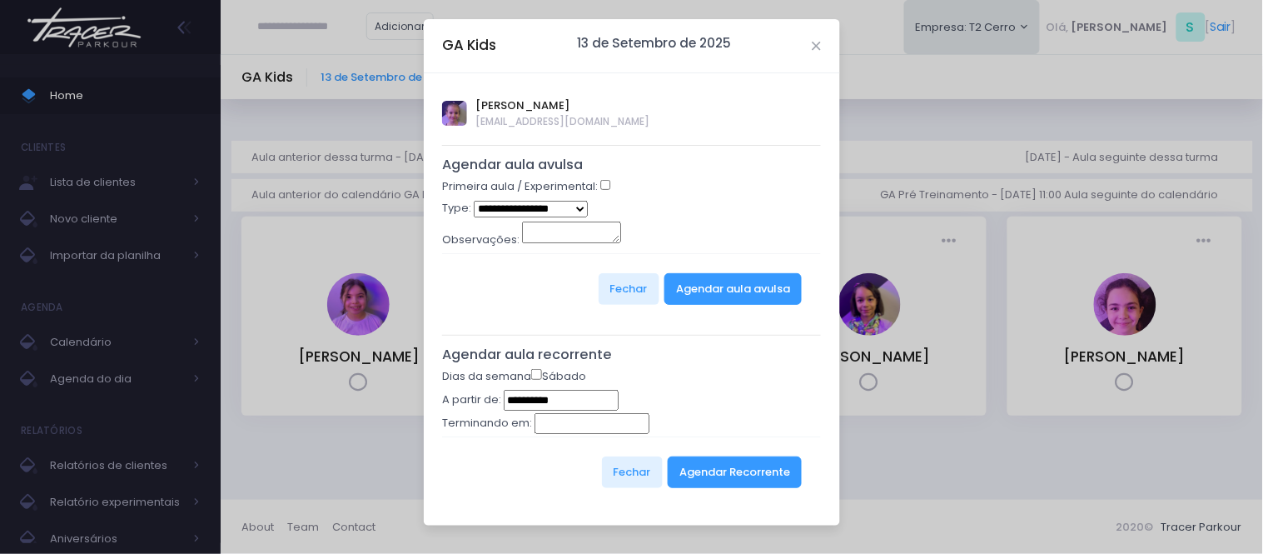
type input "**********"
click at [572, 207] on select "**********" at bounding box center [531, 209] width 114 height 17
select select "*"
click at [474, 201] on select "**********" at bounding box center [531, 209] width 114 height 17
click at [760, 294] on button "Agendar aula avulsa" at bounding box center [733, 289] width 137 height 32
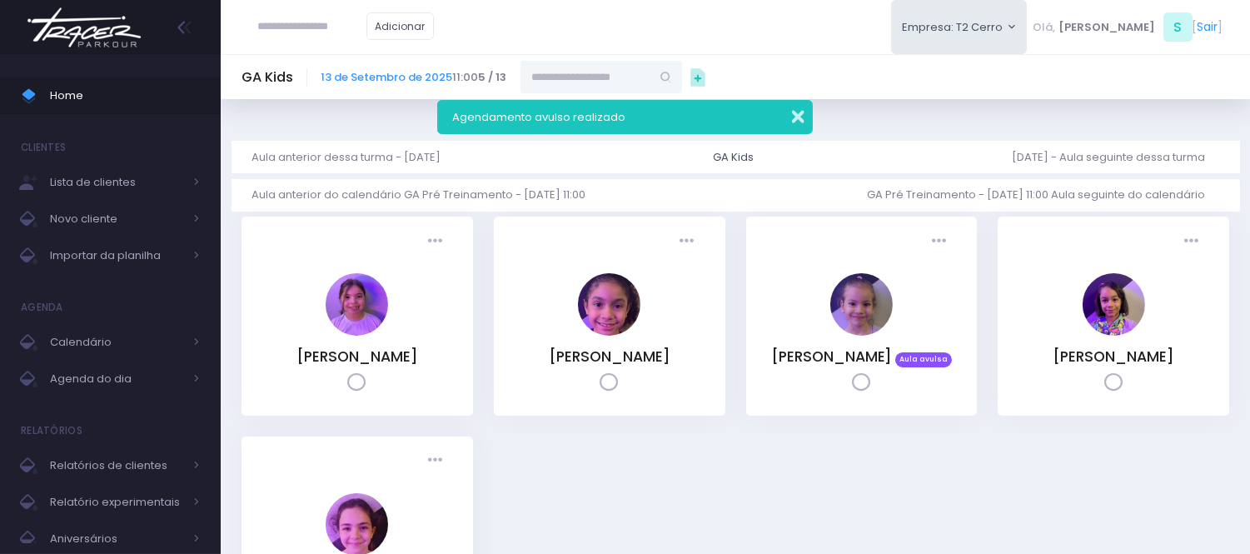
click at [796, 117] on button "button" at bounding box center [786, 114] width 33 height 19
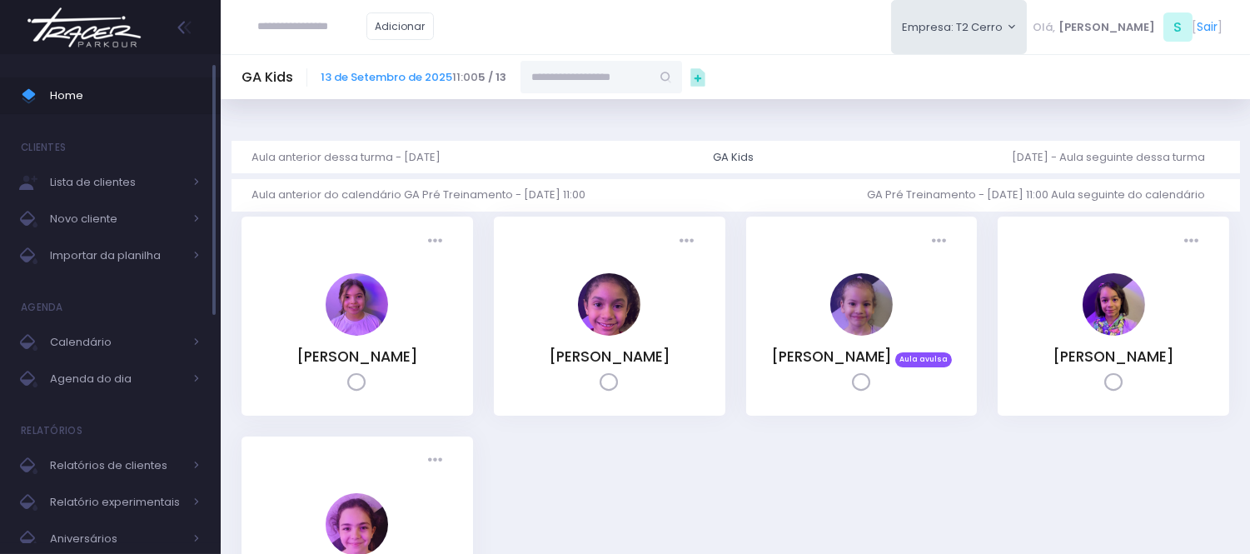
click at [51, 97] on span "Home" at bounding box center [125, 96] width 150 height 22
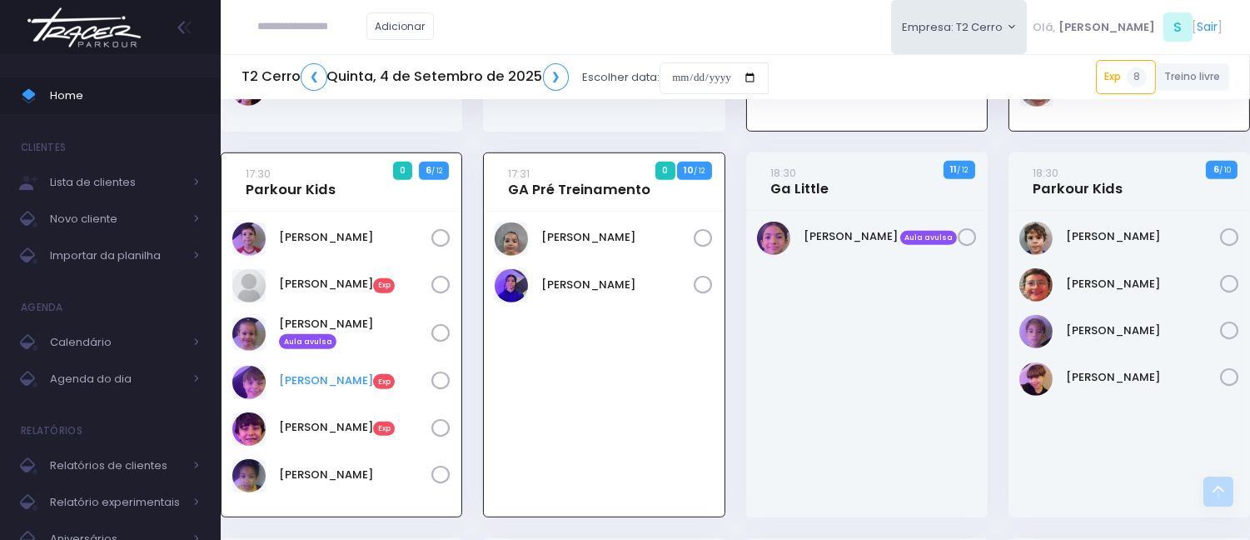
scroll to position [1677, 0]
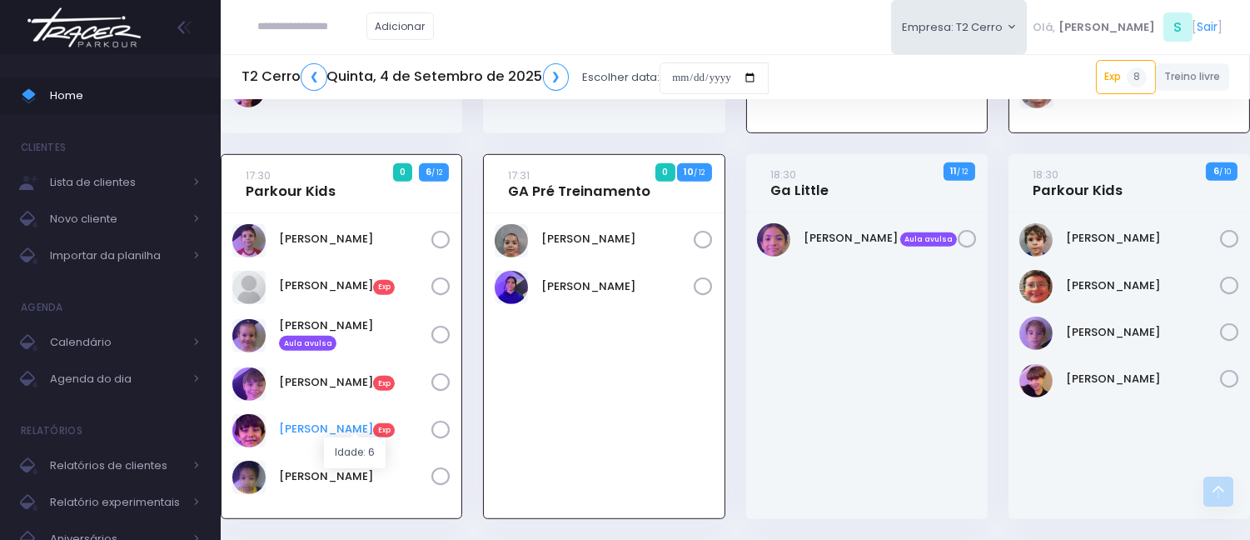
click at [301, 425] on link "Noah Diniz Exp" at bounding box center [355, 429] width 152 height 17
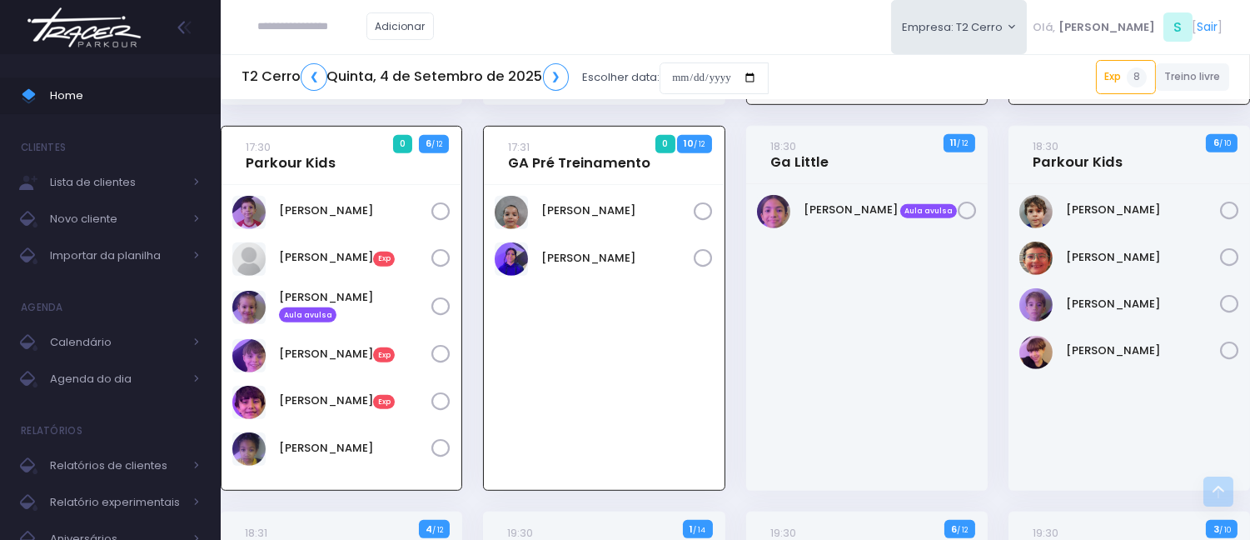
scroll to position [1677, 0]
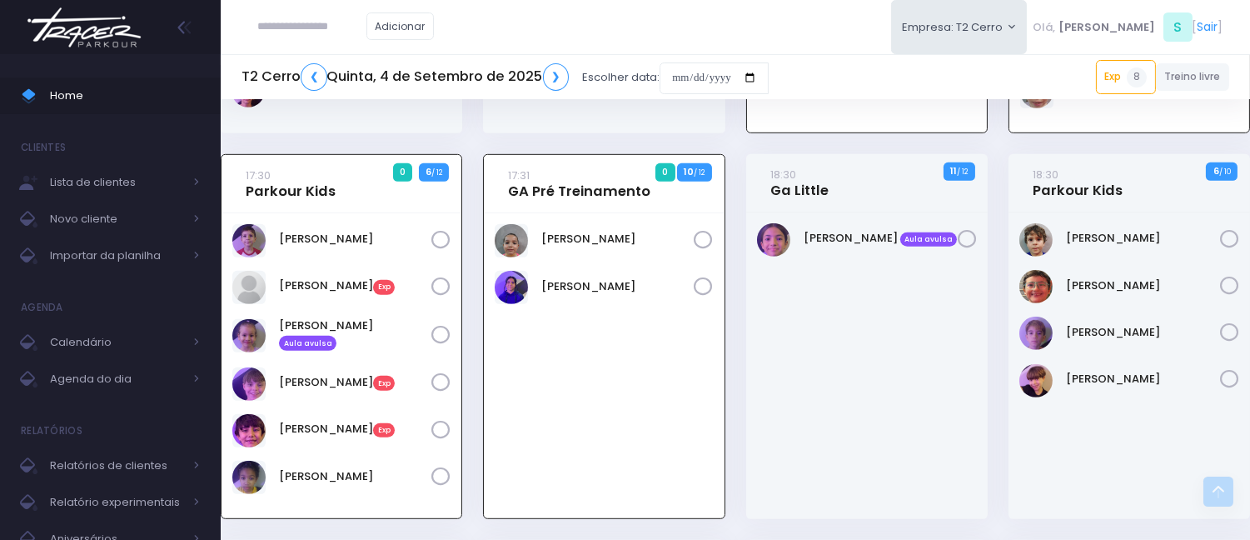
click at [351, 30] on input "text" at bounding box center [312, 27] width 108 height 32
type input "****"
click input "submit" at bounding box center [0, 0] width 0 height 0
type input "**********"
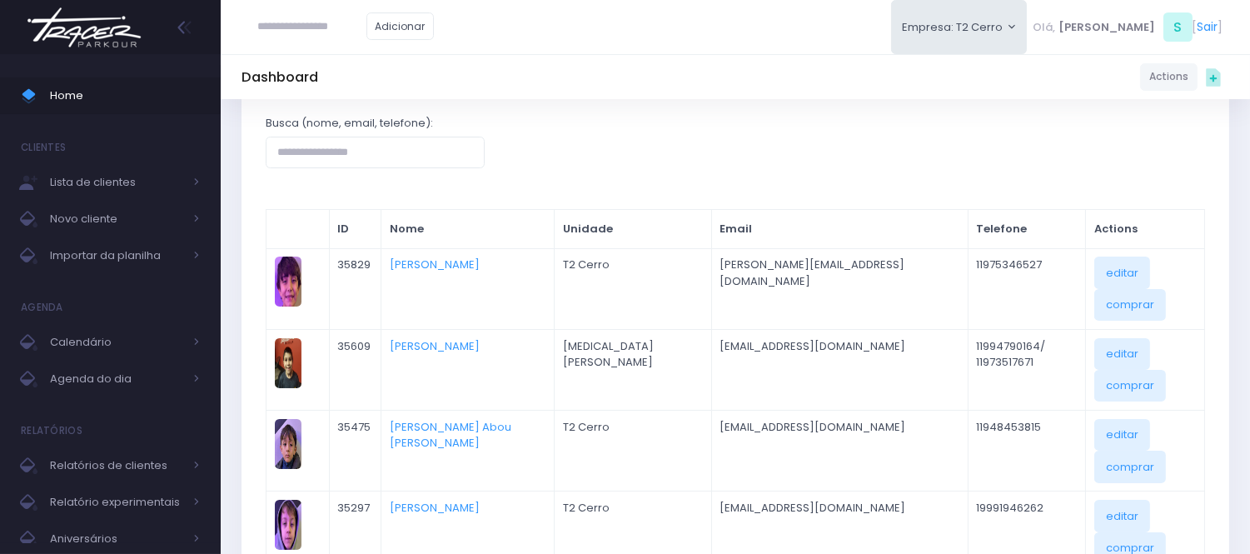
scroll to position [370, 0]
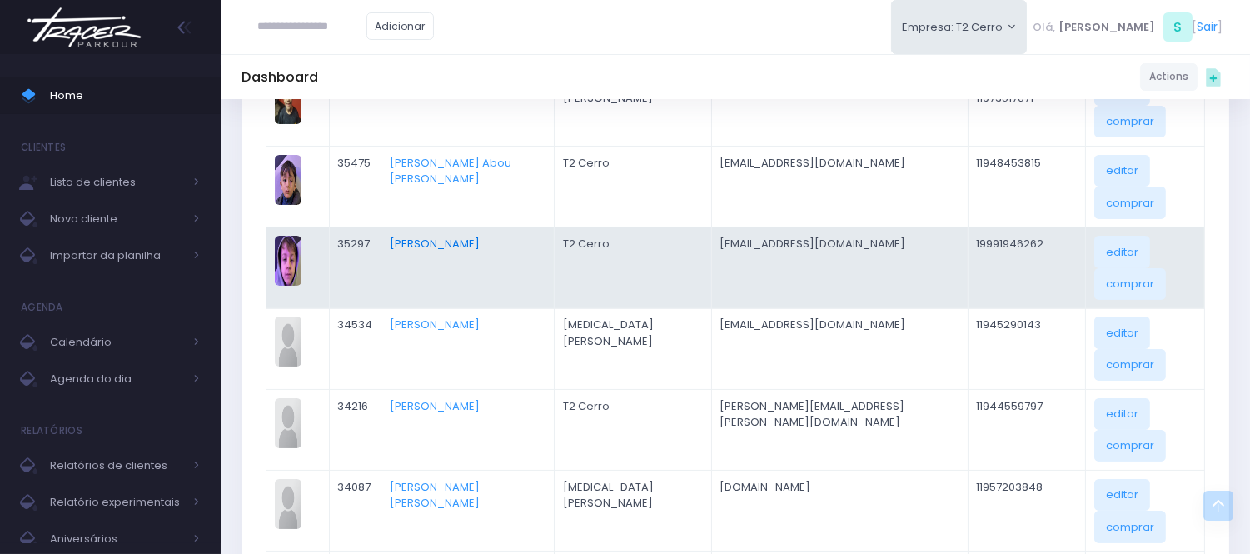
click at [476, 236] on link "[PERSON_NAME]" at bounding box center [435, 244] width 90 height 16
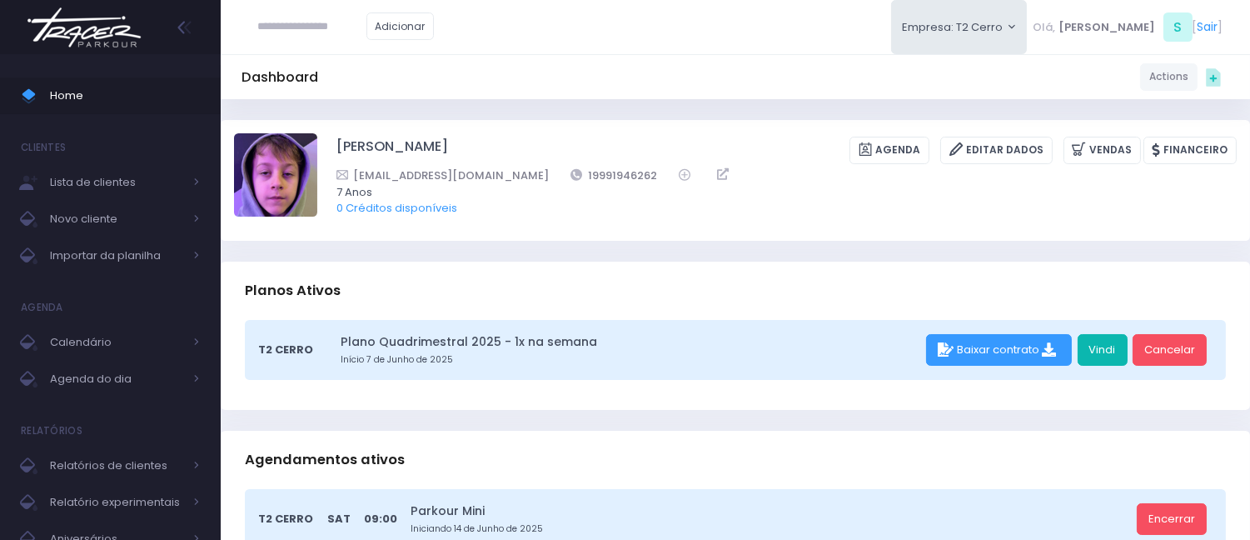
click at [1099, 352] on link "Vindi" at bounding box center [1103, 350] width 50 height 32
click at [102, 93] on span "Home" at bounding box center [125, 96] width 150 height 22
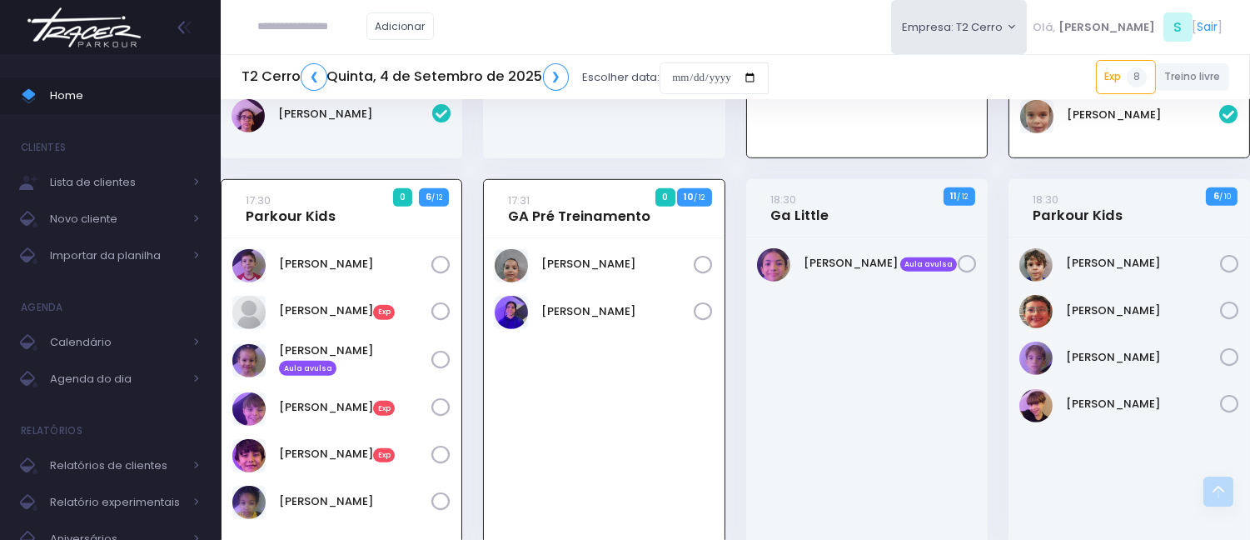
scroll to position [1677, 0]
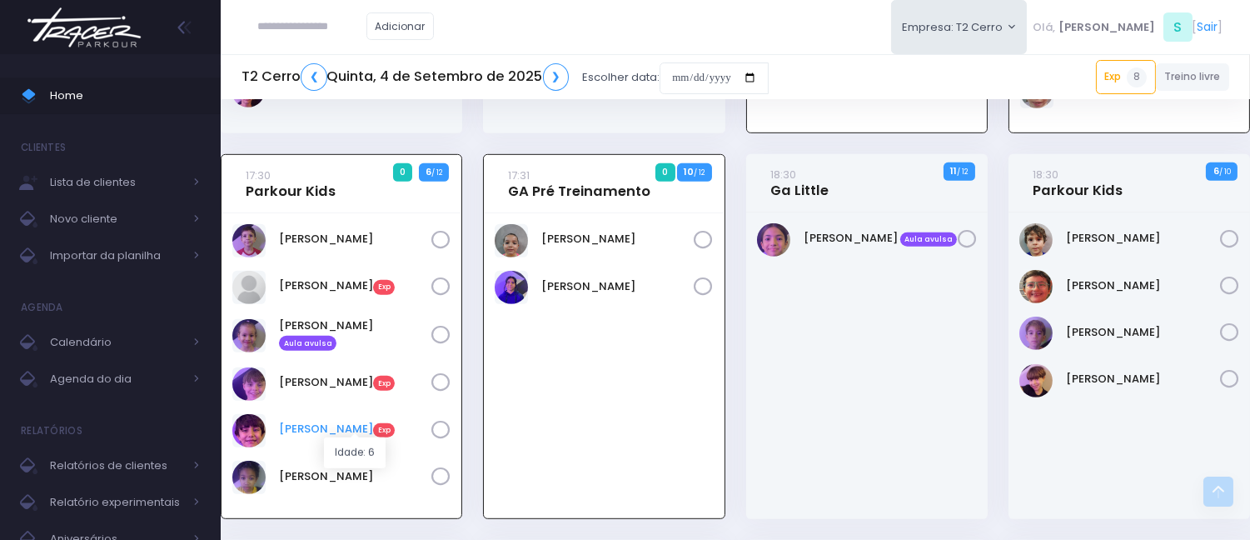
click at [318, 422] on link "Noah Diniz Exp" at bounding box center [355, 429] width 152 height 17
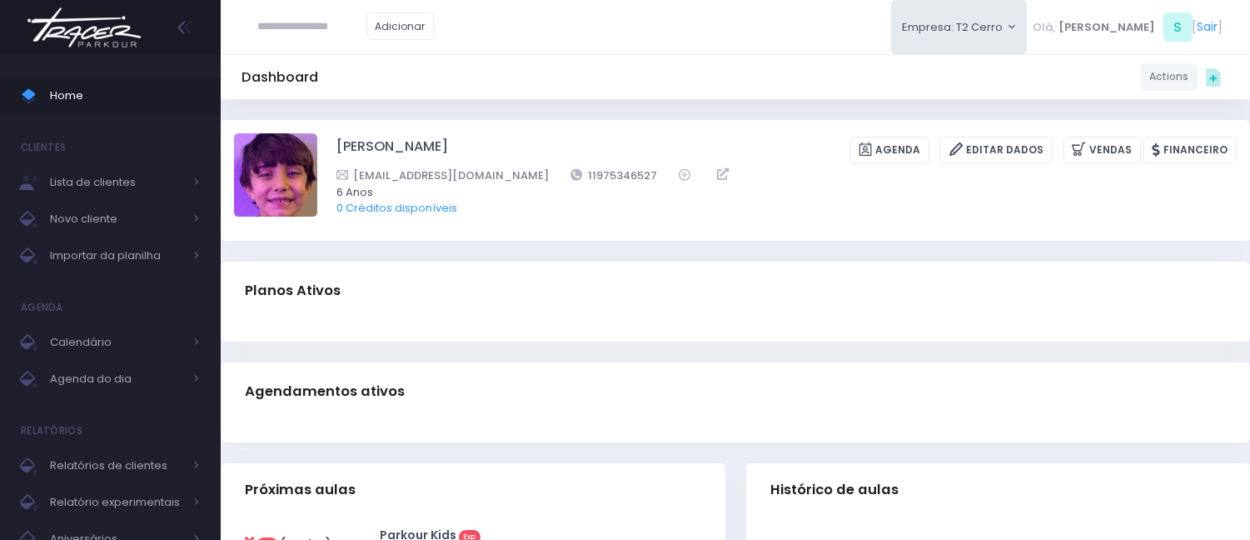
click at [1121, 133] on div "Noah Diniz Agenda Editar Dados Vendas Financeiro aline.fernandes108@gmail.com 1…" at bounding box center [786, 179] width 900 height 93
click at [1113, 161] on link "Vendas" at bounding box center [1101, 150] width 77 height 27
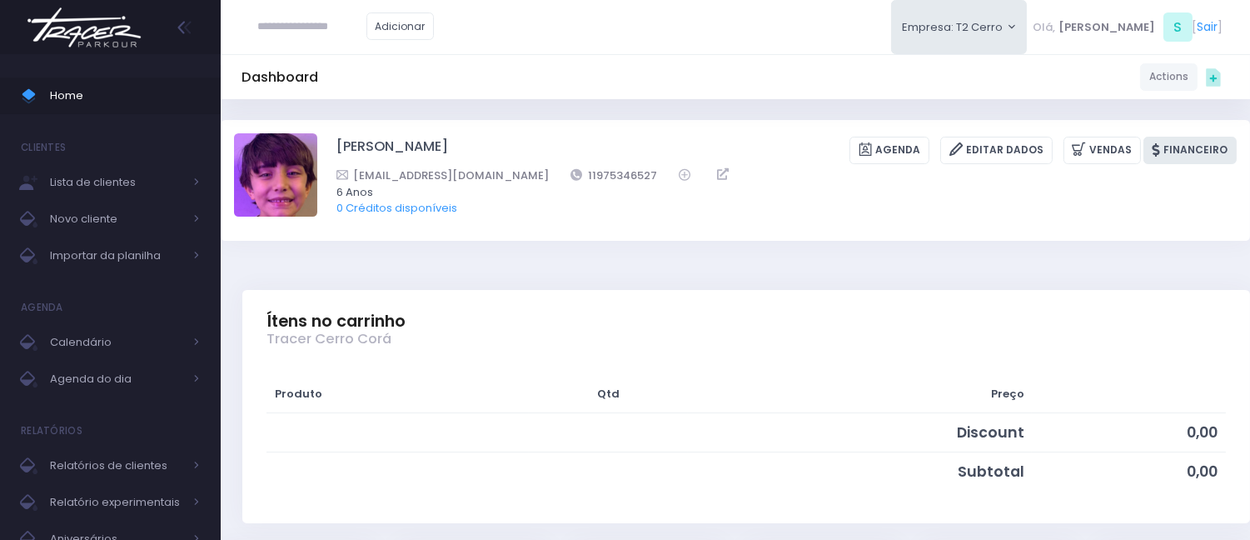
click at [1188, 147] on link "Financeiro" at bounding box center [1189, 150] width 93 height 27
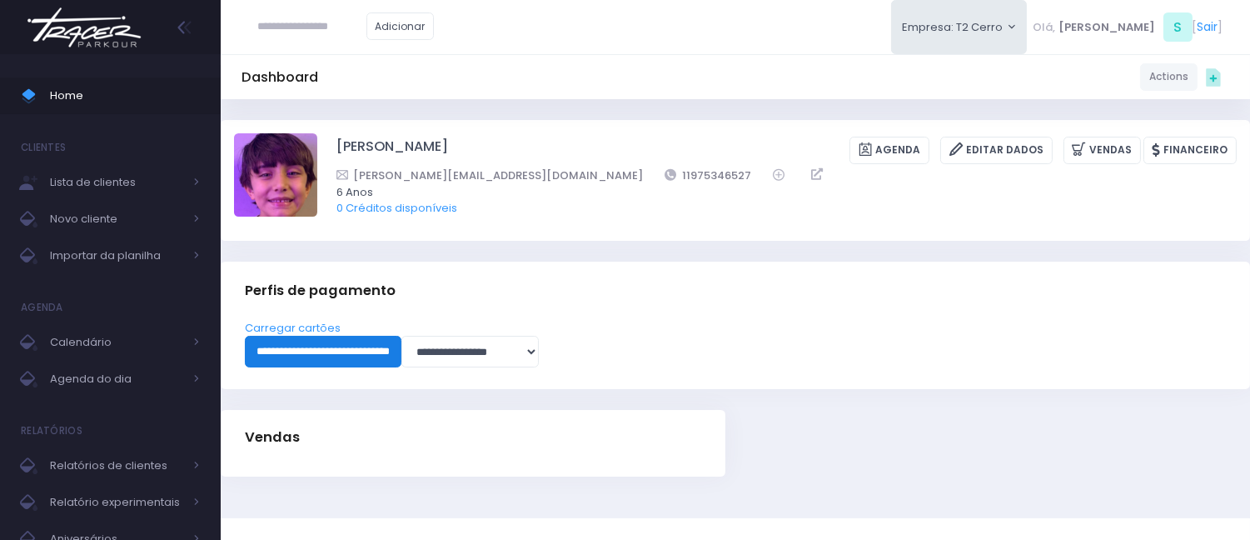
click at [381, 342] on input "**********" at bounding box center [323, 352] width 157 height 32
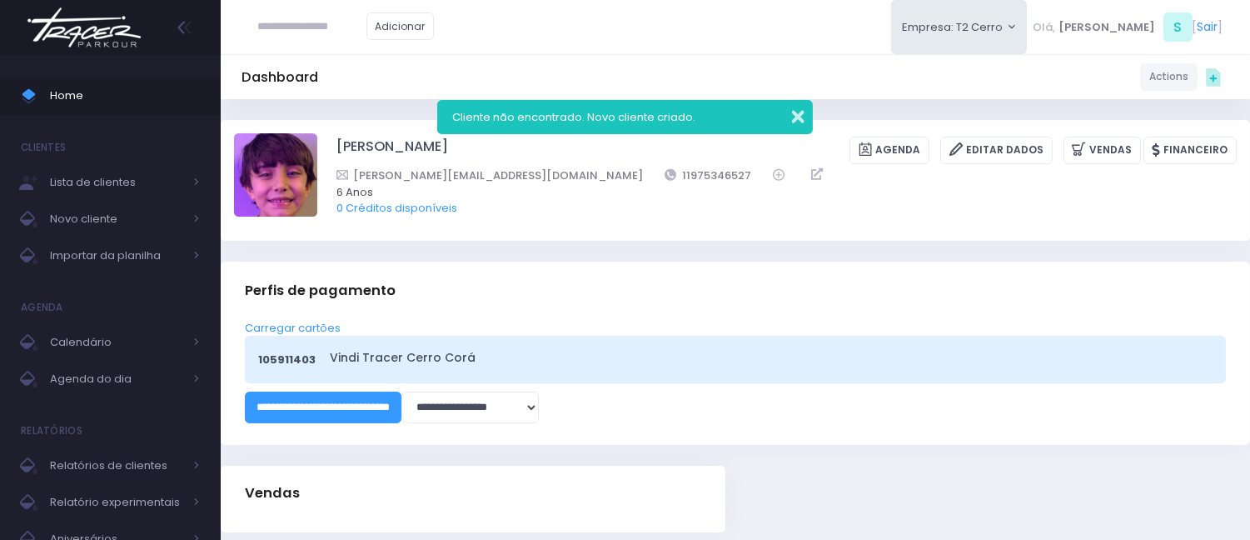
click at [787, 112] on button "button" at bounding box center [786, 114] width 33 height 19
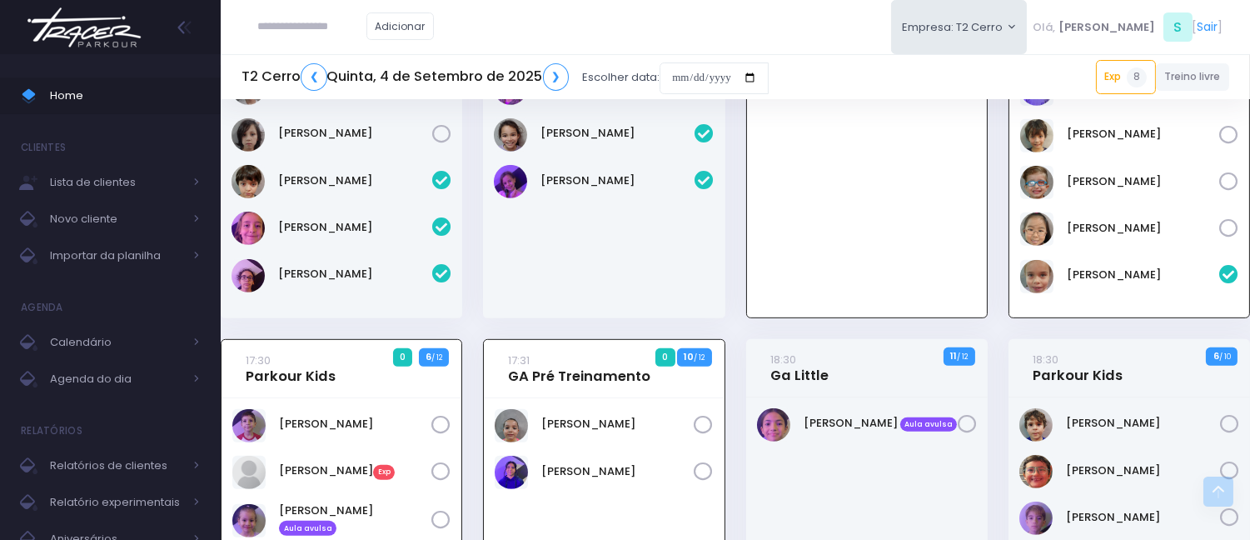
scroll to position [1677, 0]
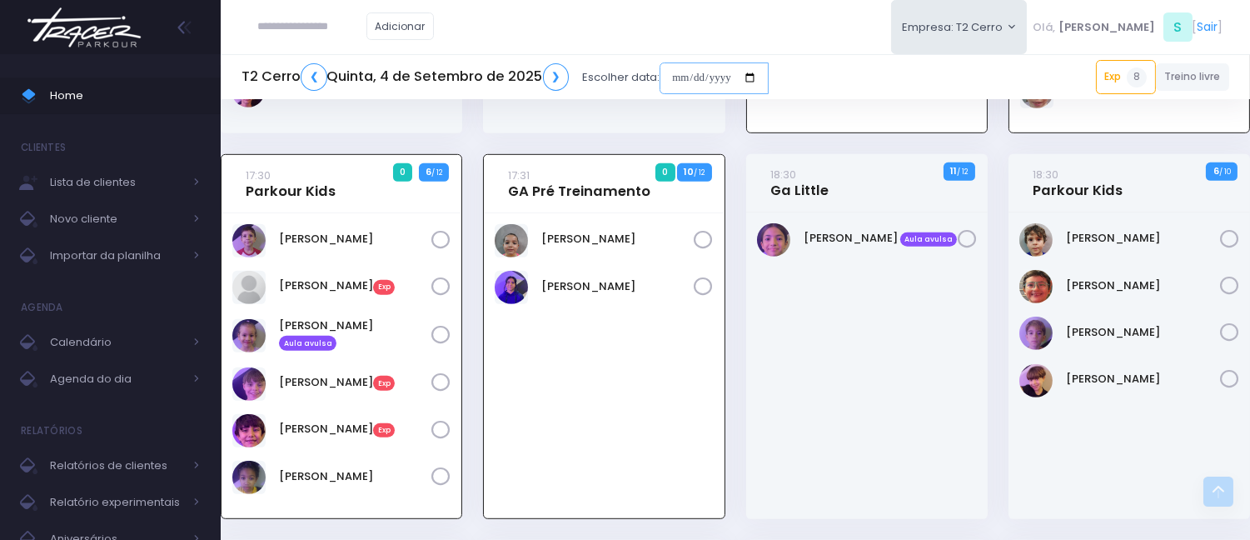
click at [675, 73] on input "date" at bounding box center [714, 78] width 109 height 32
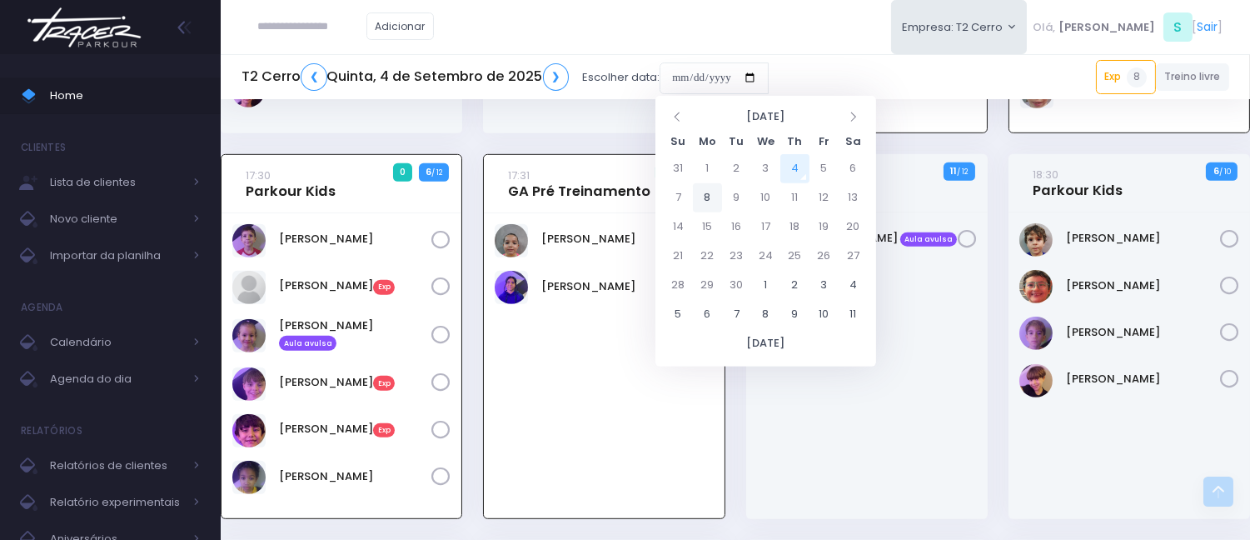
click at [704, 202] on td "8" at bounding box center [707, 197] width 29 height 29
type input "**********"
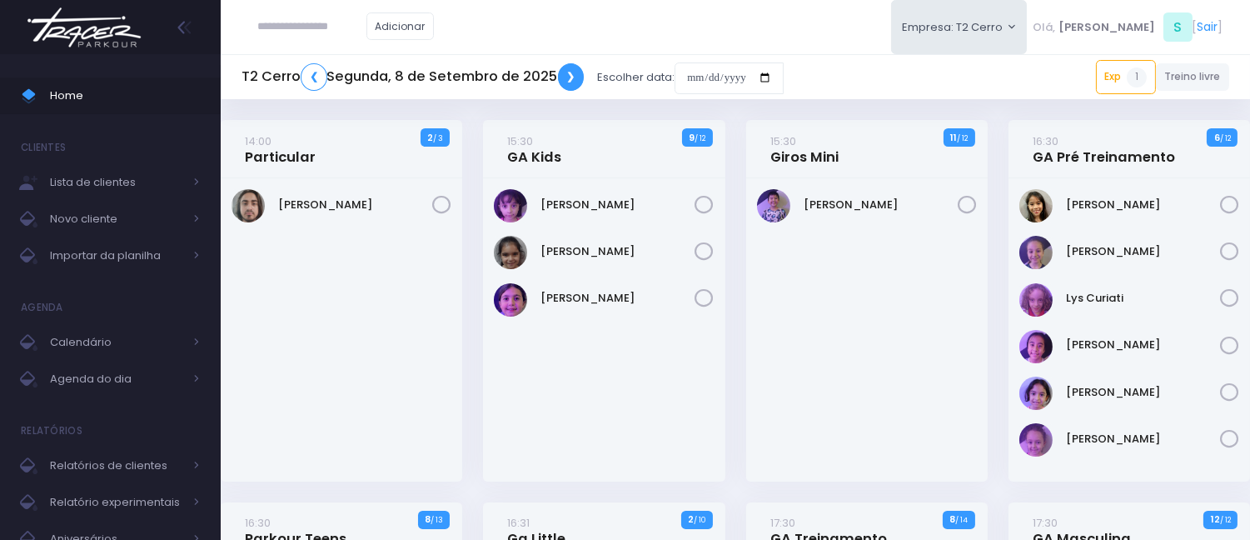
click at [570, 73] on link "❯" at bounding box center [571, 76] width 27 height 27
